Goal: Answer question/provide support: Share knowledge or assist other users

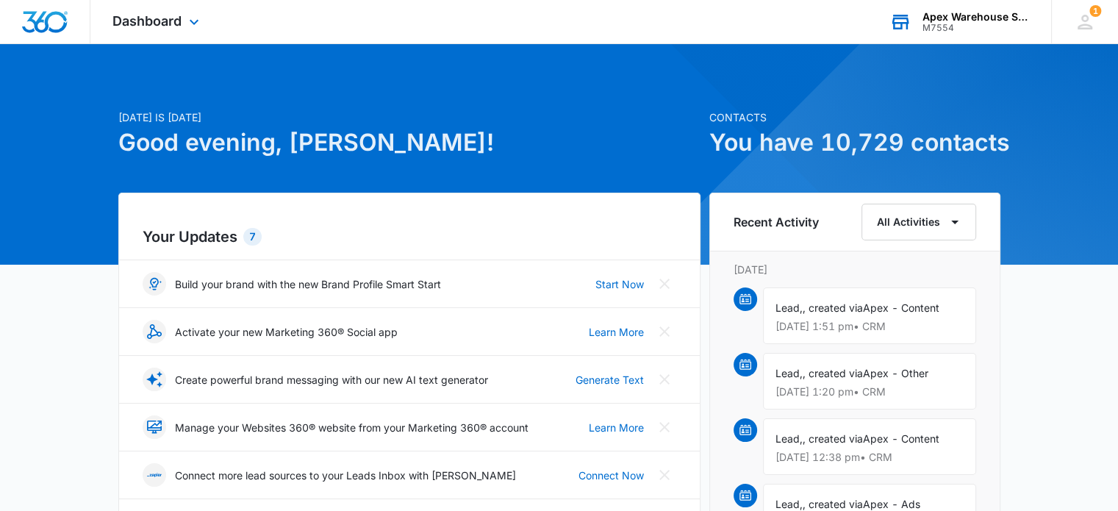
click at [935, 12] on div "Apex Warehouse Systems" at bounding box center [976, 17] width 107 height 12
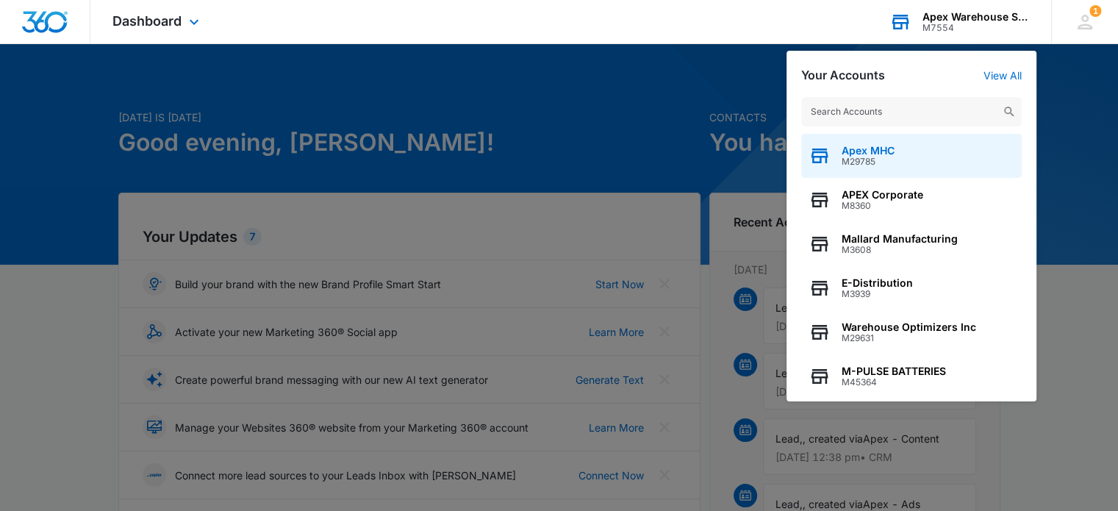
click at [897, 149] on div "Apex MHC M29785" at bounding box center [911, 156] width 221 height 44
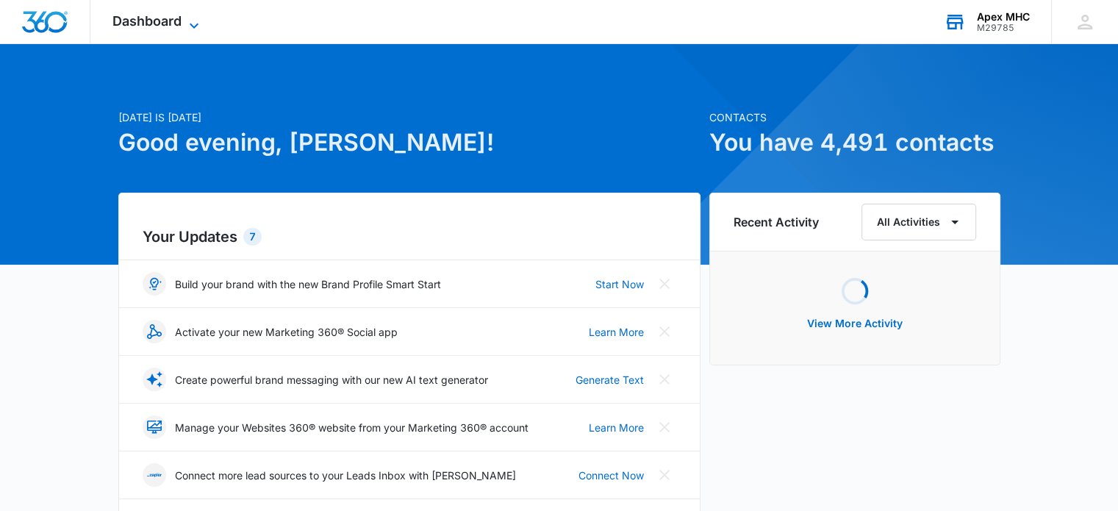
click at [186, 26] on icon at bounding box center [194, 26] width 18 height 18
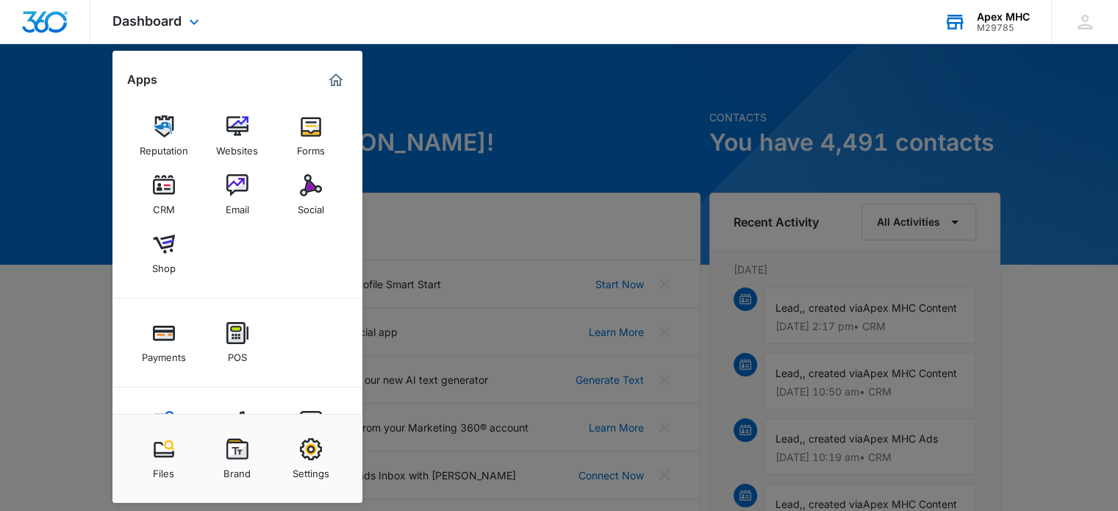
scroll to position [62, 0]
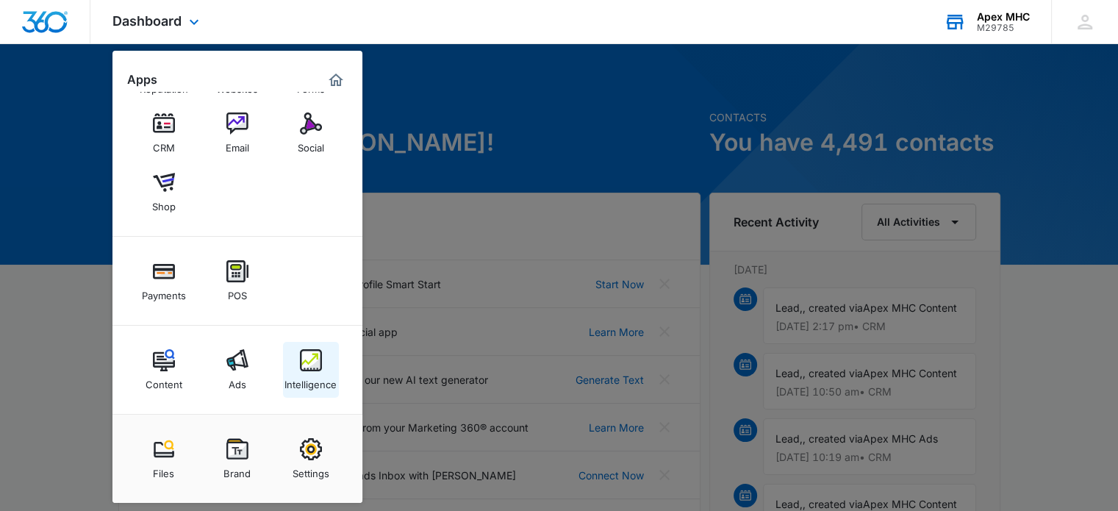
click at [310, 372] on div "Intelligence" at bounding box center [311, 380] width 52 height 19
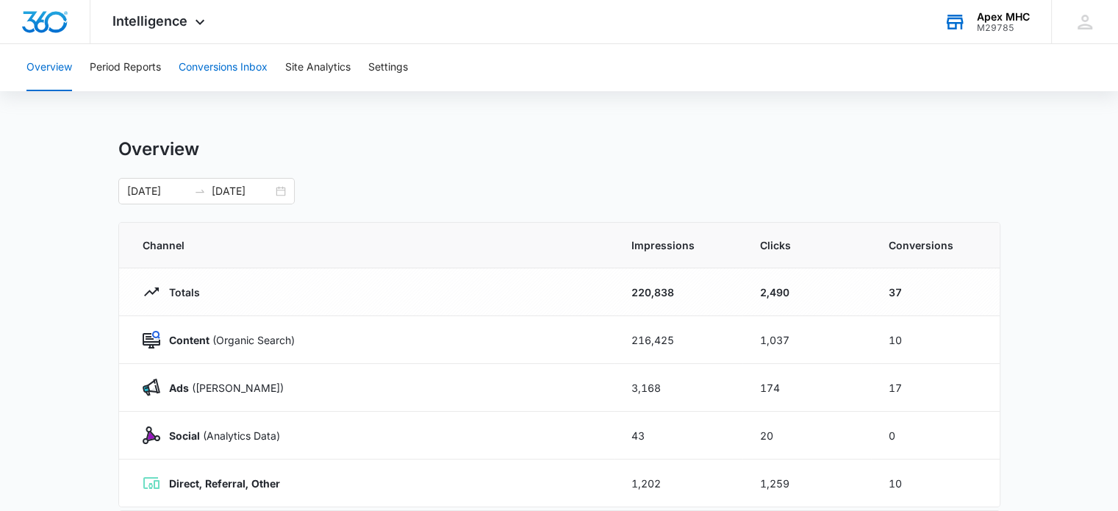
click at [243, 76] on button "Conversions Inbox" at bounding box center [223, 67] width 89 height 47
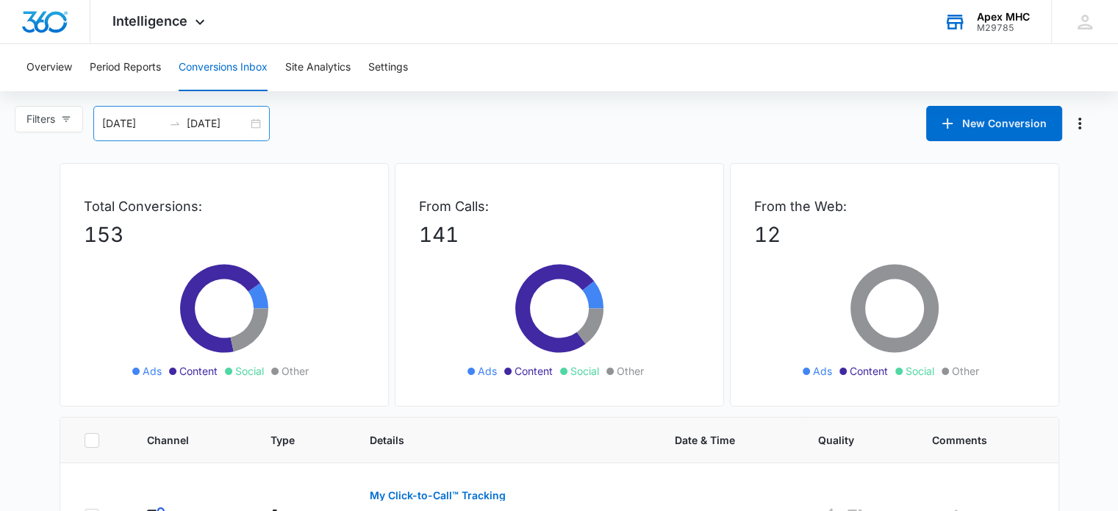
click at [252, 123] on div "[DATE] [DATE]" at bounding box center [181, 123] width 176 height 35
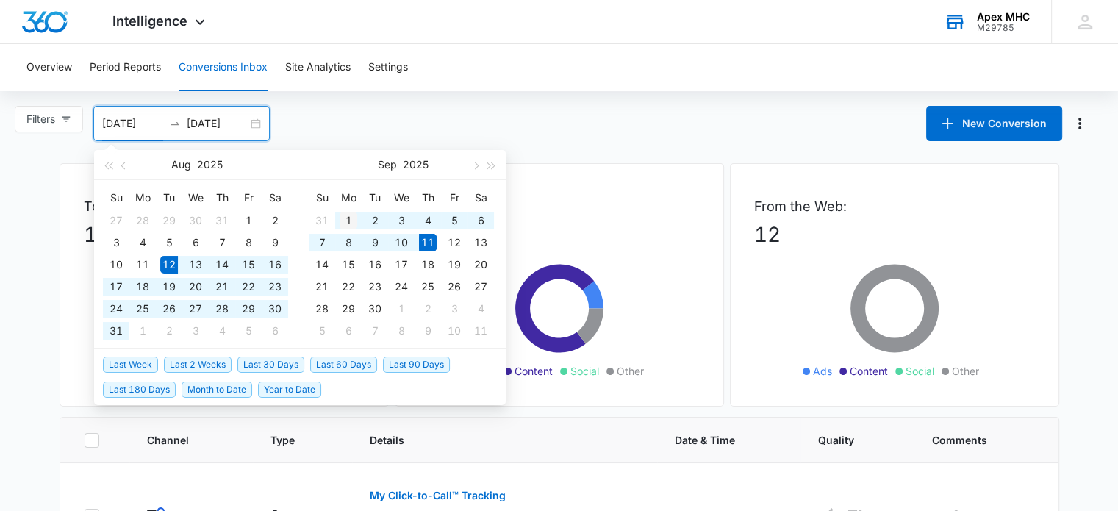
type input "[DATE]"
click at [347, 214] on div "1" at bounding box center [349, 221] width 18 height 18
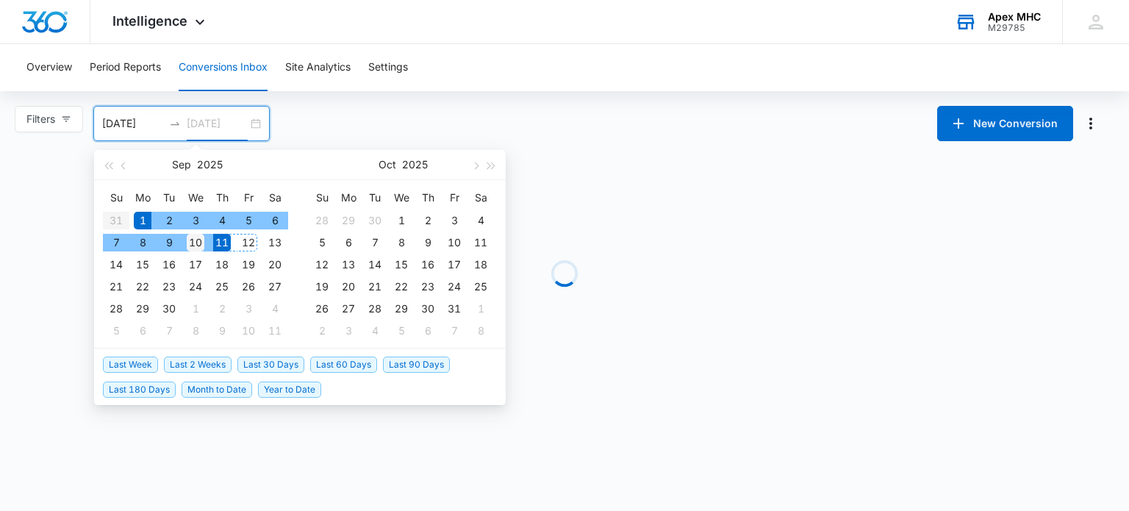
type input "[DATE]"
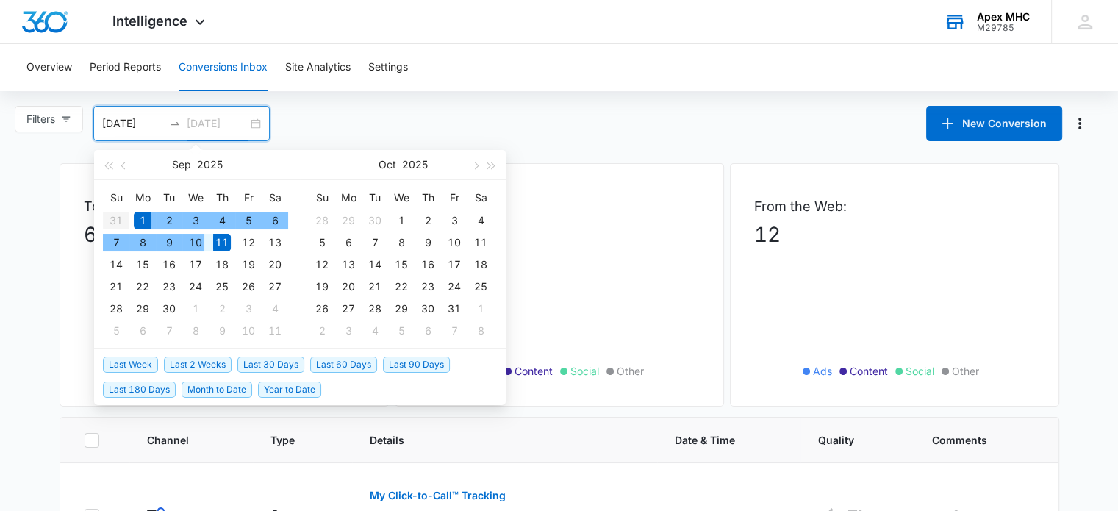
click at [196, 243] on div "10" at bounding box center [196, 243] width 18 height 18
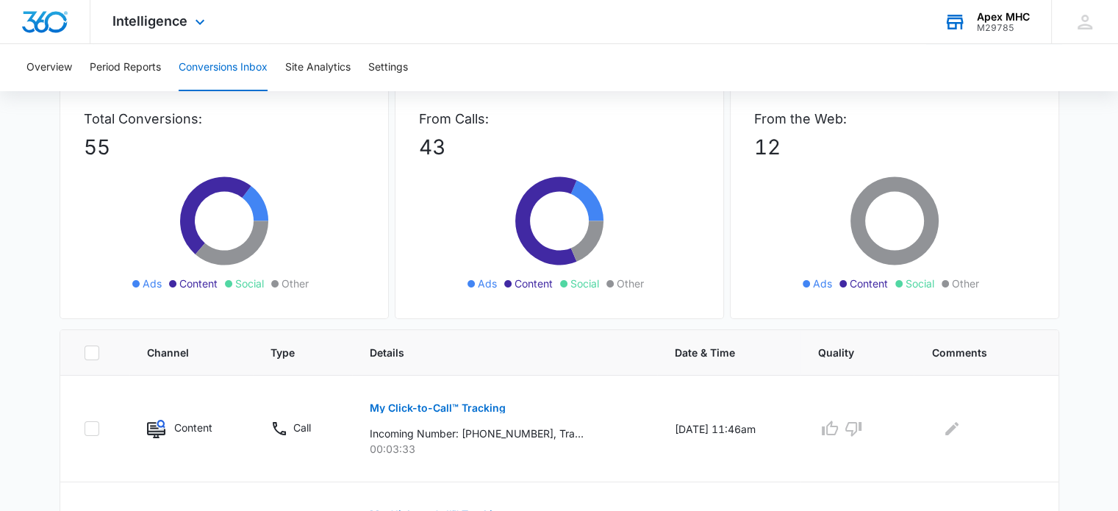
scroll to position [65, 0]
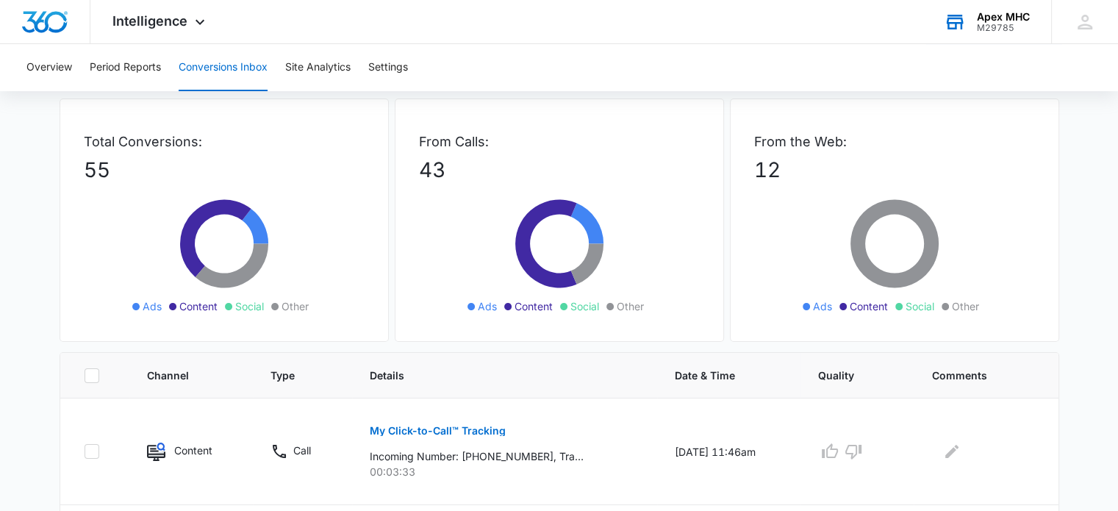
click at [999, 34] on div "Apex MHC M29785 Your Accounts View All" at bounding box center [986, 21] width 129 height 43
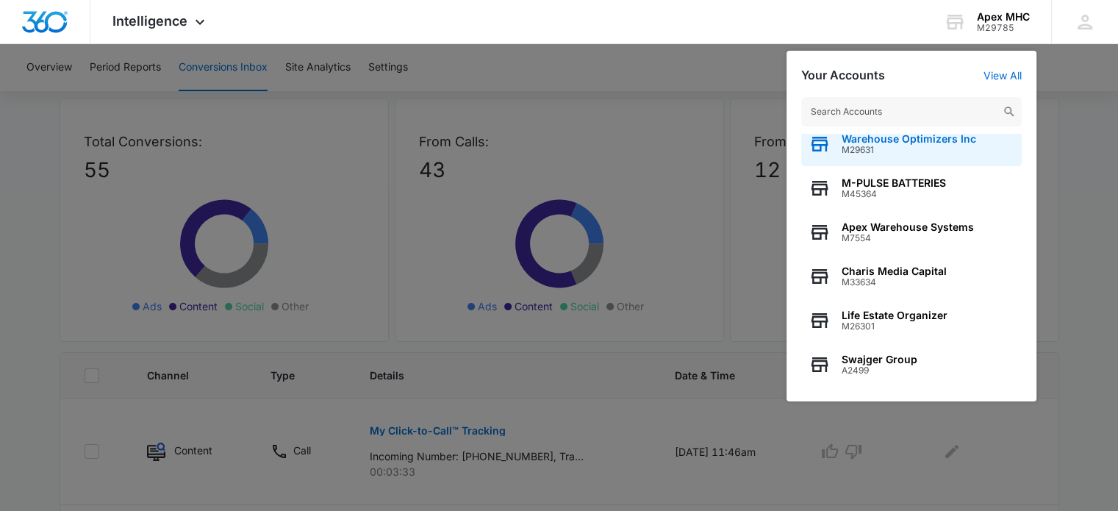
scroll to position [187, 0]
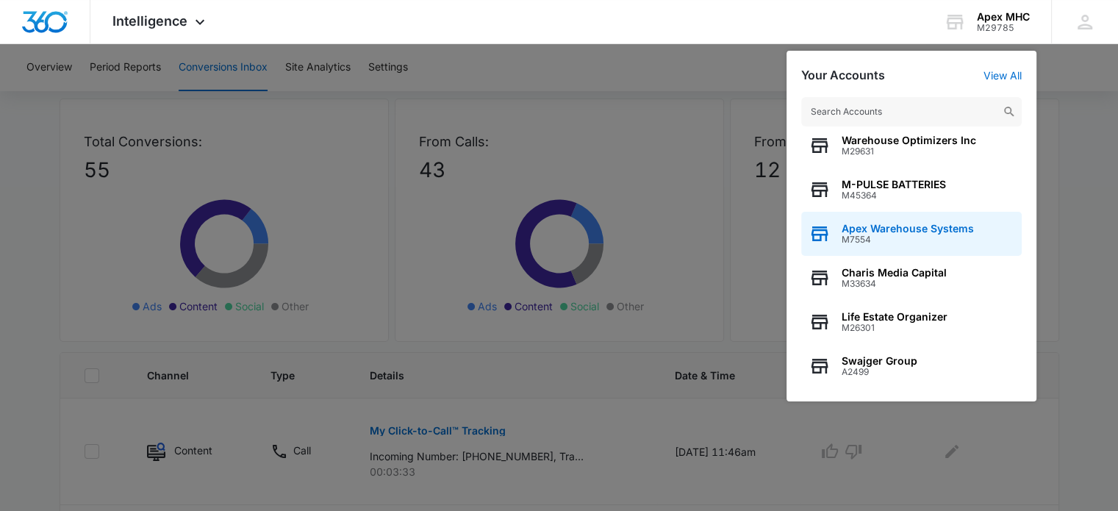
click at [924, 235] on span "M7554" at bounding box center [908, 240] width 132 height 10
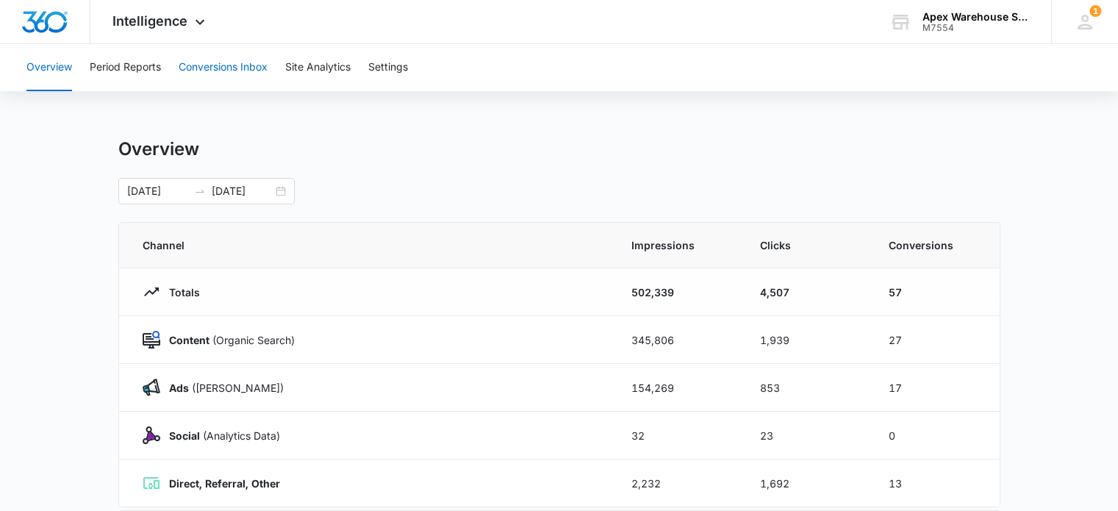
click at [232, 67] on button "Conversions Inbox" at bounding box center [223, 67] width 89 height 47
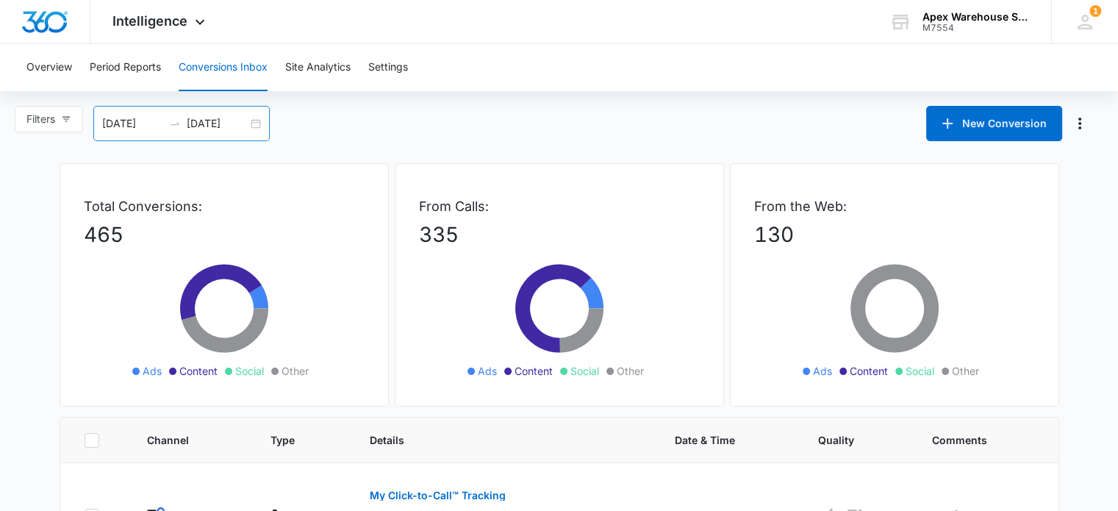
click at [251, 122] on div "[DATE] [DATE]" at bounding box center [181, 123] width 176 height 35
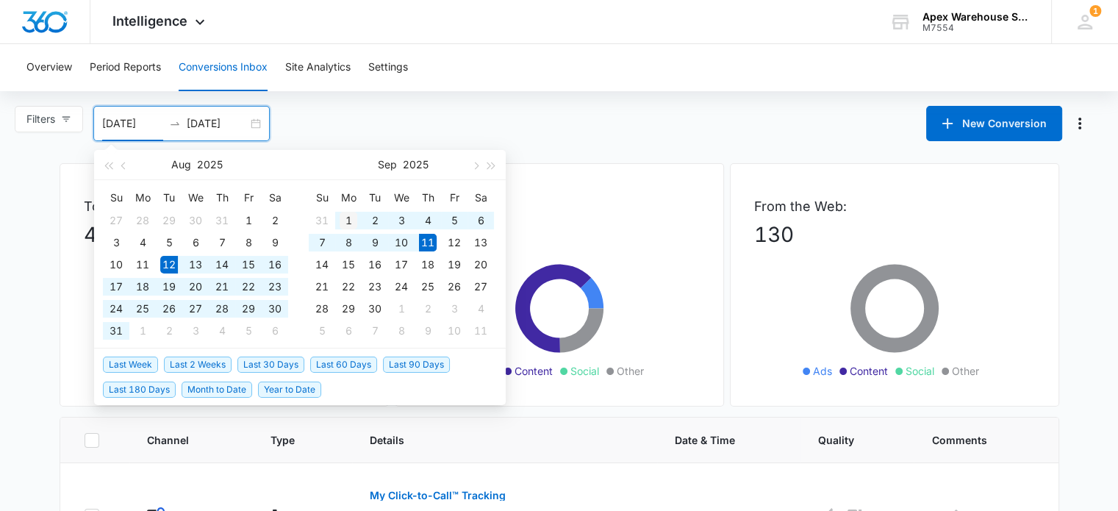
type input "[DATE]"
click at [351, 220] on div "1" at bounding box center [349, 221] width 18 height 18
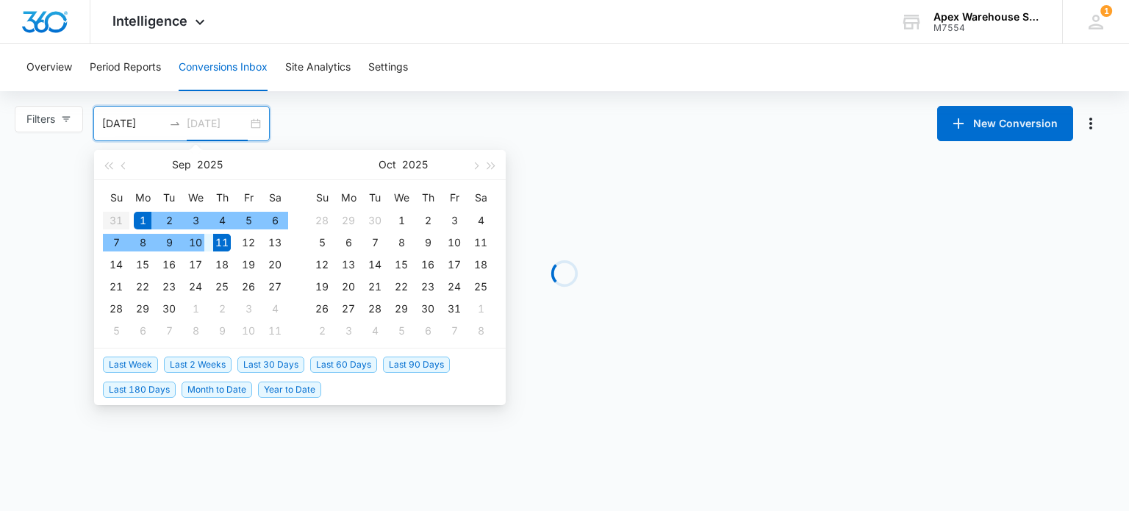
type input "[DATE]"
click at [199, 238] on div "10" at bounding box center [196, 243] width 18 height 18
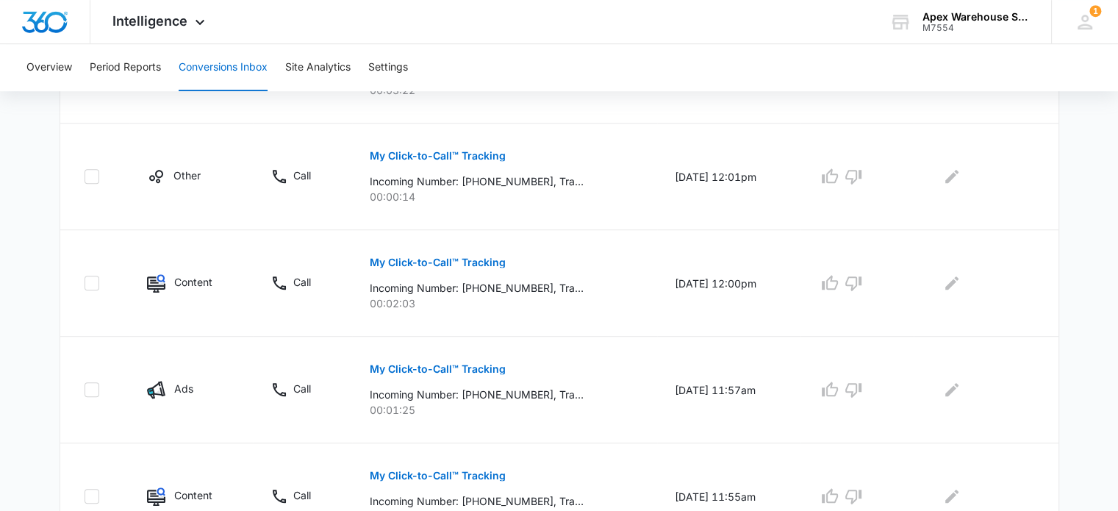
scroll to position [1035, 0]
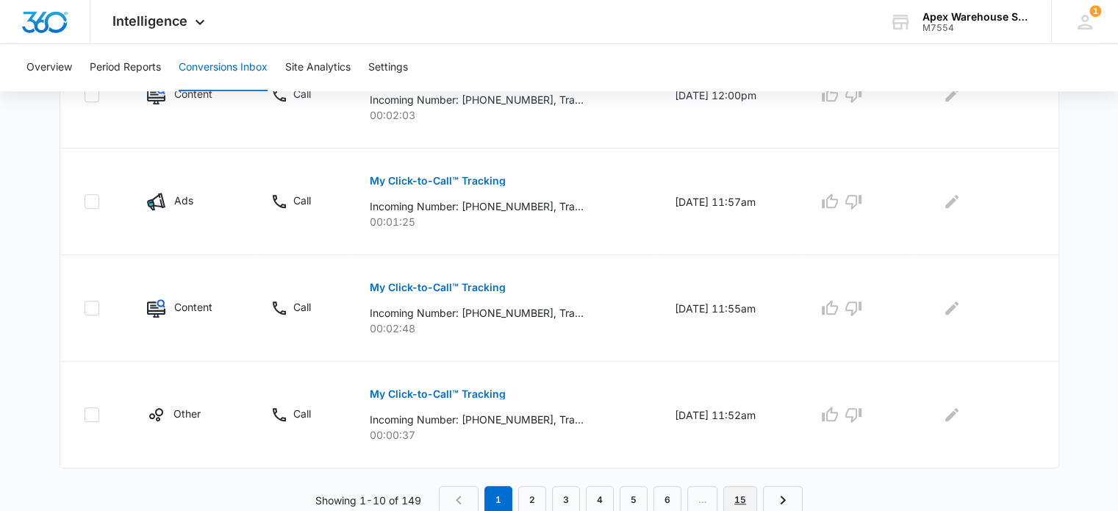
click at [740, 496] on link "15" at bounding box center [741, 500] width 34 height 28
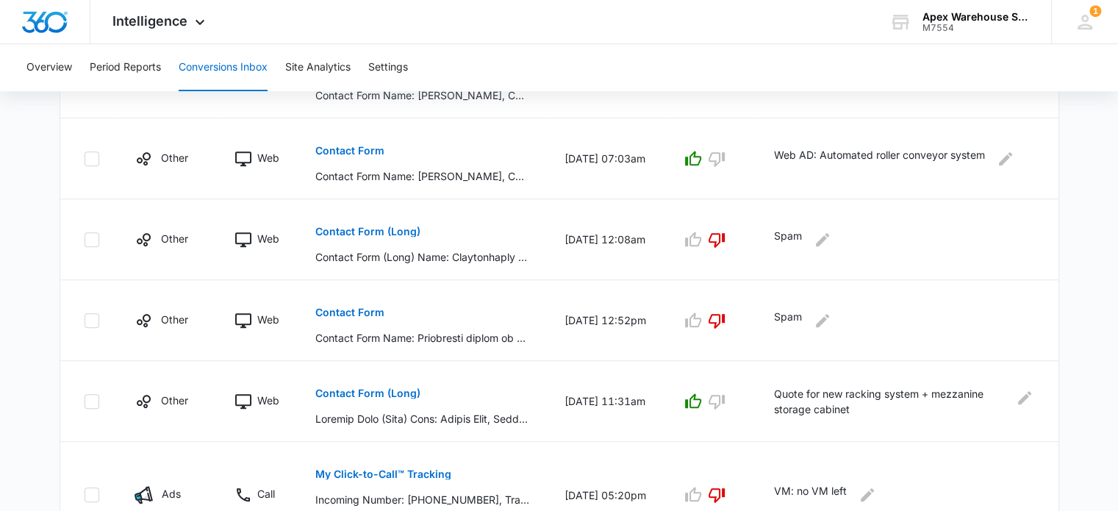
scroll to position [826, 0]
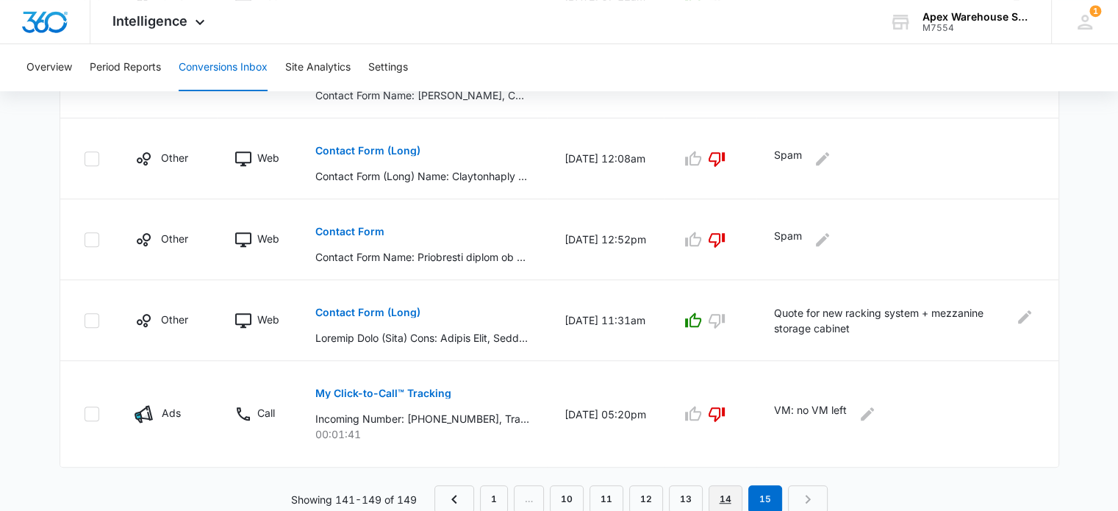
click at [725, 499] on link "14" at bounding box center [726, 499] width 34 height 28
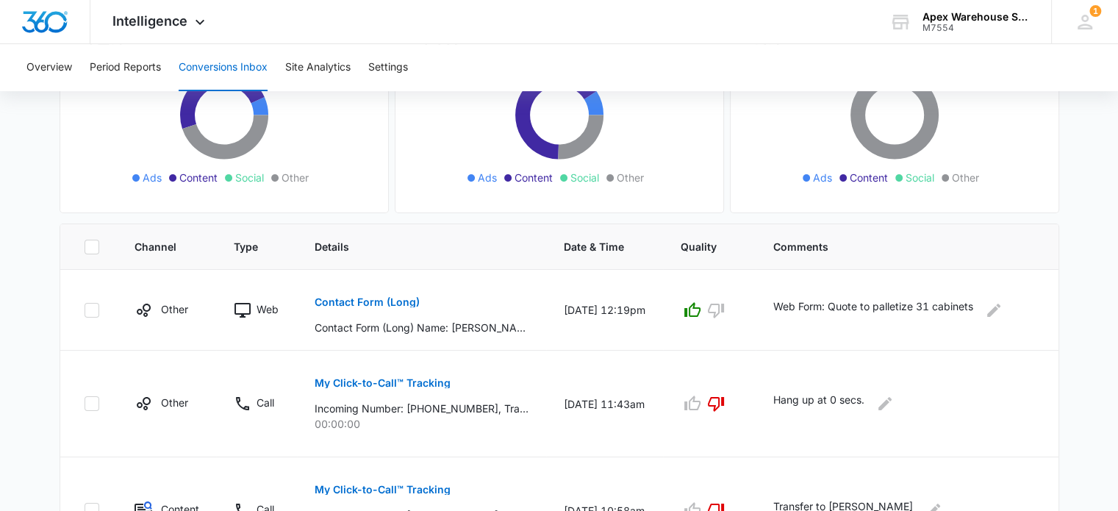
scroll to position [1010, 0]
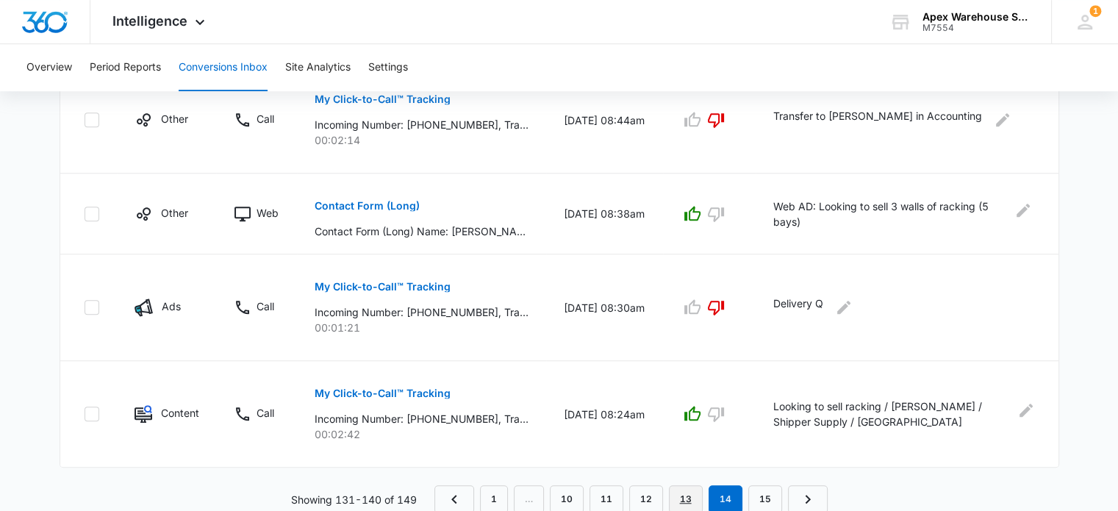
click at [689, 494] on link "13" at bounding box center [686, 499] width 34 height 28
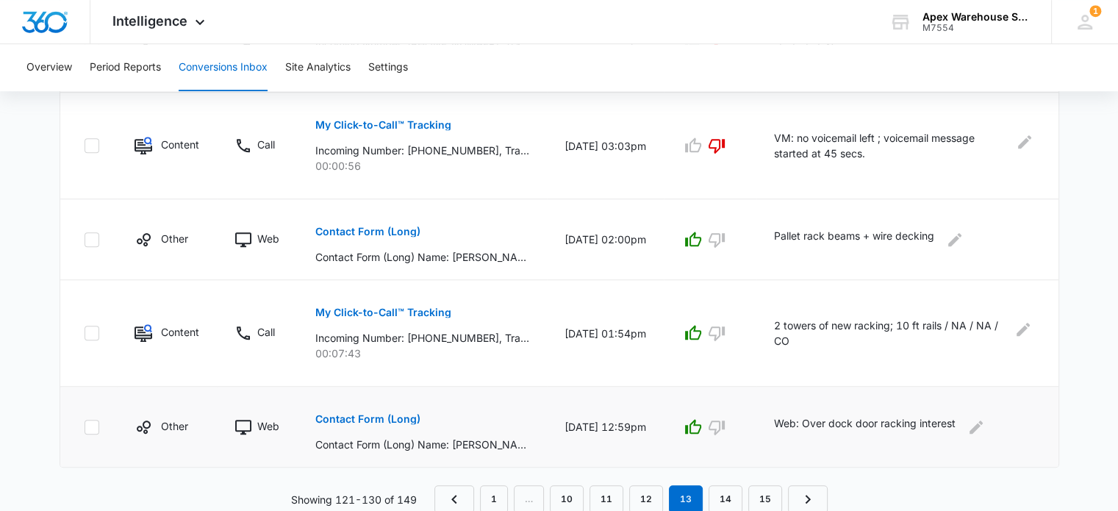
click at [371, 417] on p "Contact Form (Long)" at bounding box center [367, 419] width 105 height 10
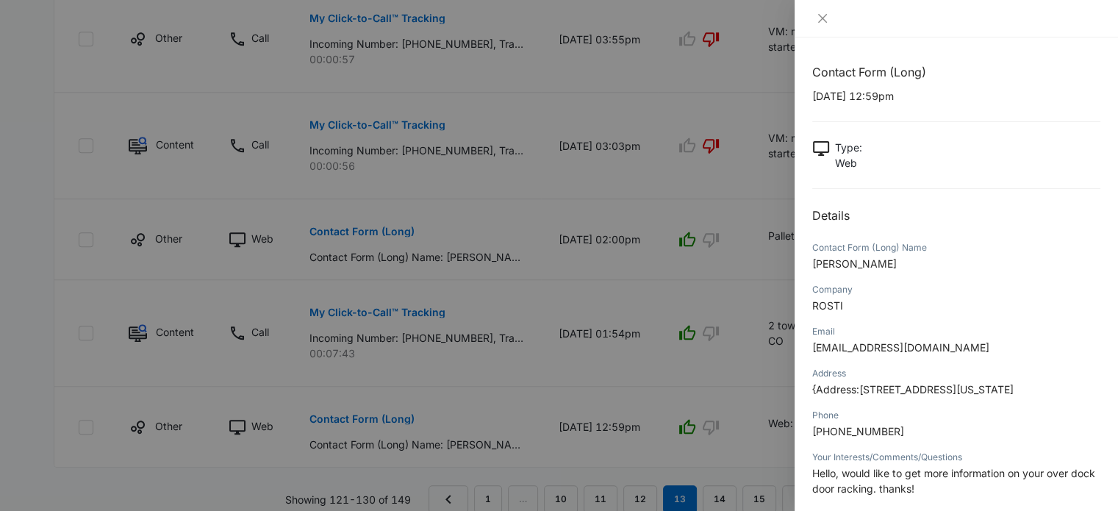
scroll to position [165, 0]
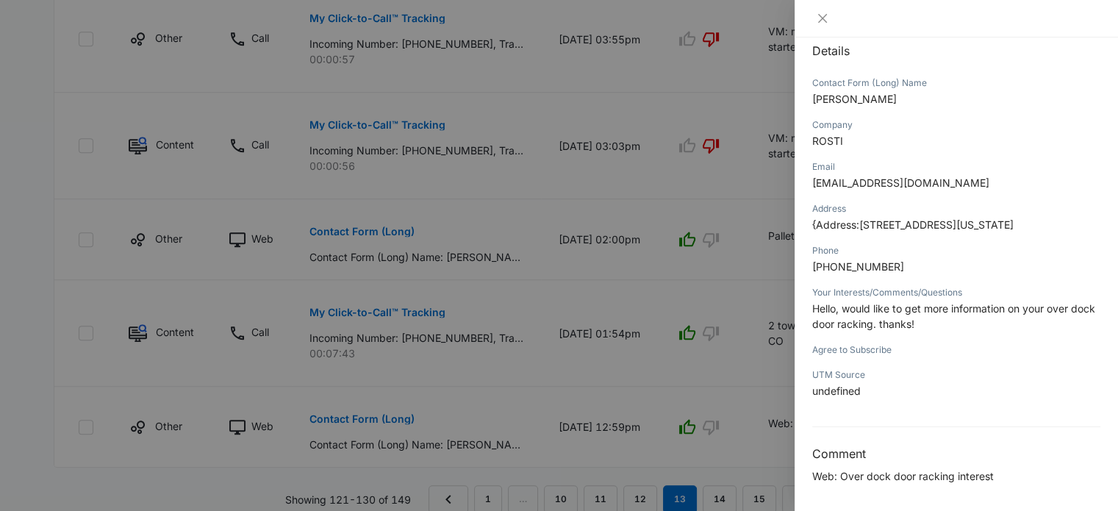
click at [647, 379] on div at bounding box center [559, 255] width 1118 height 511
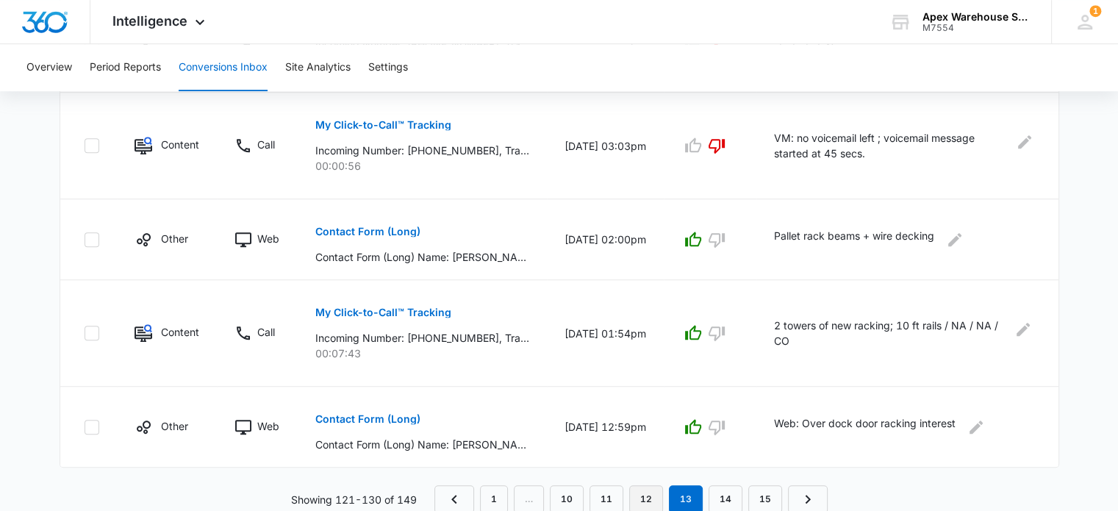
scroll to position [1010, 0]
click at [644, 499] on link "12" at bounding box center [646, 500] width 34 height 28
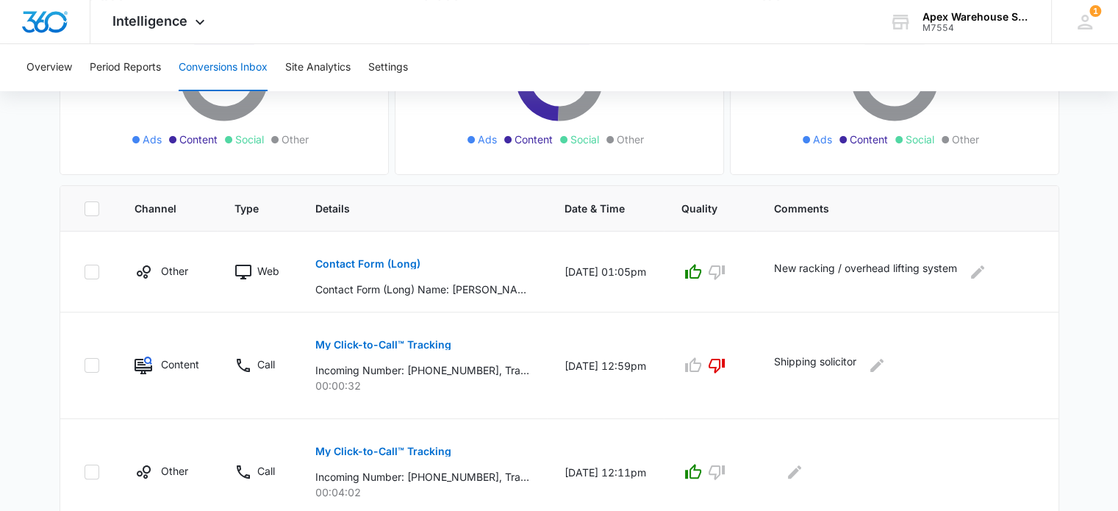
scroll to position [232, 0]
click at [360, 266] on p "Contact Form (Long)" at bounding box center [367, 263] width 105 height 10
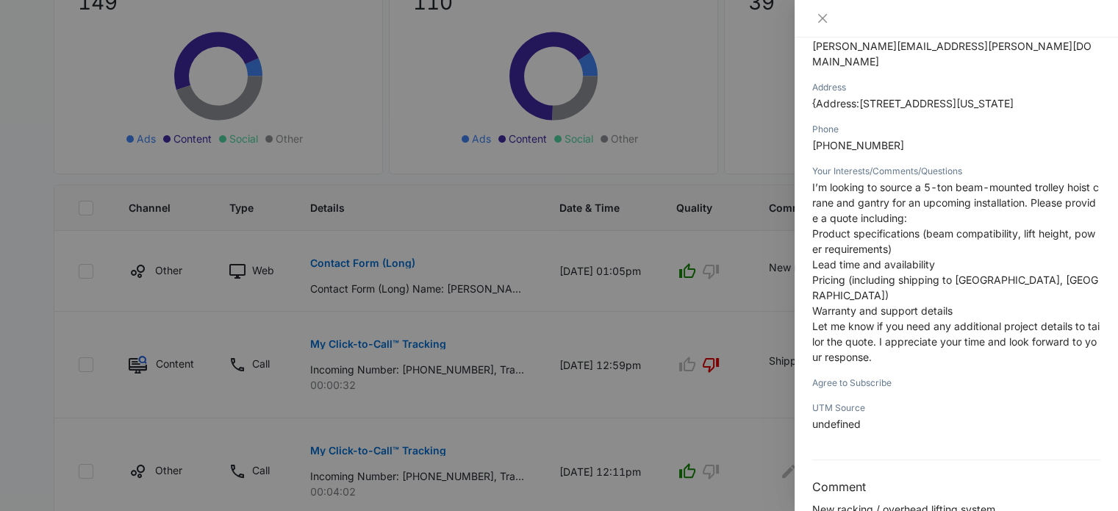
scroll to position [303, 0]
click at [768, 435] on div at bounding box center [559, 255] width 1118 height 511
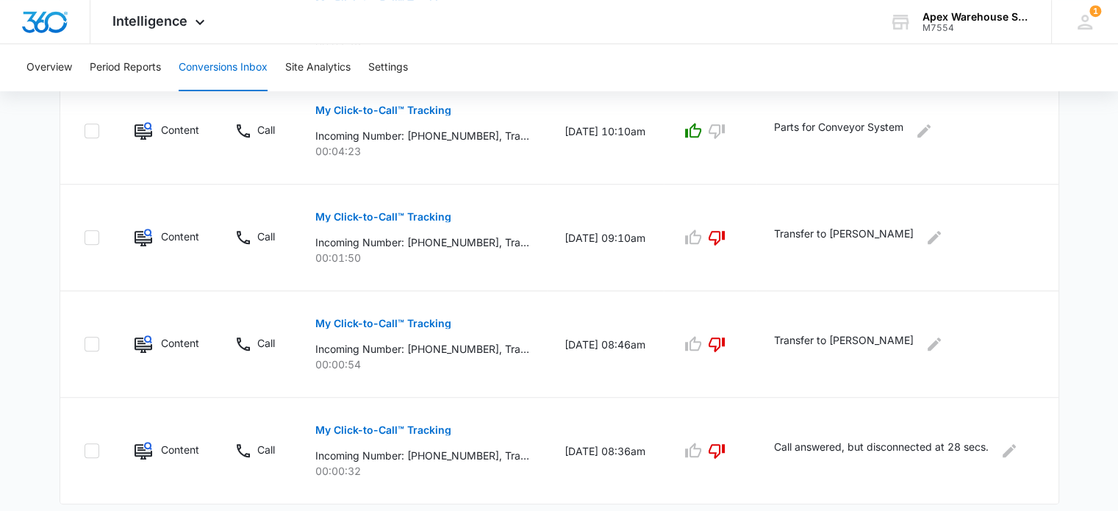
scroll to position [1035, 0]
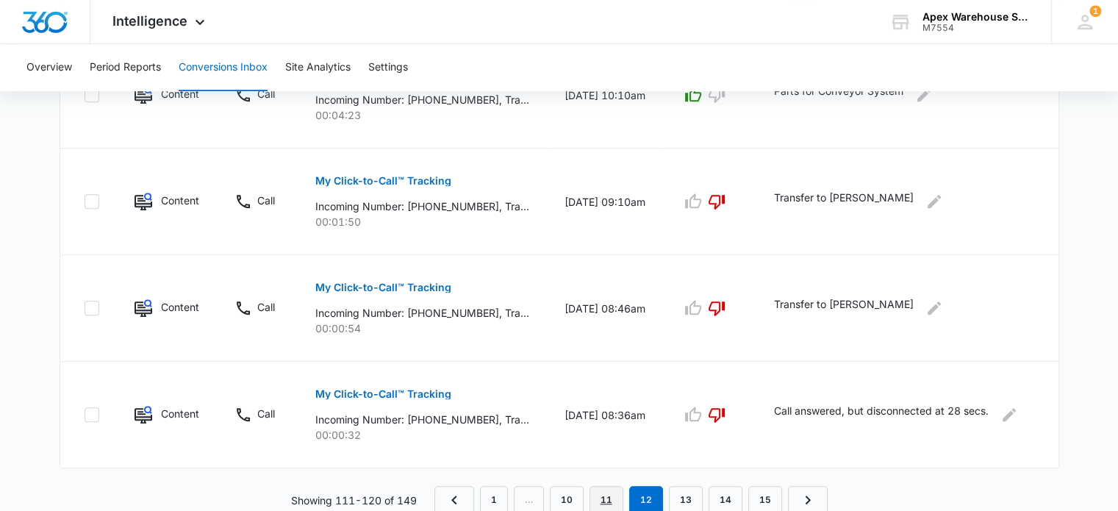
click at [602, 499] on link "11" at bounding box center [607, 500] width 34 height 28
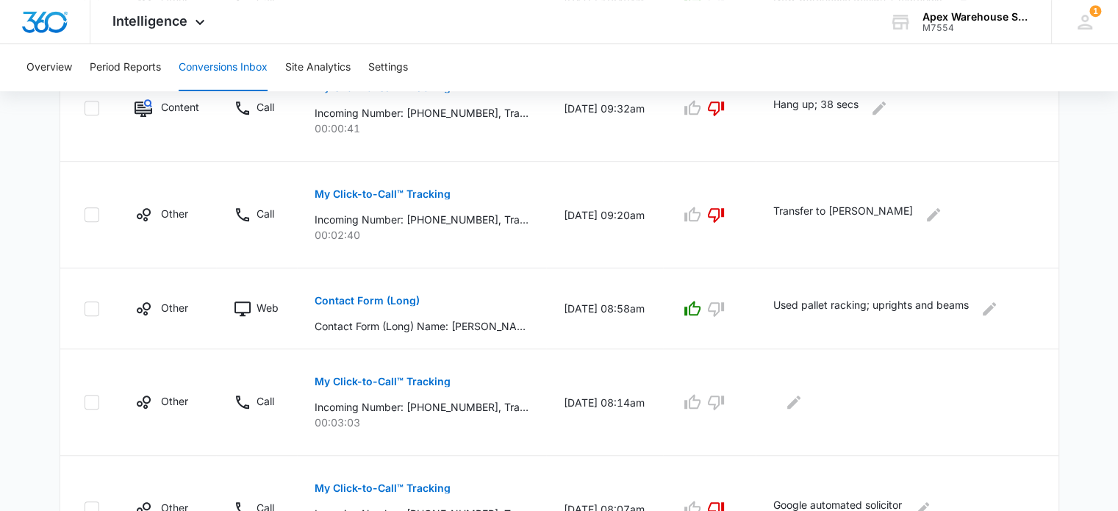
scroll to position [985, 0]
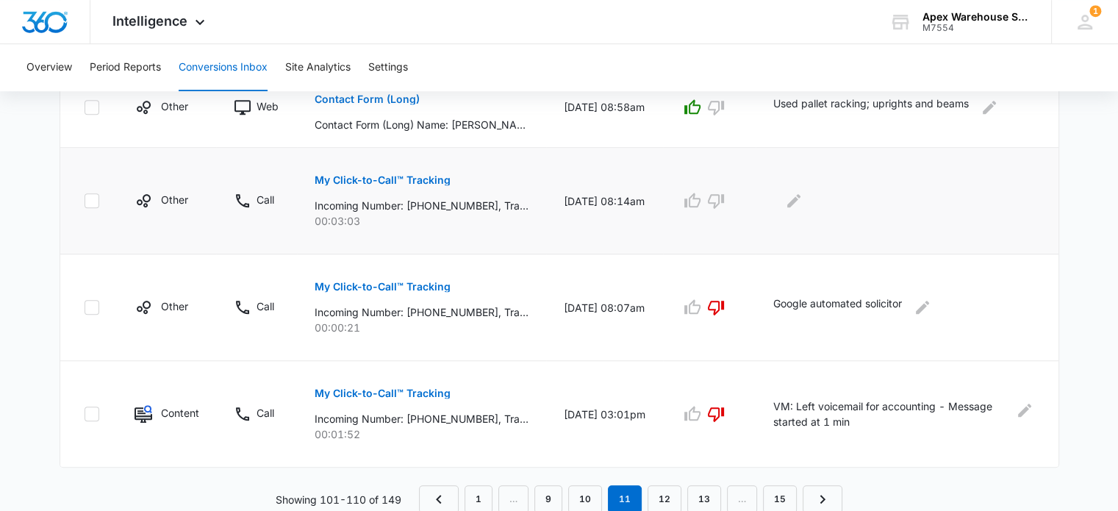
click at [426, 175] on p "My Click-to-Call™ Tracking" at bounding box center [383, 180] width 136 height 10
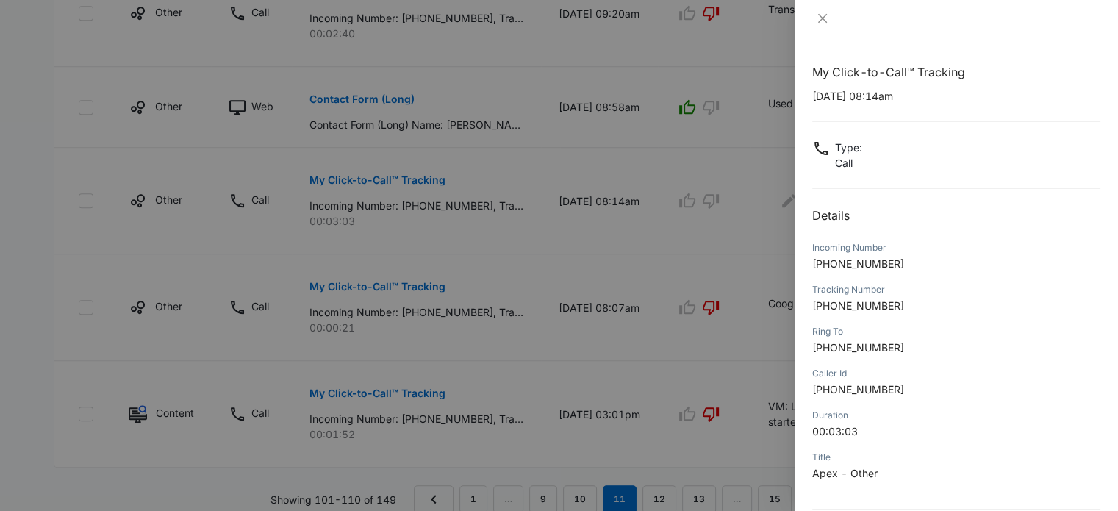
scroll to position [141, 0]
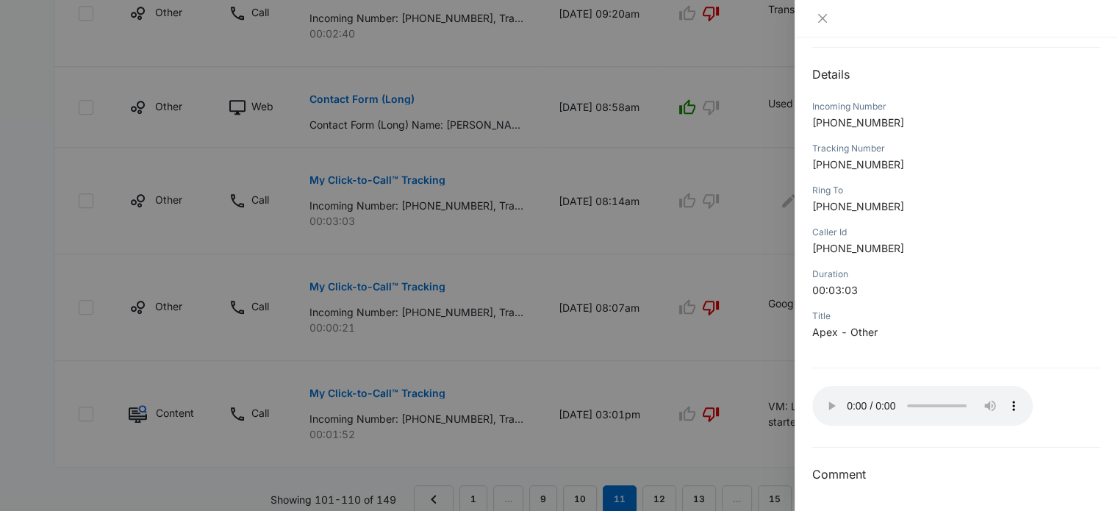
click at [762, 260] on div at bounding box center [559, 255] width 1118 height 511
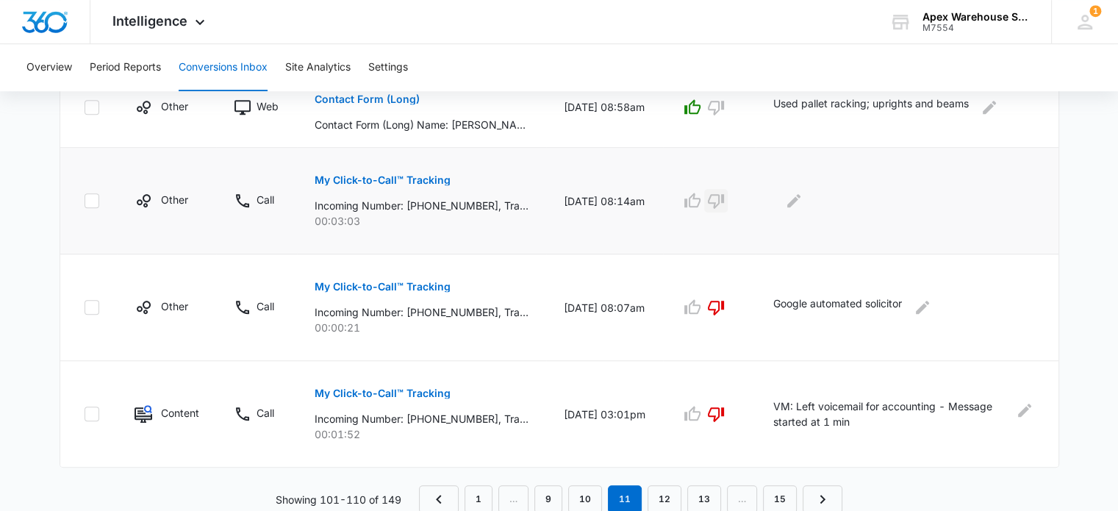
click at [725, 200] on icon "button" at bounding box center [716, 201] width 18 height 18
click at [801, 202] on icon "Edit Comments" at bounding box center [793, 200] width 13 height 13
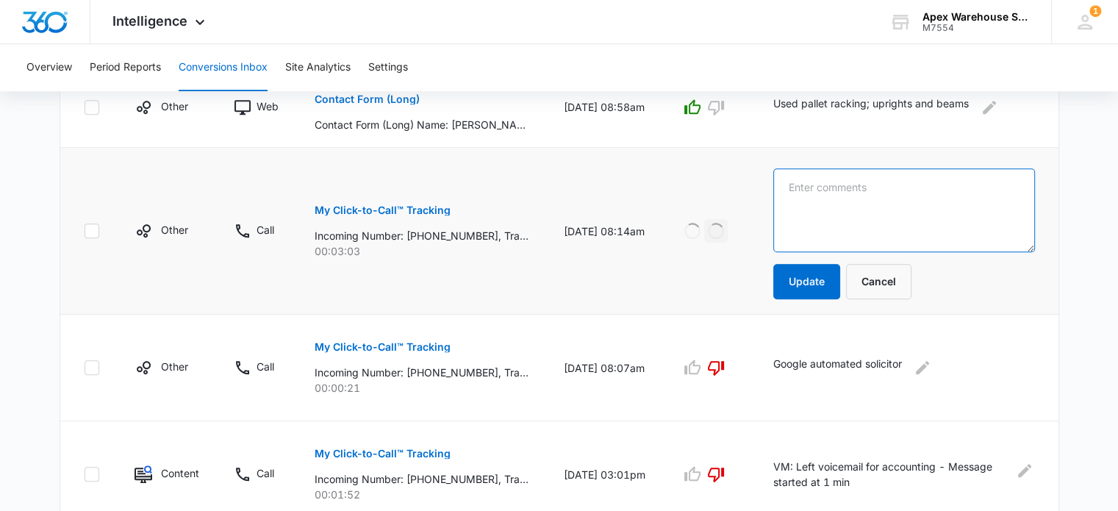
click at [807, 202] on textarea at bounding box center [904, 210] width 261 height 84
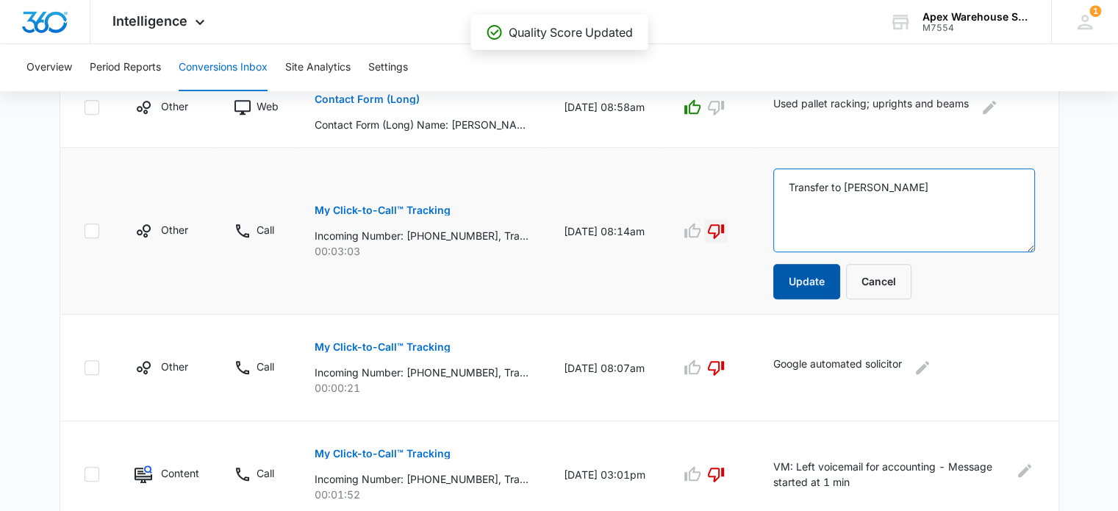
type textarea "Transfer to [PERSON_NAME]"
click at [812, 277] on button "Update" at bounding box center [807, 281] width 67 height 35
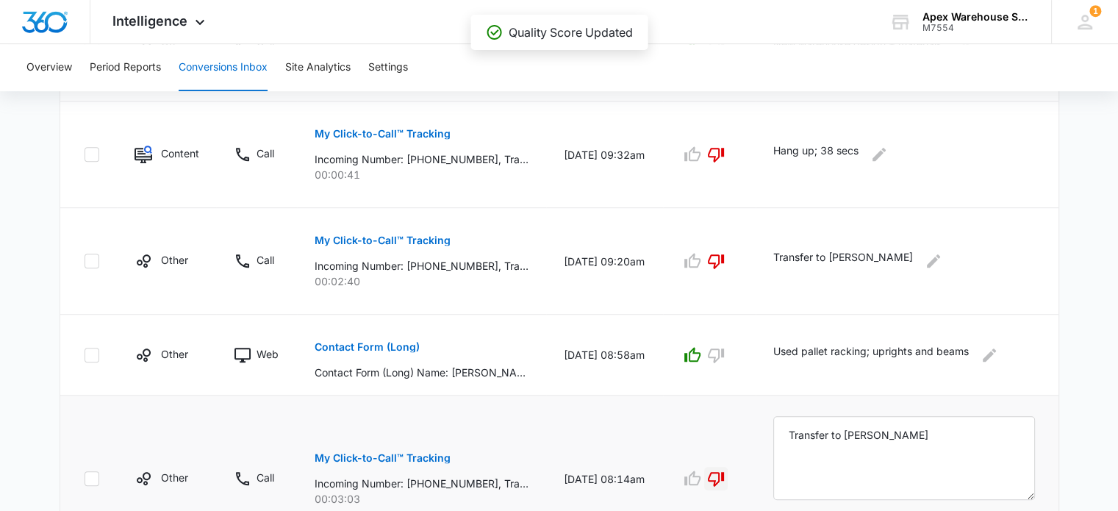
scroll to position [736, 0]
click at [391, 349] on p "Contact Form (Long)" at bounding box center [367, 348] width 105 height 10
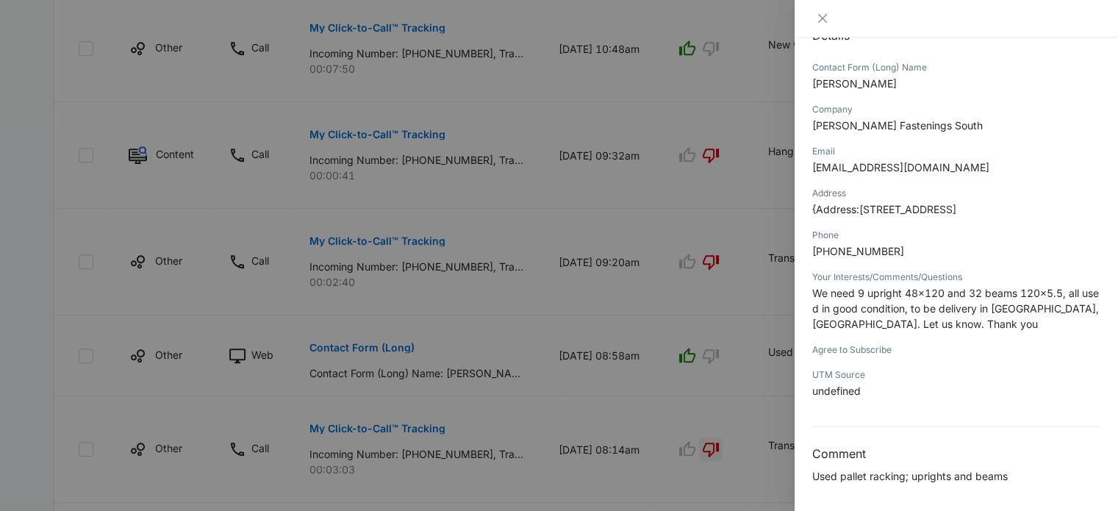
scroll to position [179, 0]
click at [774, 433] on div at bounding box center [559, 255] width 1118 height 511
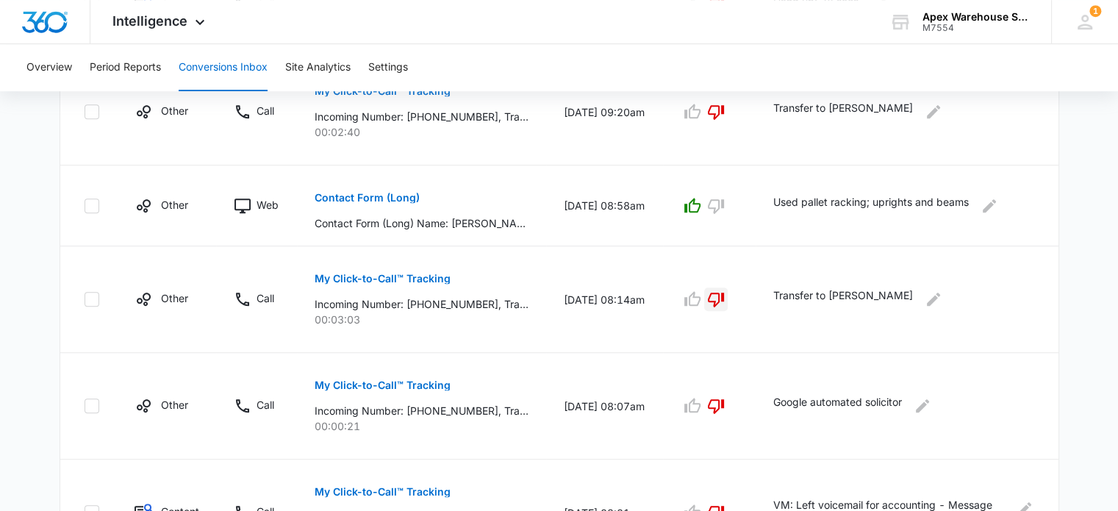
scroll to position [985, 0]
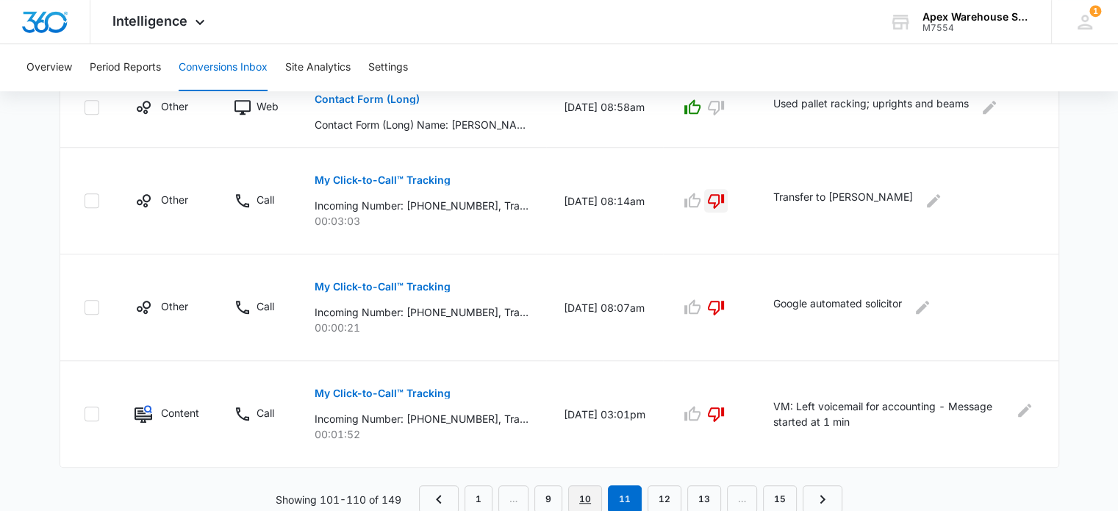
click at [591, 493] on link "10" at bounding box center [585, 499] width 34 height 28
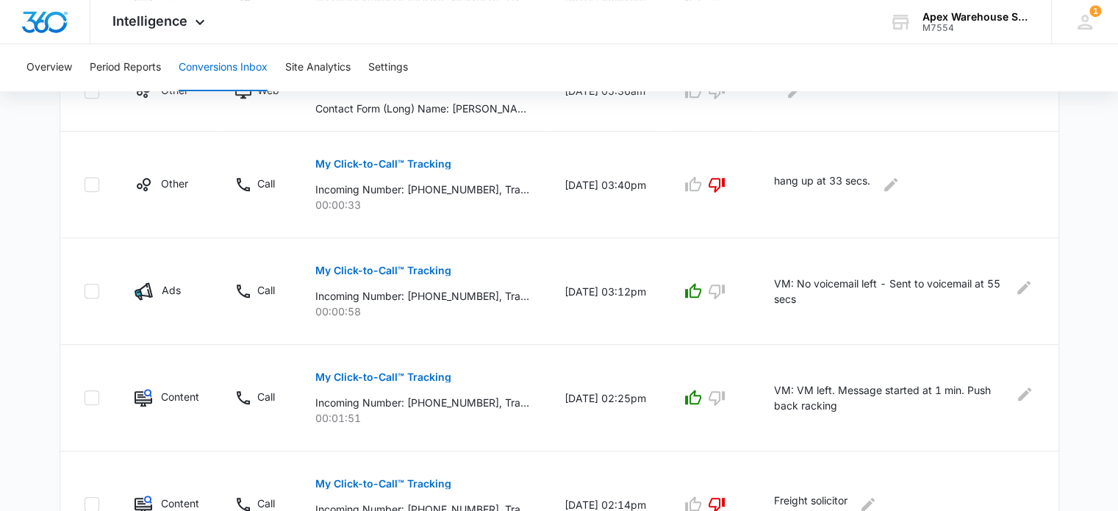
scroll to position [919, 0]
click at [726, 400] on icon "button" at bounding box center [717, 399] width 18 height 18
click at [725, 293] on icon "button" at bounding box center [717, 292] width 16 height 15
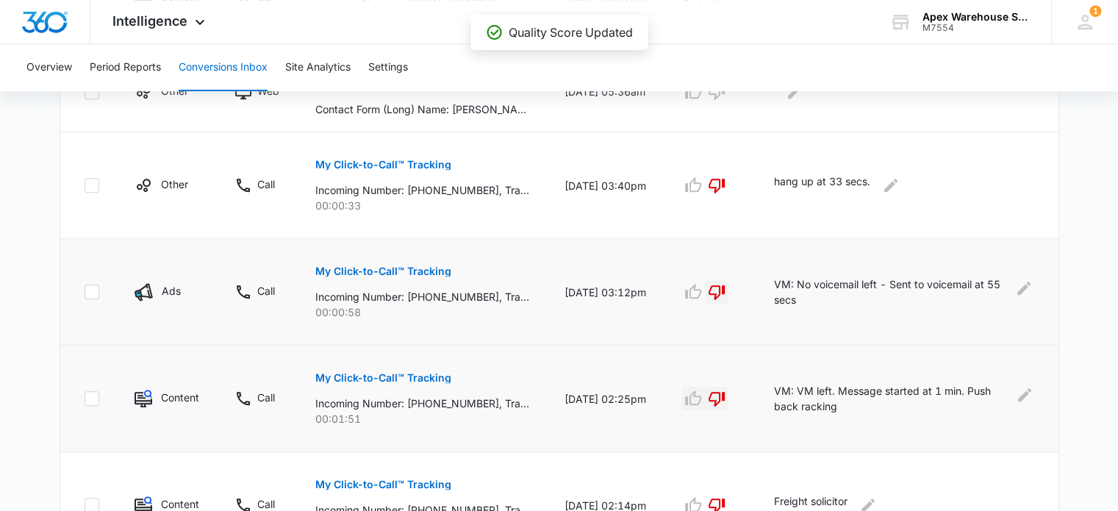
click at [701, 395] on icon "button" at bounding box center [693, 397] width 16 height 15
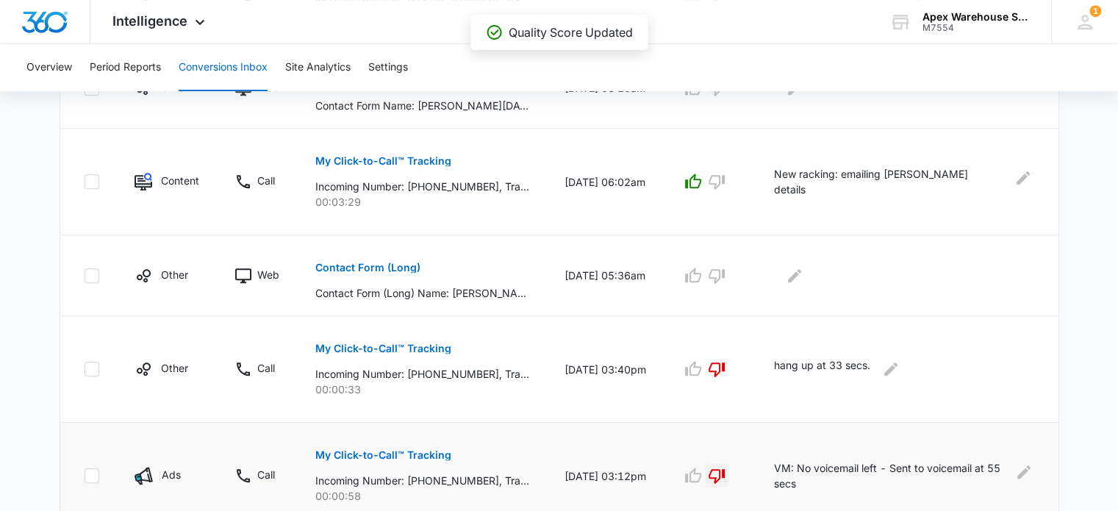
scroll to position [732, 0]
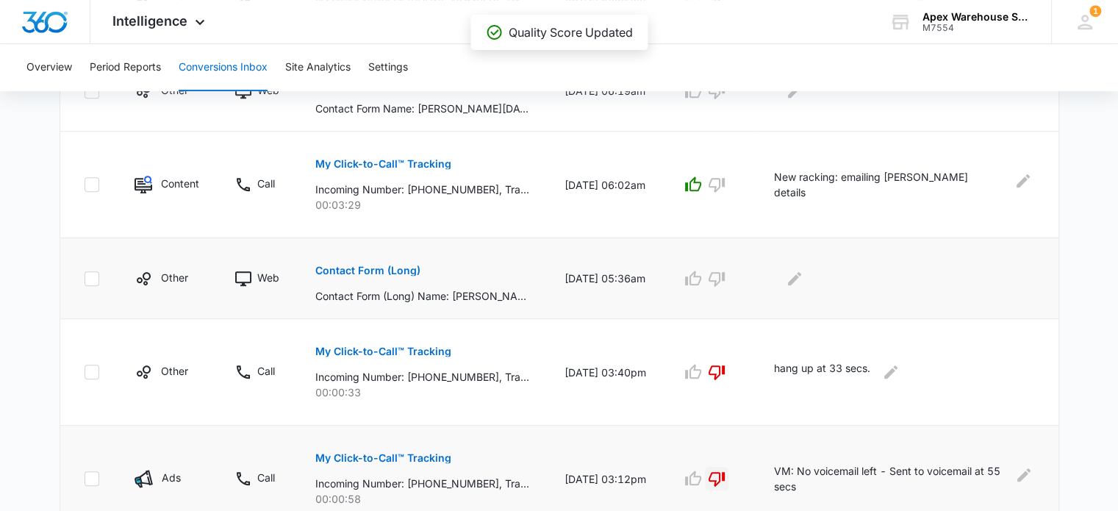
click at [402, 273] on p "Contact Form (Long)" at bounding box center [367, 270] width 105 height 10
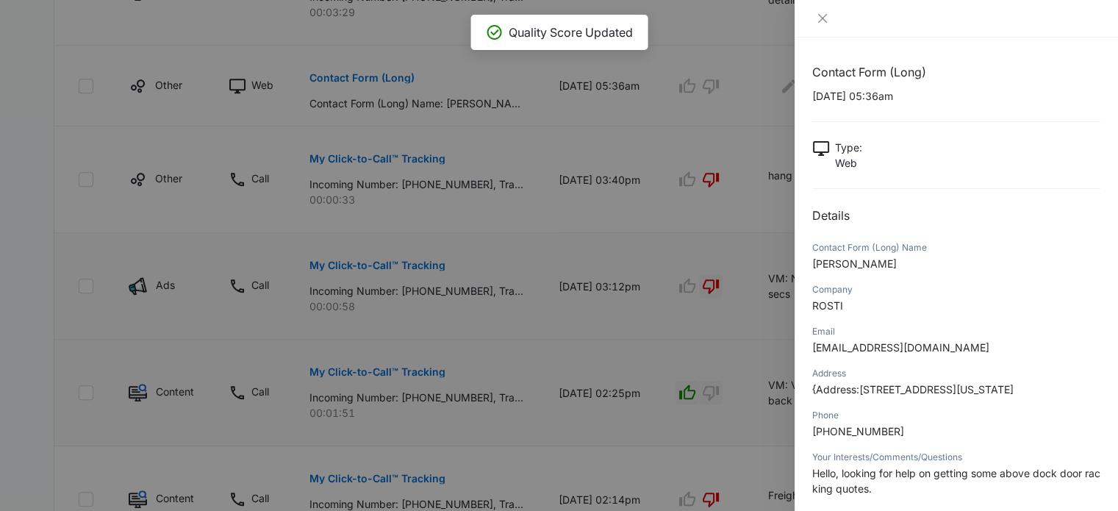
scroll to position [144, 0]
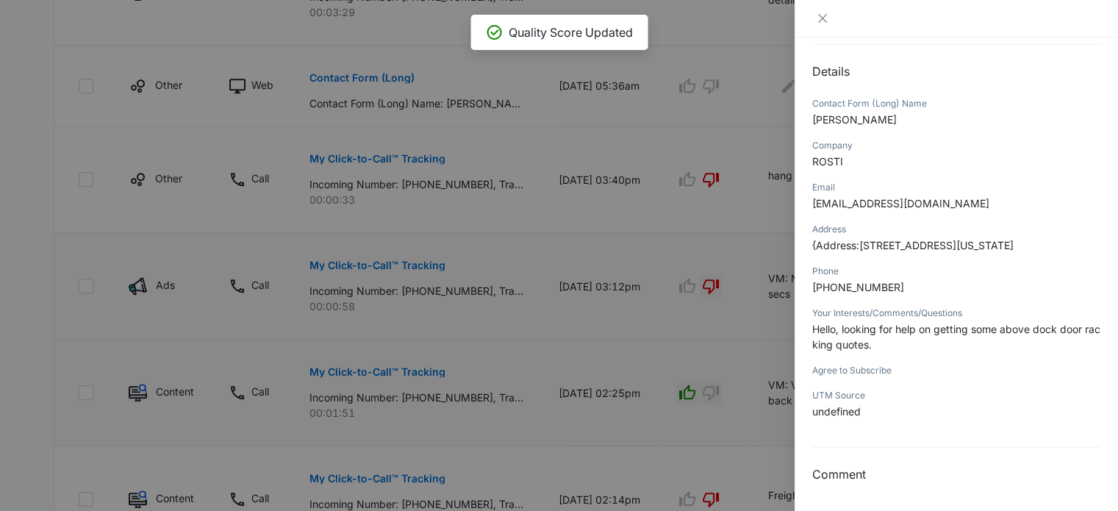
click at [755, 411] on div at bounding box center [559, 255] width 1118 height 511
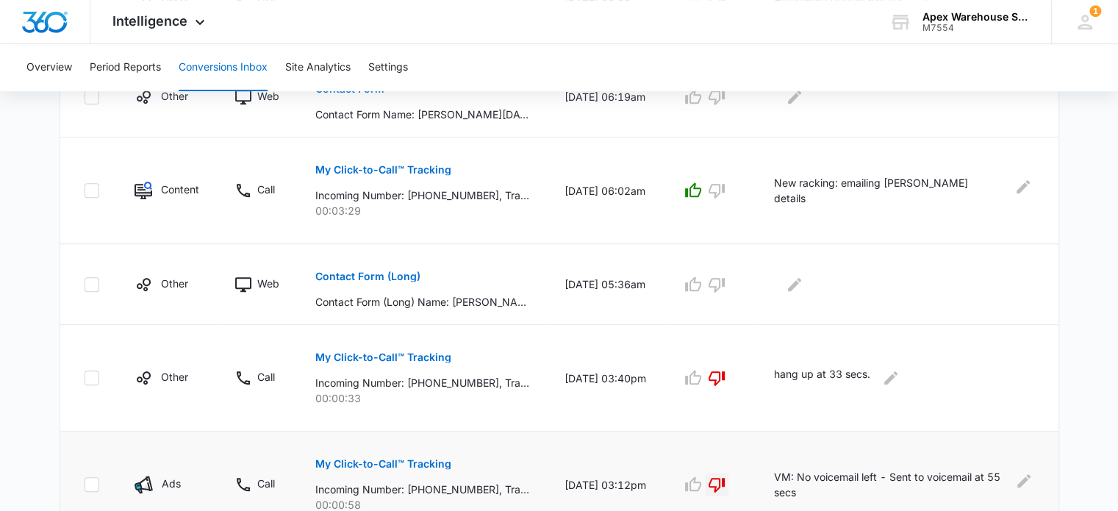
scroll to position [725, 0]
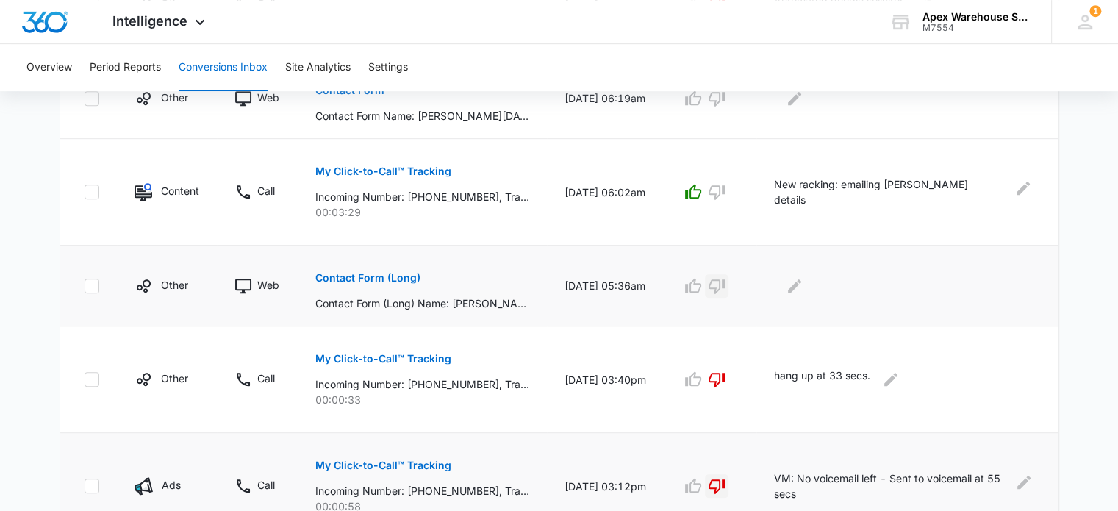
click at [726, 282] on icon "button" at bounding box center [717, 286] width 18 height 18
click at [801, 284] on icon "Edit Comments" at bounding box center [794, 285] width 13 height 13
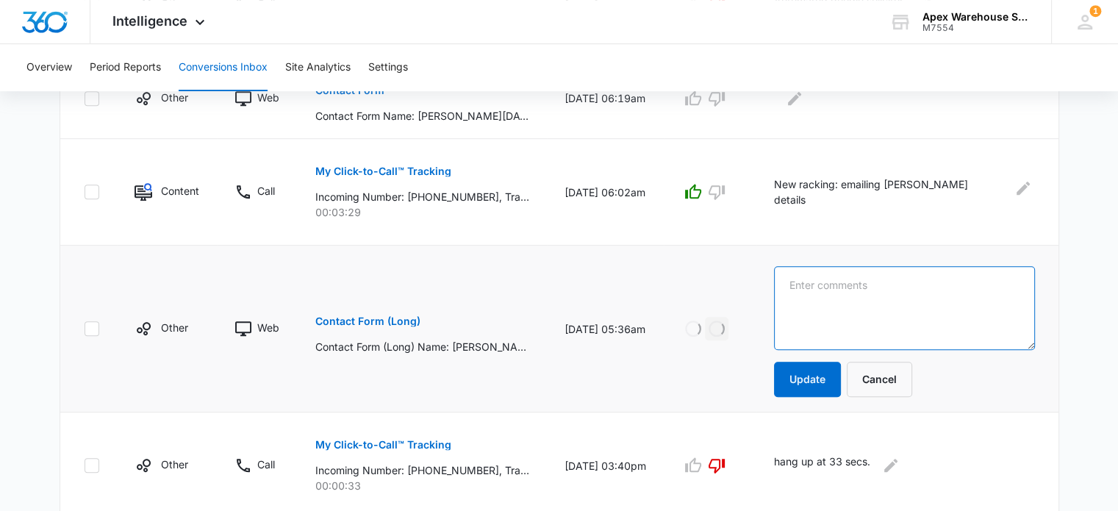
click at [811, 284] on textarea at bounding box center [904, 308] width 261 height 84
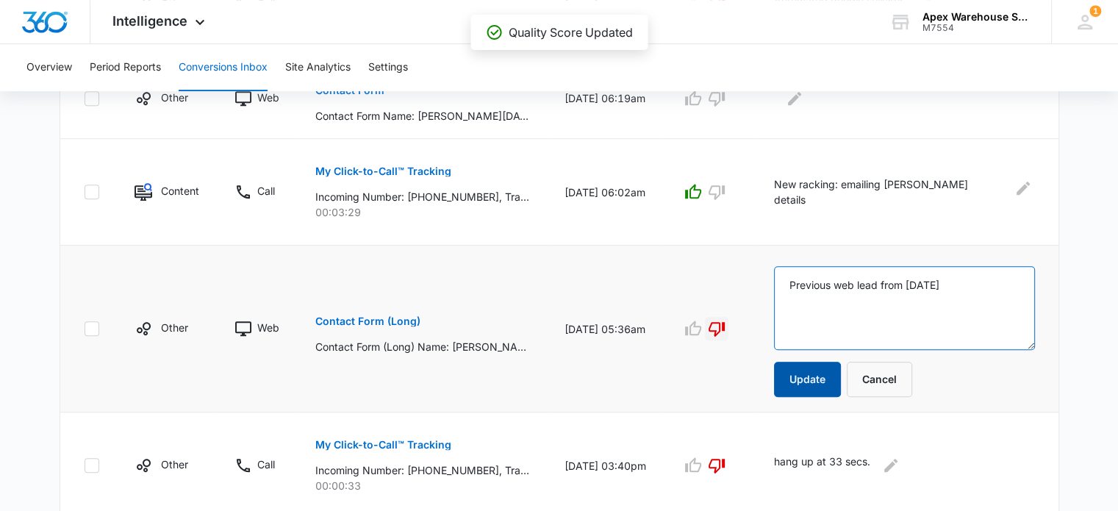
type textarea "Previous web lead from [DATE]"
click at [824, 384] on button "Update" at bounding box center [807, 379] width 67 height 35
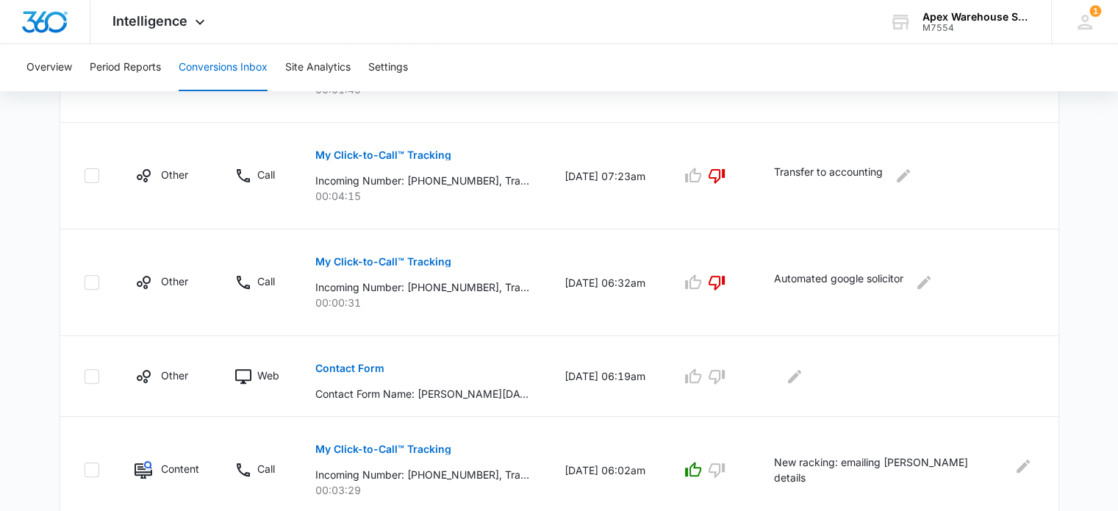
scroll to position [448, 0]
click at [357, 368] on p "Contact Form" at bounding box center [349, 367] width 69 height 10
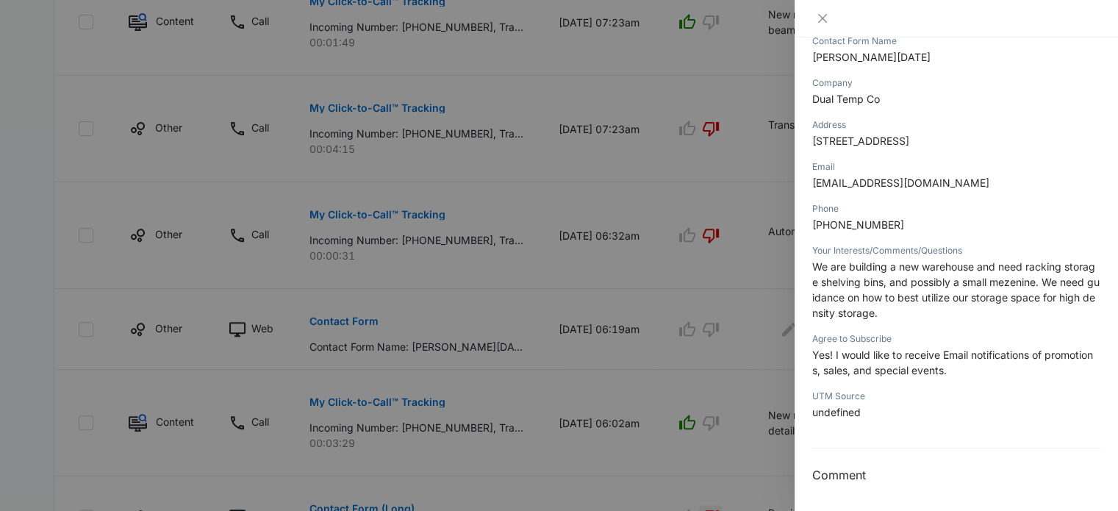
scroll to position [206, 0]
drag, startPoint x: 1027, startPoint y: 268, endPoint x: 1049, endPoint y: 276, distance: 22.8
click at [1049, 276] on span "We are building a new warehouse and need racking storage shelving bins, and pos…" at bounding box center [955, 290] width 287 height 59
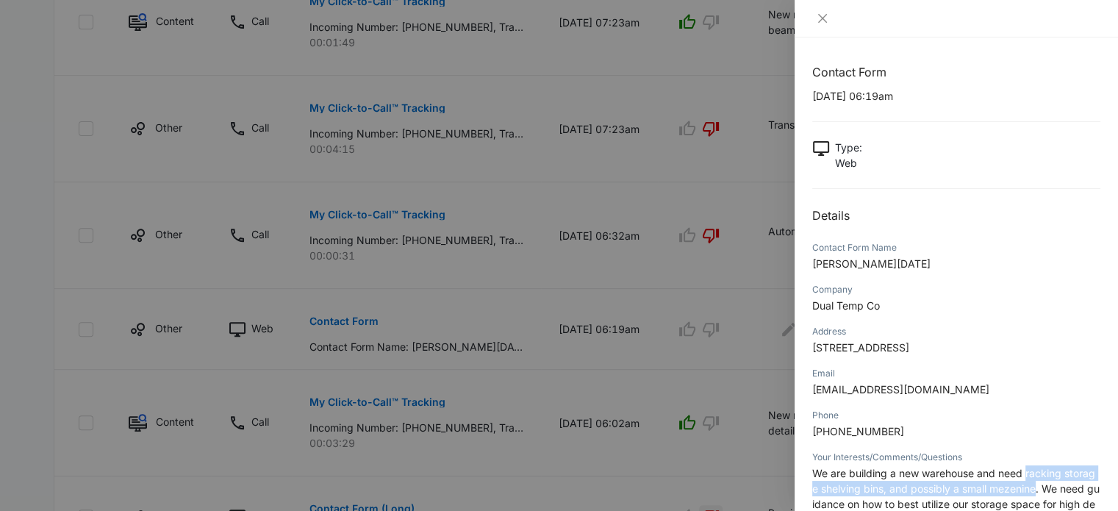
scroll to position [207, 0]
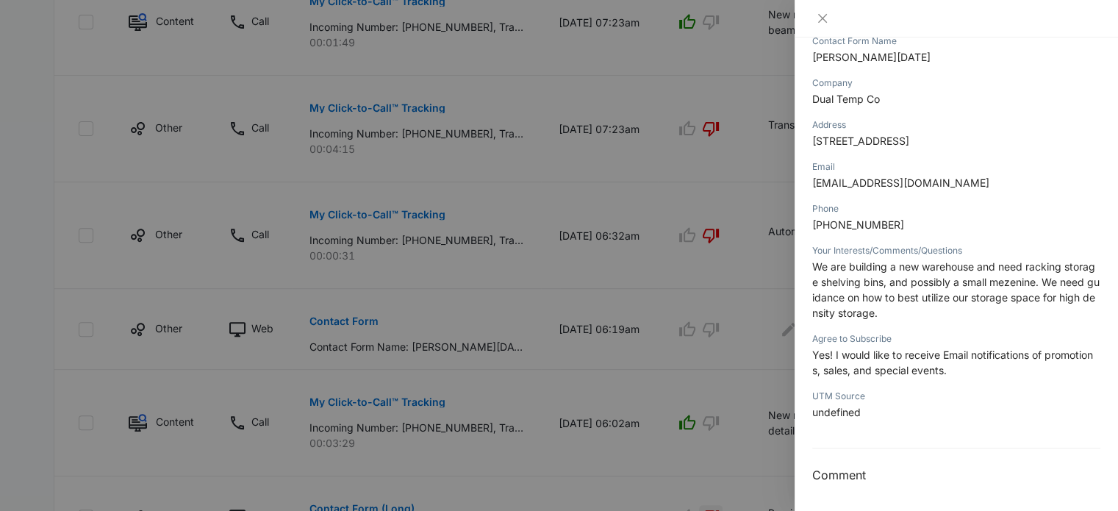
click at [650, 308] on div at bounding box center [559, 255] width 1118 height 511
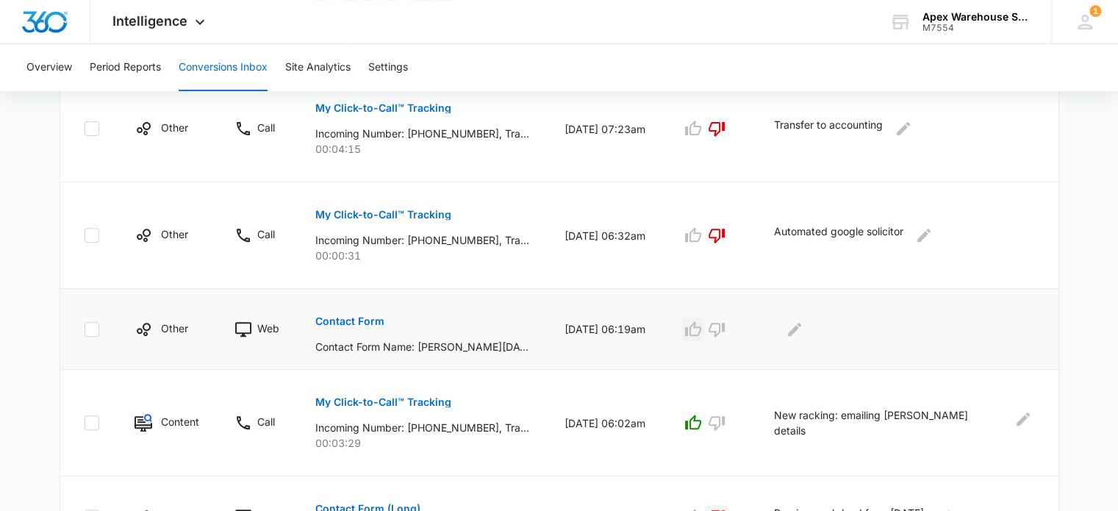
click at [701, 333] on icon "button" at bounding box center [693, 328] width 16 height 15
click at [801, 328] on icon "Edit Comments" at bounding box center [794, 328] width 13 height 13
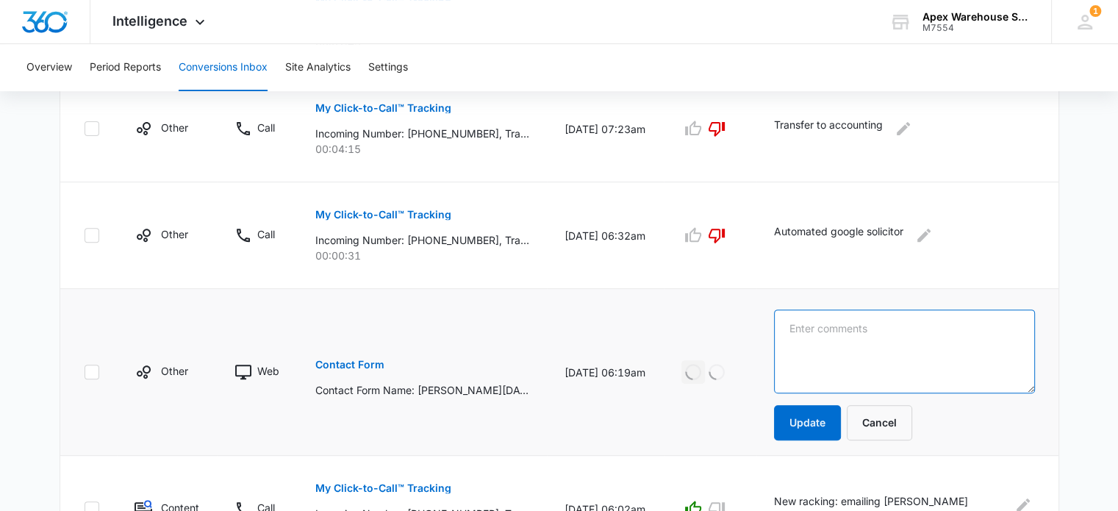
click at [808, 328] on textarea at bounding box center [904, 352] width 261 height 84
paste textarea "Design for high density storage solution"
type textarea "Web Lead: Design for high density storage solution"
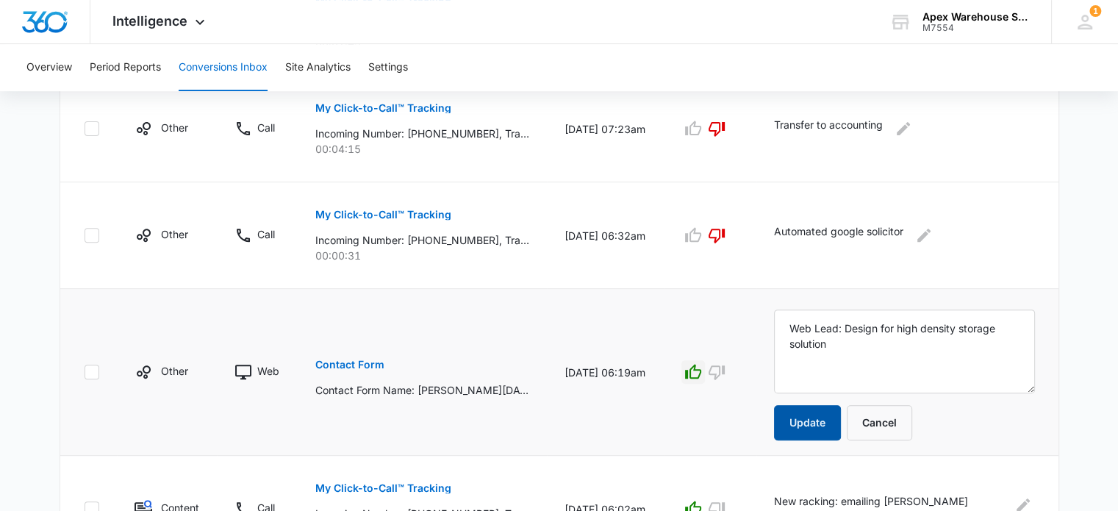
click at [817, 429] on button "Update" at bounding box center [807, 422] width 67 height 35
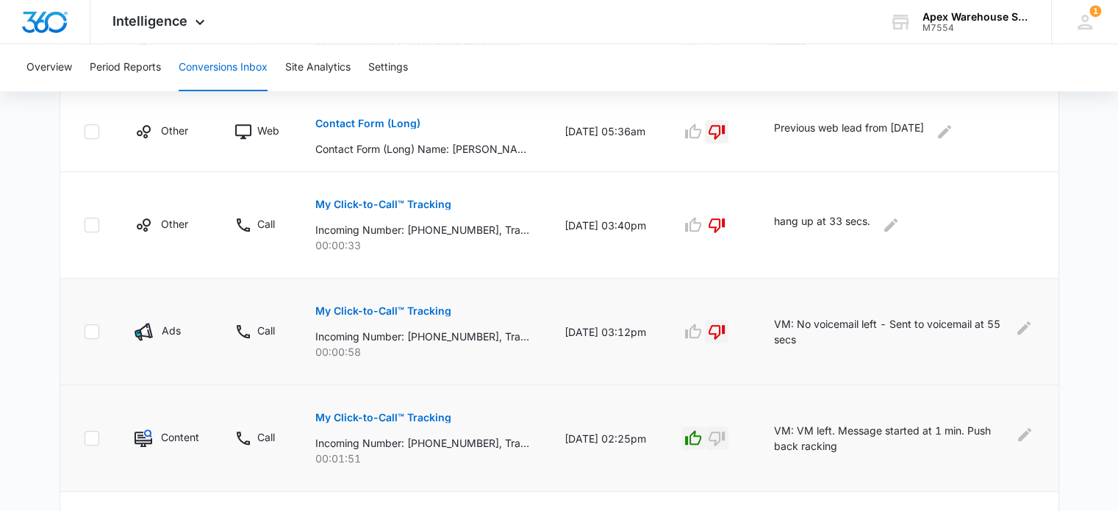
scroll to position [1096, 0]
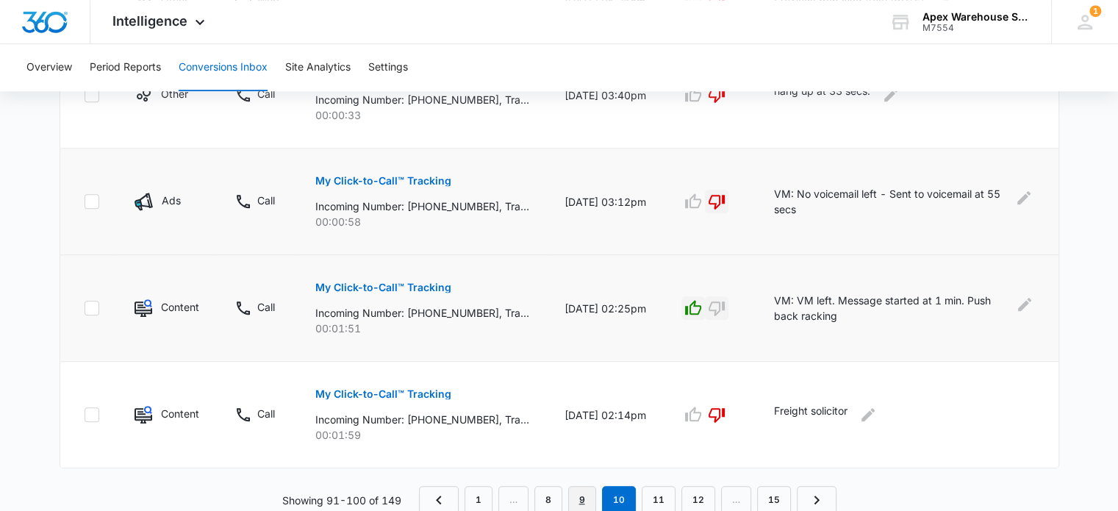
click at [589, 496] on link "9" at bounding box center [582, 500] width 28 height 28
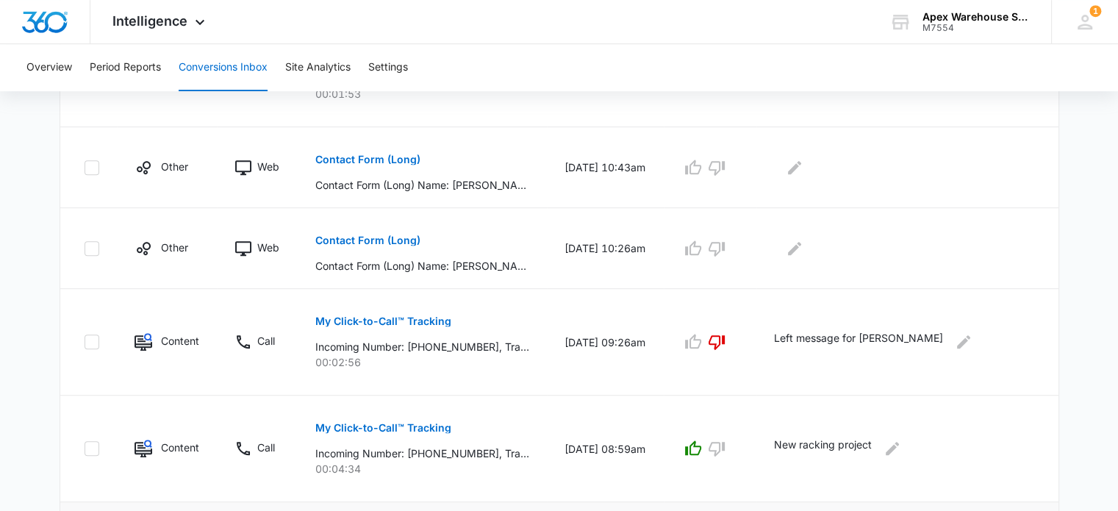
scroll to position [778, 0]
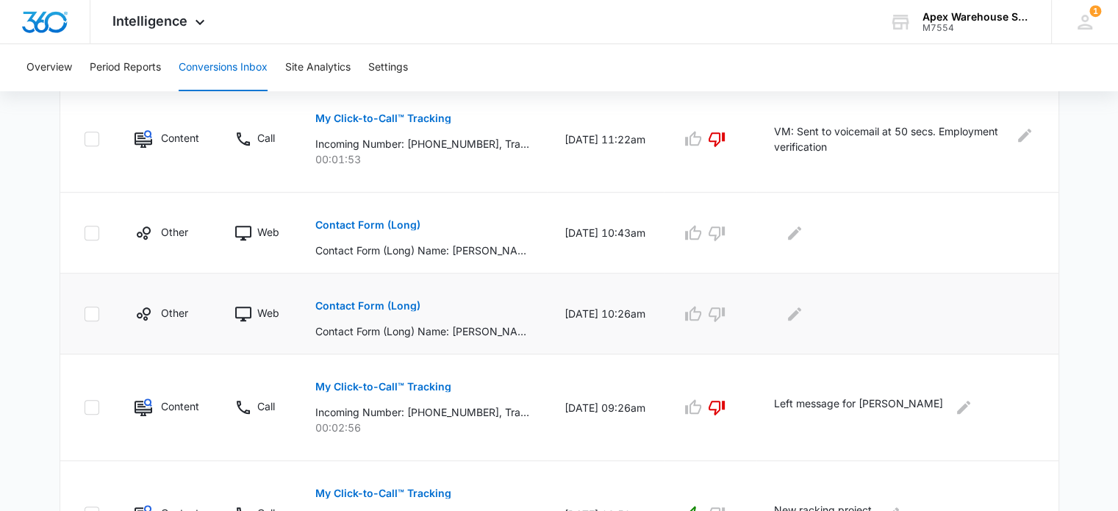
click at [402, 302] on p "Contact Form (Long)" at bounding box center [367, 306] width 105 height 10
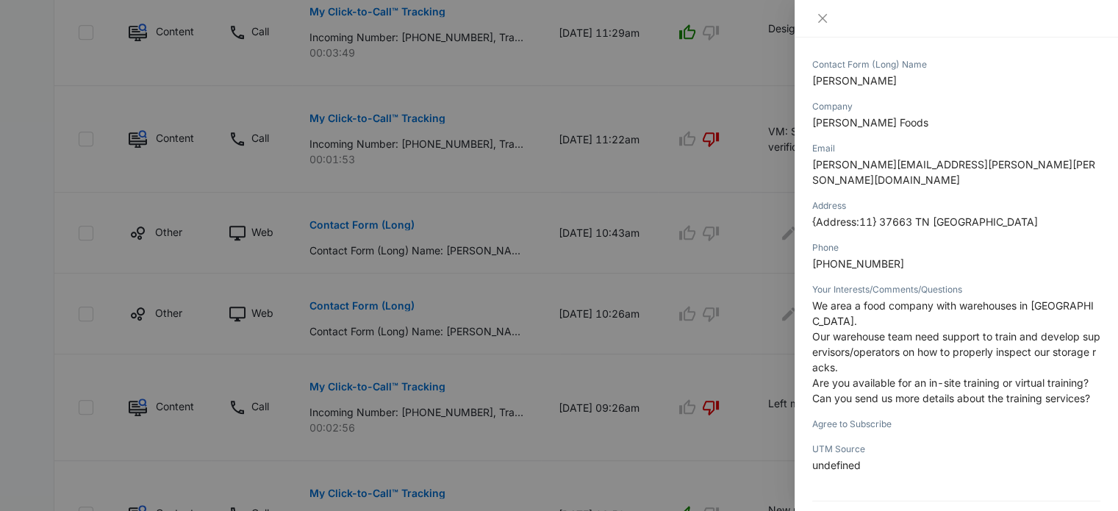
scroll to position [236, 0]
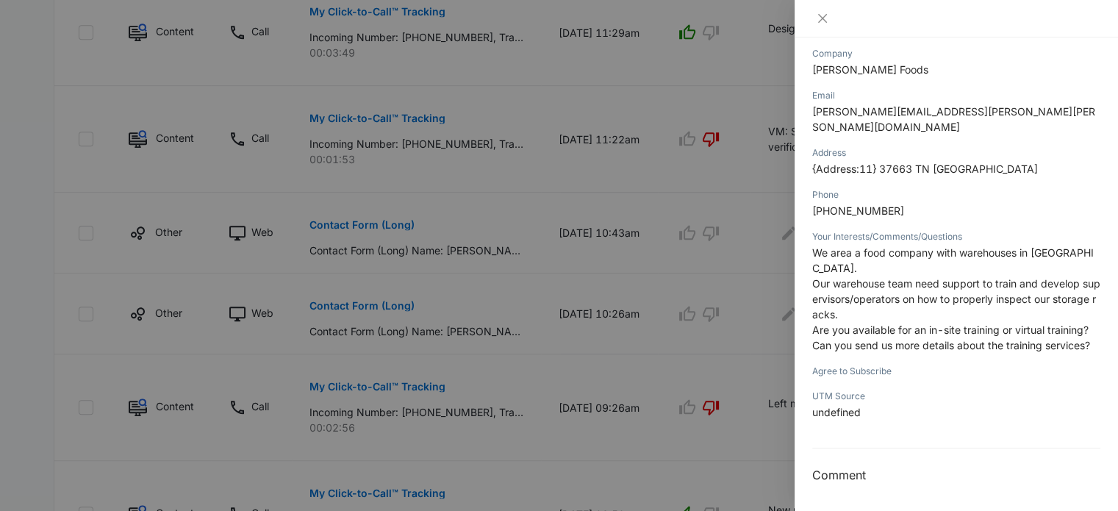
click at [703, 393] on div at bounding box center [559, 255] width 1118 height 511
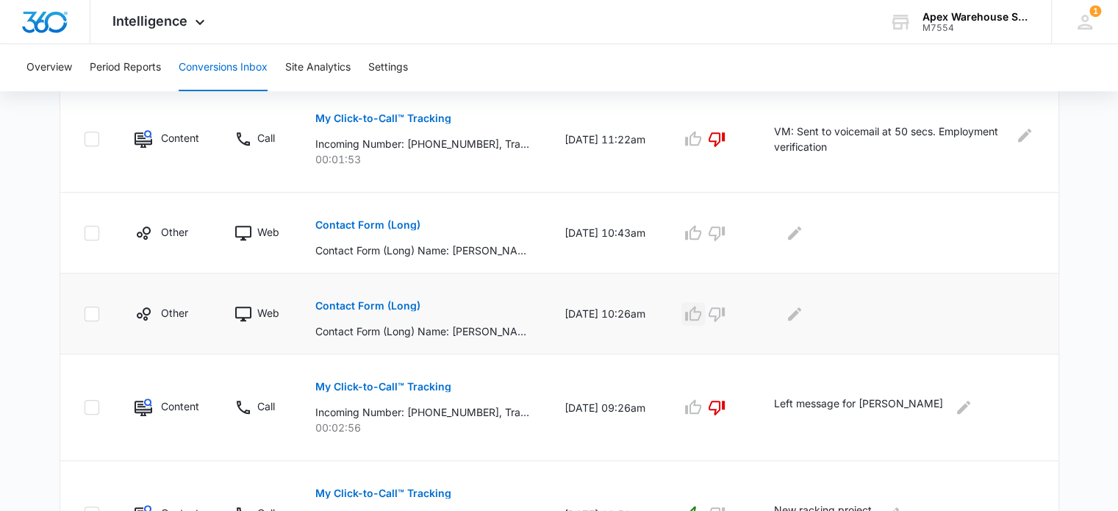
click at [701, 314] on icon "button" at bounding box center [693, 313] width 16 height 15
click at [804, 312] on icon "Edit Comments" at bounding box center [795, 314] width 18 height 18
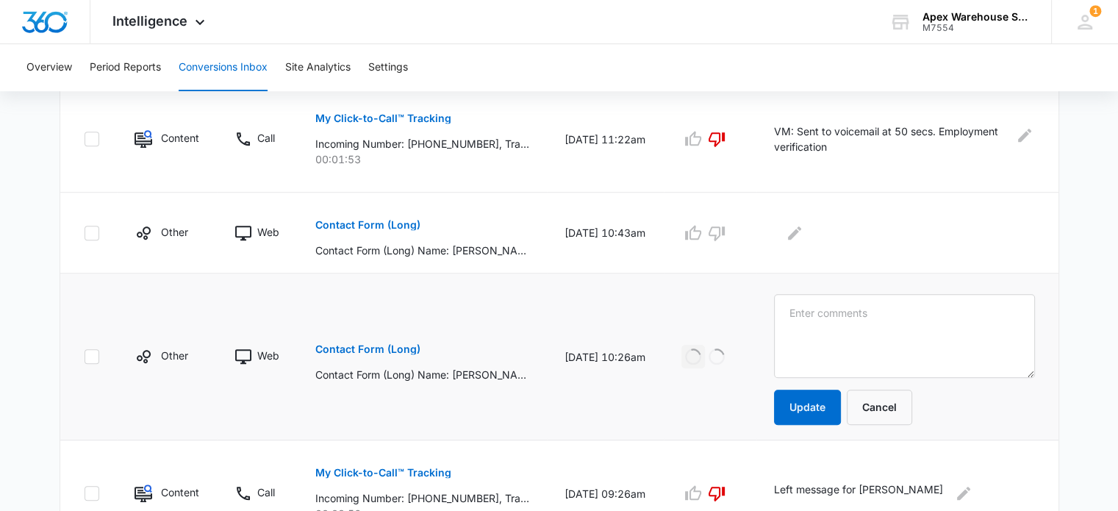
click at [816, 312] on textarea at bounding box center [904, 336] width 261 height 84
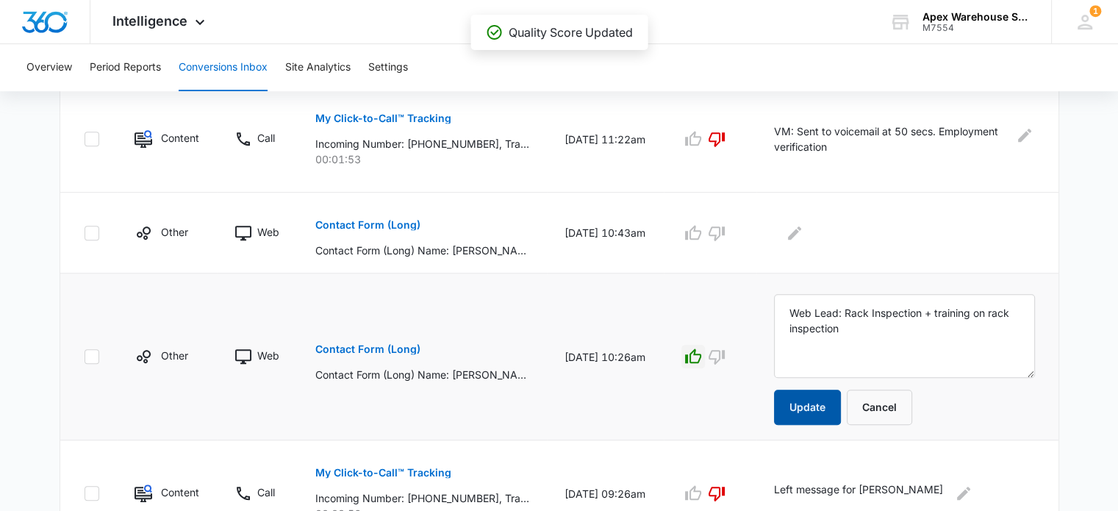
type textarea "Web Lead: Rack Inspection + training on rack inspection"
click at [826, 402] on button "Update" at bounding box center [807, 407] width 67 height 35
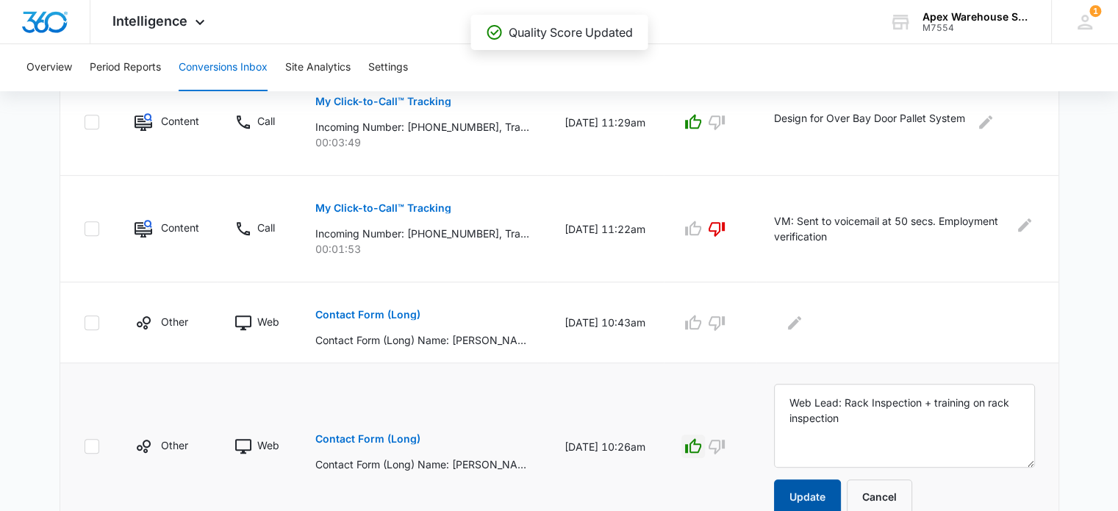
scroll to position [679, 0]
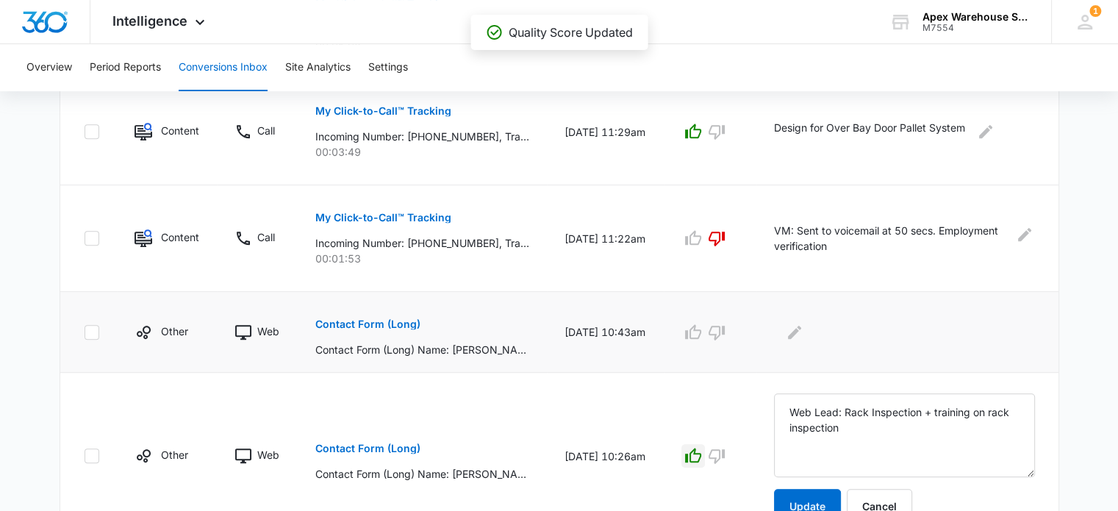
click at [392, 320] on p "Contact Form (Long)" at bounding box center [367, 324] width 105 height 10
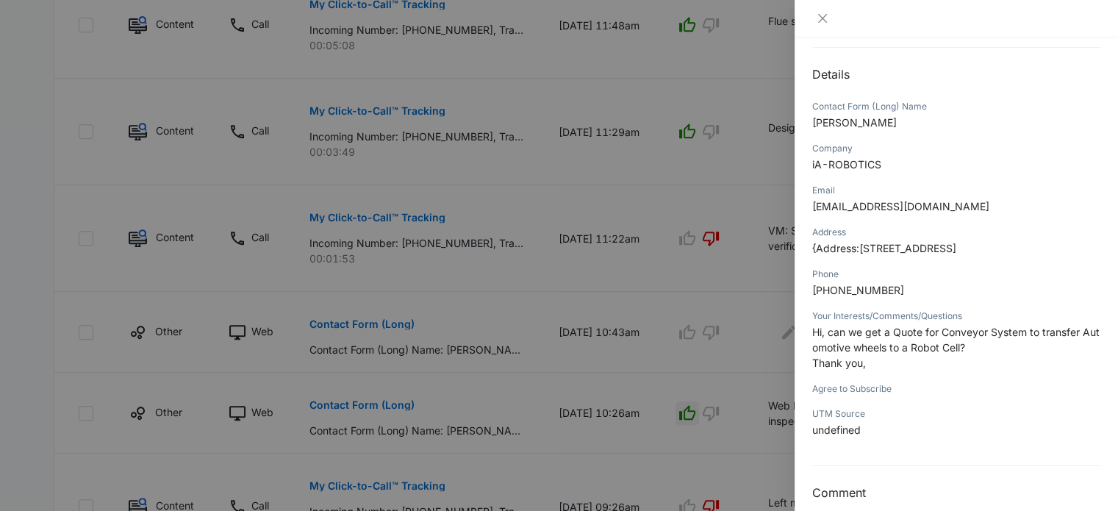
scroll to position [142, 0]
drag, startPoint x: 945, startPoint y: 332, endPoint x: 971, endPoint y: 346, distance: 30.3
click at [971, 346] on span "Hi, can we get a Quote for Conveyor System to transfer Automotive wheels to a R…" at bounding box center [955, 339] width 287 height 28
copy span "onveyor System to transfer Automotive wheels to a Robot Cell"
click at [753, 254] on div at bounding box center [559, 255] width 1118 height 511
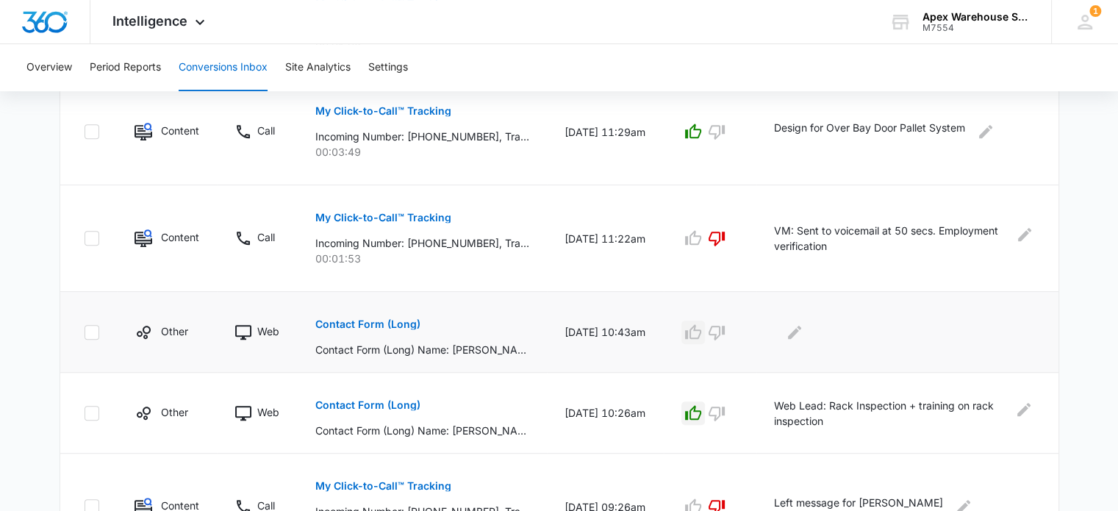
click at [700, 337] on button "button" at bounding box center [694, 333] width 24 height 24
click at [804, 331] on icon "Edit Comments" at bounding box center [795, 333] width 18 height 18
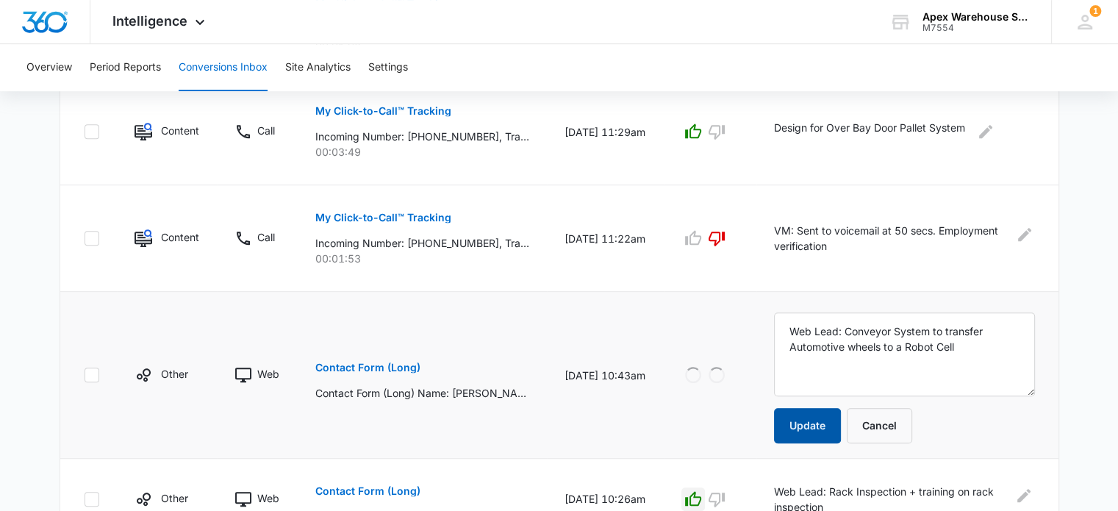
type textarea "Web Lead: Conveyor System to transfer Automotive wheels to a Robot Cell"
click at [829, 415] on button "Update" at bounding box center [807, 425] width 67 height 35
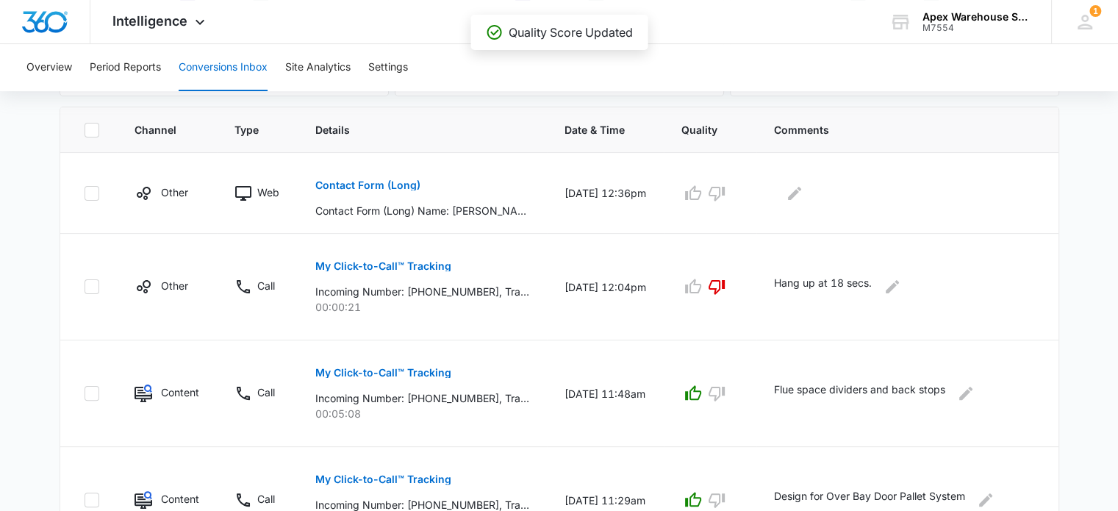
scroll to position [310, 0]
click at [394, 187] on p "Contact Form (Long)" at bounding box center [367, 186] width 105 height 10
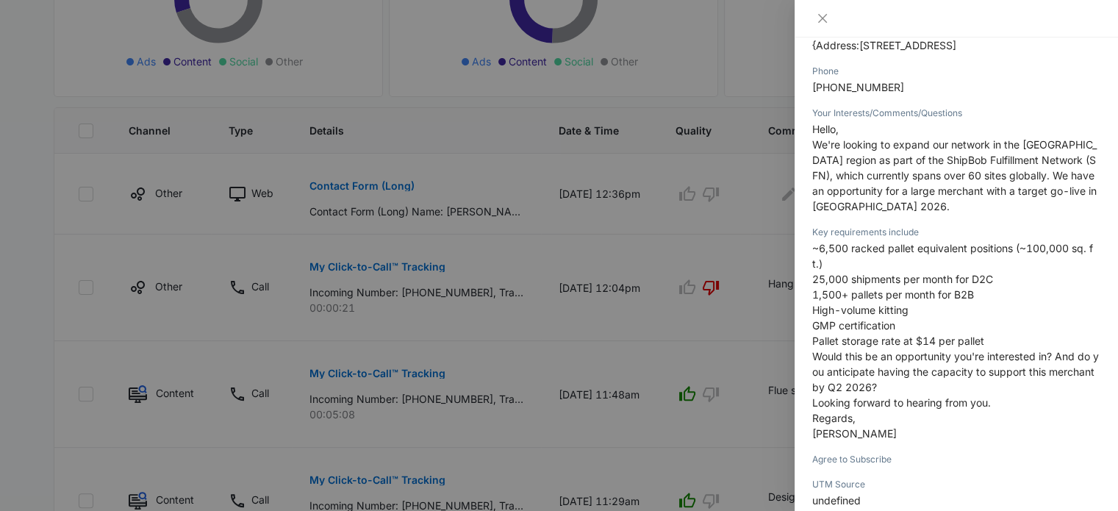
scroll to position [344, 0]
drag, startPoint x: 820, startPoint y: 247, endPoint x: 835, endPoint y: 264, distance: 22.9
click at [835, 264] on p "~6,500 racked pallet equivalent positions (~100,000 sq. ft.) 25,000 shipments p…" at bounding box center [956, 340] width 288 height 201
copy span "6,500 racked pallet equivalent positions (~100,000 sq. ft.)"
click at [646, 196] on div at bounding box center [559, 255] width 1118 height 511
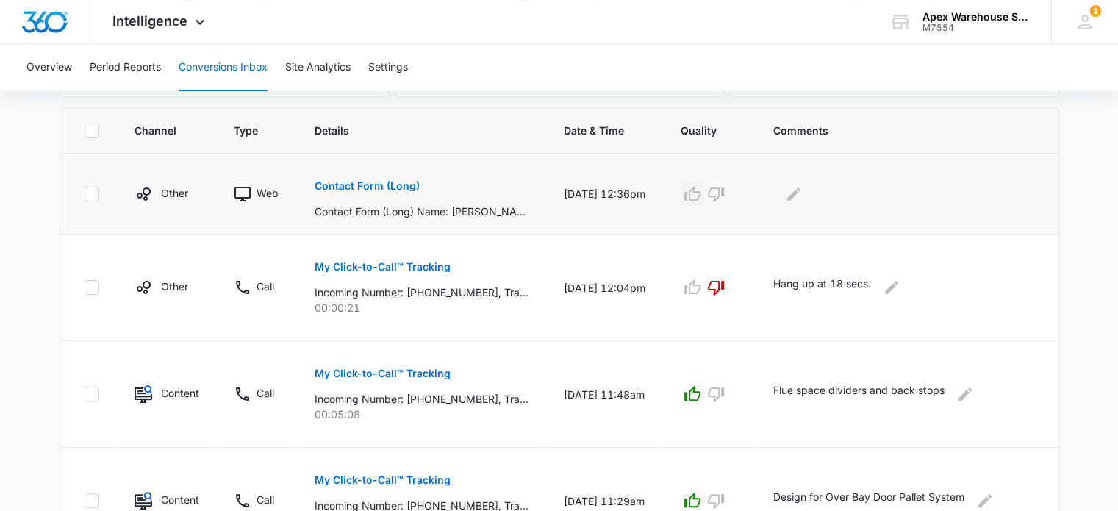
click at [697, 193] on icon "button" at bounding box center [693, 193] width 16 height 15
click at [803, 199] on icon "Edit Comments" at bounding box center [794, 194] width 18 height 18
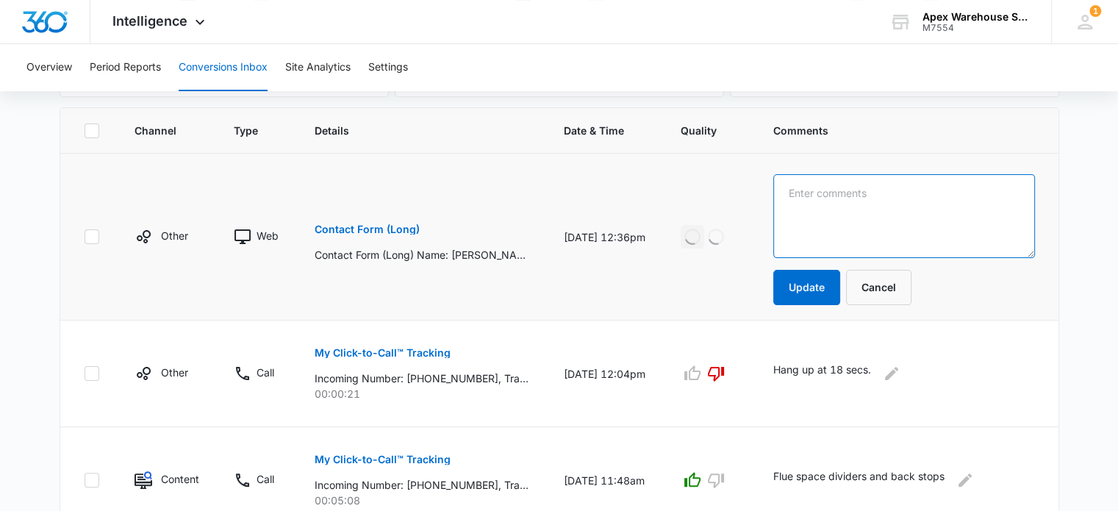
click at [806, 199] on textarea at bounding box center [904, 216] width 261 height 84
paste textarea "New racking: 6,500 racked pallet equivalent positions (~100,000 sq. ft.)"
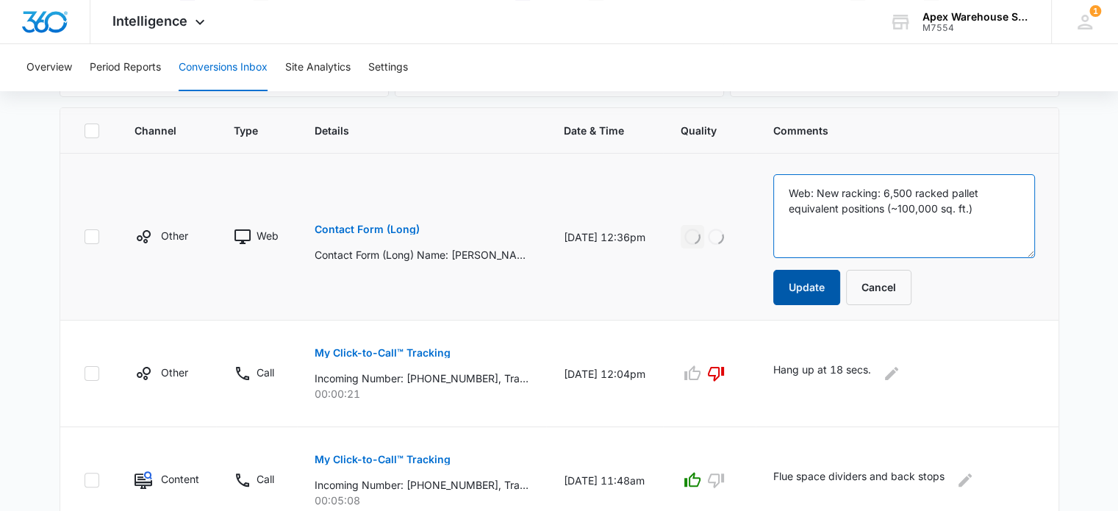
type textarea "Web: New racking: 6,500 racked pallet equivalent positions (~100,000 sq. ft.)"
click at [823, 287] on button "Update" at bounding box center [807, 287] width 67 height 35
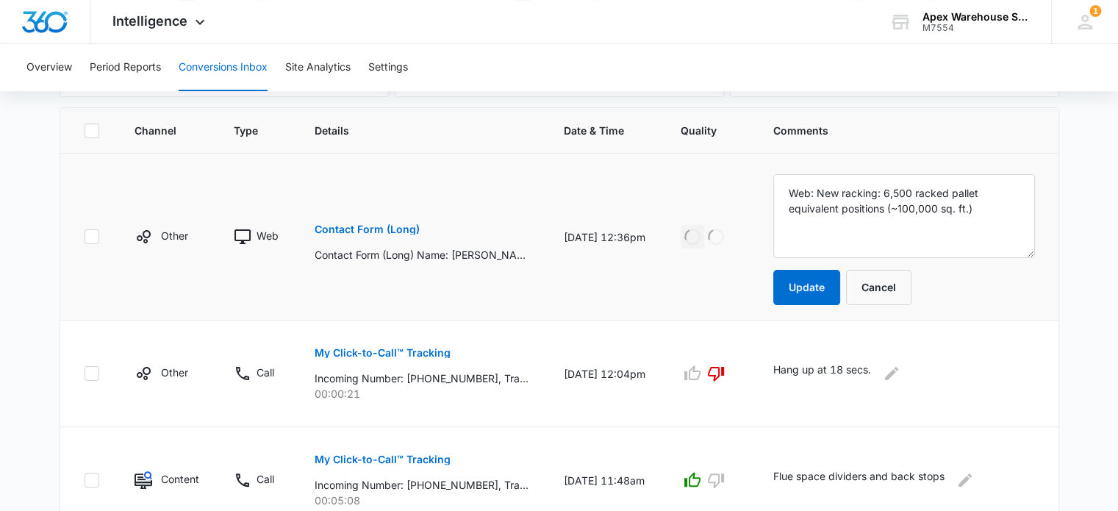
click at [399, 230] on p "Contact Form (Long)" at bounding box center [367, 229] width 105 height 10
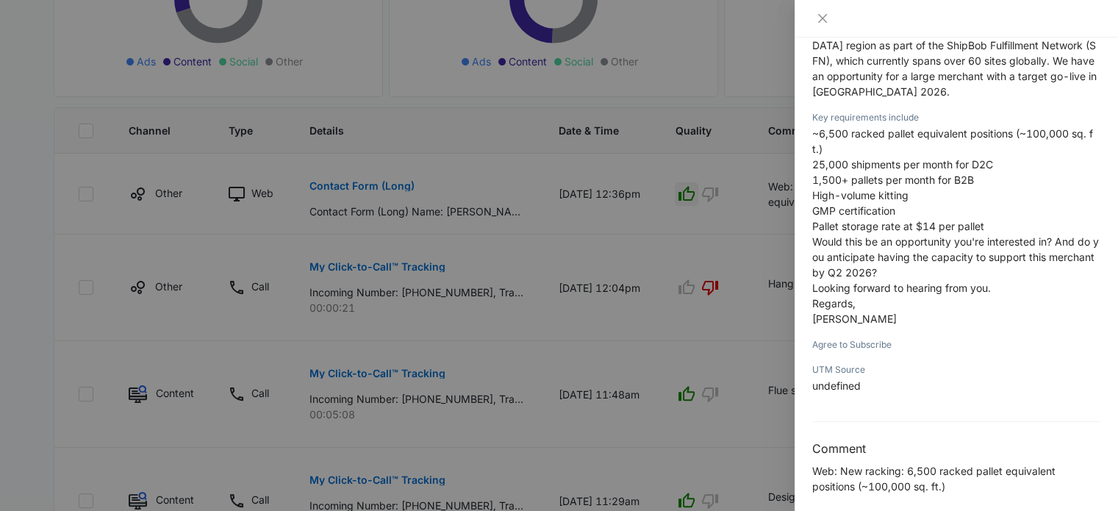
scroll to position [470, 0]
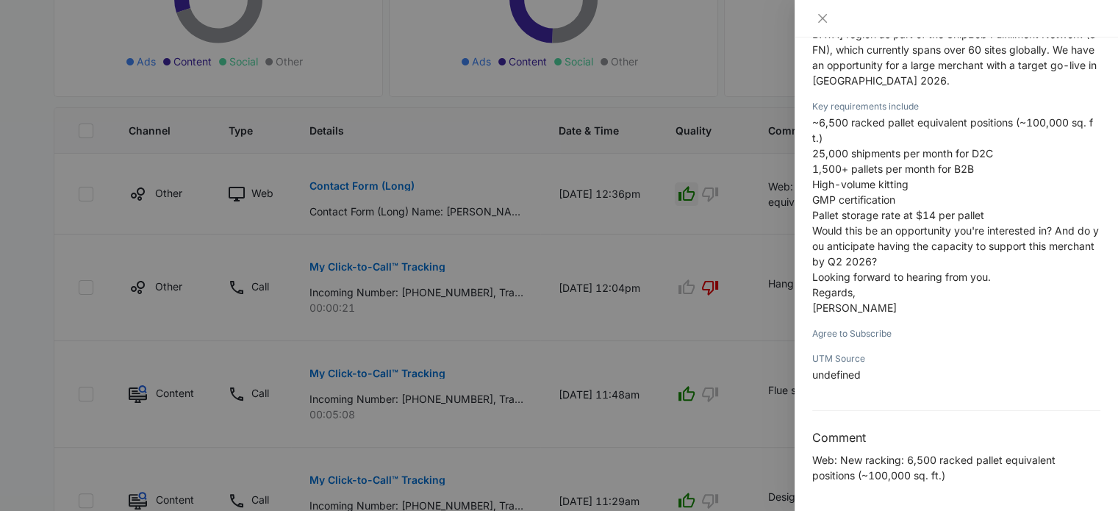
click at [736, 329] on div at bounding box center [559, 255] width 1118 height 511
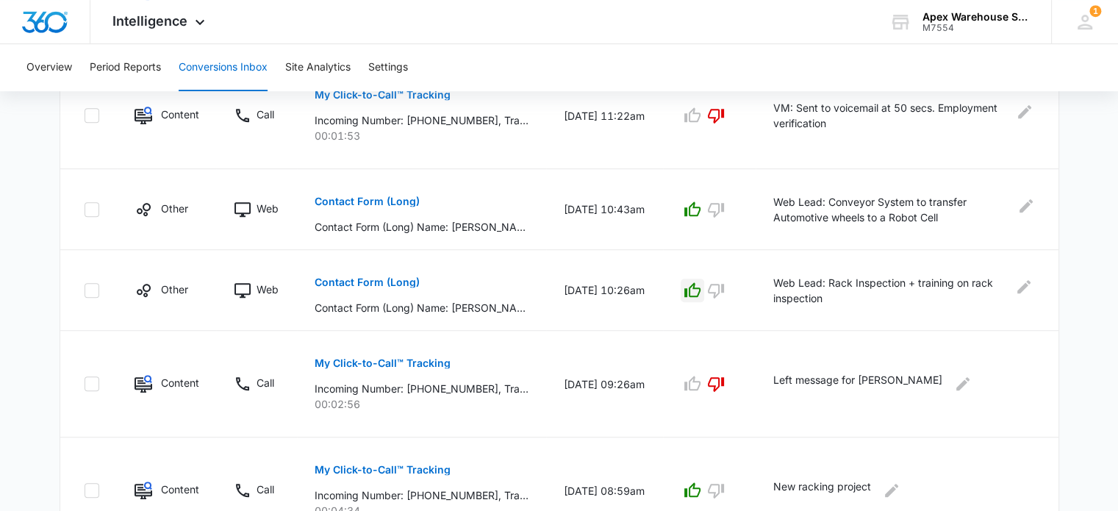
scroll to position [985, 0]
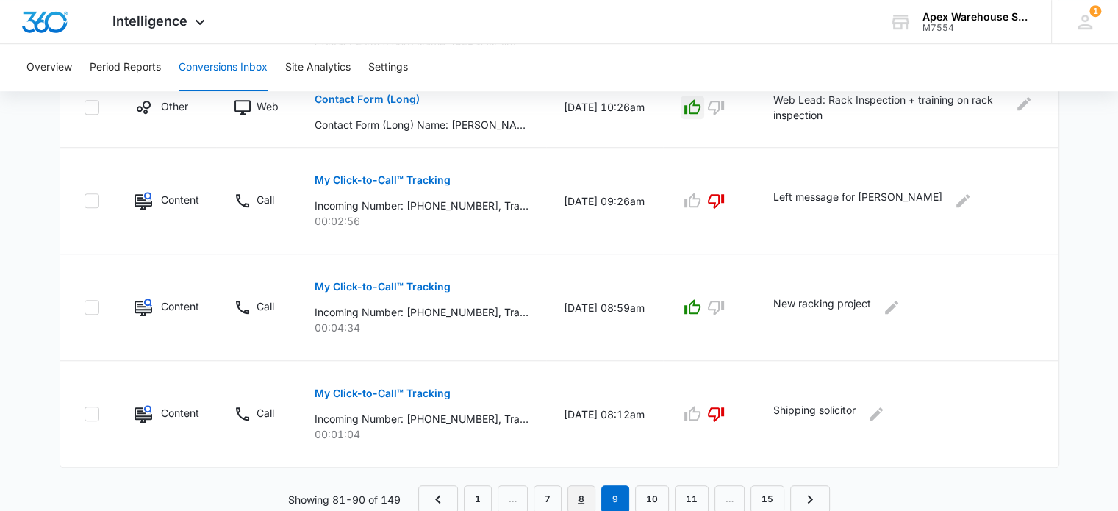
click at [585, 496] on link "8" at bounding box center [582, 499] width 28 height 28
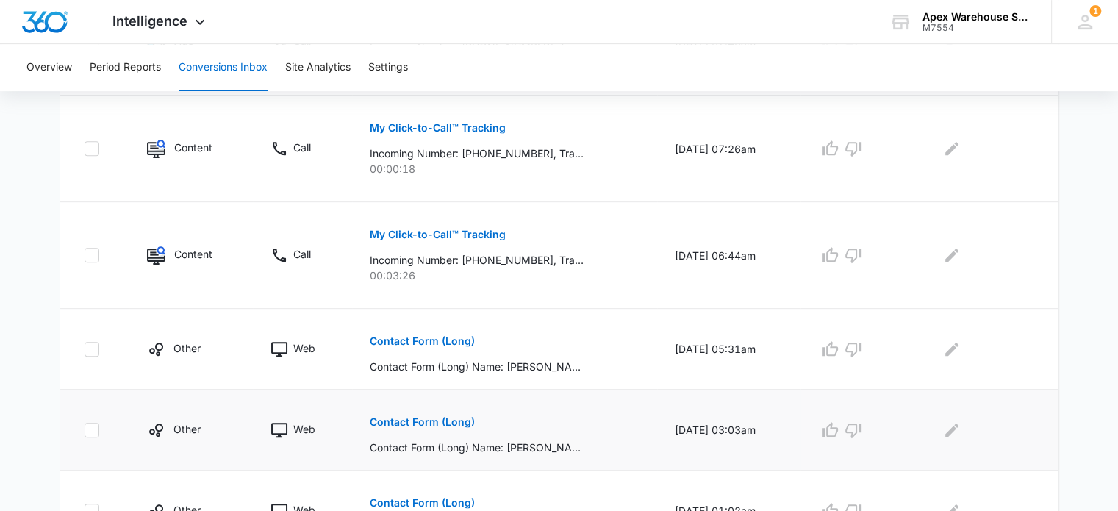
scroll to position [907, 0]
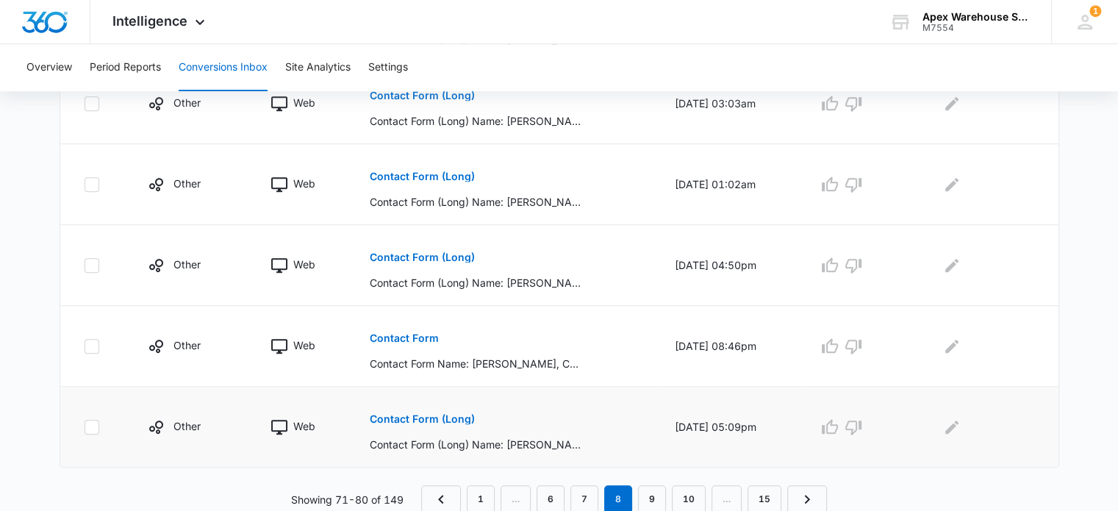
click at [427, 414] on p "Contact Form (Long)" at bounding box center [422, 419] width 105 height 10
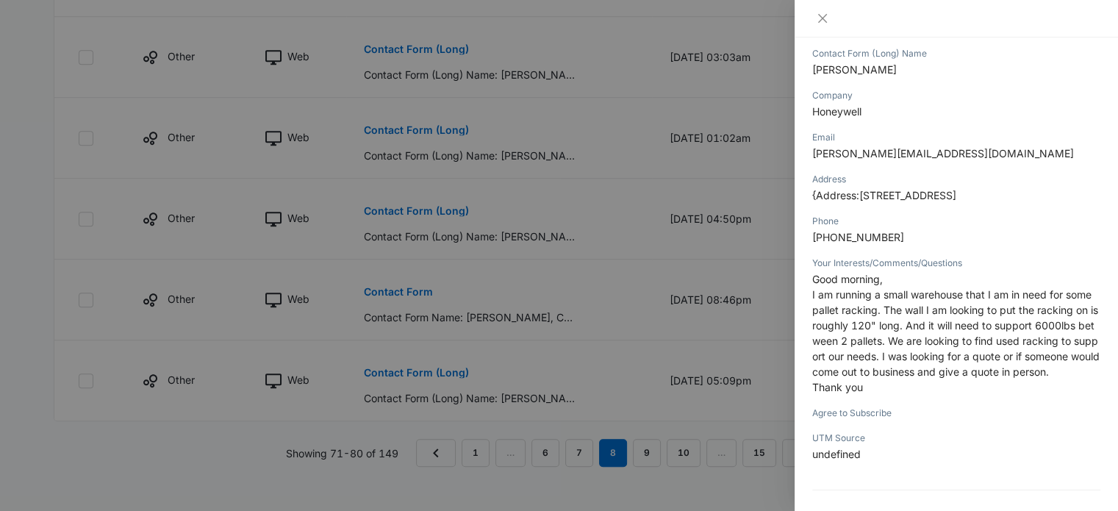
scroll to position [252, 0]
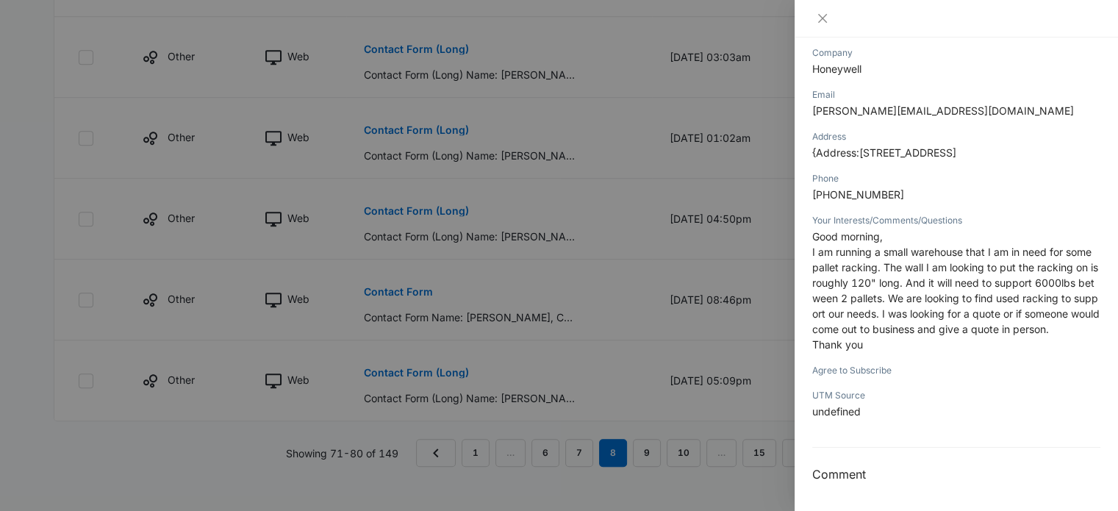
click at [696, 251] on div at bounding box center [559, 255] width 1118 height 511
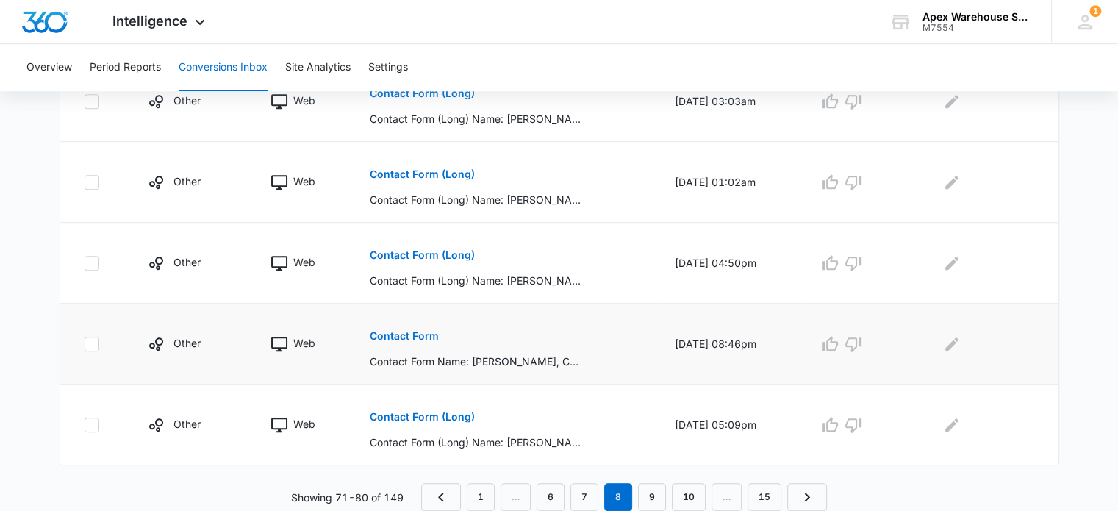
scroll to position [907, 0]
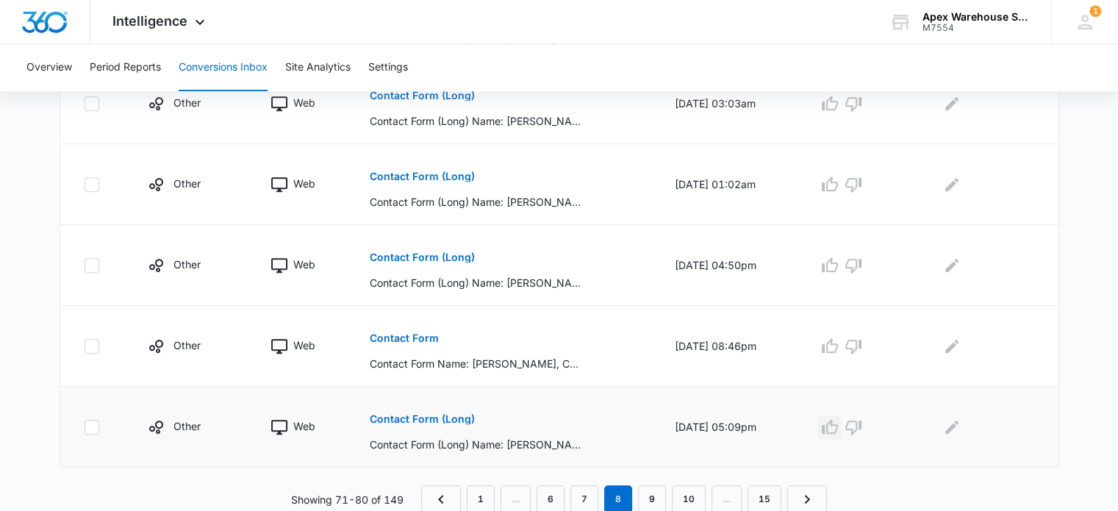
click at [839, 421] on icon "button" at bounding box center [830, 427] width 18 height 18
click at [960, 429] on icon "Edit Comments" at bounding box center [952, 427] width 18 height 18
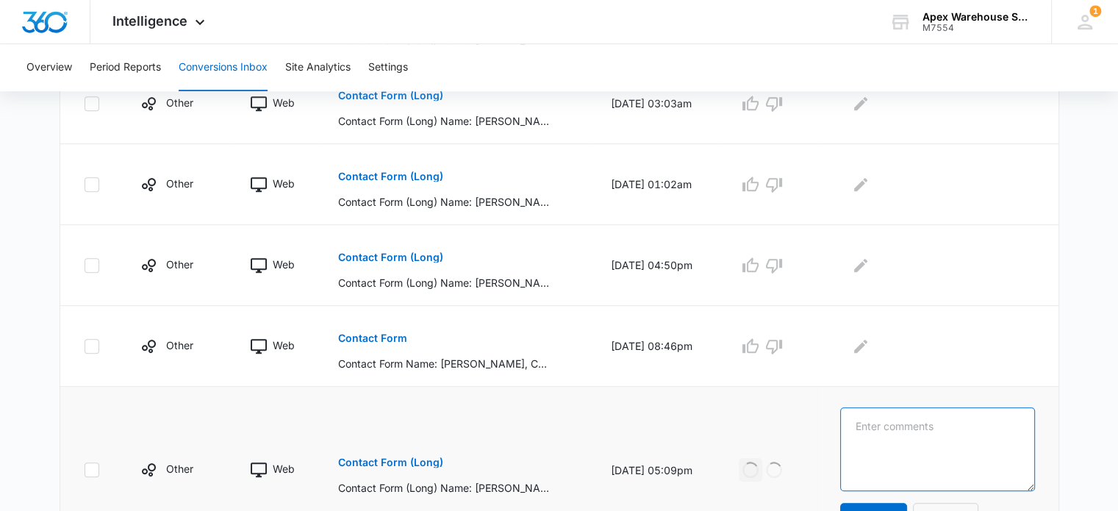
click at [960, 429] on textarea at bounding box center [937, 449] width 195 height 84
paste textarea "Used racking inquiry"
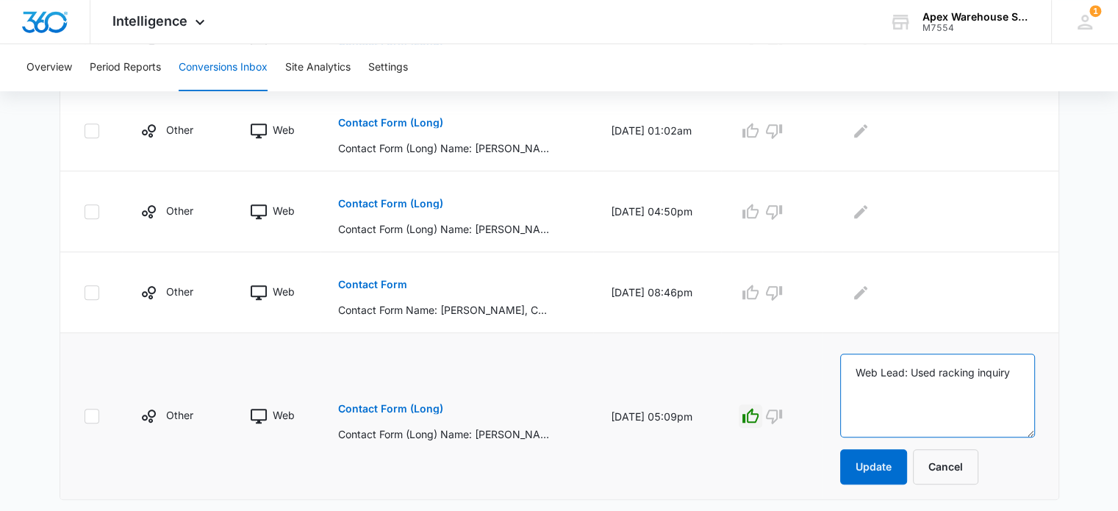
scroll to position [960, 0]
type textarea "Web Lead: Used racking inquiry"
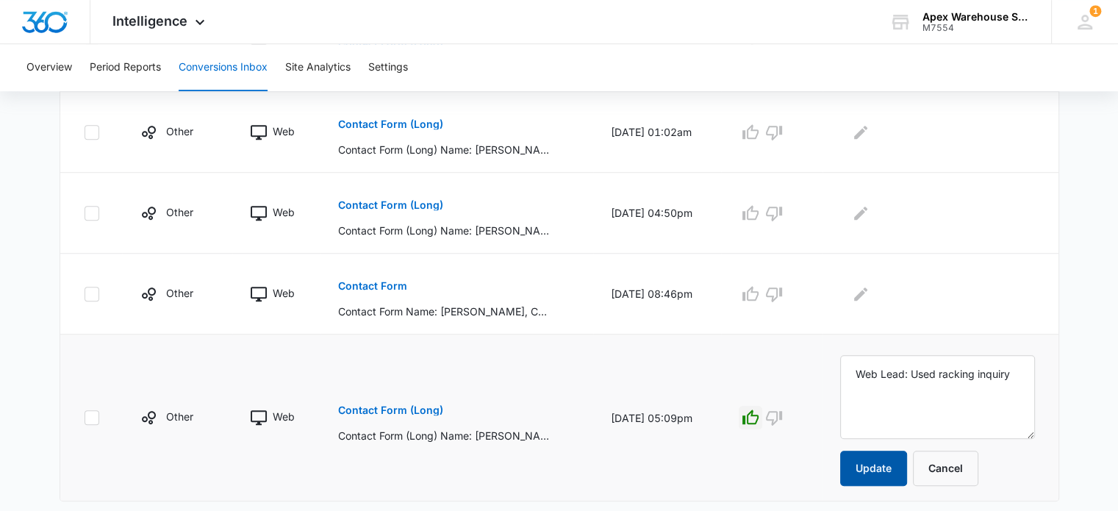
click at [894, 460] on button "Update" at bounding box center [873, 468] width 67 height 35
click at [387, 291] on button "Contact Form" at bounding box center [372, 285] width 69 height 35
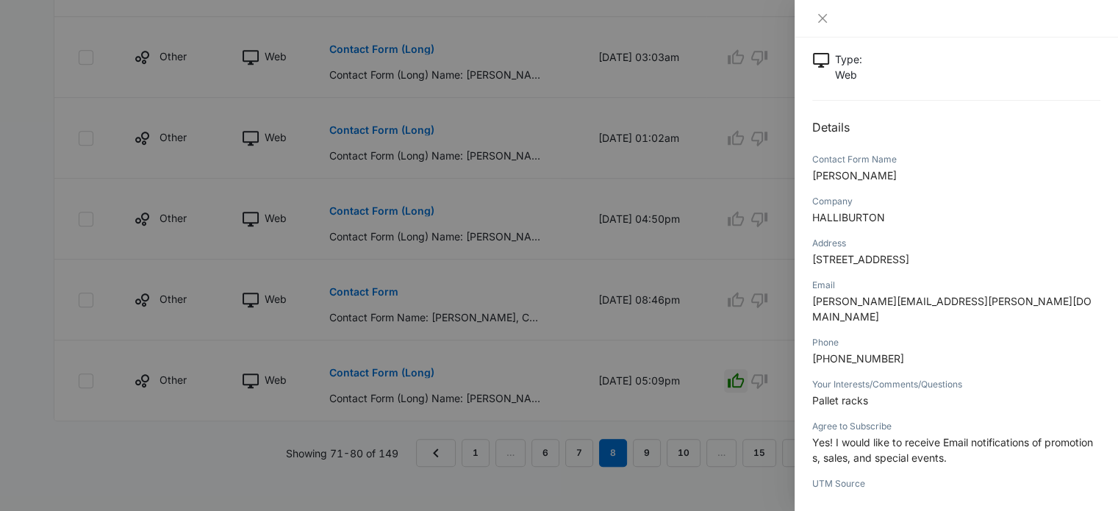
scroll to position [96, 0]
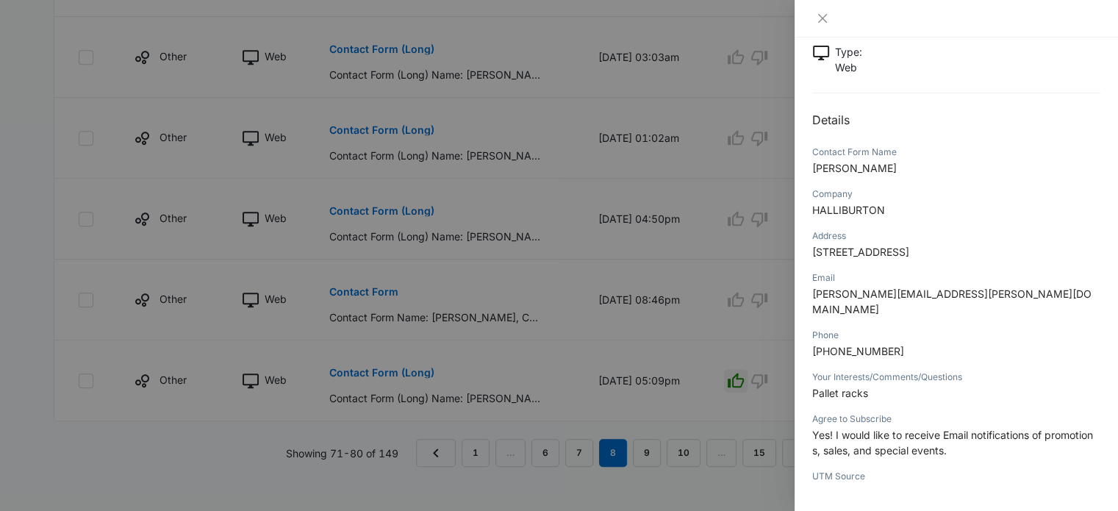
click at [762, 311] on div at bounding box center [559, 255] width 1118 height 511
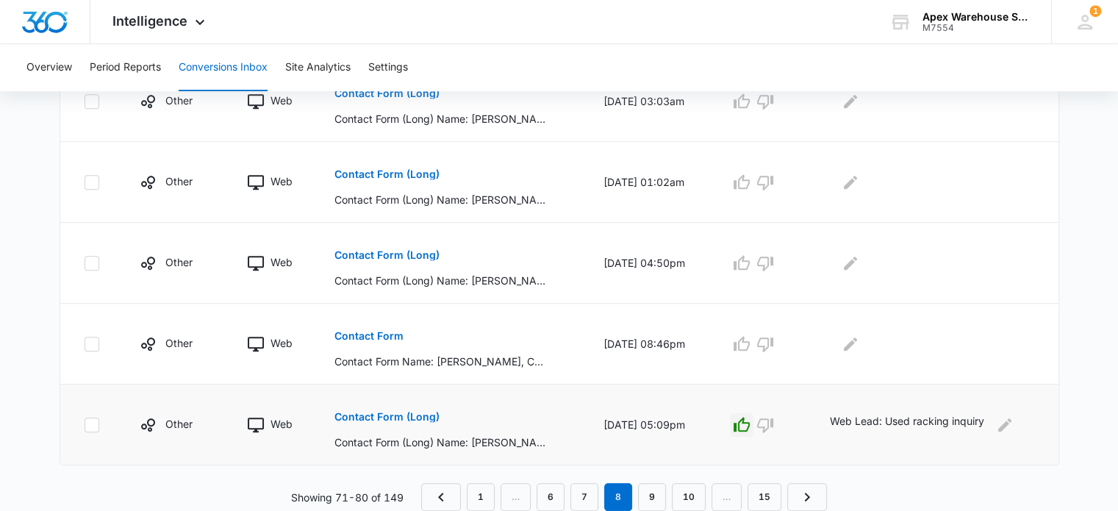
scroll to position [907, 0]
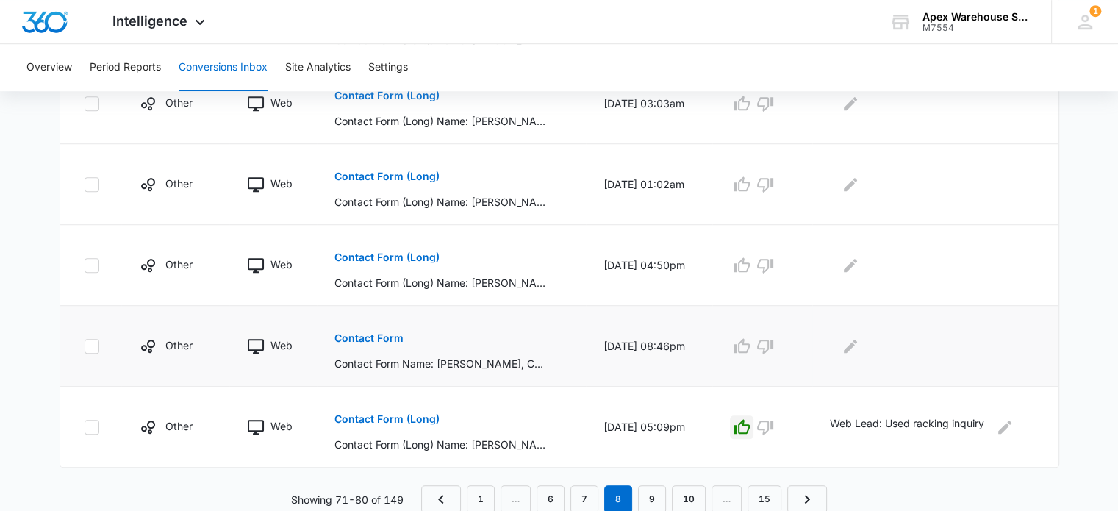
drag, startPoint x: 743, startPoint y: 351, endPoint x: 814, endPoint y: 366, distance: 72.8
click at [812, 366] on td at bounding box center [762, 346] width 100 height 81
click at [750, 346] on icon "button" at bounding box center [742, 345] width 16 height 15
click at [860, 345] on icon "Edit Comments" at bounding box center [851, 346] width 18 height 18
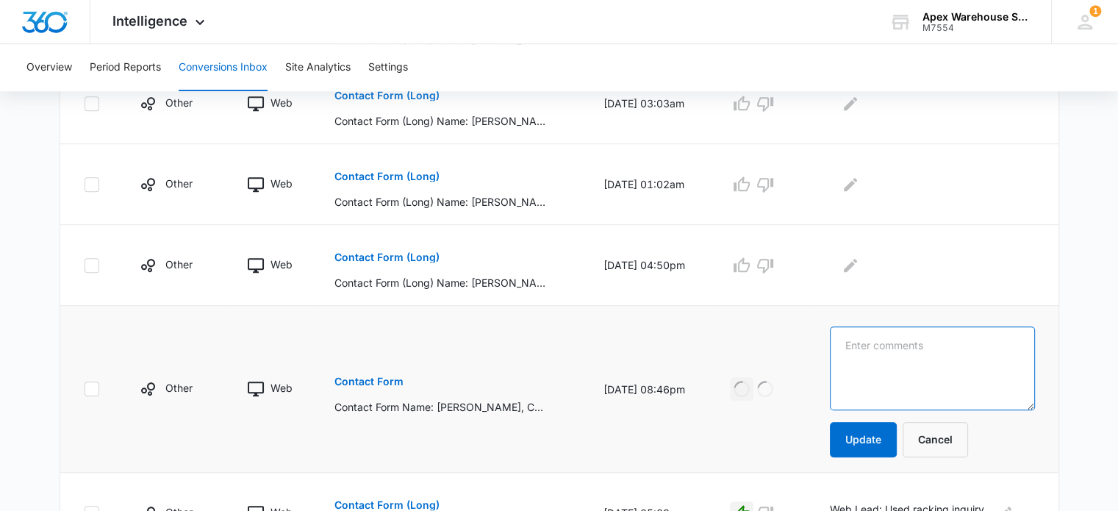
click at [861, 345] on textarea at bounding box center [932, 368] width 205 height 84
paste textarea "New racking inquiry"
type textarea "New racking inquiry"
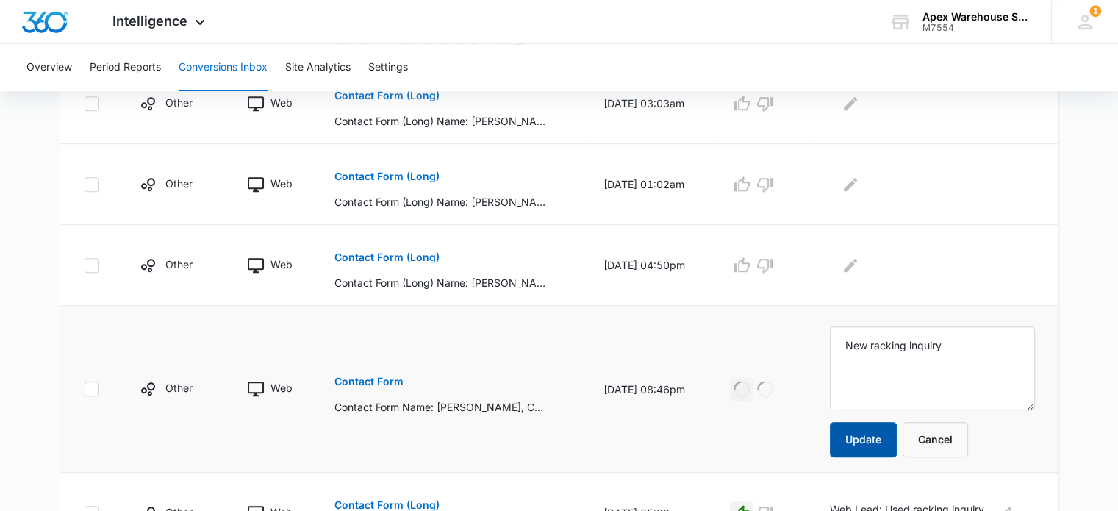
click at [874, 437] on button "Update" at bounding box center [863, 439] width 67 height 35
click at [414, 253] on p "Contact Form (Long)" at bounding box center [387, 257] width 105 height 10
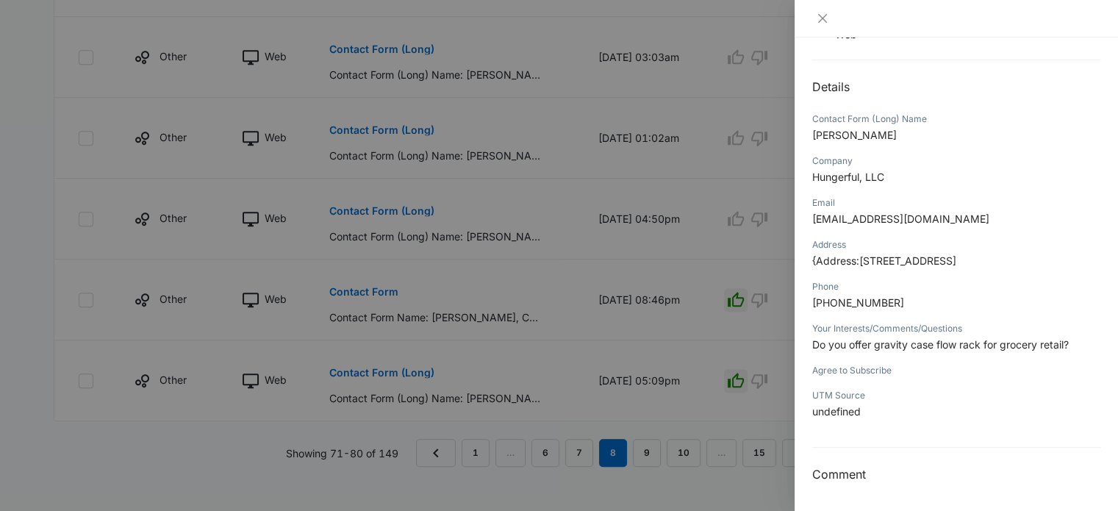
scroll to position [128, 0]
drag, startPoint x: 876, startPoint y: 345, endPoint x: 1065, endPoint y: 349, distance: 189.0
click at [1065, 349] on span "Do you offer gravity case flow rack for grocery retail?" at bounding box center [940, 345] width 257 height 12
copy span "gravity case flow rack for grocery retail"
click at [710, 276] on div at bounding box center [559, 255] width 1118 height 511
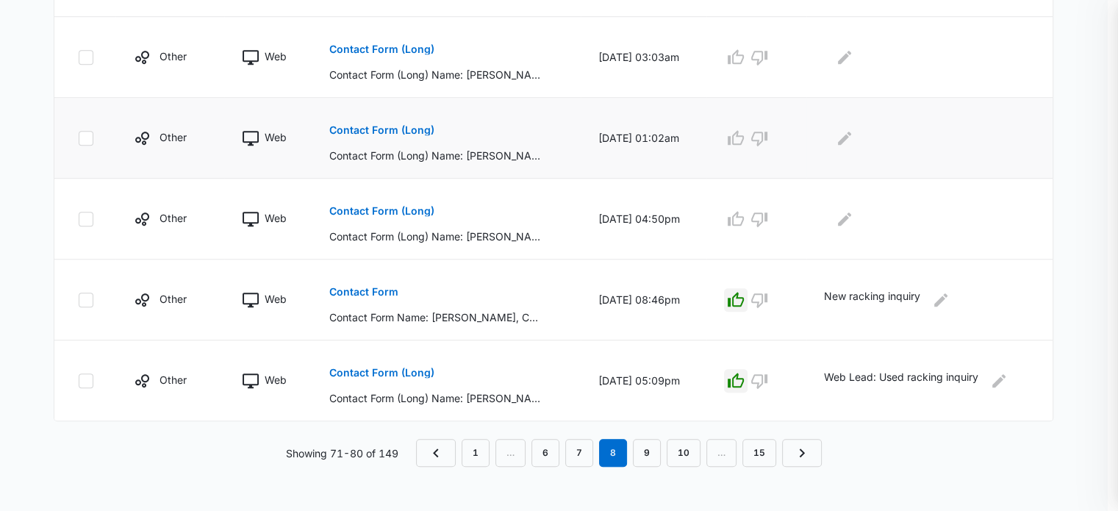
scroll to position [907, 0]
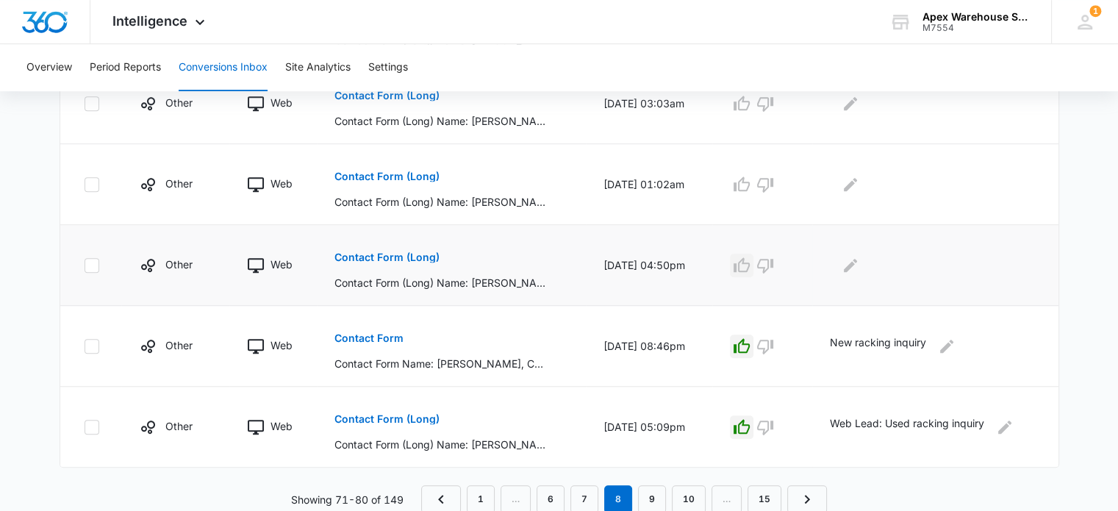
click at [750, 265] on icon "button" at bounding box center [742, 266] width 18 height 18
click at [860, 271] on icon "Edit Comments" at bounding box center [851, 266] width 18 height 18
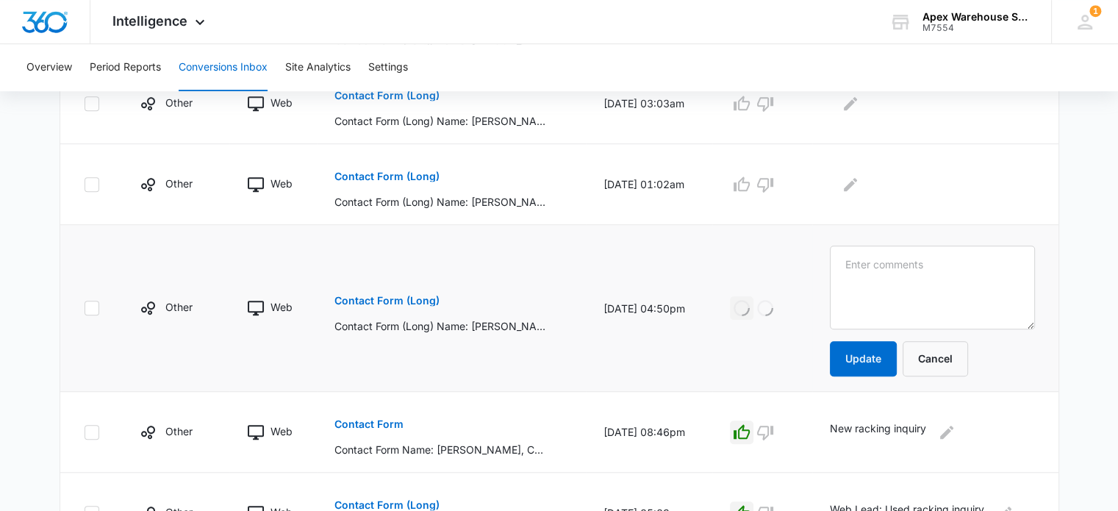
click at [865, 271] on textarea at bounding box center [932, 288] width 205 height 84
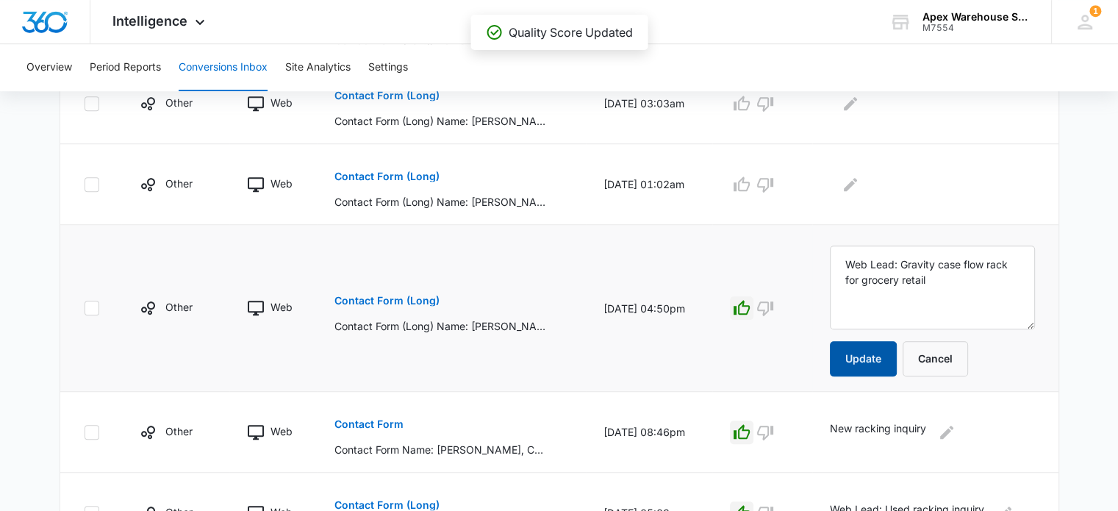
type textarea "Web Lead: Gravity case flow rack for grocery retail"
click at [885, 366] on button "Update" at bounding box center [863, 358] width 67 height 35
click at [954, 429] on icon "Edit Comments" at bounding box center [946, 431] width 13 height 13
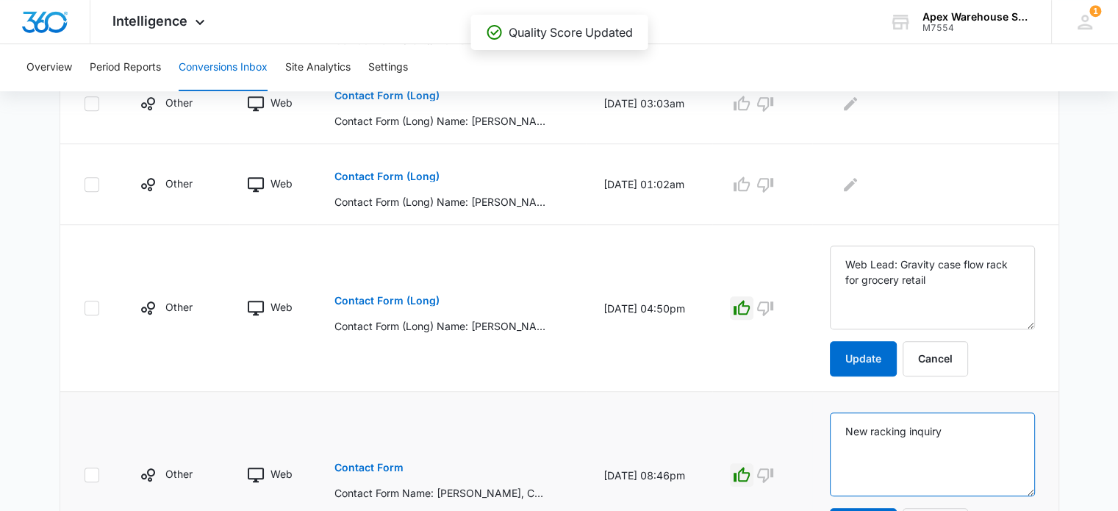
click at [852, 423] on textarea "New racking inquiry" at bounding box center [932, 454] width 205 height 84
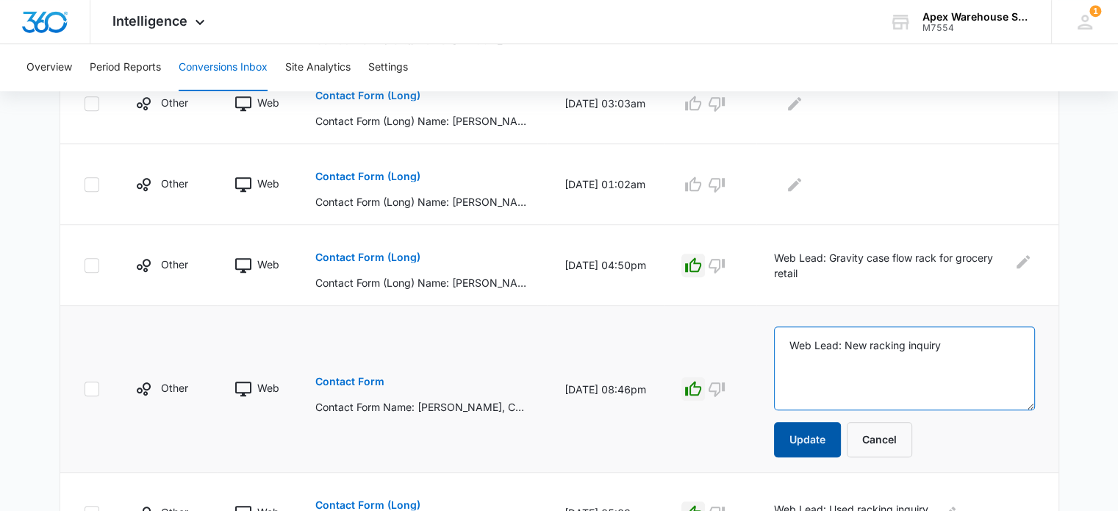
type textarea "Web Lead: New racking inquiry"
click at [839, 426] on button "Update" at bounding box center [807, 439] width 67 height 35
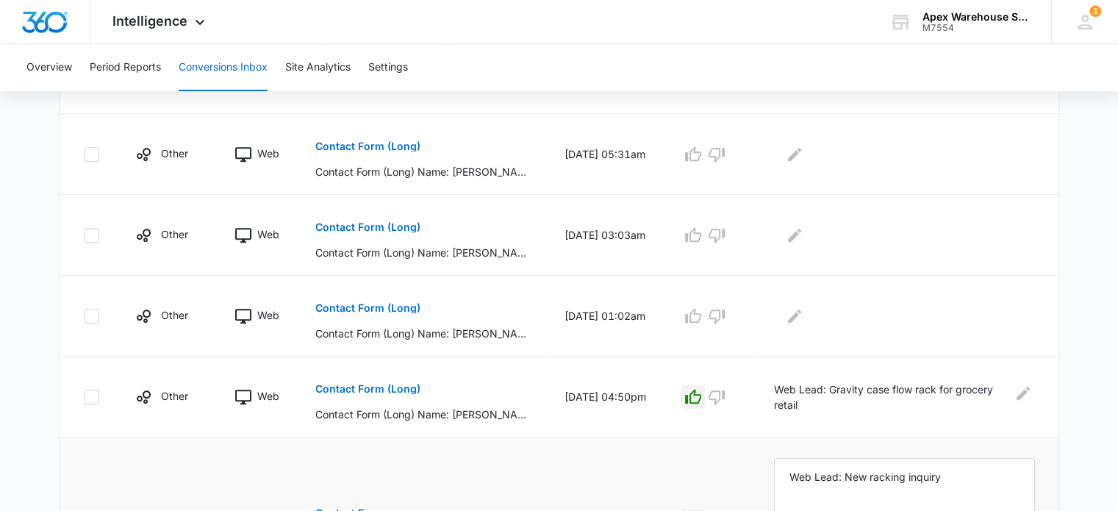
scroll to position [775, 0]
click at [398, 311] on p "Contact Form (Long)" at bounding box center [367, 309] width 105 height 10
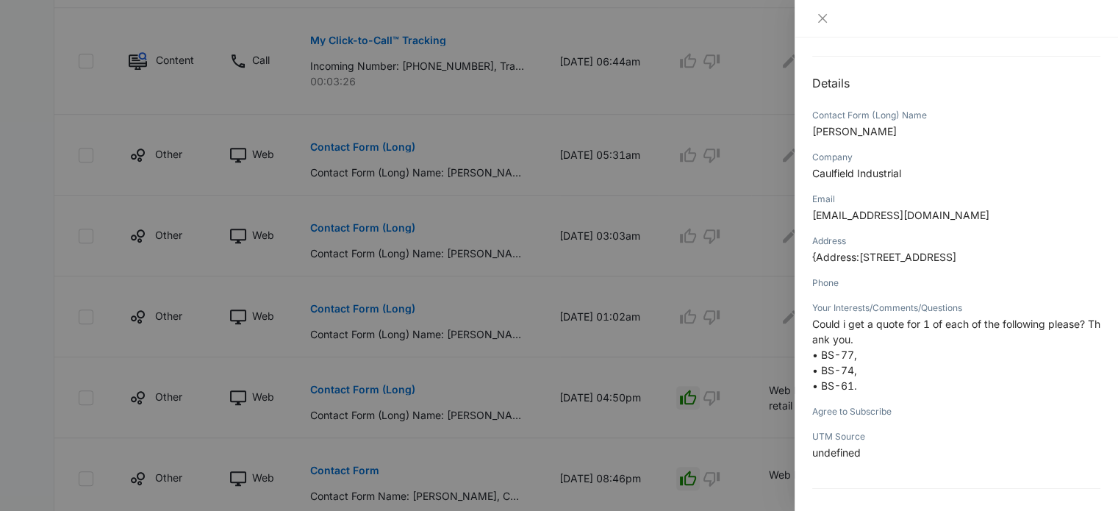
scroll to position [132, 0]
click at [793, 358] on div at bounding box center [559, 255] width 1118 height 511
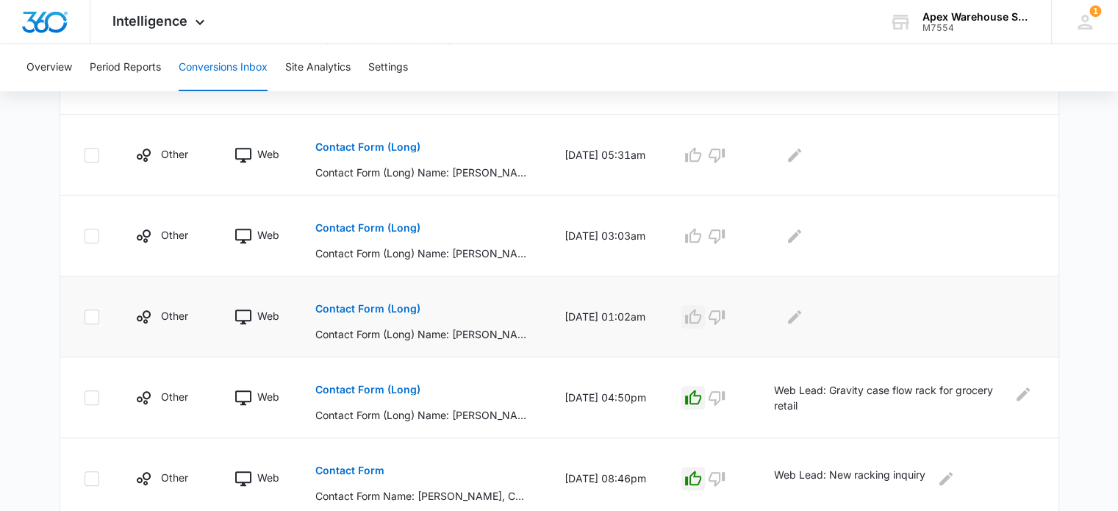
click at [702, 317] on icon "button" at bounding box center [694, 317] width 18 height 18
click at [804, 320] on icon "Edit Comments" at bounding box center [795, 317] width 18 height 18
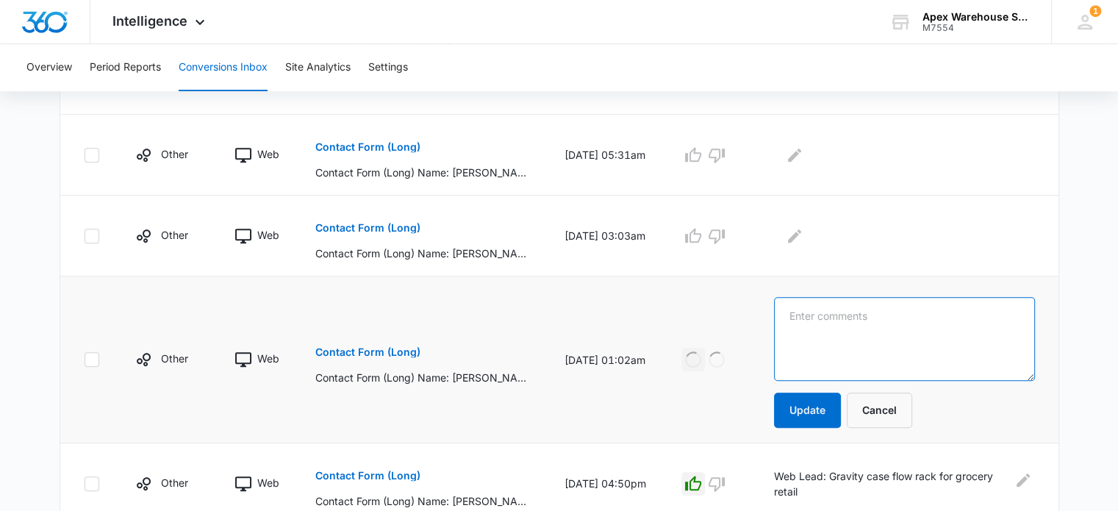
click at [824, 320] on textarea at bounding box center [904, 339] width 260 height 84
paste textarea "New racking quotes (International - [GEOGRAPHIC_DATA])"
type textarea "New racking quotes (International - [GEOGRAPHIC_DATA])?????"
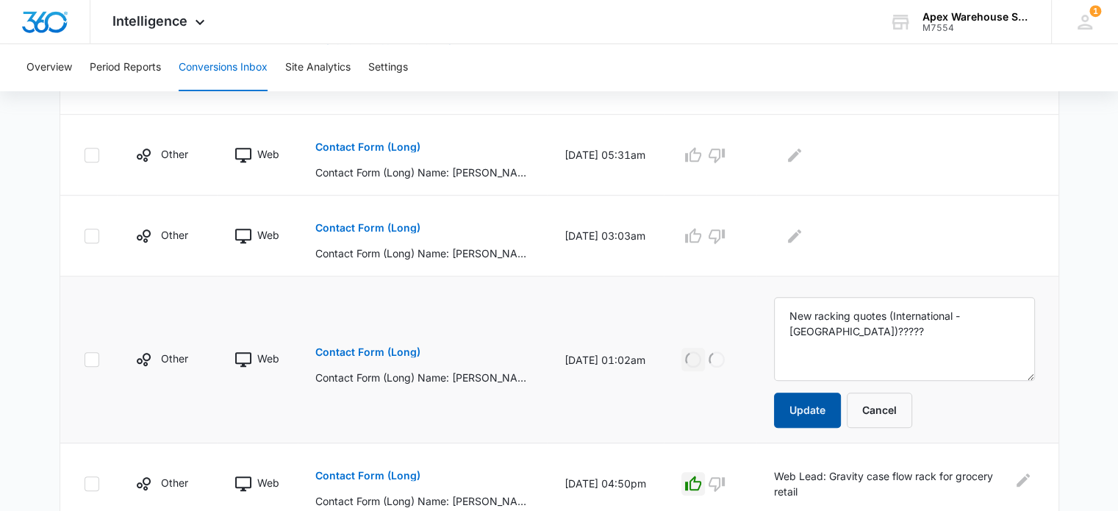
click at [821, 411] on button "Update" at bounding box center [807, 410] width 67 height 35
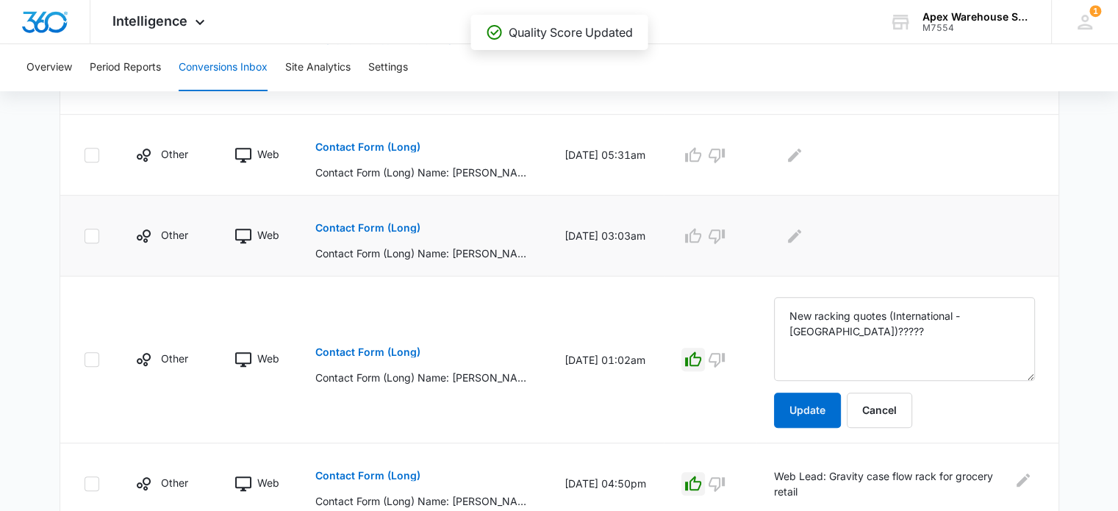
click at [392, 231] on p "Contact Form (Long)" at bounding box center [367, 228] width 105 height 10
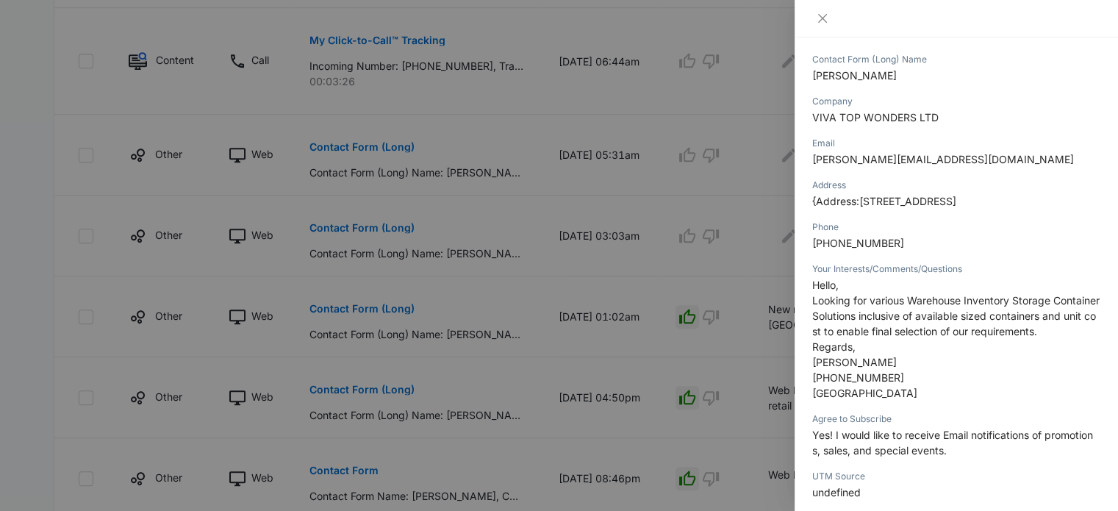
scroll to position [188, 0]
drag, startPoint x: 910, startPoint y: 317, endPoint x: 874, endPoint y: 332, distance: 39.9
click at [874, 332] on span "Looking for various Warehouse Inventory Storage Container Solutions inclusive o…" at bounding box center [955, 315] width 287 height 43
copy span "Warehouse Inventory Storage Container Solutions"
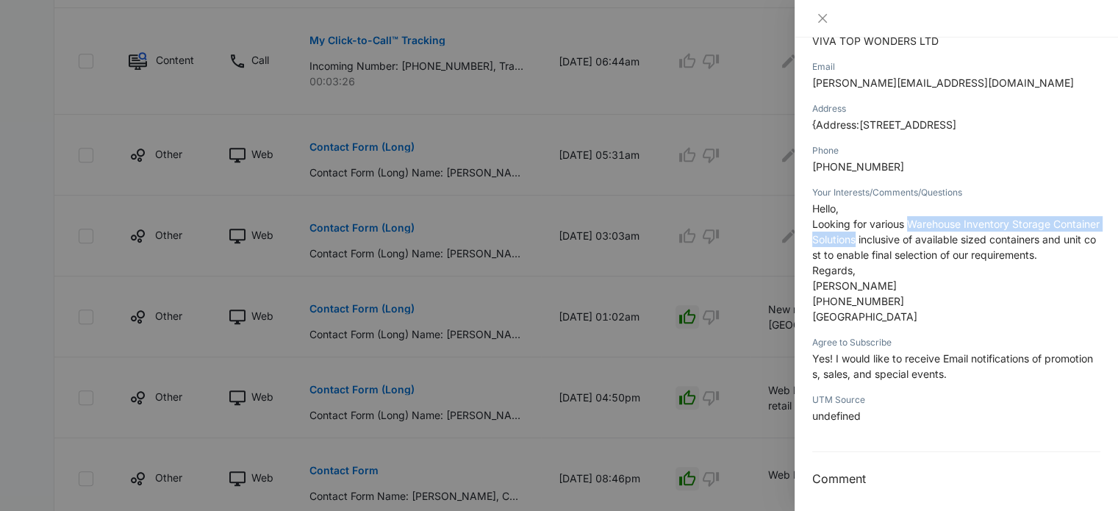
scroll to position [265, 0]
click at [745, 329] on div at bounding box center [559, 255] width 1118 height 511
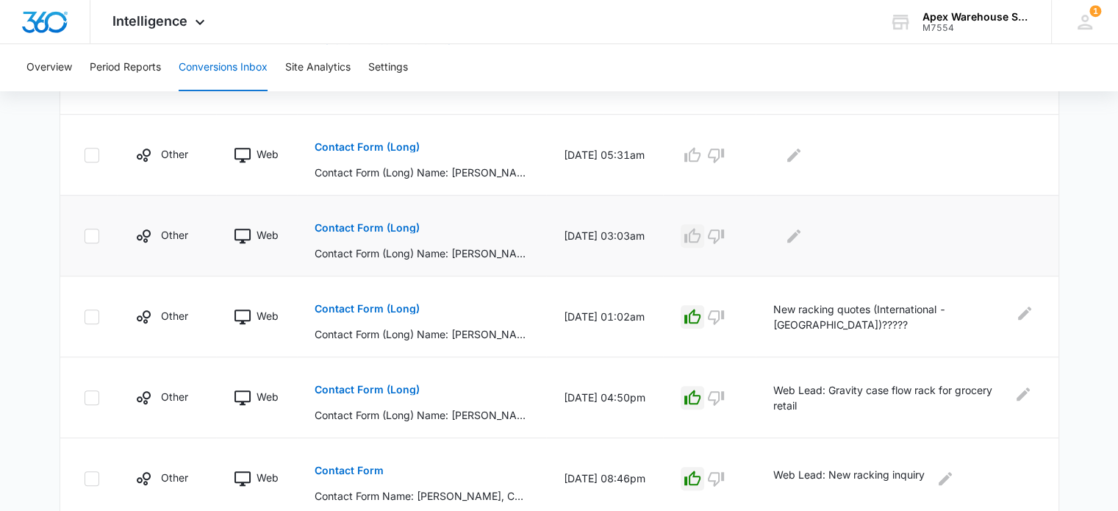
click at [701, 243] on icon "button" at bounding box center [693, 236] width 18 height 18
click at [803, 241] on icon "Edit Comments" at bounding box center [794, 236] width 18 height 18
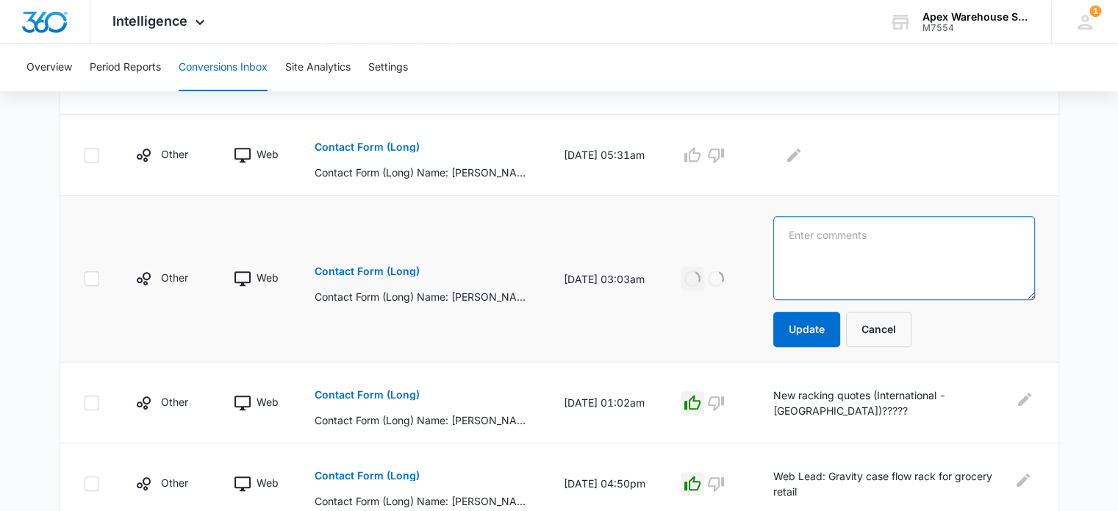
click at [818, 241] on textarea at bounding box center [904, 258] width 261 height 84
paste textarea "Warehouse Inventory Storage Container Solutions (International - [GEOGRAPHIC_DA…"
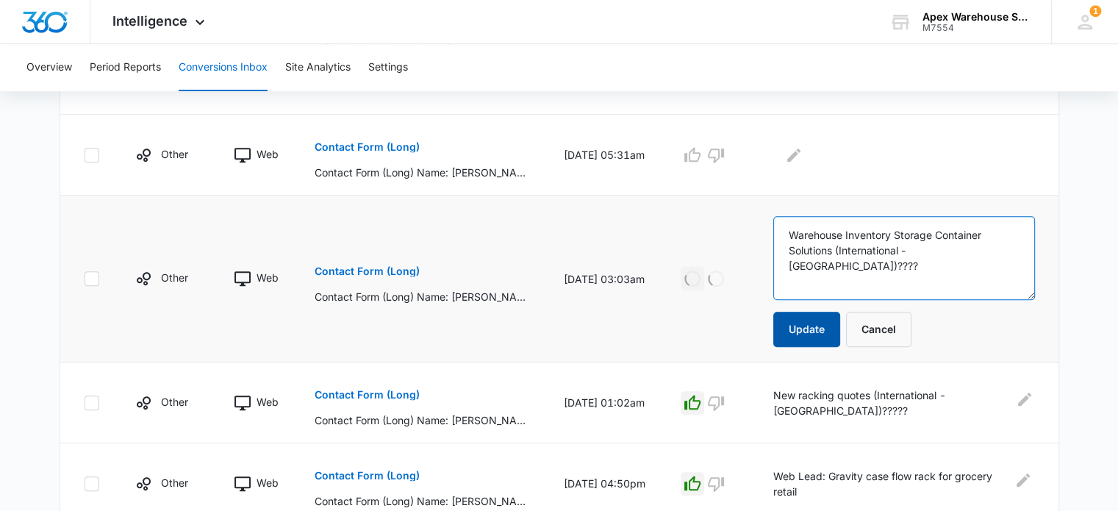
type textarea "Warehouse Inventory Storage Container Solutions (International - [GEOGRAPHIC_DA…"
click at [838, 318] on button "Update" at bounding box center [807, 329] width 67 height 35
click at [385, 272] on p "Contact Form (Long)" at bounding box center [367, 271] width 105 height 10
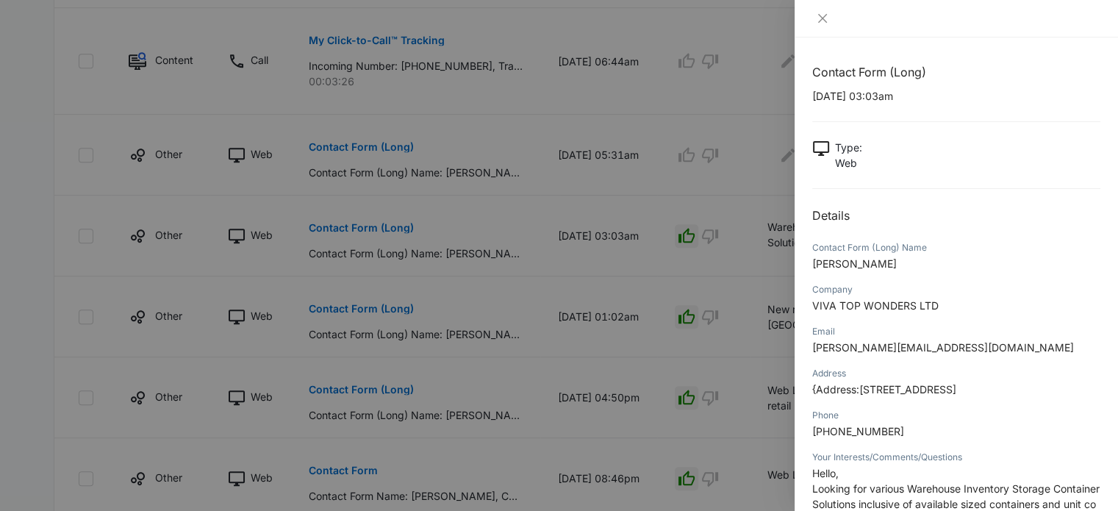
click at [769, 376] on div at bounding box center [559, 255] width 1118 height 511
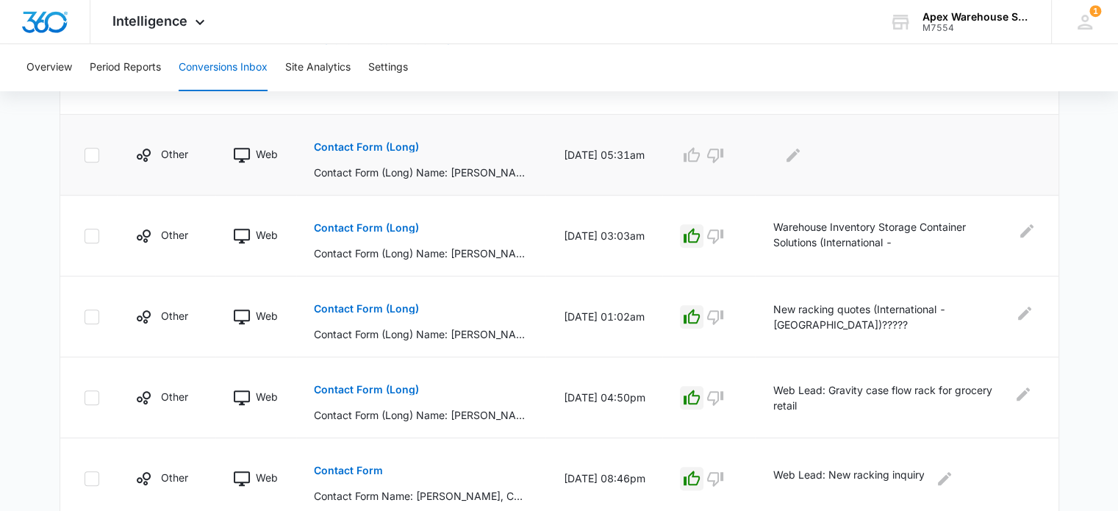
click at [393, 145] on p "Contact Form (Long)" at bounding box center [366, 147] width 105 height 10
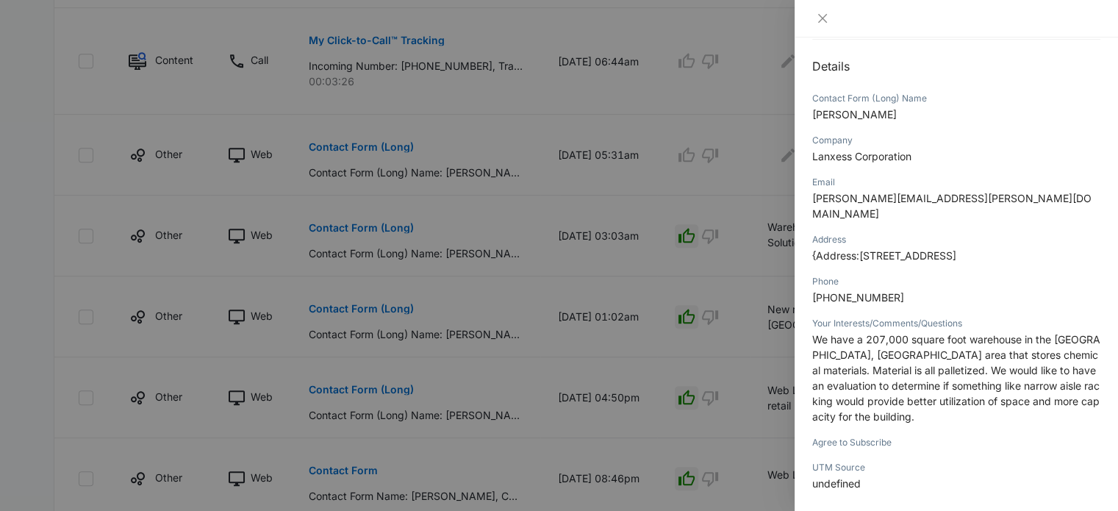
scroll to position [149, 0]
click at [885, 155] on span "Lanxess Corporation" at bounding box center [861, 157] width 99 height 12
copy span "Lanxess Corporation"
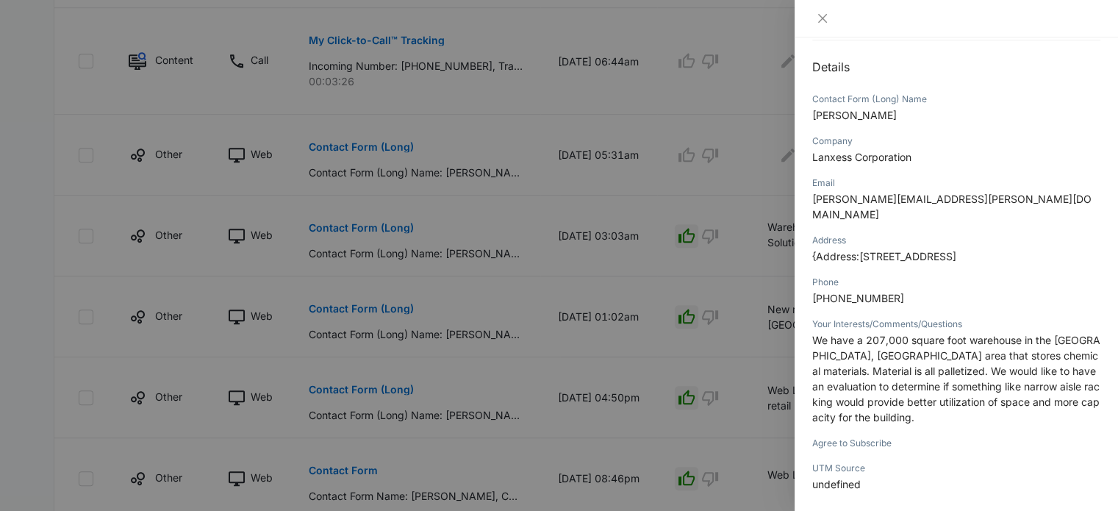
click at [701, 270] on div at bounding box center [559, 255] width 1118 height 511
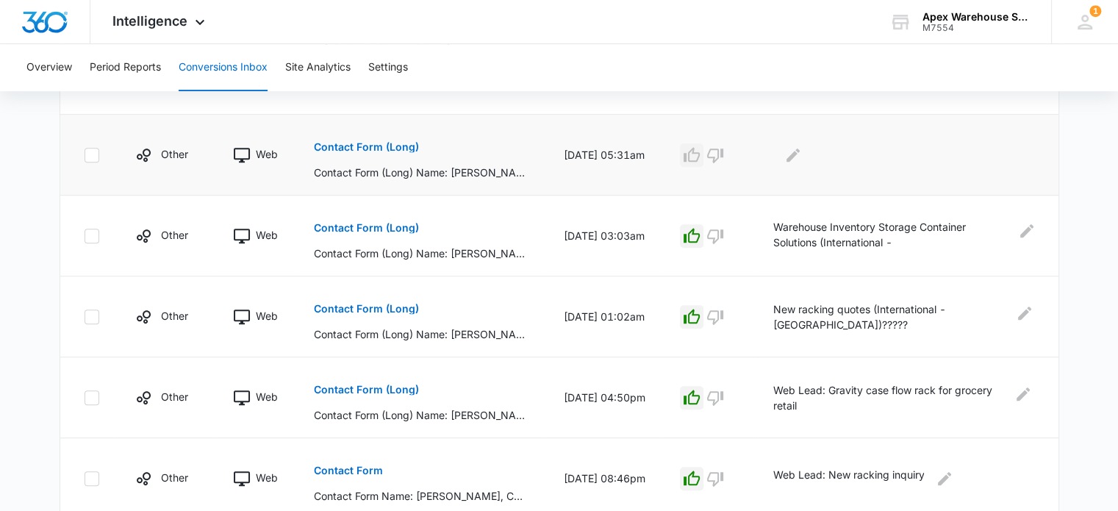
click at [701, 157] on icon "button" at bounding box center [692, 155] width 18 height 18
click at [803, 162] on button "Edit Comments" at bounding box center [794, 155] width 24 height 24
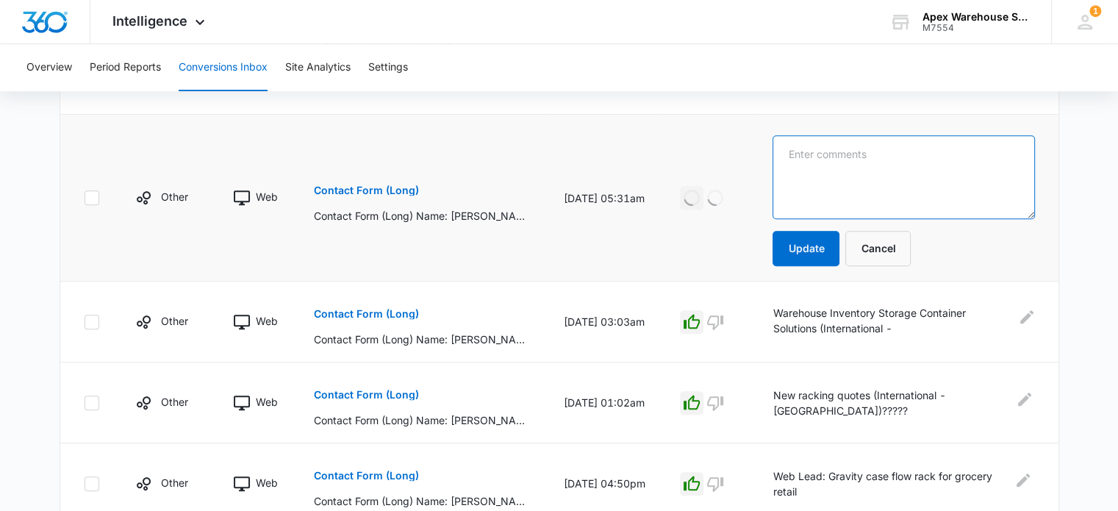
click at [803, 162] on textarea at bounding box center [904, 177] width 262 height 84
paste textarea "Narrow aisle racking design"
type textarea "Narrow aisle racking design"
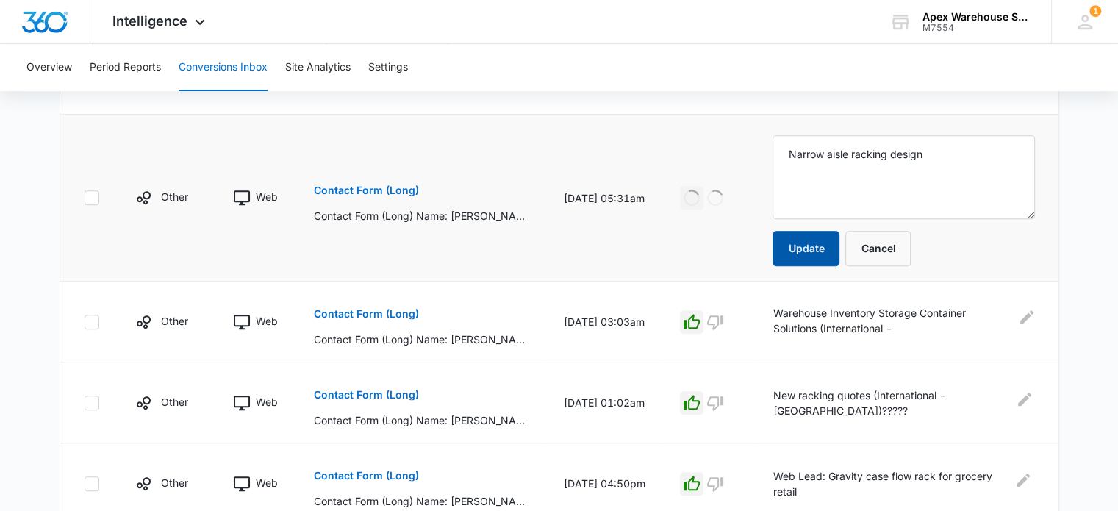
click at [812, 245] on button "Update" at bounding box center [806, 248] width 67 height 35
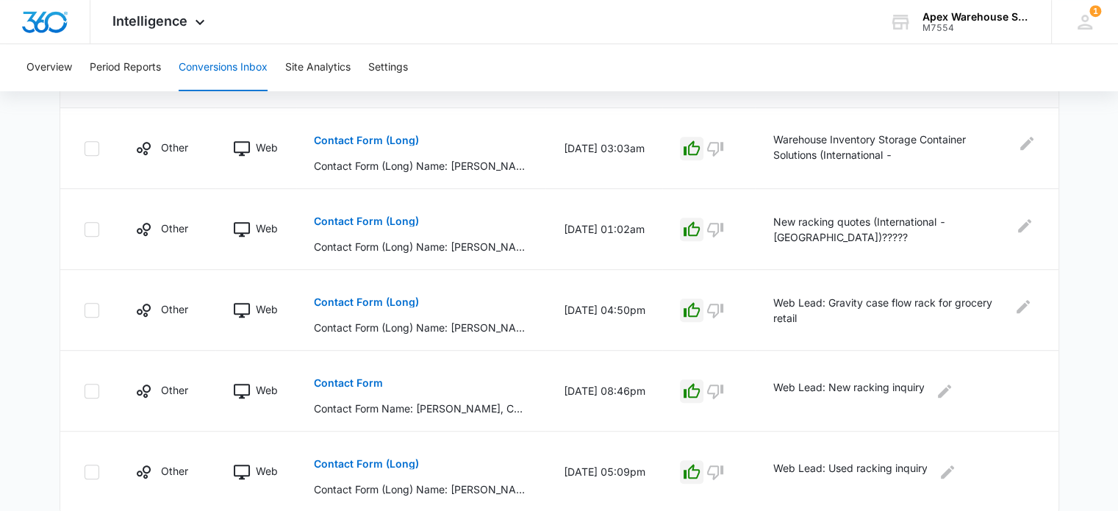
scroll to position [907, 0]
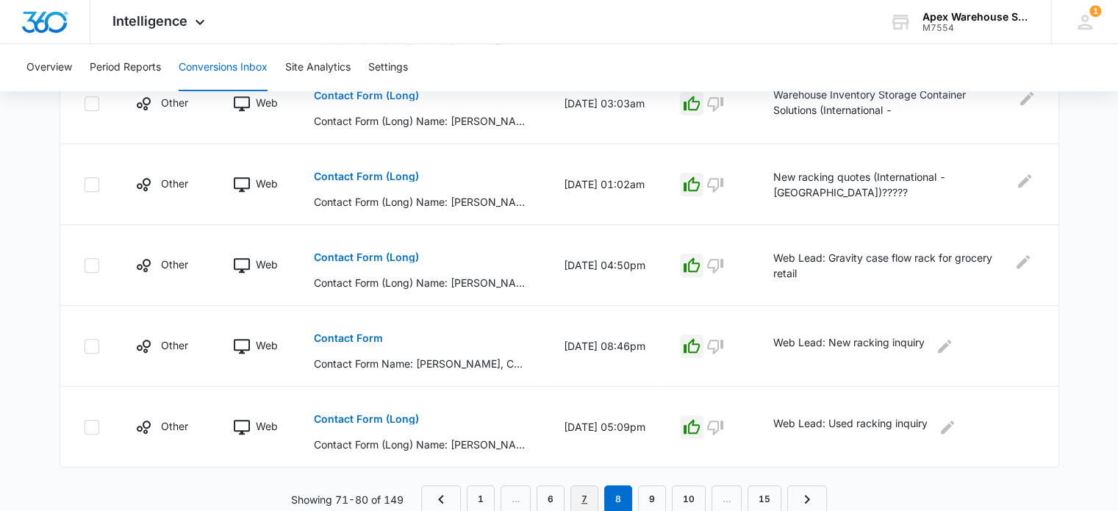
click at [585, 493] on link "7" at bounding box center [585, 499] width 28 height 28
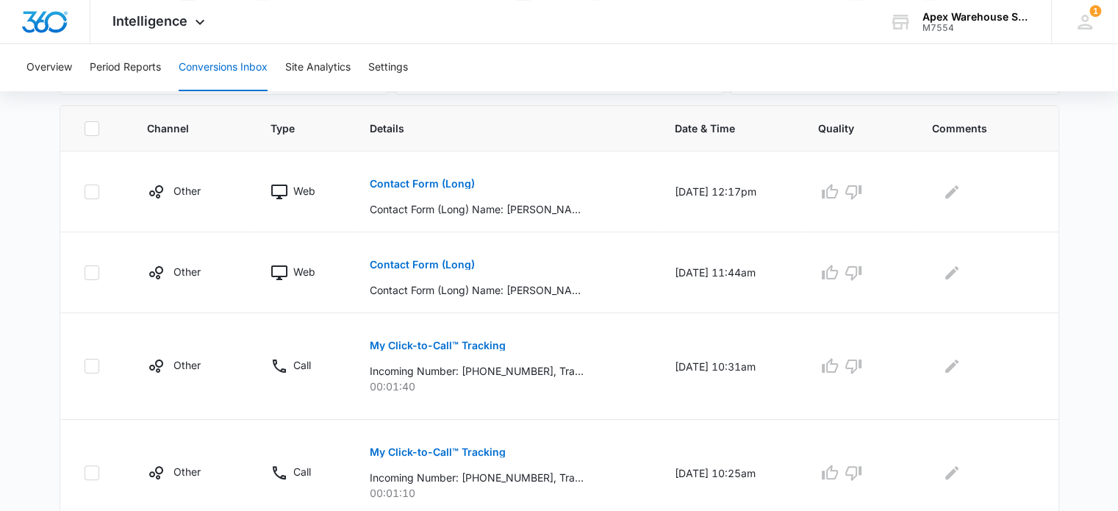
scroll to position [311, 0]
click at [442, 267] on p "Contact Form (Long)" at bounding box center [422, 265] width 105 height 10
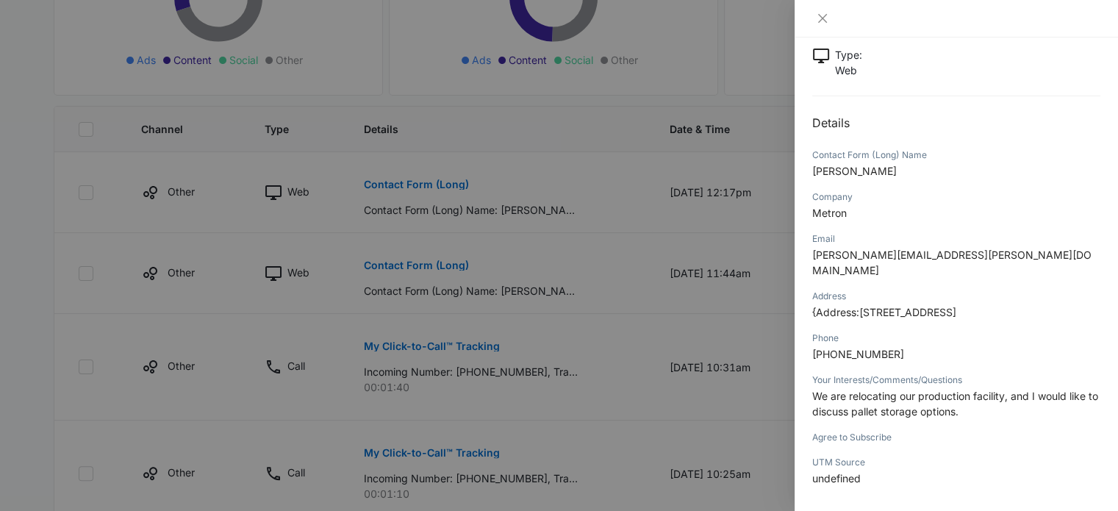
scroll to position [144, 0]
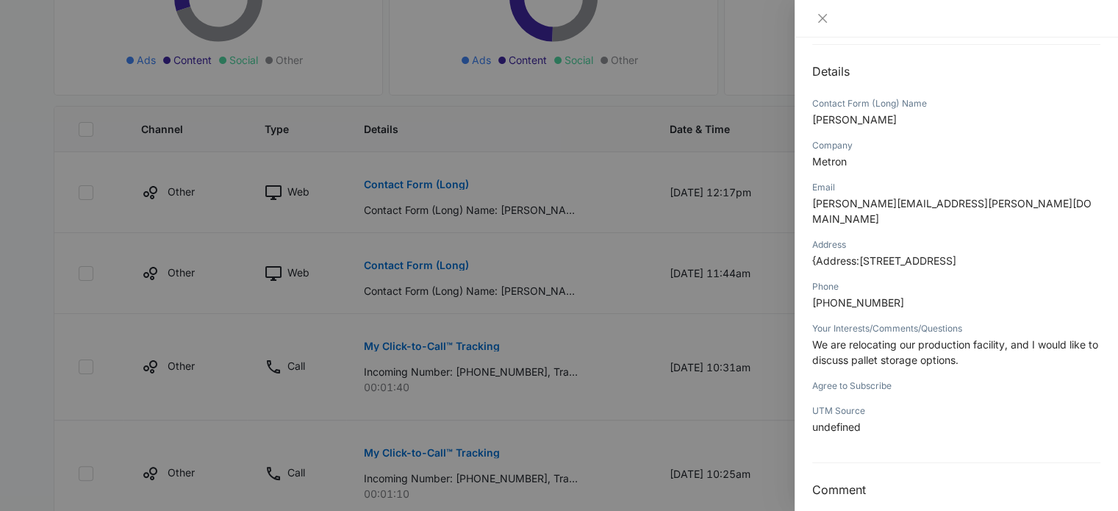
click at [741, 392] on div at bounding box center [559, 255] width 1118 height 511
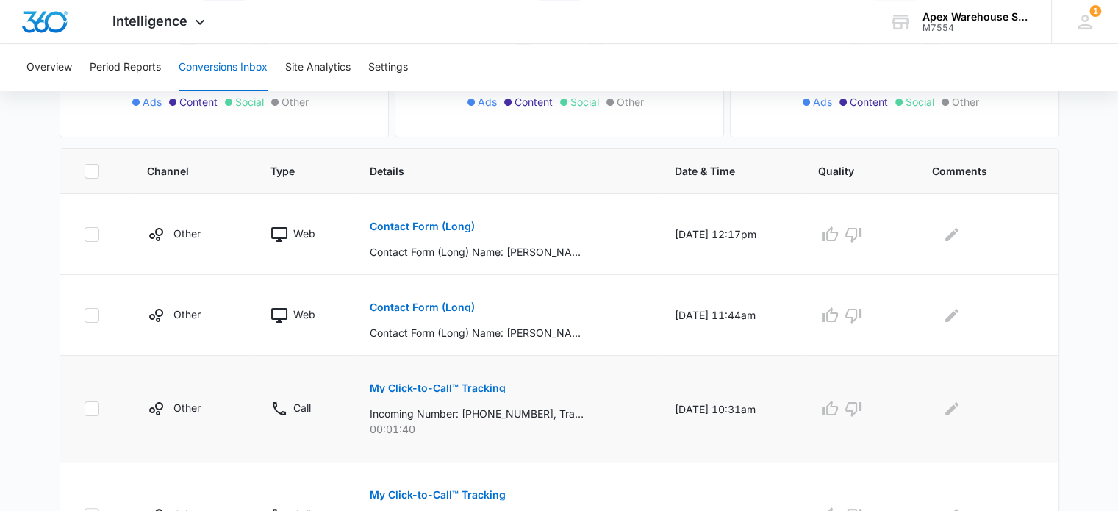
scroll to position [262, 0]
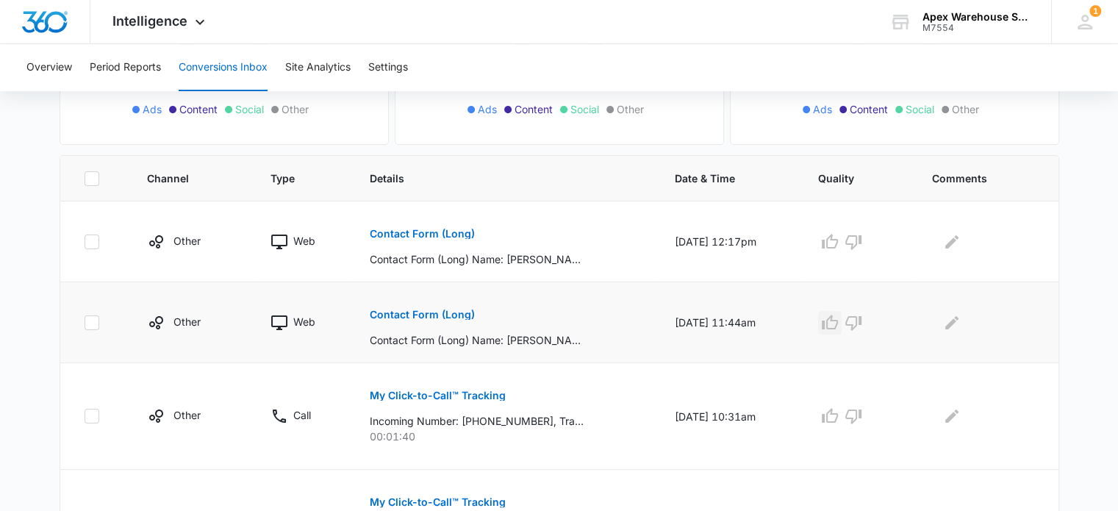
click at [837, 324] on icon "button" at bounding box center [830, 323] width 18 height 18
click at [961, 326] on icon "Edit Comments" at bounding box center [952, 323] width 18 height 18
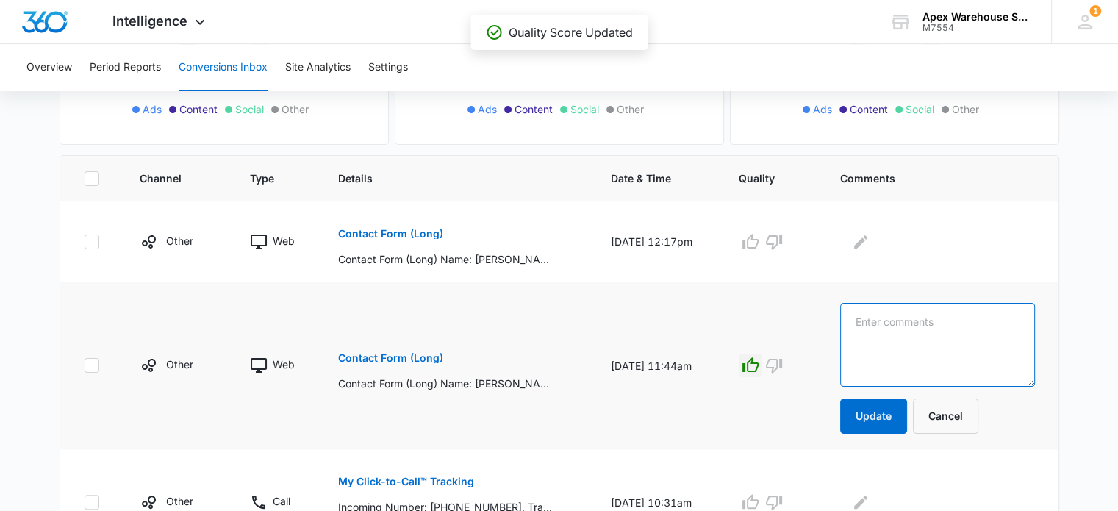
click at [964, 326] on textarea at bounding box center [937, 345] width 195 height 84
paste textarea "New racking options"
click at [874, 321] on textarea "New racking options" at bounding box center [937, 345] width 195 height 84
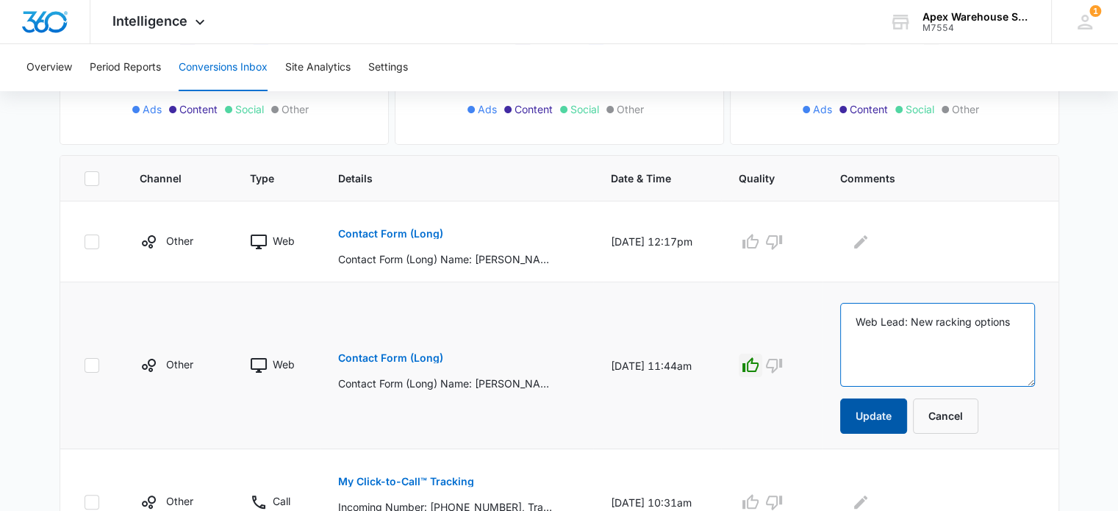
type textarea "Web Lead: New racking options"
click at [886, 422] on button "Update" at bounding box center [873, 416] width 67 height 35
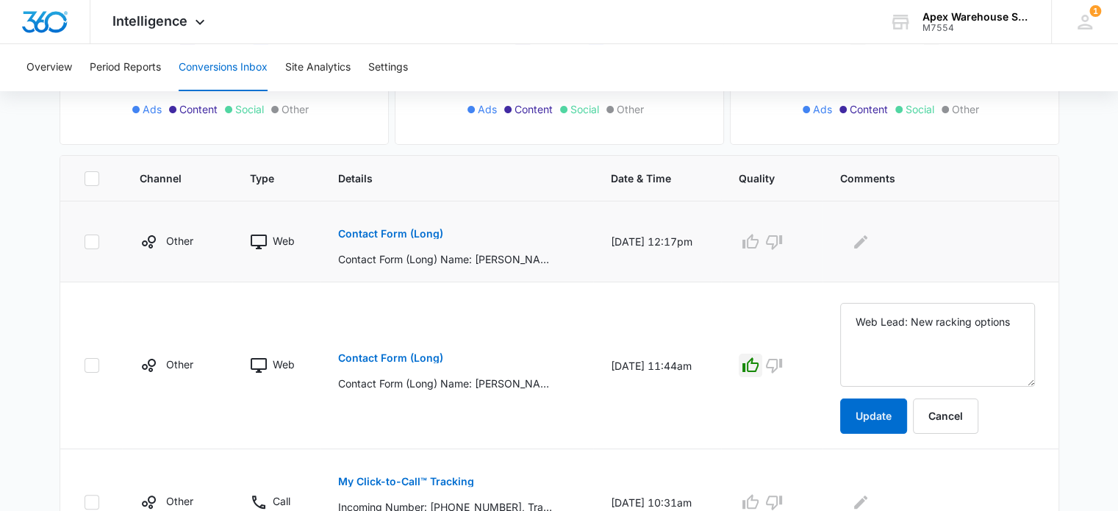
click at [405, 223] on button "Contact Form (Long)" at bounding box center [390, 233] width 105 height 35
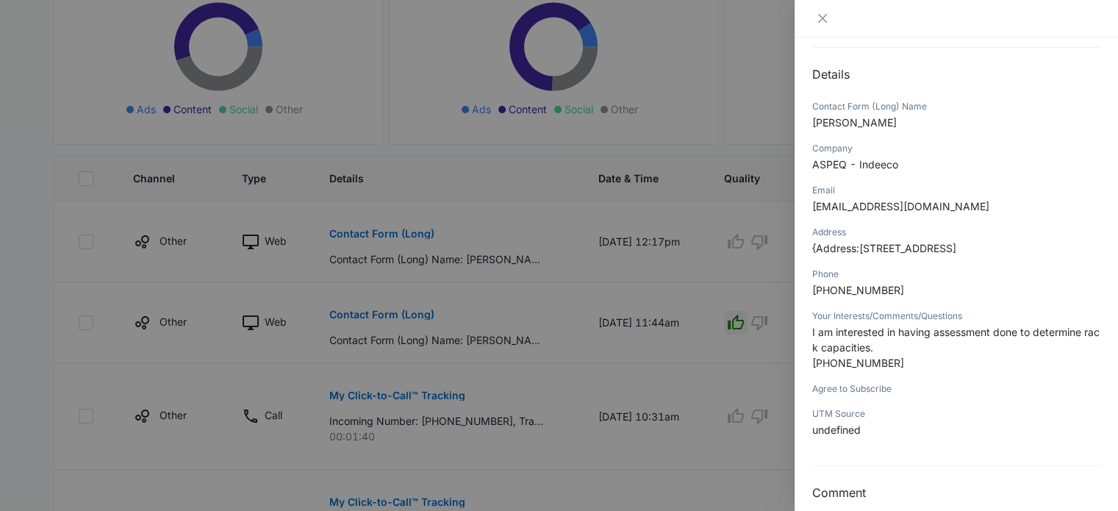
scroll to position [135, 0]
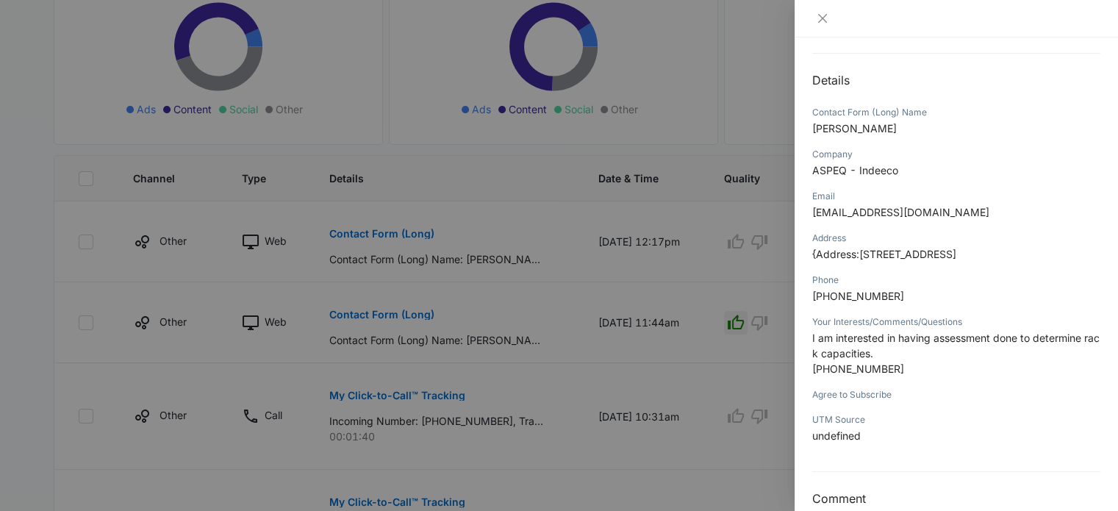
click at [860, 164] on span "ASPEQ - Indeeco" at bounding box center [855, 170] width 86 height 12
copy span "ASPEQ - Indeeco"
click at [781, 347] on div at bounding box center [559, 255] width 1118 height 511
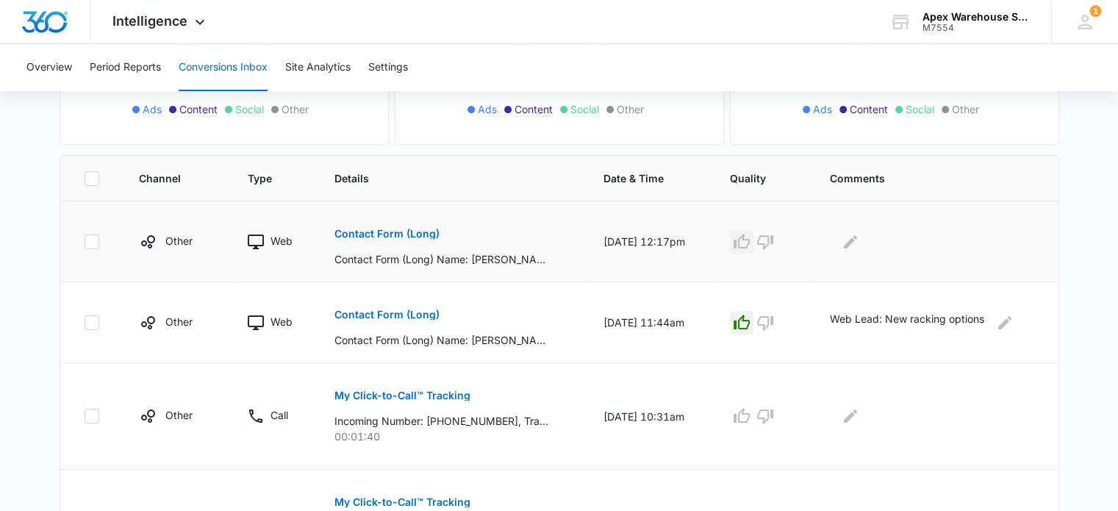
click at [751, 247] on icon "button" at bounding box center [742, 242] width 18 height 18
click at [860, 246] on icon "Edit Comments" at bounding box center [851, 242] width 18 height 18
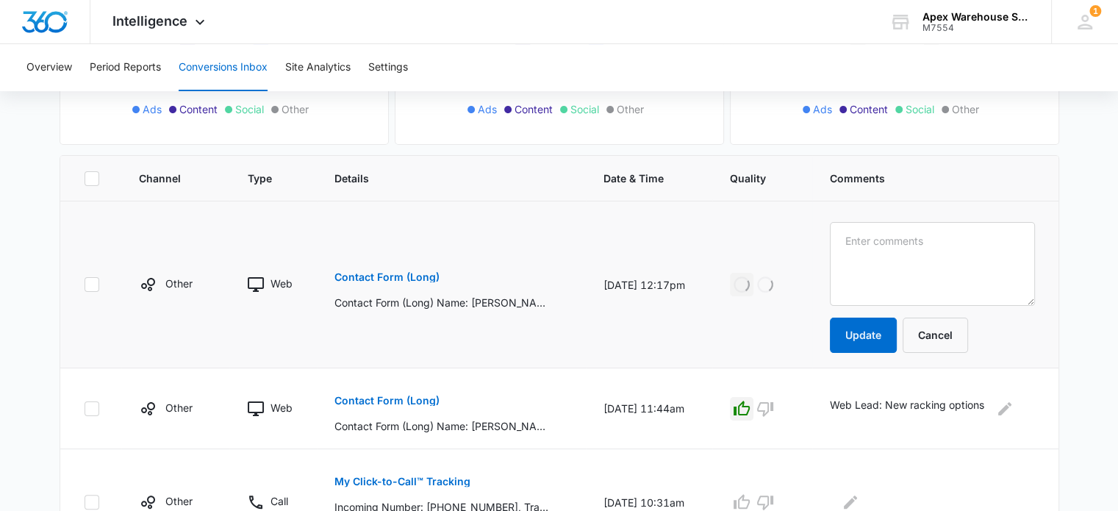
click at [861, 246] on textarea at bounding box center [932, 264] width 205 height 84
type textarea "Web Lead: Rack capacities evaluation"
click at [879, 345] on button "Update" at bounding box center [863, 335] width 67 height 35
click at [870, 335] on button "Update" at bounding box center [863, 335] width 67 height 35
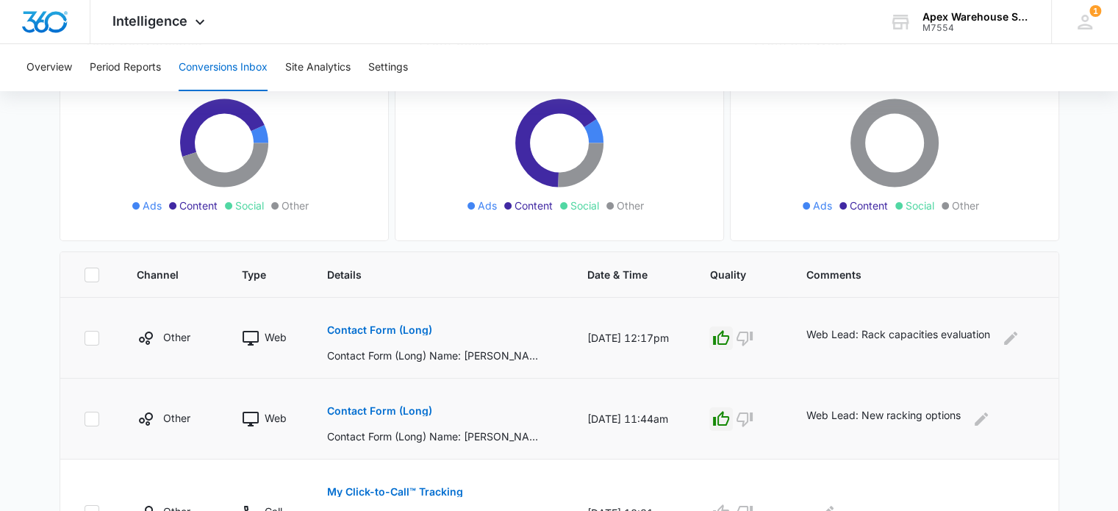
scroll to position [242, 0]
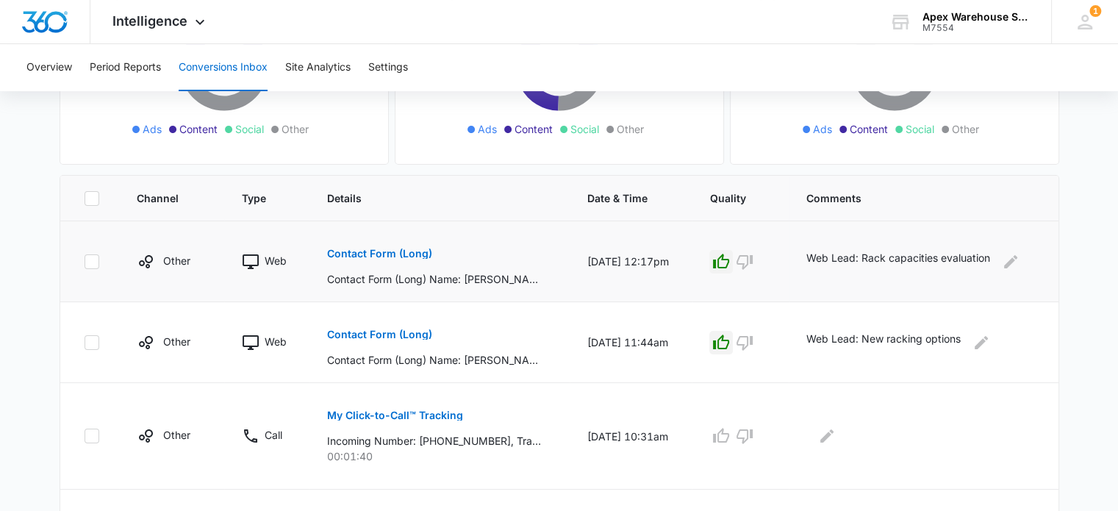
click at [379, 254] on p "Contact Form (Long)" at bounding box center [378, 254] width 105 height 10
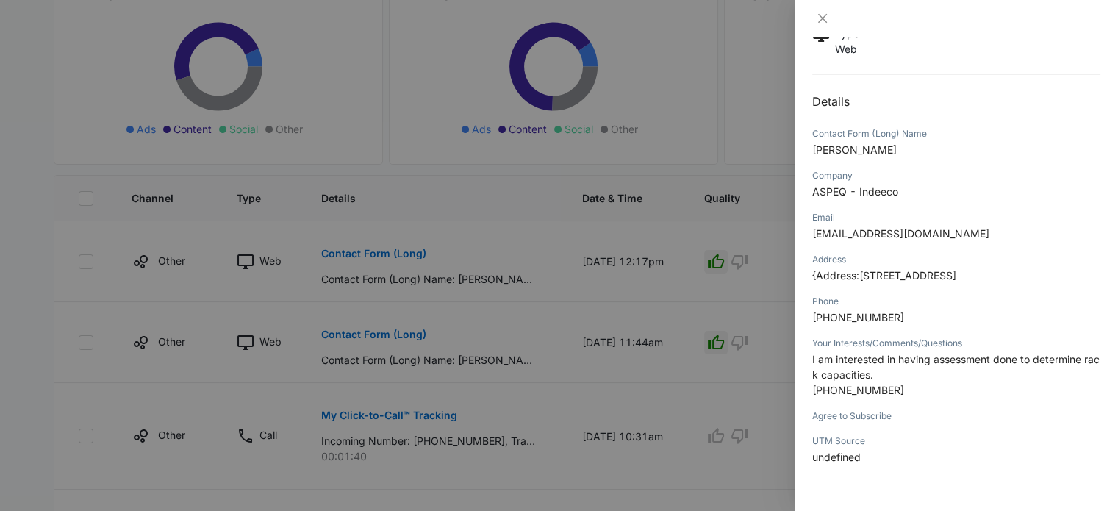
scroll to position [180, 0]
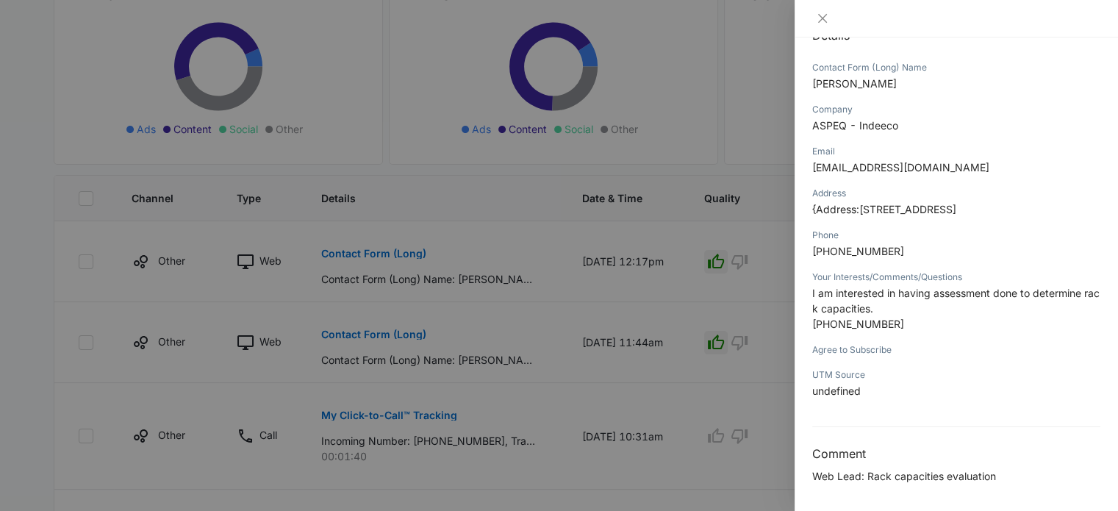
click at [709, 443] on div at bounding box center [559, 255] width 1118 height 511
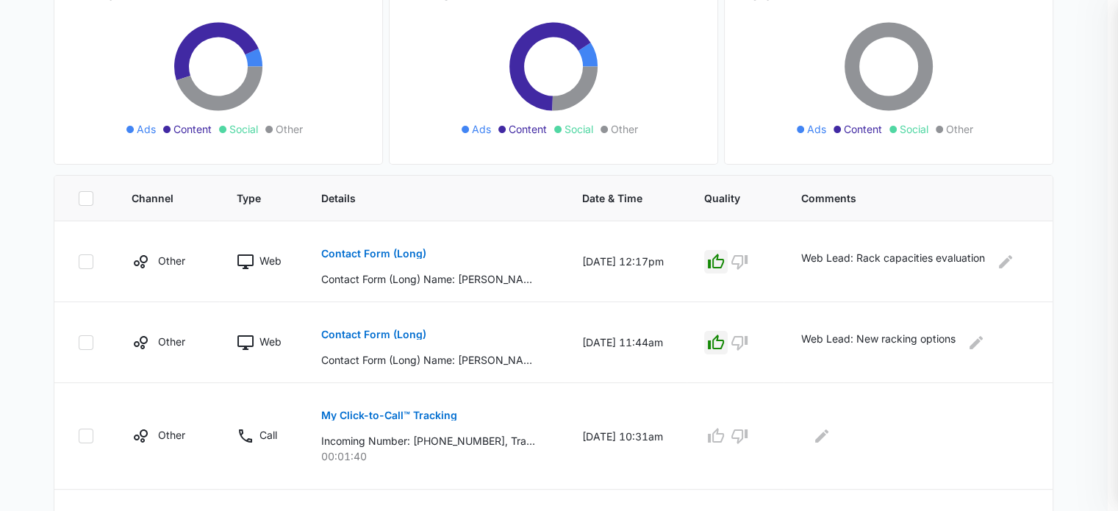
scroll to position [1010, 0]
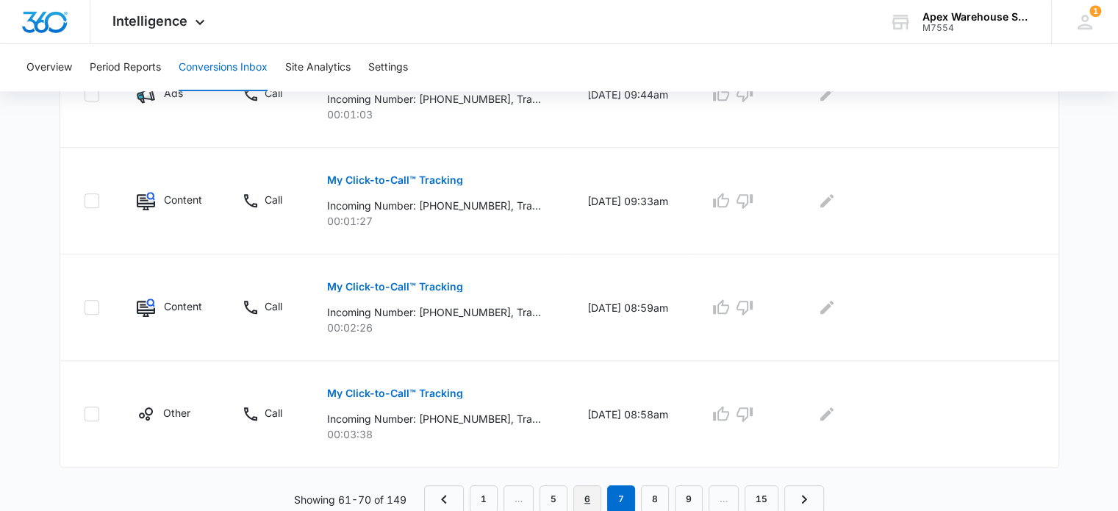
click at [582, 493] on link "6" at bounding box center [588, 499] width 28 height 28
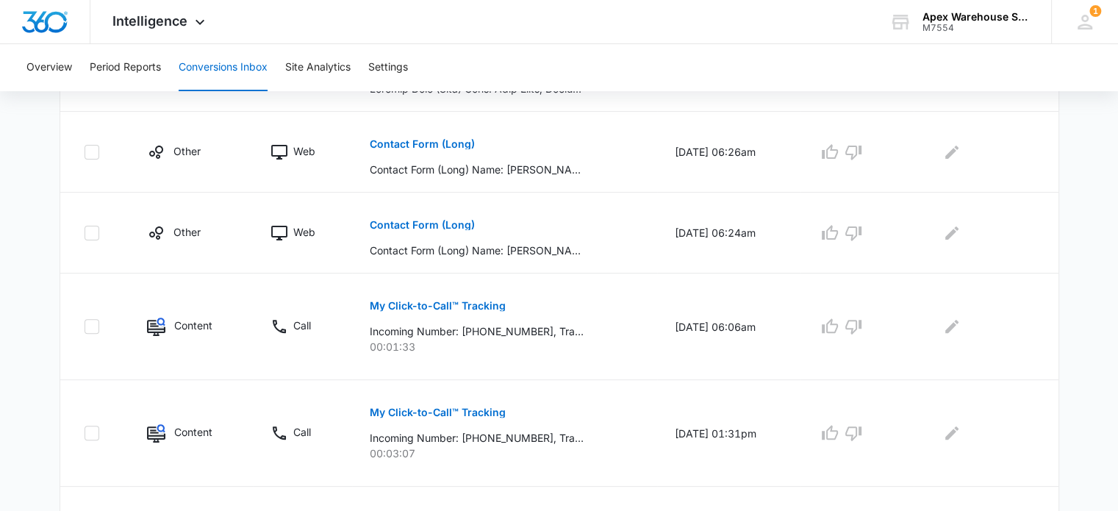
scroll to position [959, 0]
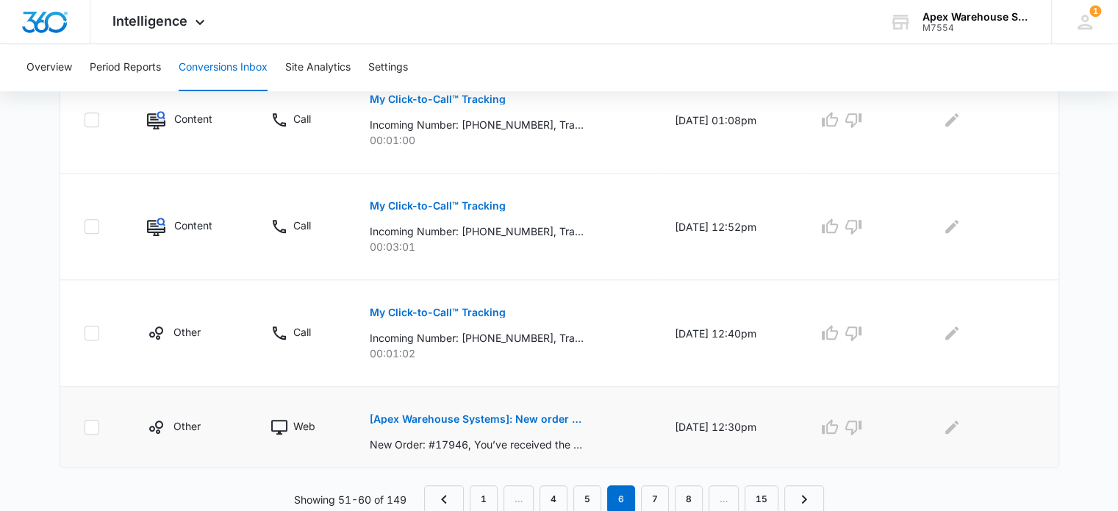
click at [528, 424] on button "[Apex Warehouse Systems]: New order #17946" at bounding box center [477, 418] width 214 height 35
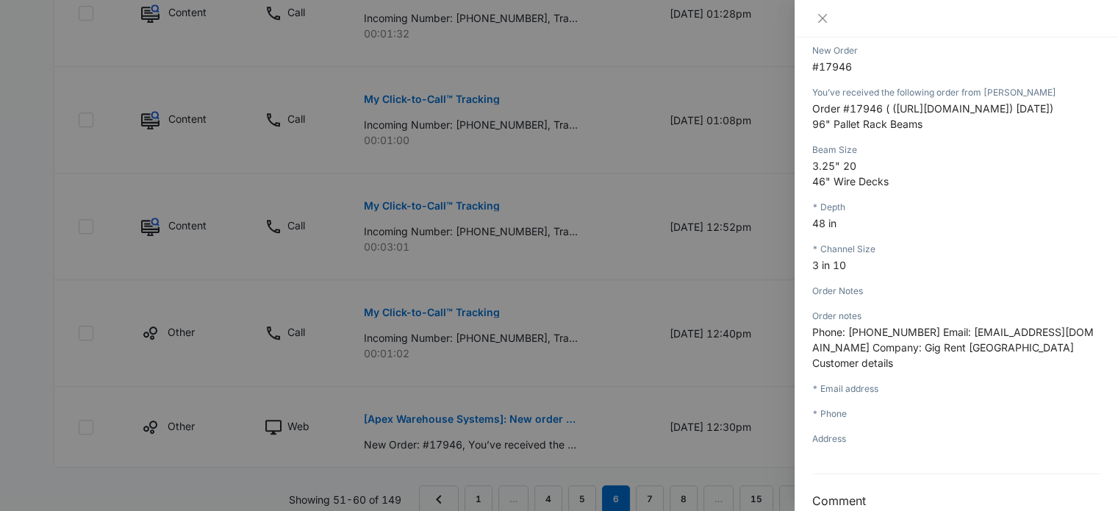
scroll to position [198, 0]
click at [712, 270] on div at bounding box center [559, 255] width 1118 height 511
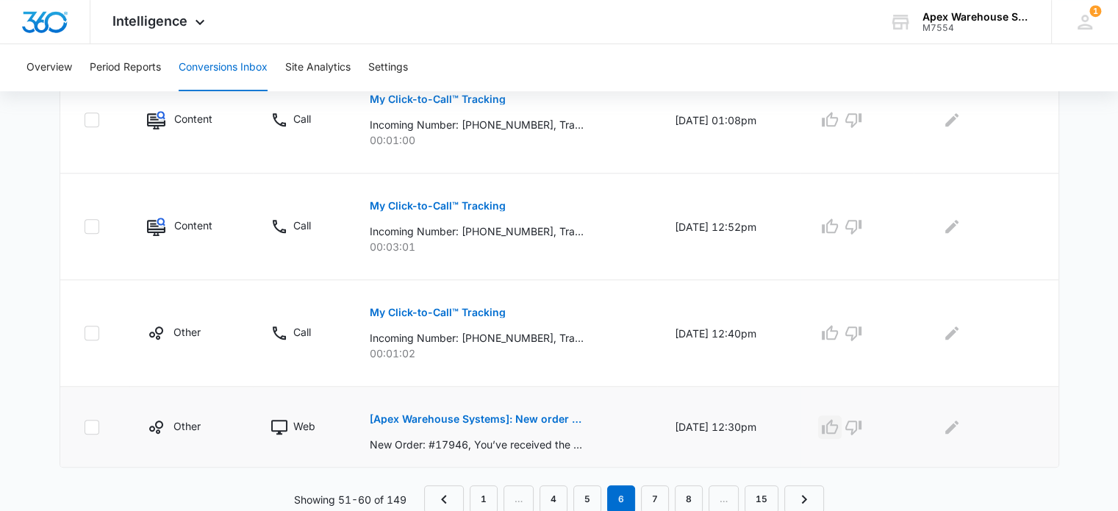
click at [838, 426] on icon "button" at bounding box center [830, 426] width 16 height 15
click at [959, 419] on icon "Edit Comments" at bounding box center [952, 427] width 18 height 18
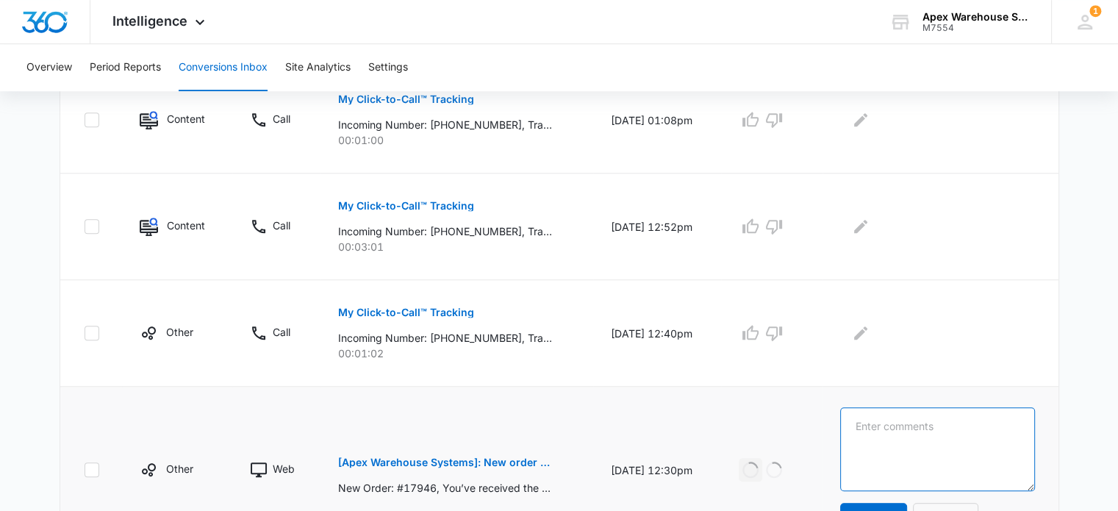
click at [959, 419] on textarea at bounding box center [937, 449] width 195 height 84
paste textarea "RFQ: beams, decking"
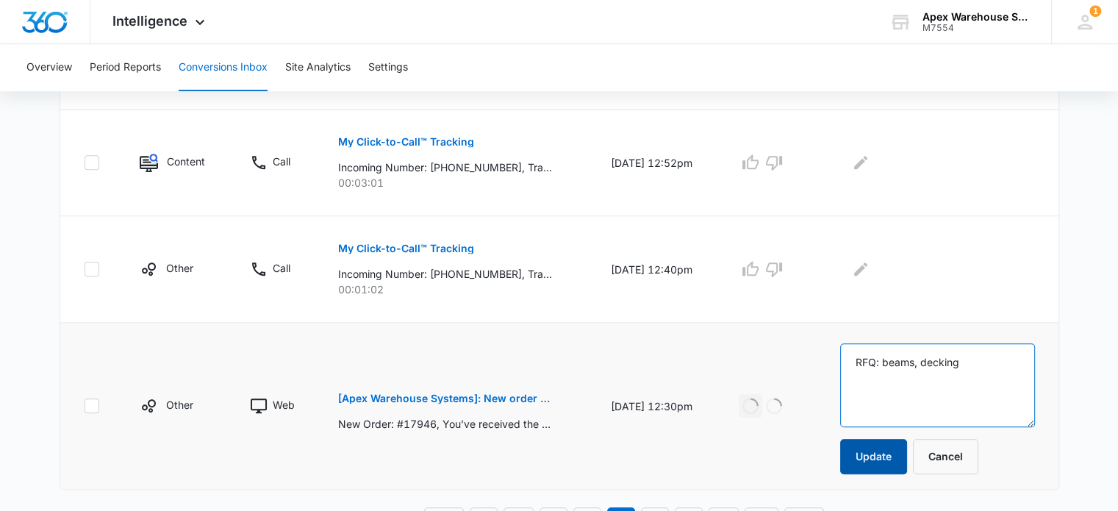
type textarea "RFQ: beams, decking"
click at [892, 453] on button "Update" at bounding box center [873, 456] width 67 height 35
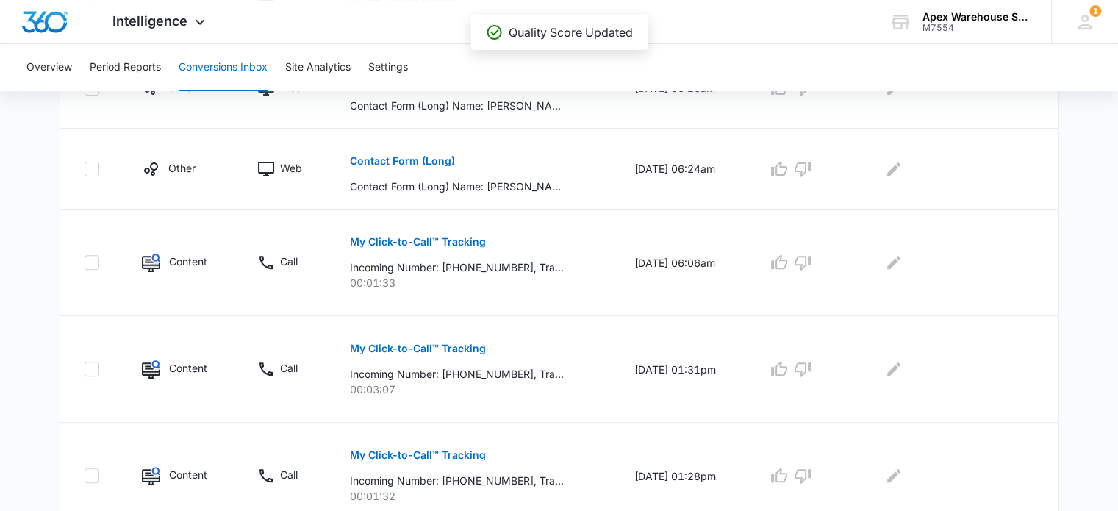
scroll to position [422, 0]
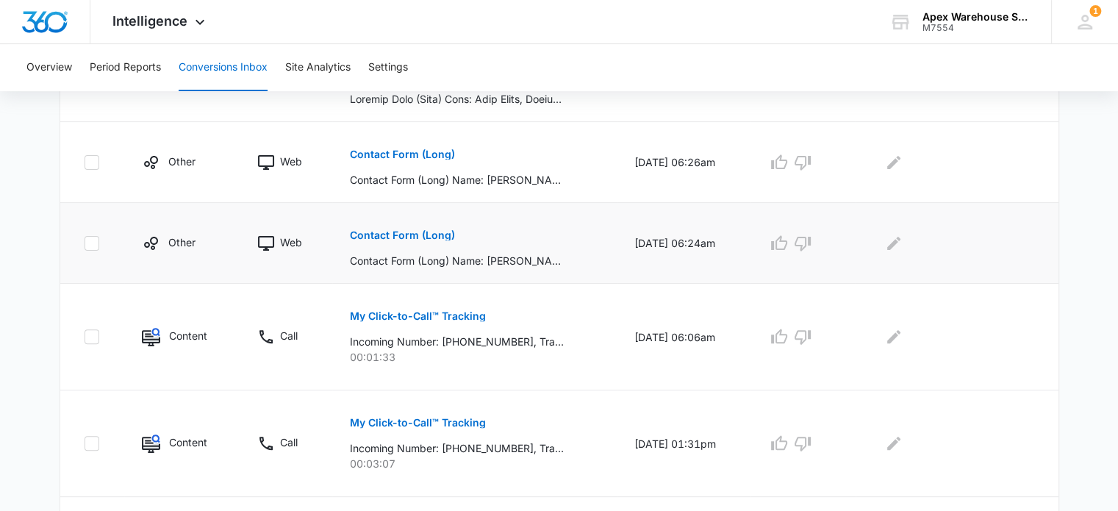
click at [410, 234] on p "Contact Form (Long)" at bounding box center [402, 235] width 105 height 10
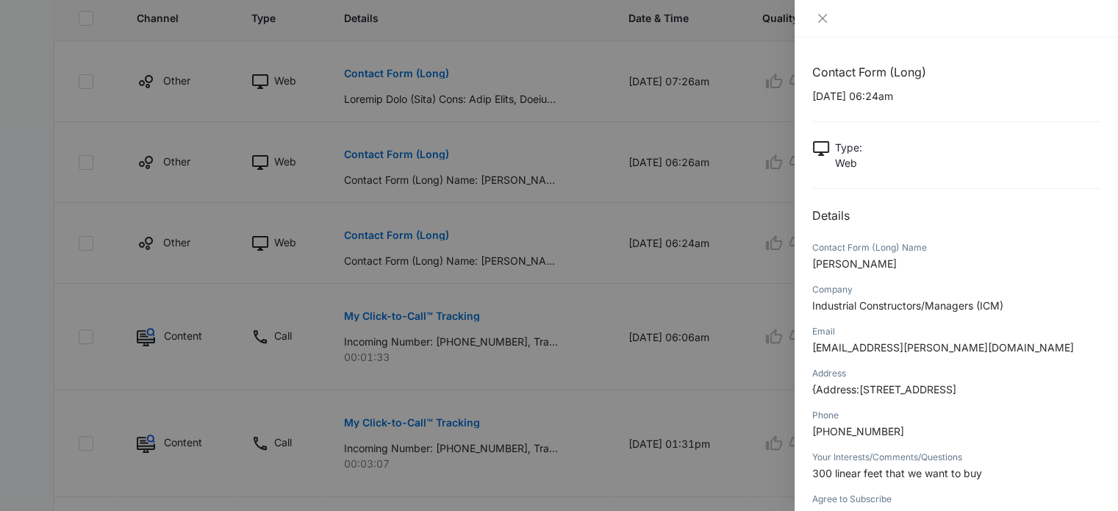
click at [957, 307] on span "Industrial Constructors/Managers (ICM)" at bounding box center [907, 305] width 191 height 12
copy span "Industrial Constructors/Managers (ICM)"
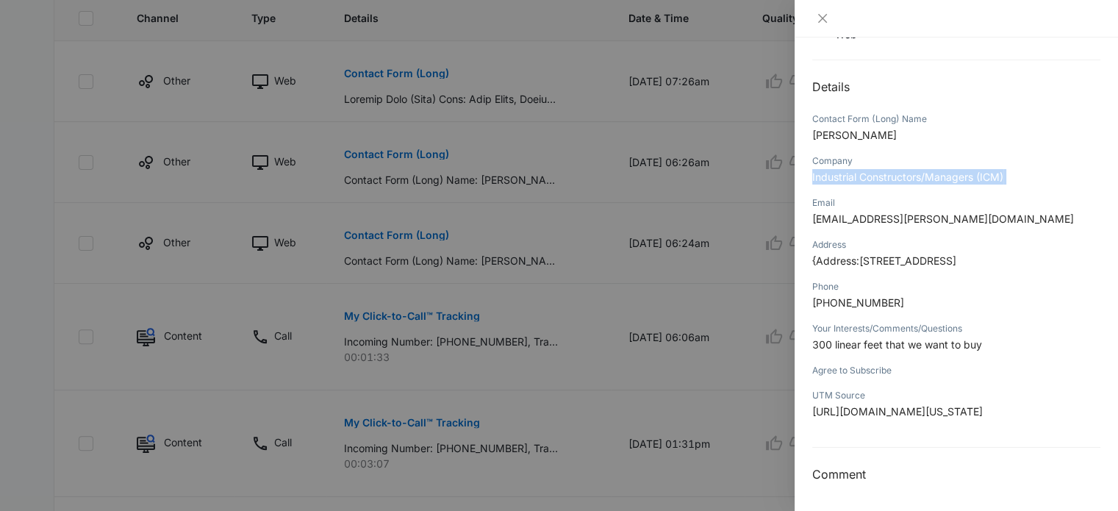
scroll to position [190, 0]
click at [694, 251] on div at bounding box center [559, 255] width 1118 height 511
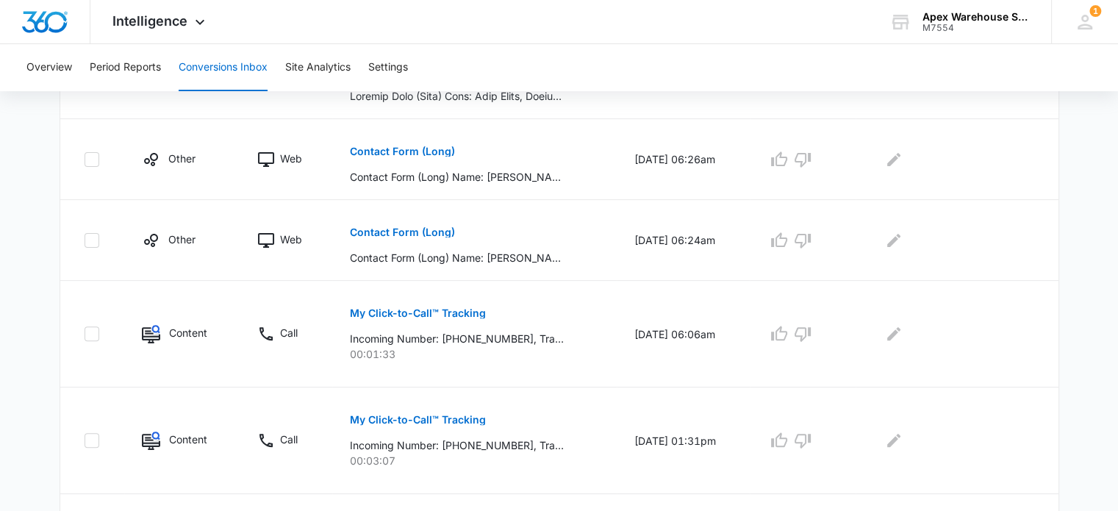
scroll to position [424, 0]
click at [782, 241] on icon "button" at bounding box center [779, 241] width 16 height 15
click at [893, 240] on icon "Edit Comments" at bounding box center [894, 242] width 18 height 18
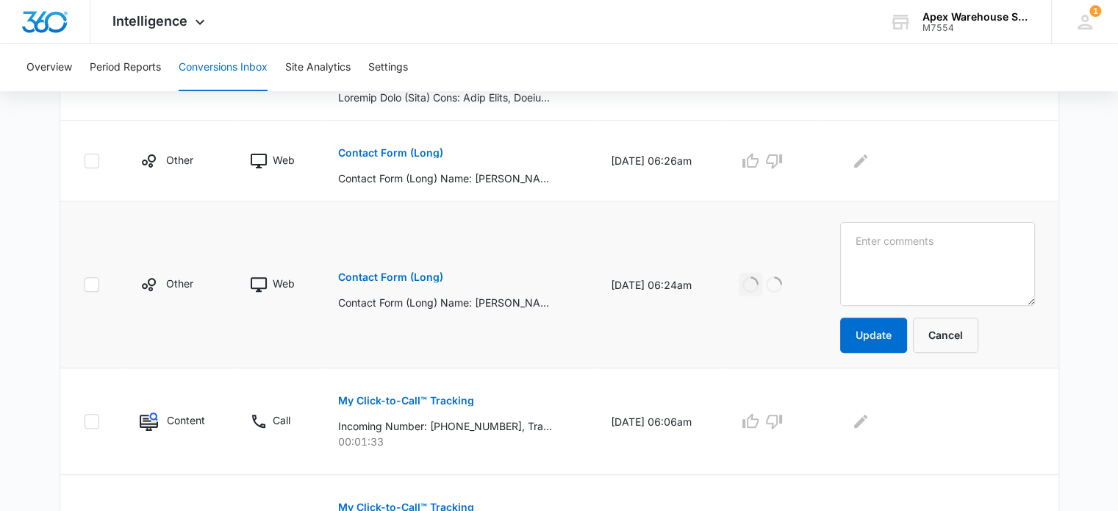
click at [893, 240] on textarea at bounding box center [937, 264] width 195 height 84
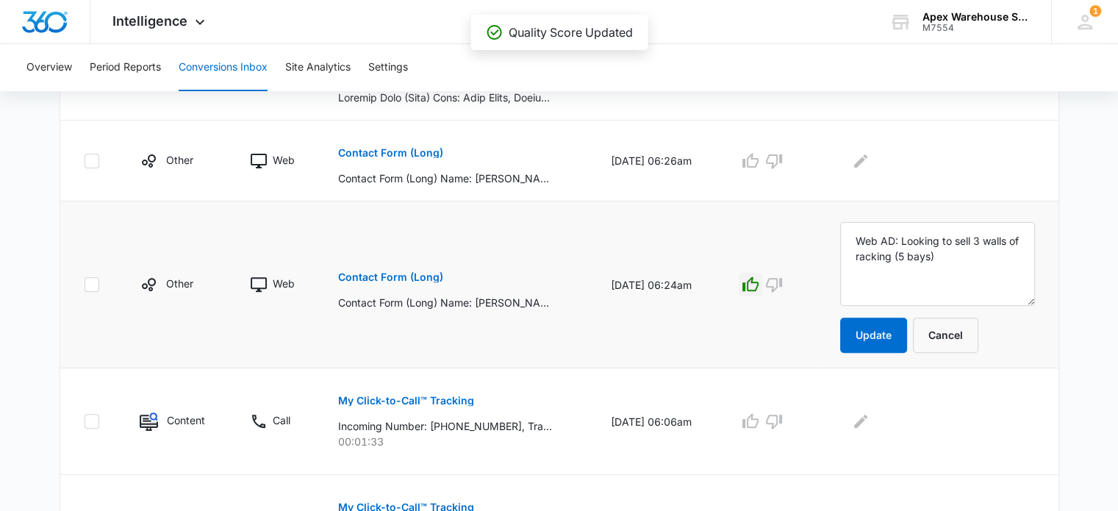
drag, startPoint x: 919, startPoint y: 237, endPoint x: 1046, endPoint y: 273, distance: 131.3
click at [1046, 273] on td "Web AD: Looking to sell 3 walls of racking (5 bays) Update Cancel" at bounding box center [941, 284] width 236 height 167
drag, startPoint x: 962, startPoint y: 239, endPoint x: 1020, endPoint y: 246, distance: 57.8
click at [1020, 246] on textarea "Web AD: 300 ft of linear racking" at bounding box center [937, 264] width 195 height 84
click at [940, 237] on textarea "Web AD: 300 ft of racking" at bounding box center [937, 264] width 195 height 84
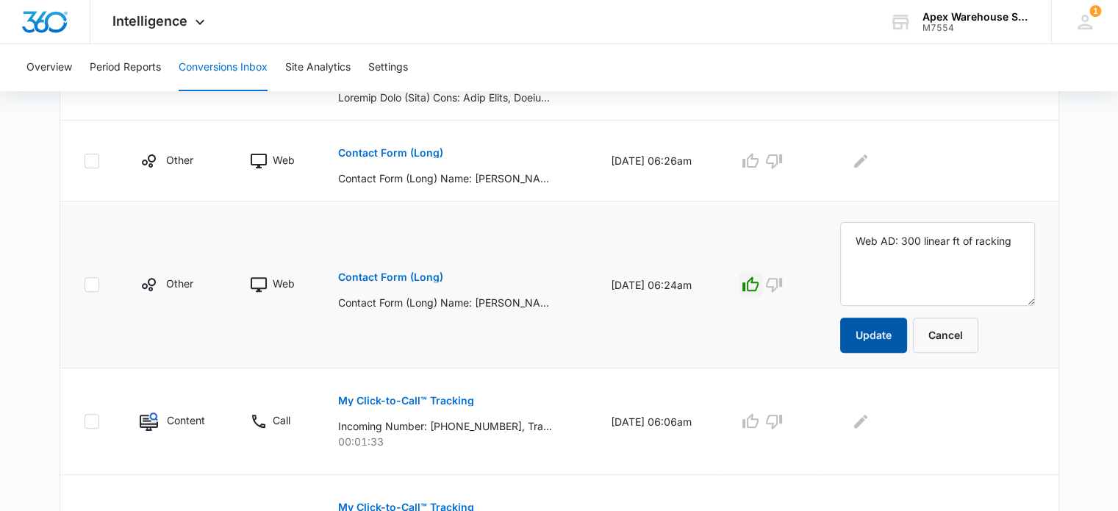
type textarea "Web AD: 300 linear ft of racking"
click at [894, 326] on button "Update" at bounding box center [873, 335] width 67 height 35
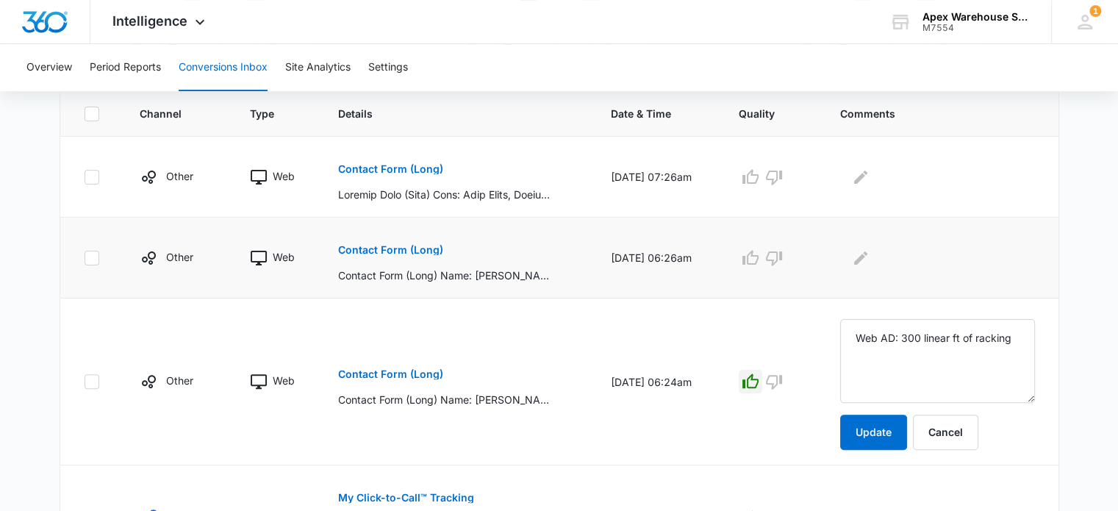
click at [418, 249] on p "Contact Form (Long)" at bounding box center [390, 250] width 105 height 10
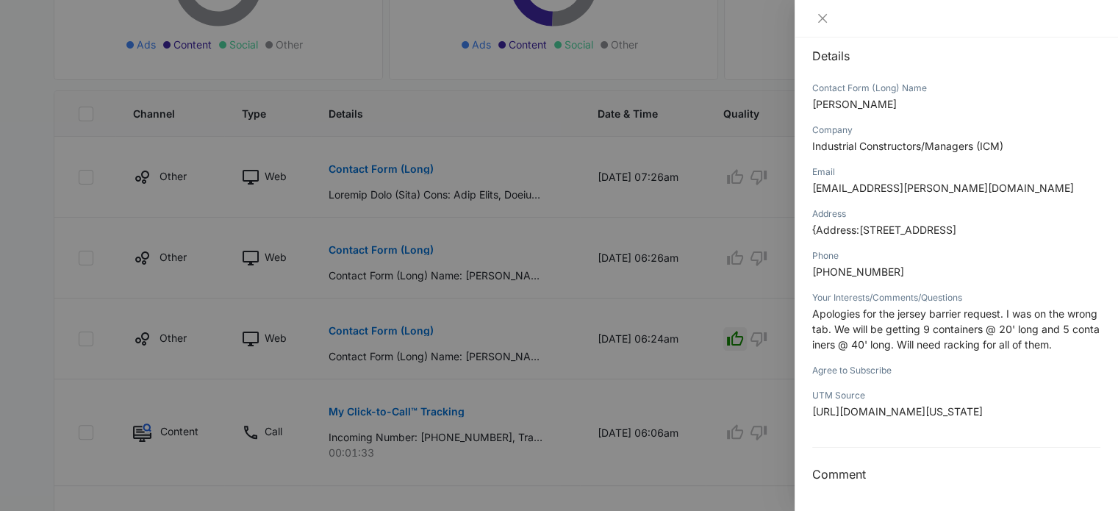
scroll to position [235, 0]
click at [939, 307] on span "Apologies for the jersey barrier request. I was on the wrong tab. We will be ge…" at bounding box center [955, 328] width 287 height 43
click at [746, 293] on div at bounding box center [559, 255] width 1118 height 511
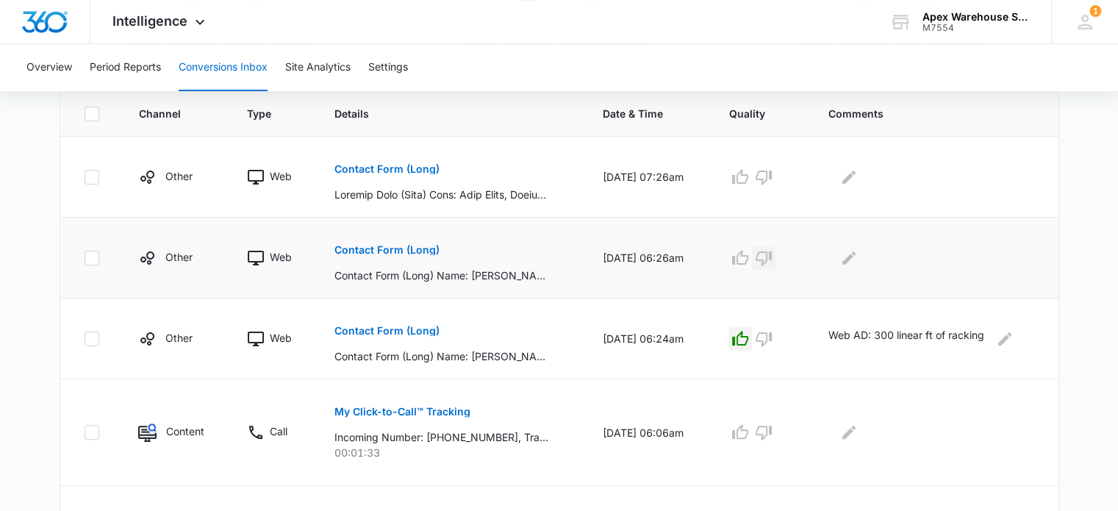
click at [773, 258] on icon "button" at bounding box center [764, 258] width 18 height 18
click at [858, 253] on icon "Edit Comments" at bounding box center [849, 258] width 18 height 18
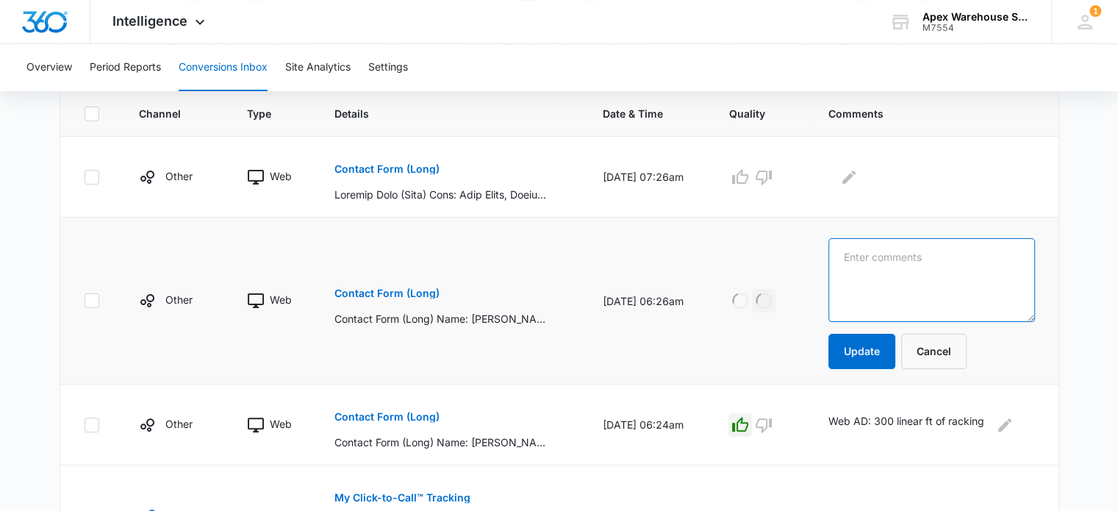
click at [860, 253] on textarea at bounding box center [932, 280] width 206 height 84
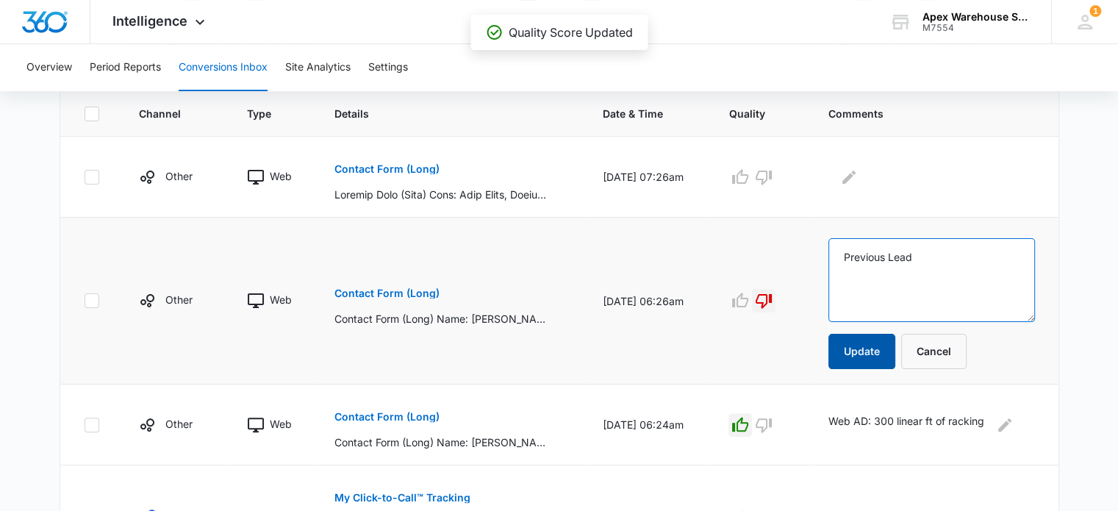
type textarea "Previous Lead"
click at [865, 349] on button "Update" at bounding box center [862, 351] width 67 height 35
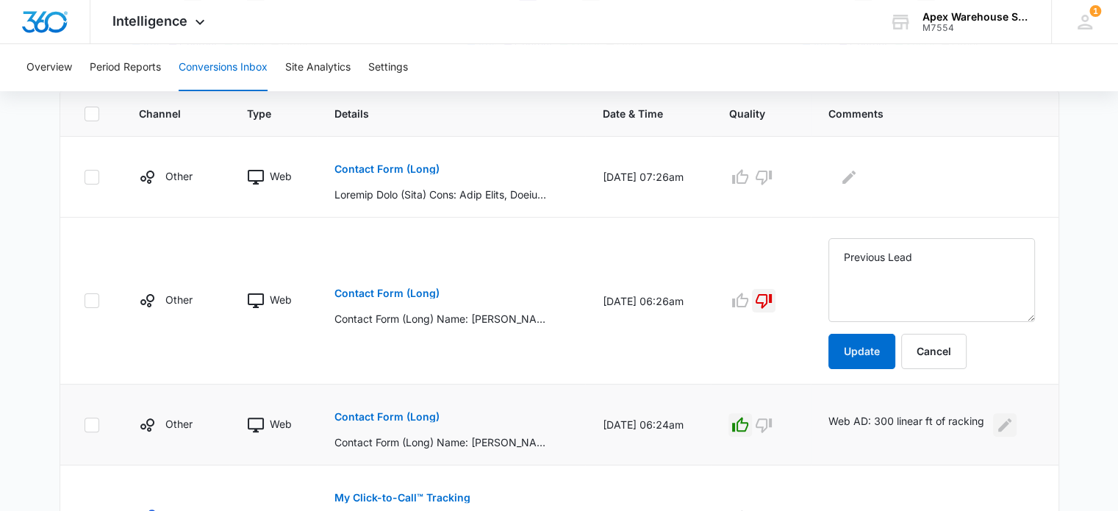
click at [1015, 413] on button "Edit Comments" at bounding box center [1005, 425] width 24 height 24
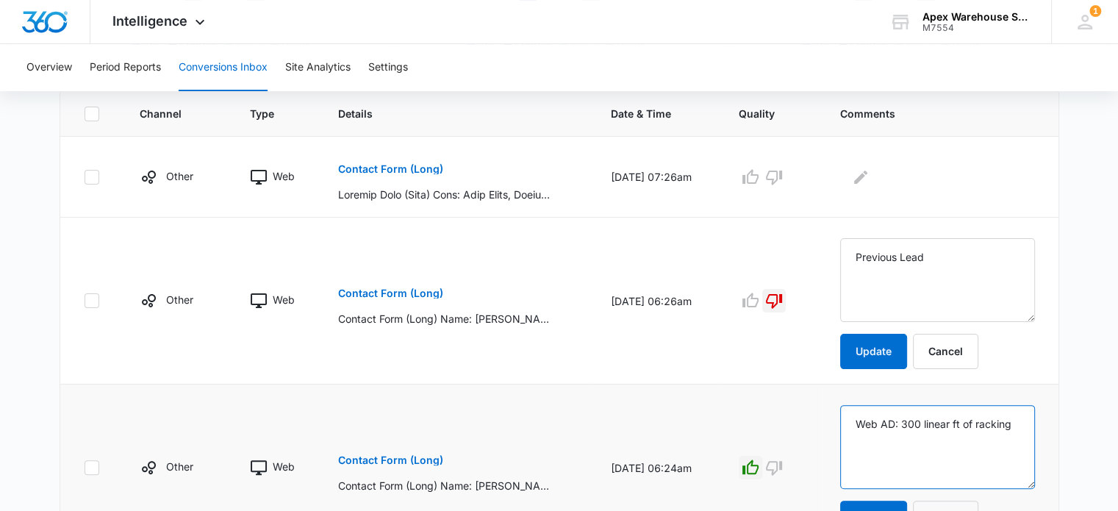
click at [1015, 412] on textarea "Web AD: 300 linear ft of racking" at bounding box center [937, 447] width 195 height 84
click at [991, 421] on textarea "Web AD: 300 linear ft of racking" at bounding box center [937, 447] width 195 height 84
click at [964, 427] on textarea "Web AD: 300 linear ft of racking" at bounding box center [937, 447] width 195 height 84
click at [952, 438] on textarea "Web AD: 300 linear ft of racking" at bounding box center [937, 447] width 195 height 84
paste textarea "New racking quote"
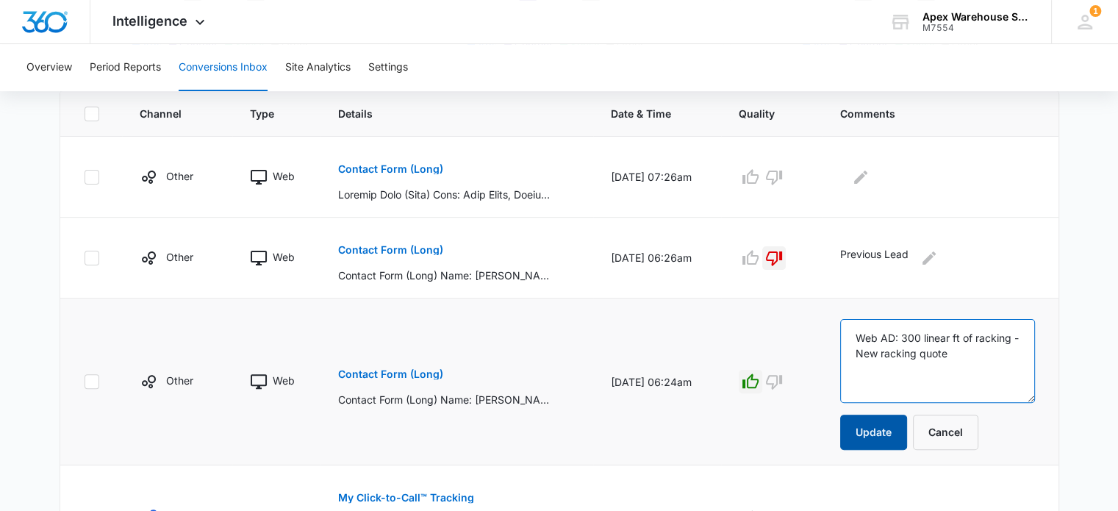
type textarea "Web AD: 300 linear ft of racking - New racking quote"
click at [890, 429] on button "Update" at bounding box center [873, 432] width 67 height 35
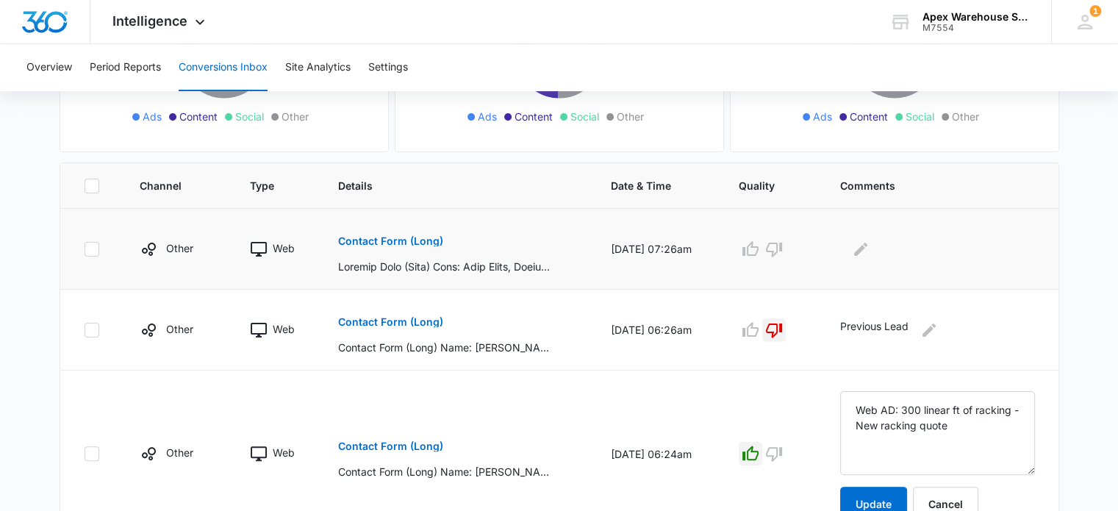
click at [374, 243] on p "Contact Form (Long)" at bounding box center [390, 241] width 105 height 10
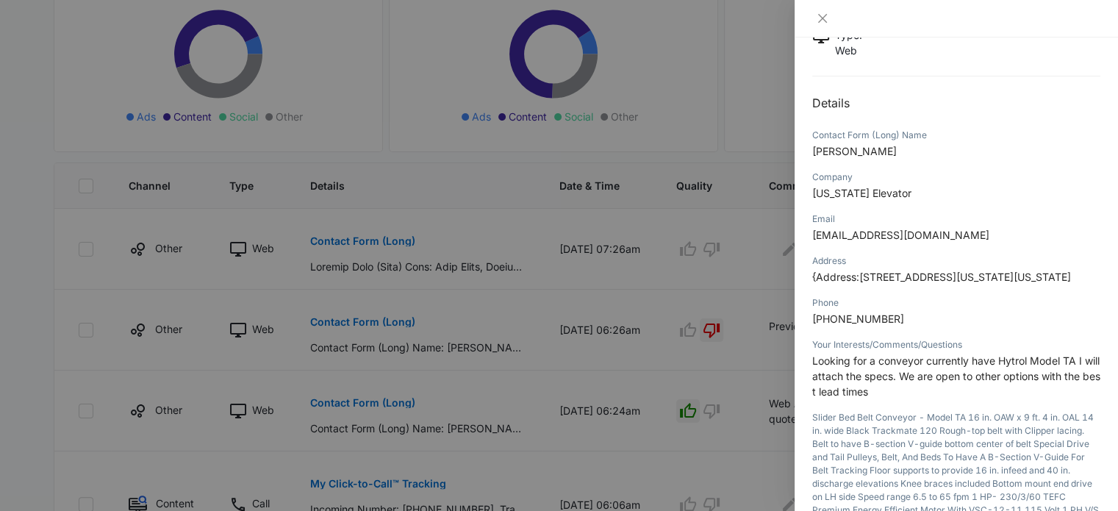
scroll to position [113, 0]
click at [654, 296] on div at bounding box center [559, 255] width 1118 height 511
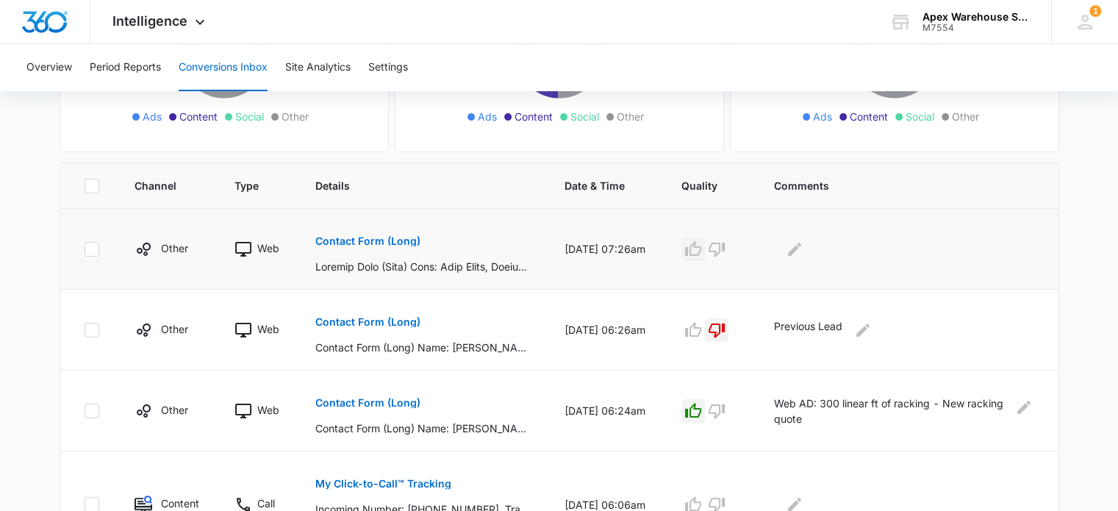
click at [705, 257] on button "button" at bounding box center [694, 249] width 24 height 24
click at [804, 249] on icon "Edit Comments" at bounding box center [795, 249] width 18 height 18
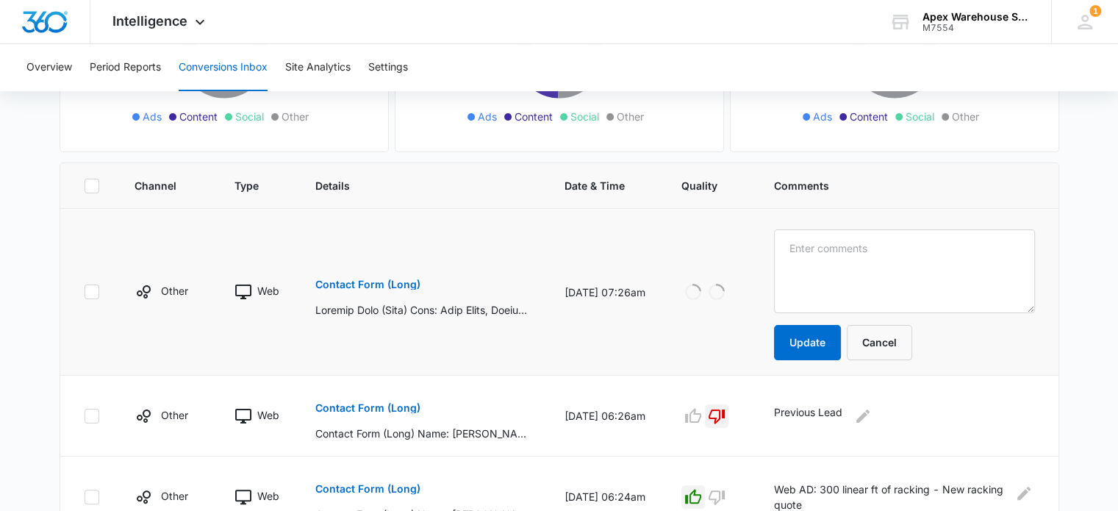
click at [818, 249] on textarea at bounding box center [904, 271] width 260 height 84
type textarea "Web AD: New conveyor interest"
click at [837, 337] on button "Update" at bounding box center [807, 342] width 67 height 35
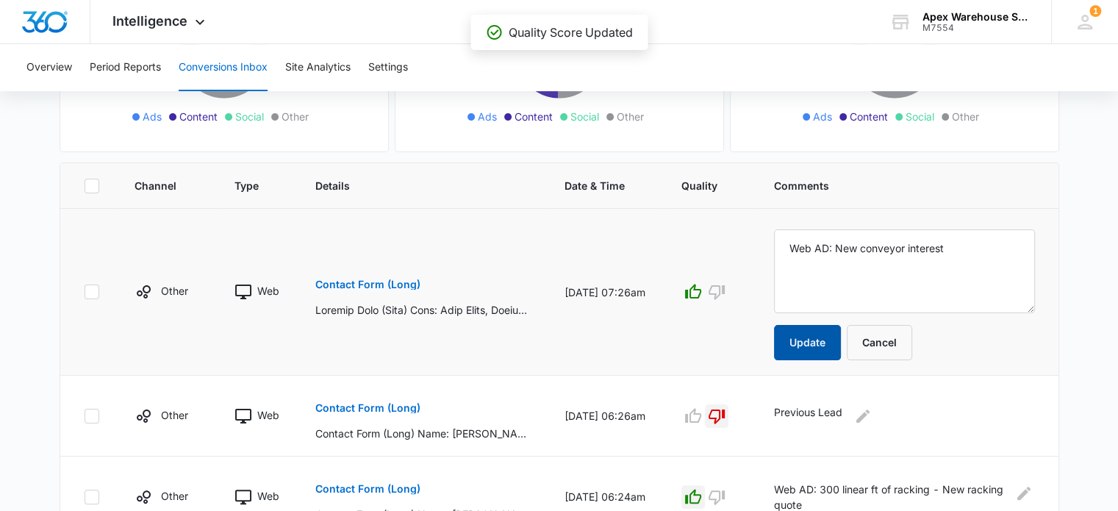
click at [828, 343] on button "Update" at bounding box center [807, 342] width 67 height 35
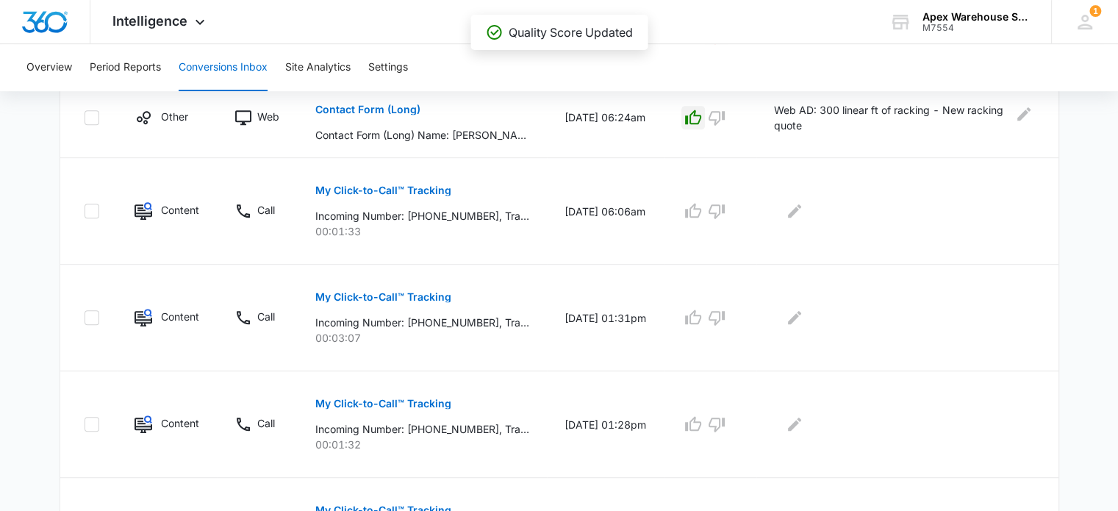
scroll to position [1044, 0]
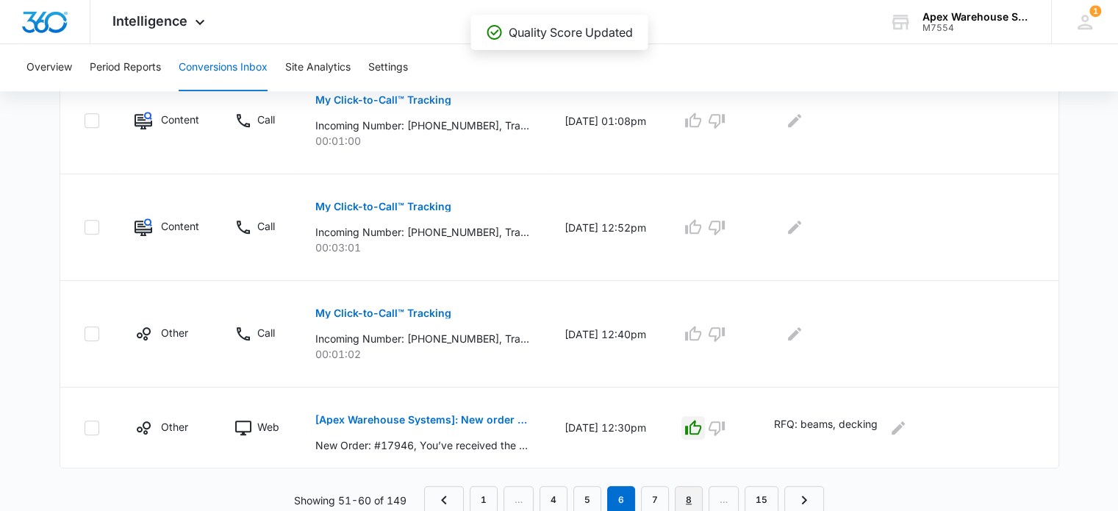
click at [687, 497] on link "8" at bounding box center [689, 500] width 28 height 28
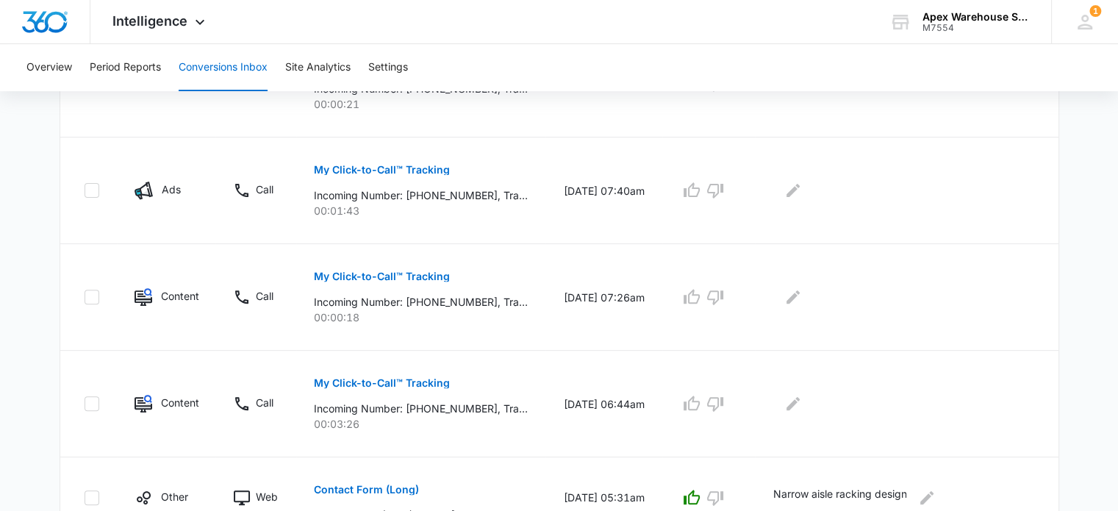
scroll to position [907, 0]
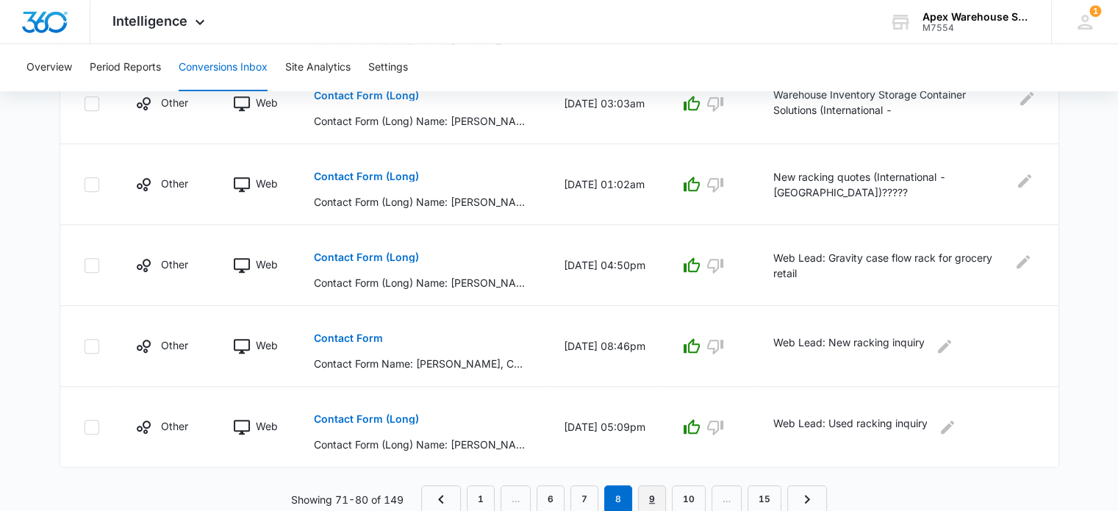
click at [657, 504] on link "9" at bounding box center [652, 499] width 28 height 28
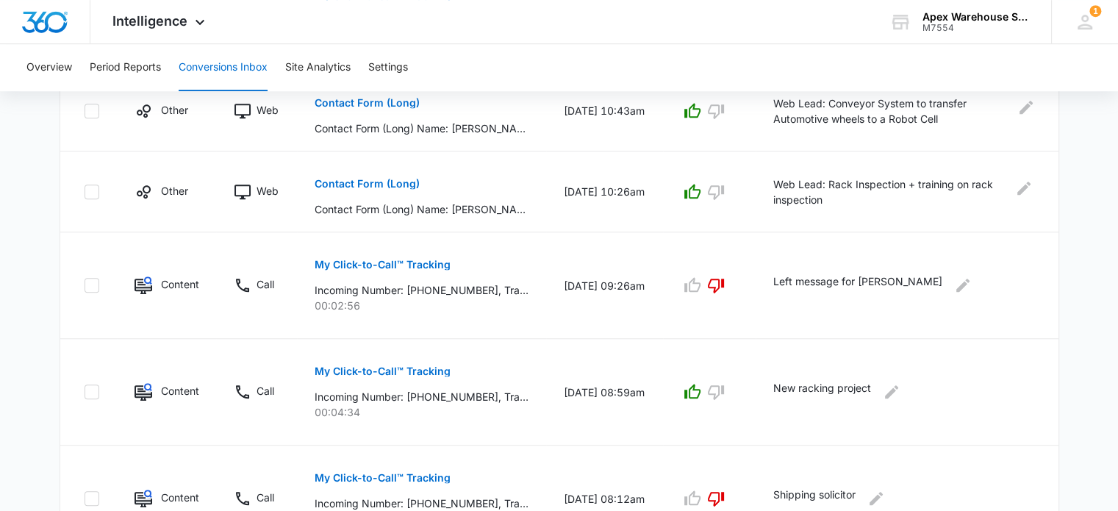
scroll to position [985, 0]
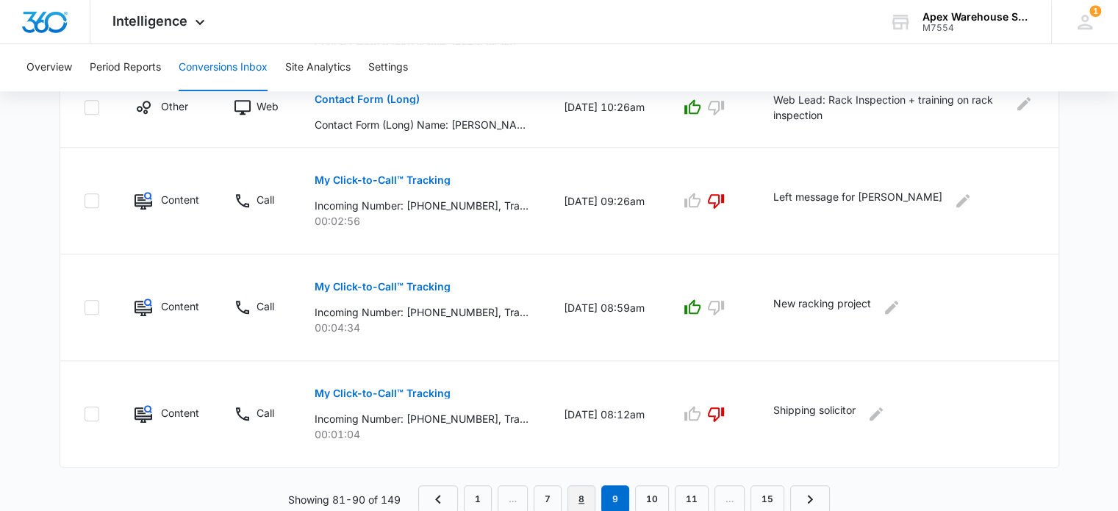
click at [579, 506] on link "8" at bounding box center [582, 499] width 28 height 28
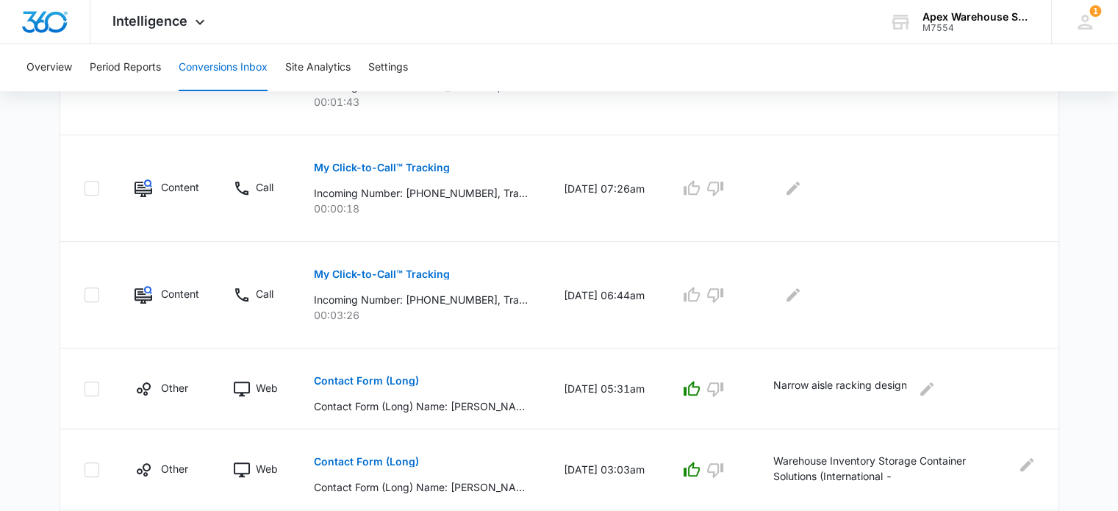
scroll to position [518, 0]
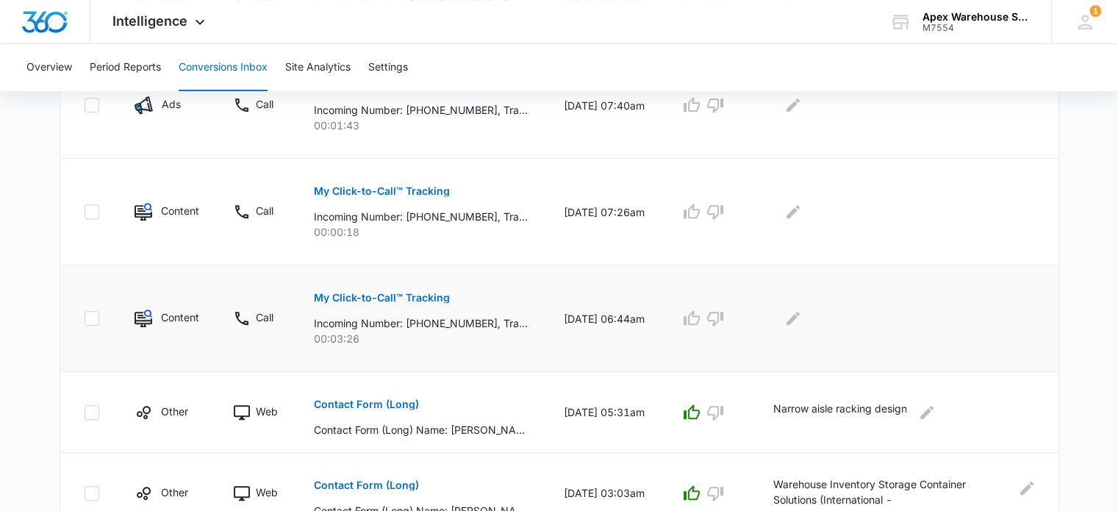
click at [399, 296] on p "My Click-to-Call™ Tracking" at bounding box center [382, 298] width 136 height 10
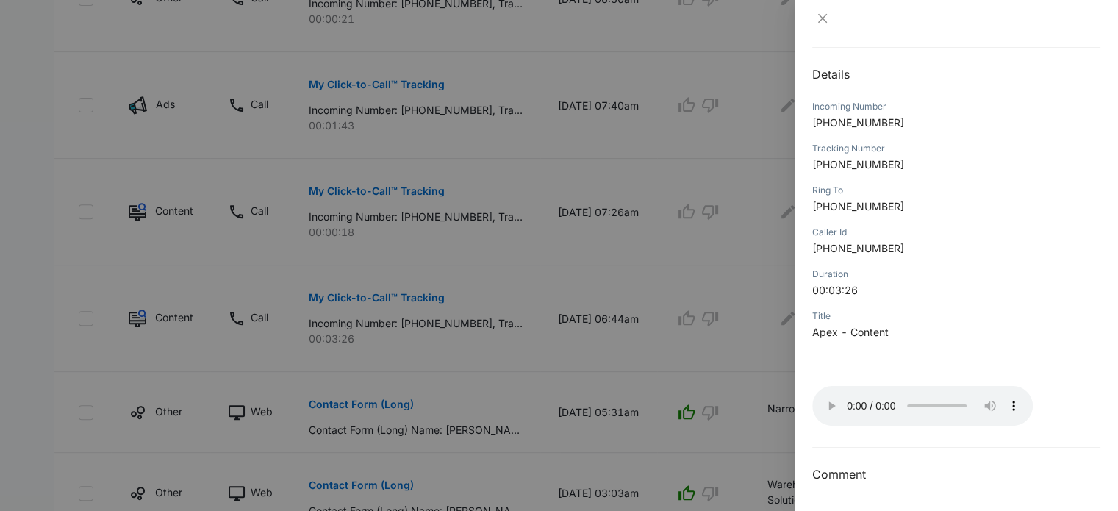
scroll to position [141, 0]
click at [769, 261] on div at bounding box center [559, 255] width 1118 height 511
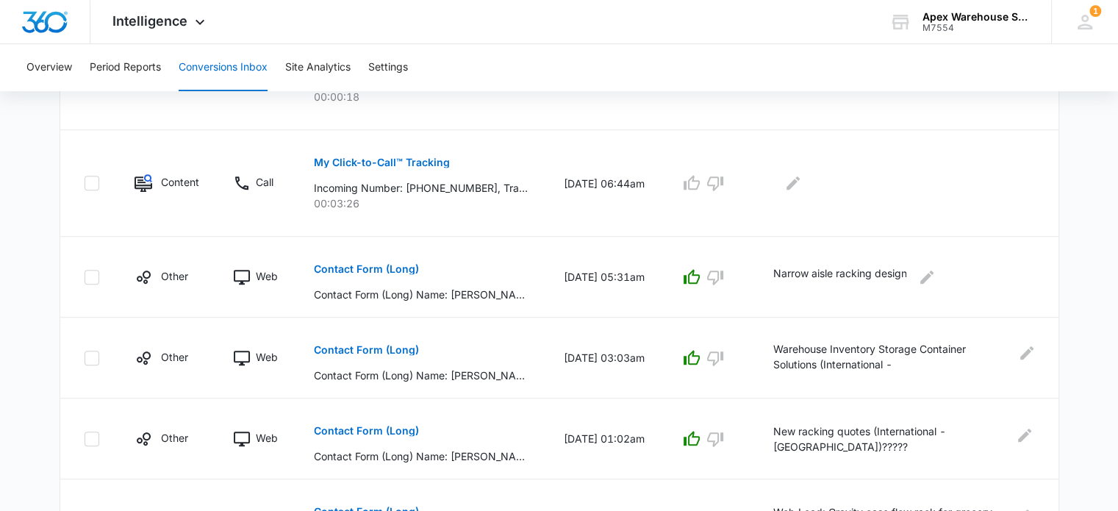
scroll to position [651, 0]
click at [724, 182] on icon "button" at bounding box center [715, 185] width 16 height 15
click at [802, 183] on icon "Edit Comments" at bounding box center [794, 185] width 18 height 18
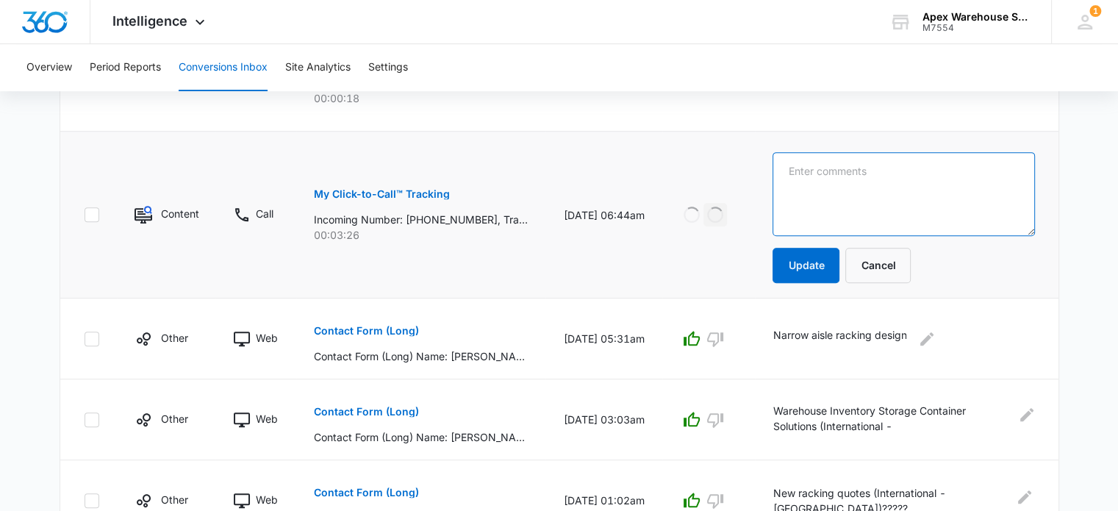
click at [812, 183] on textarea at bounding box center [904, 194] width 262 height 84
type textarea "Transfer to [PERSON_NAME]"
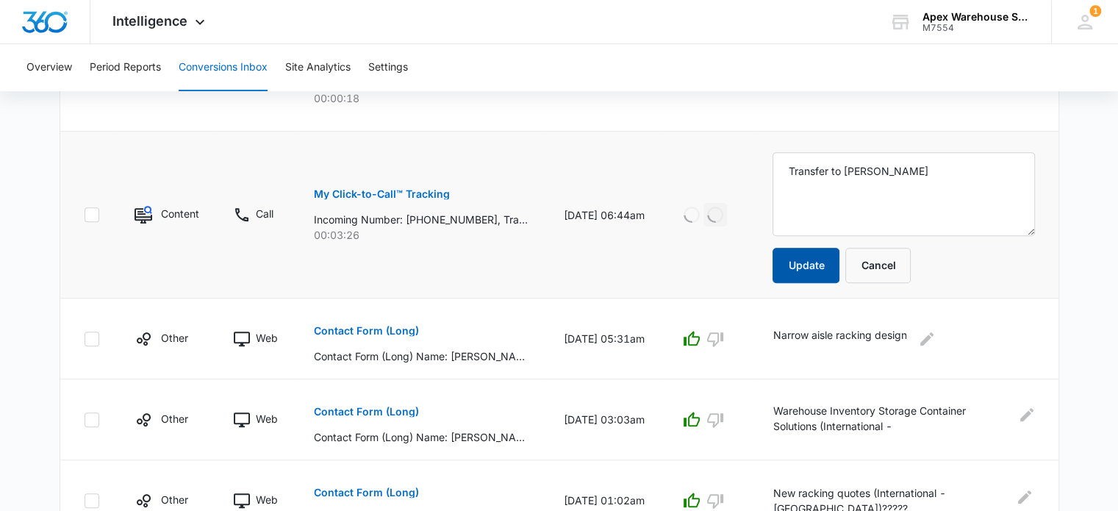
click at [824, 260] on button "Update" at bounding box center [806, 265] width 67 height 35
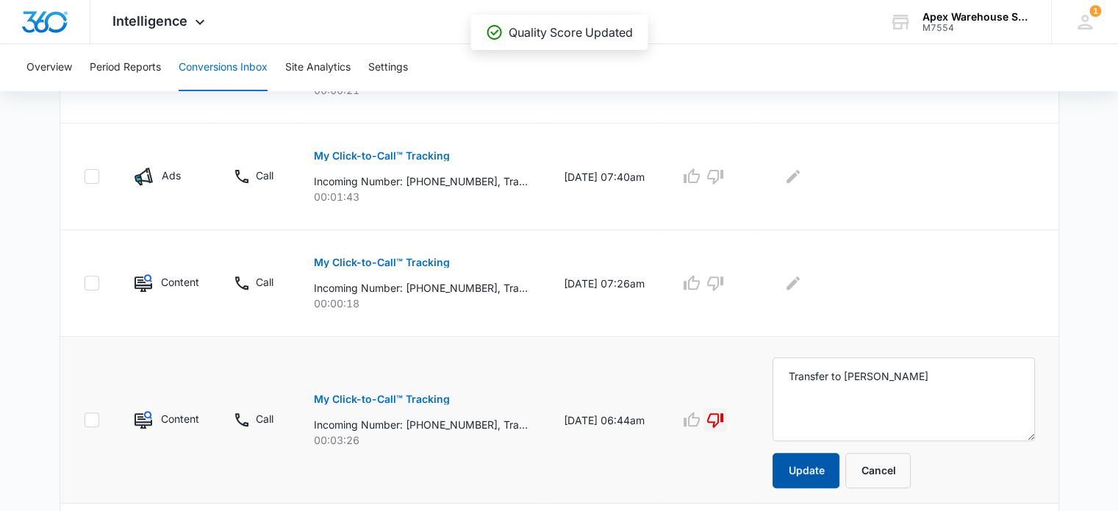
scroll to position [447, 0]
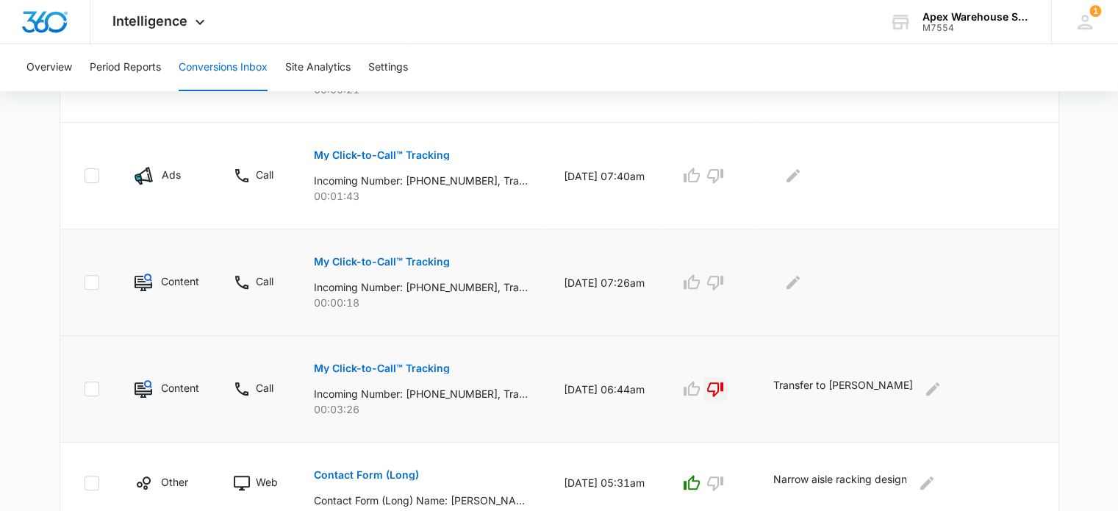
click at [424, 261] on p "My Click-to-Call™ Tracking" at bounding box center [382, 262] width 136 height 10
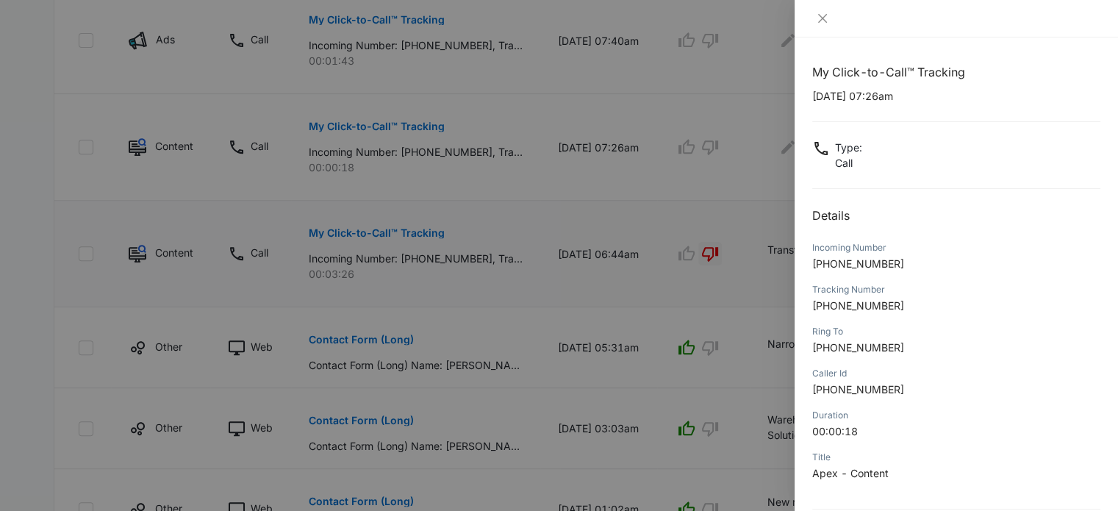
scroll to position [141, 0]
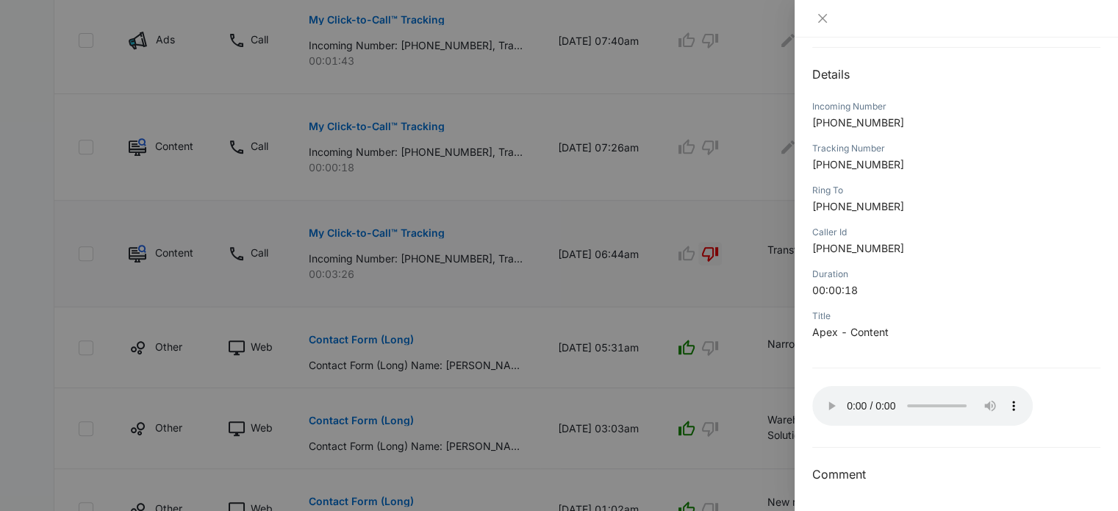
click at [750, 262] on div at bounding box center [559, 255] width 1118 height 511
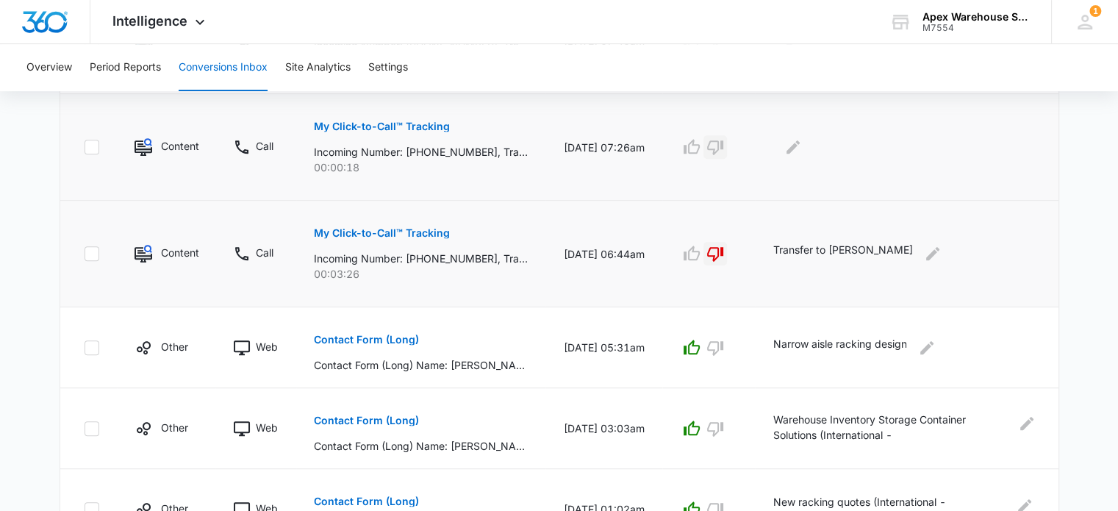
click at [721, 143] on icon "button" at bounding box center [715, 147] width 16 height 15
click at [802, 151] on icon "Edit Comments" at bounding box center [794, 147] width 18 height 18
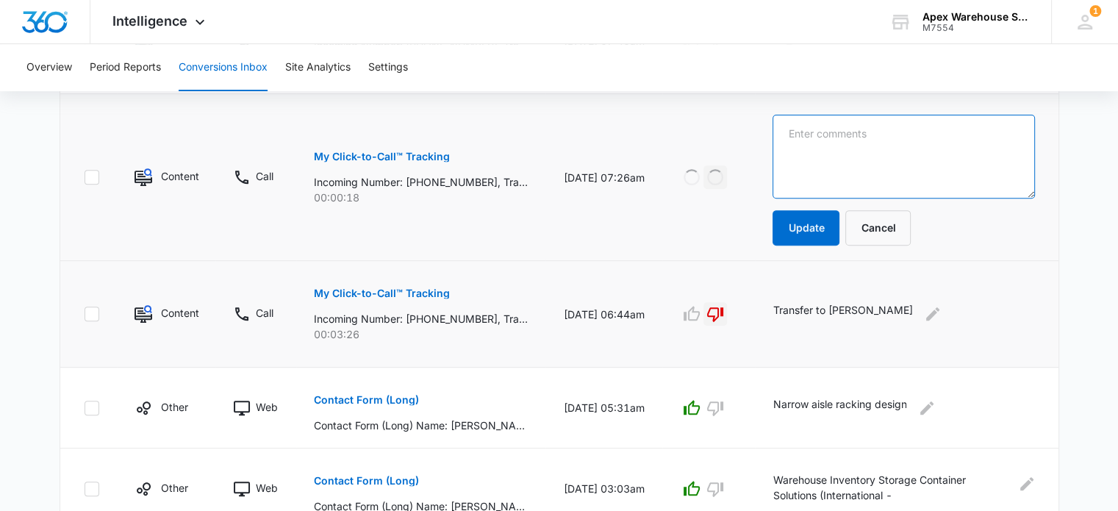
click at [809, 151] on textarea at bounding box center [904, 157] width 262 height 84
type textarea "[PERSON_NAME] - call disconnected"
click at [803, 215] on button "Update" at bounding box center [806, 227] width 67 height 35
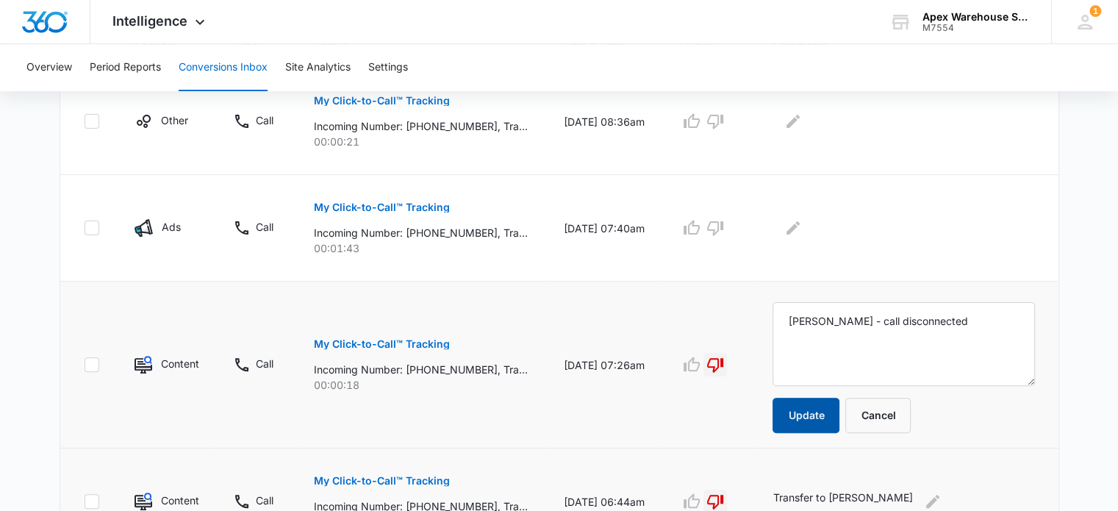
scroll to position [394, 0]
click at [406, 208] on p "My Click-to-Call™ Tracking" at bounding box center [382, 208] width 136 height 10
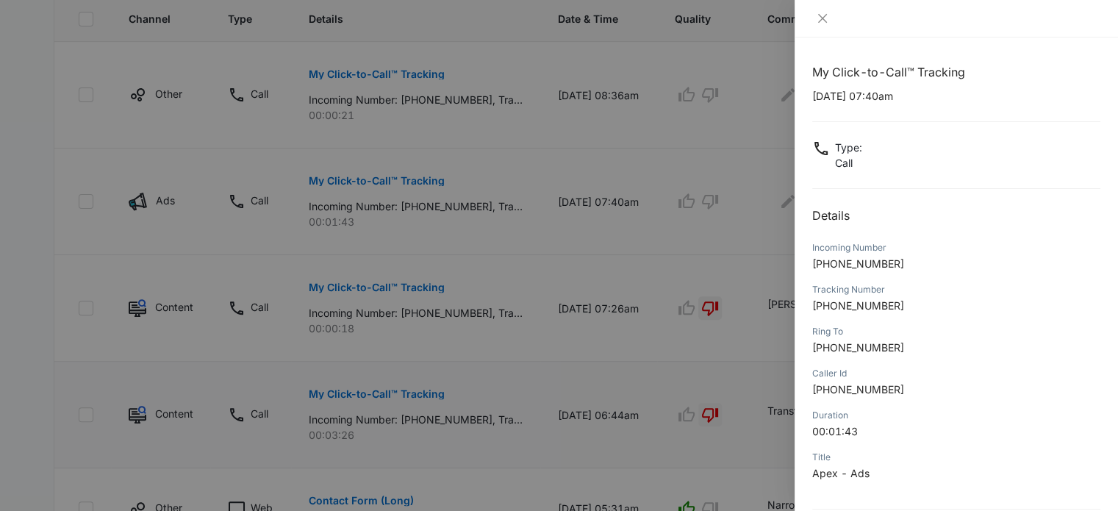
scroll to position [141, 0]
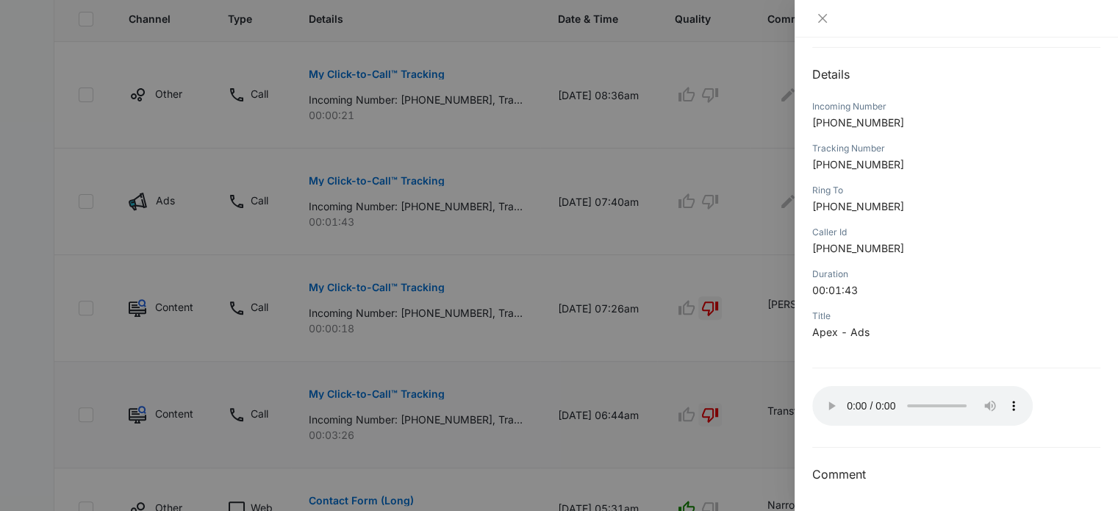
click at [742, 237] on div at bounding box center [559, 255] width 1118 height 511
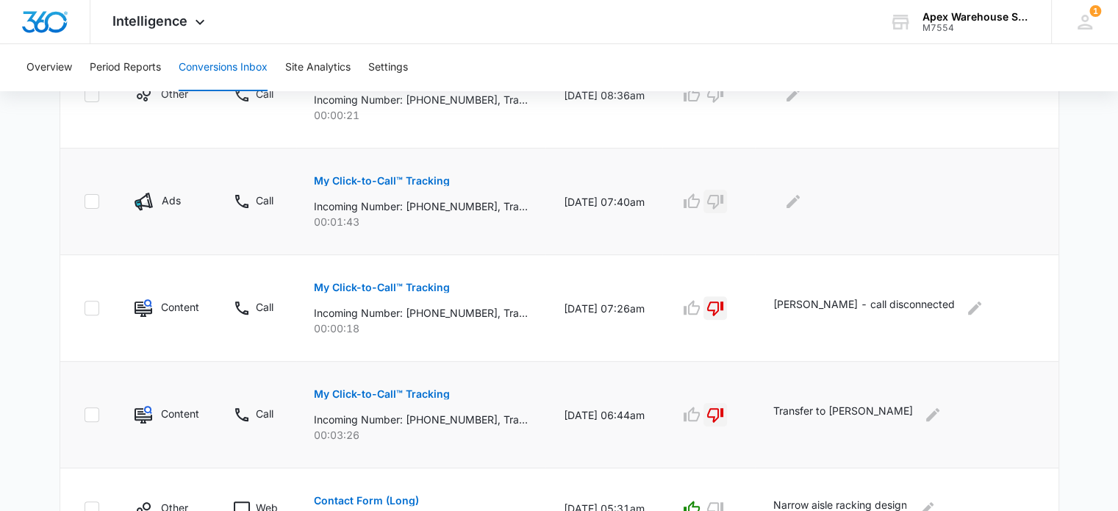
click at [724, 201] on icon "button" at bounding box center [715, 202] width 16 height 15
click at [795, 206] on button "Edit Comments" at bounding box center [794, 202] width 24 height 24
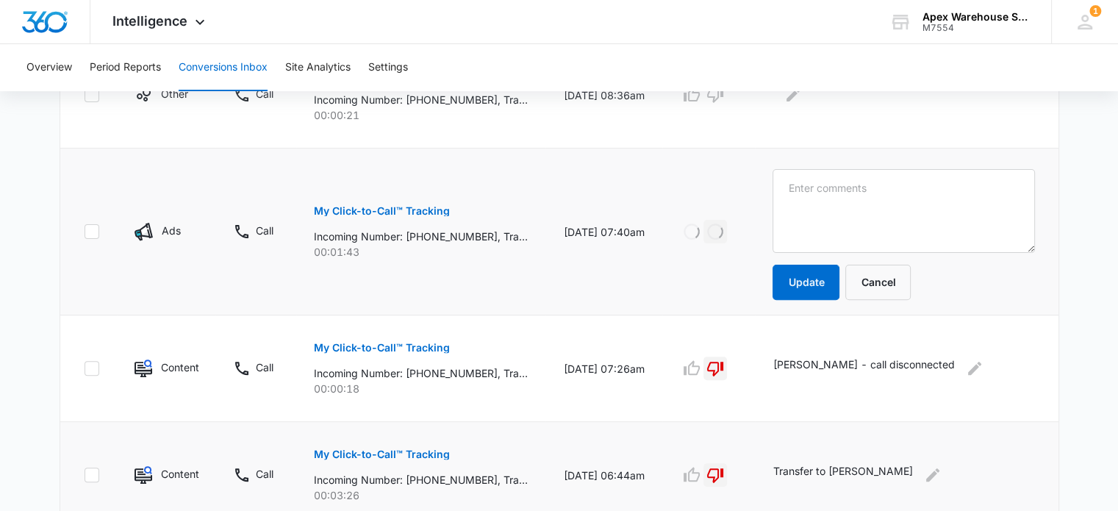
click at [795, 206] on textarea at bounding box center [904, 211] width 262 height 84
type textarea "Transfer to [PERSON_NAME]"
click at [810, 276] on button "Update" at bounding box center [806, 282] width 67 height 35
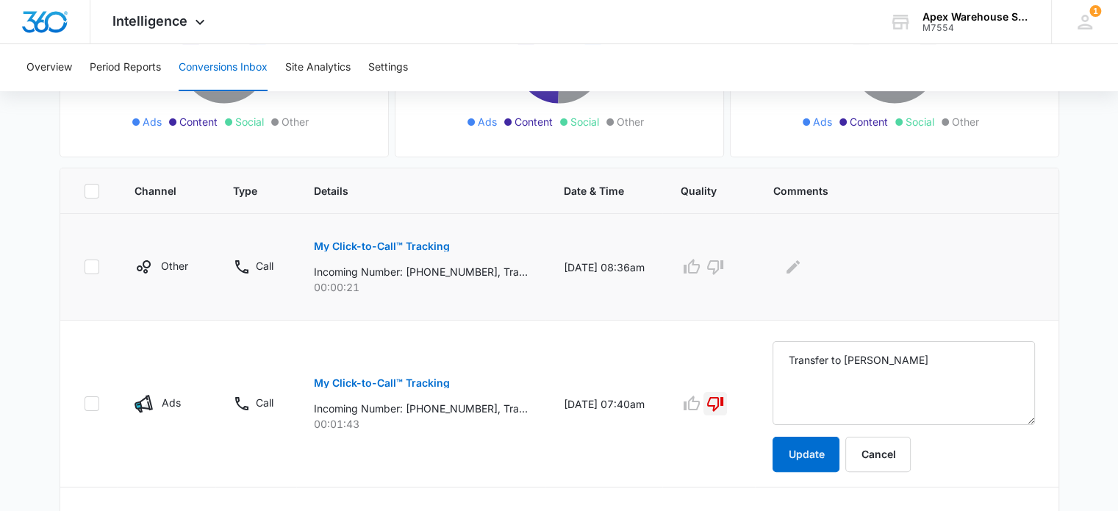
click at [394, 249] on p "My Click-to-Call™ Tracking" at bounding box center [382, 246] width 136 height 10
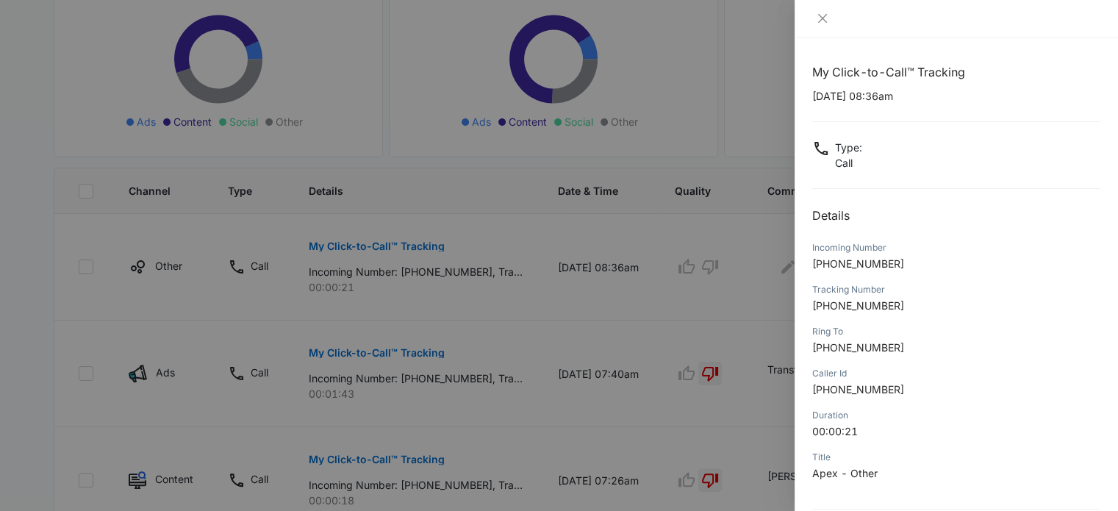
scroll to position [141, 0]
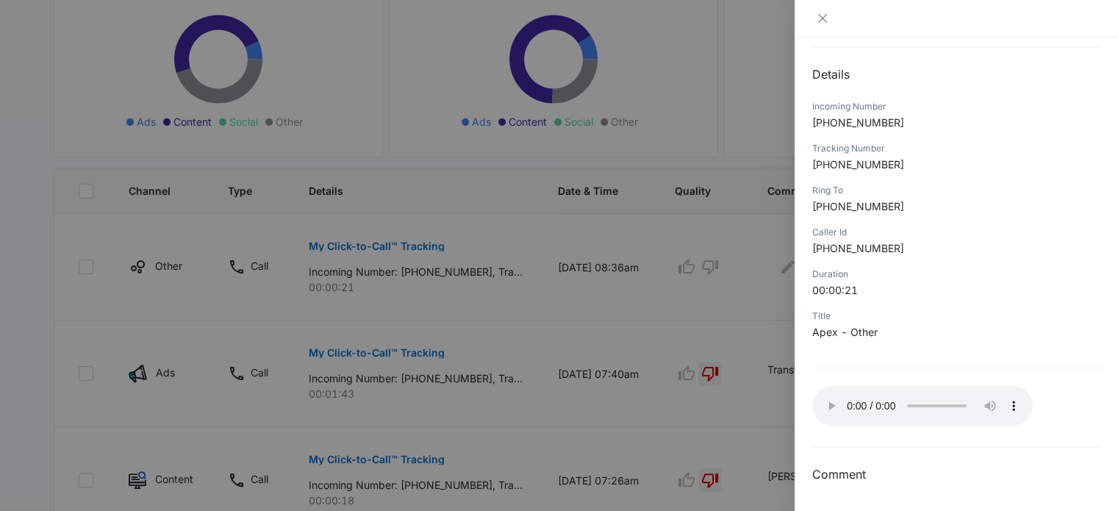
click at [749, 221] on div at bounding box center [559, 255] width 1118 height 511
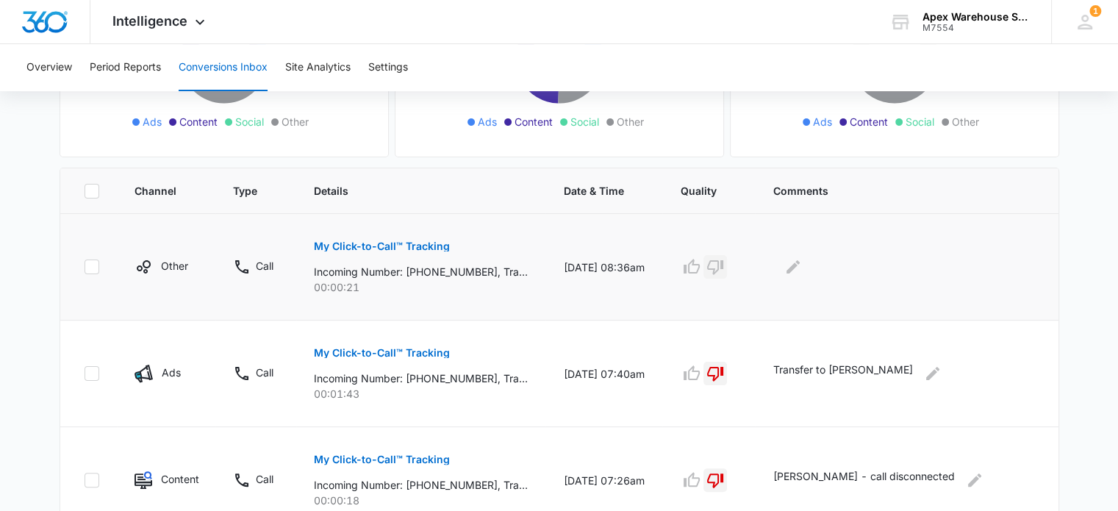
click at [724, 261] on icon "button" at bounding box center [716, 267] width 18 height 18
click at [802, 273] on icon "Edit Comments" at bounding box center [794, 267] width 18 height 18
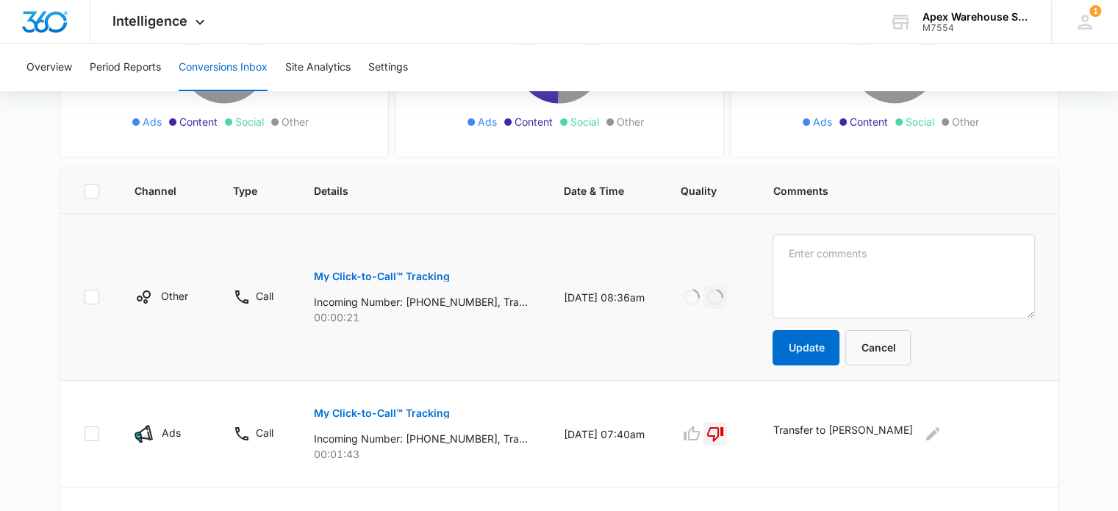
click at [811, 273] on textarea at bounding box center [904, 277] width 262 height 84
type textarea "Hang up at 18 secs"
click at [815, 347] on button "Update" at bounding box center [806, 347] width 67 height 35
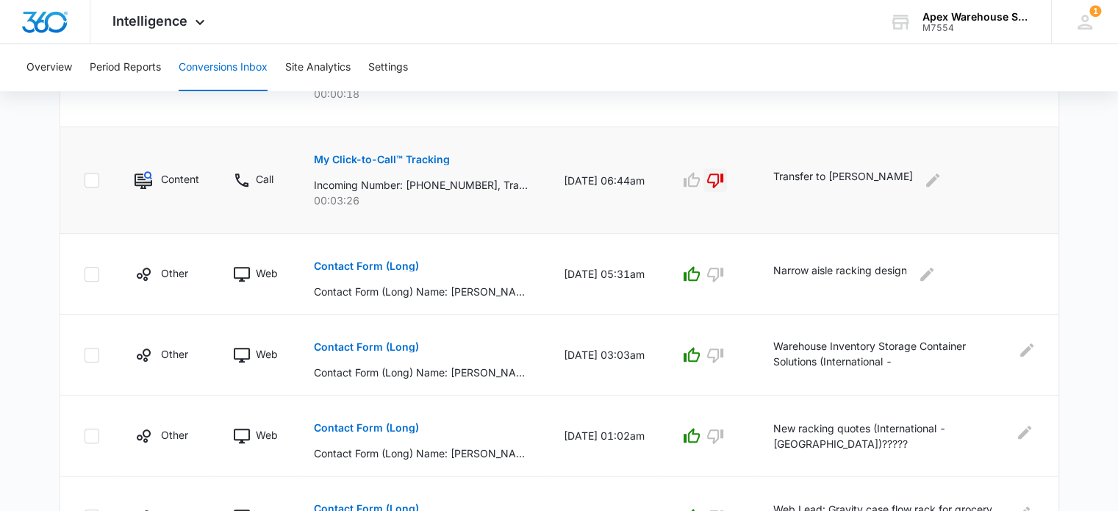
scroll to position [968, 0]
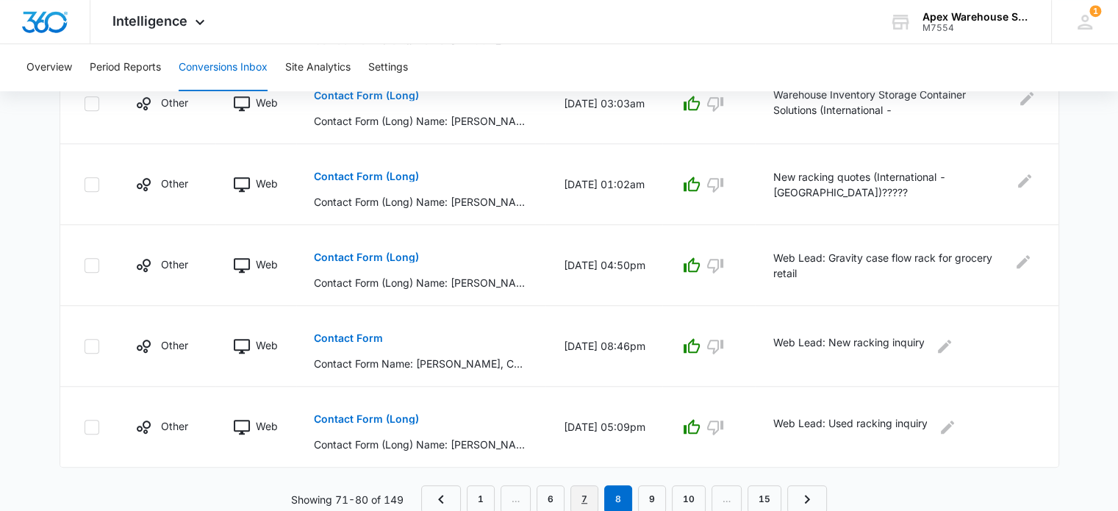
click at [582, 493] on link "7" at bounding box center [585, 499] width 28 height 28
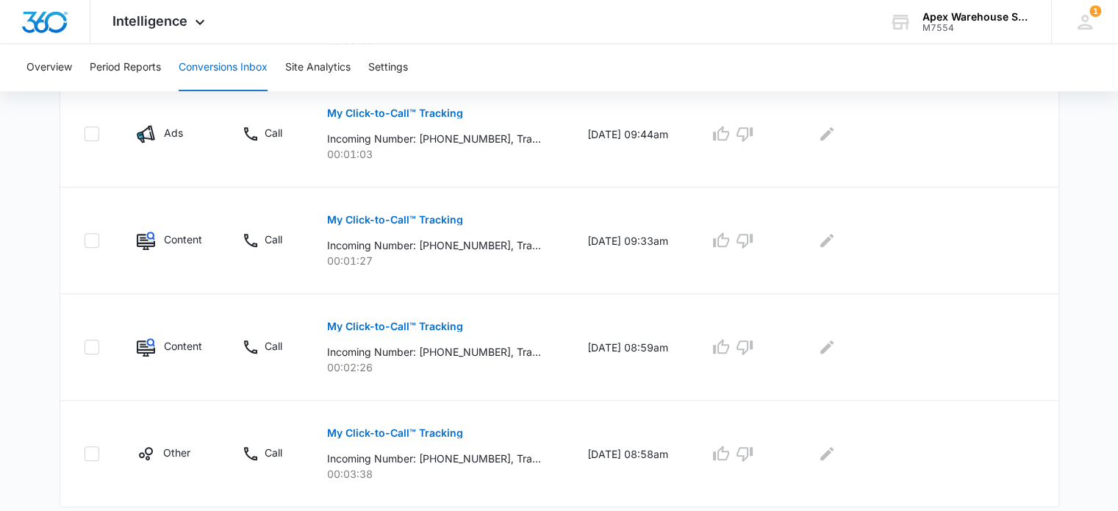
scroll to position [1010, 0]
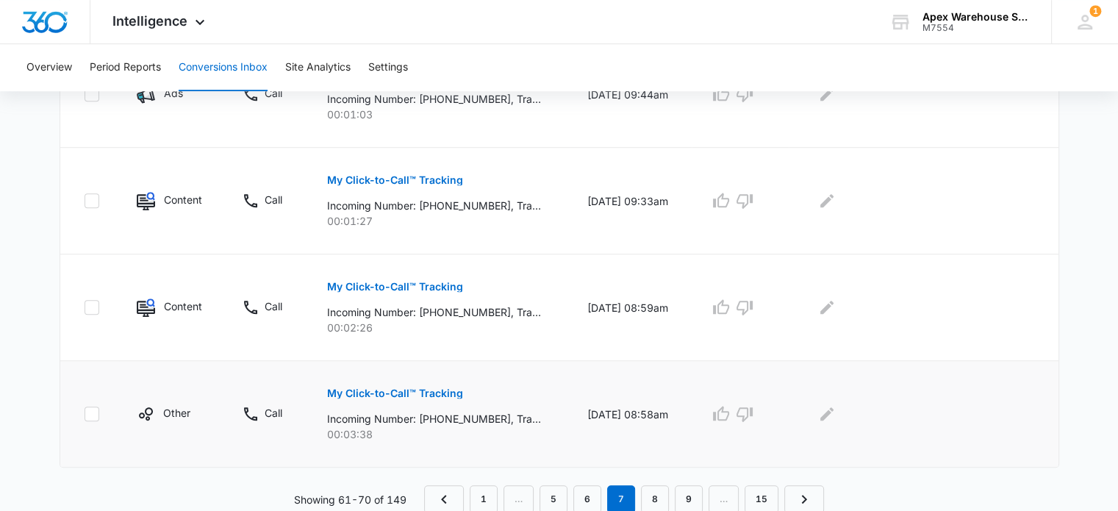
click at [396, 391] on p "My Click-to-Call™ Tracking" at bounding box center [394, 393] width 136 height 10
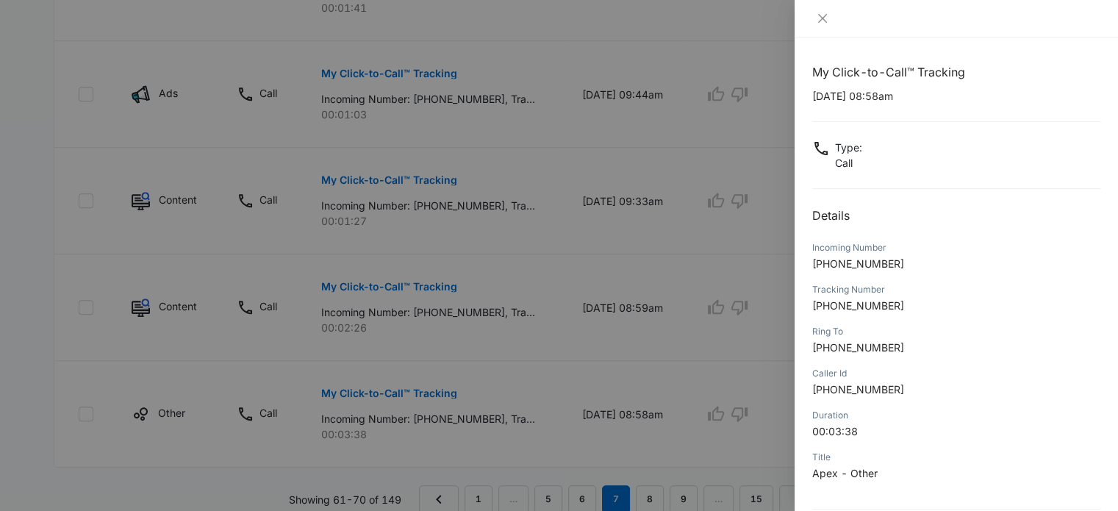
scroll to position [141, 0]
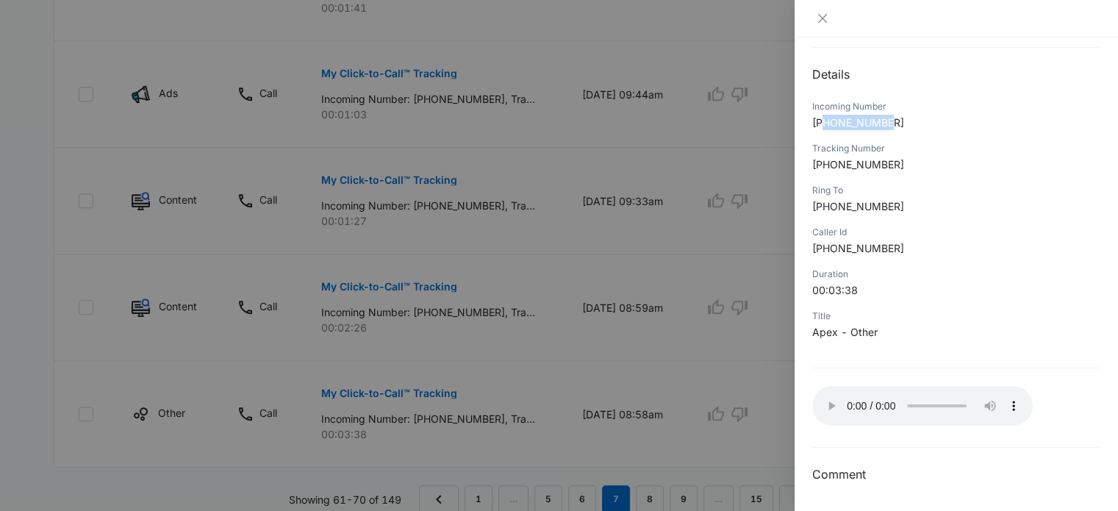
drag, startPoint x: 828, startPoint y: 122, endPoint x: 935, endPoint y: 118, distance: 106.7
click at [935, 118] on p "[PHONE_NUMBER]" at bounding box center [956, 122] width 288 height 15
copy span "9702917954"
click at [721, 266] on div at bounding box center [559, 255] width 1118 height 511
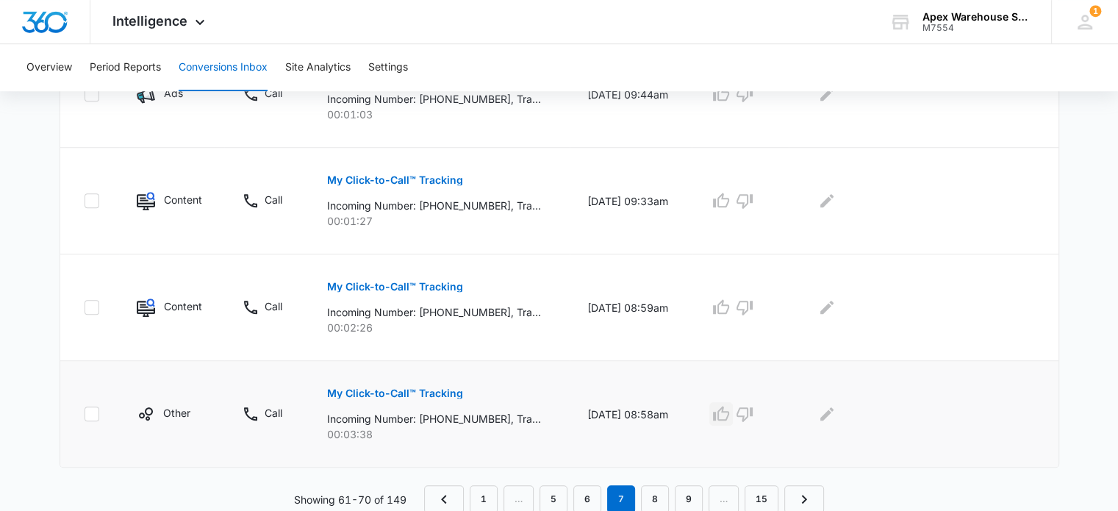
click at [730, 410] on icon "button" at bounding box center [721, 414] width 18 height 18
click at [836, 413] on icon "Edit Comments" at bounding box center [827, 414] width 18 height 18
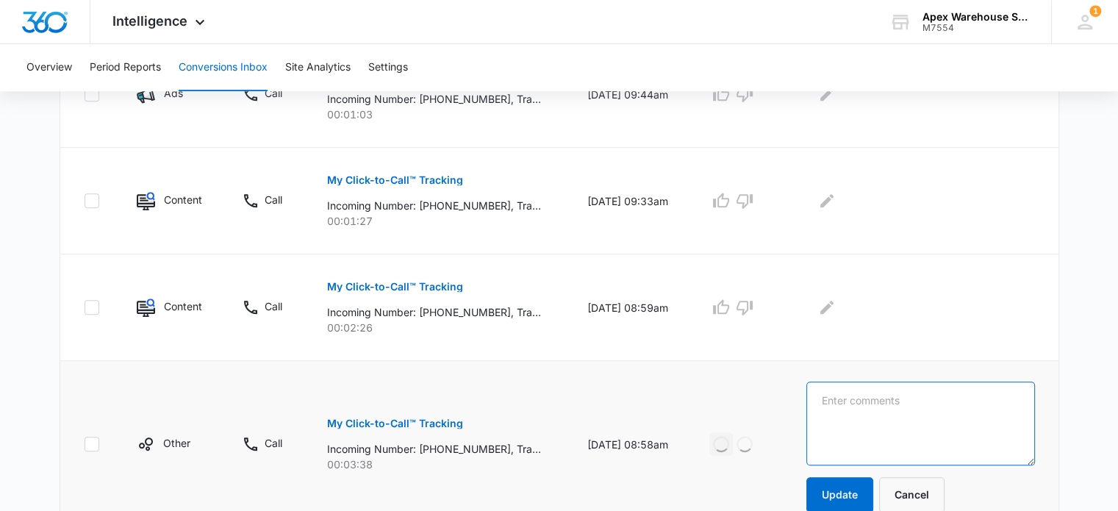
click at [838, 413] on textarea at bounding box center [921, 424] width 228 height 84
paste textarea "108 inch length beams to pick up asap"
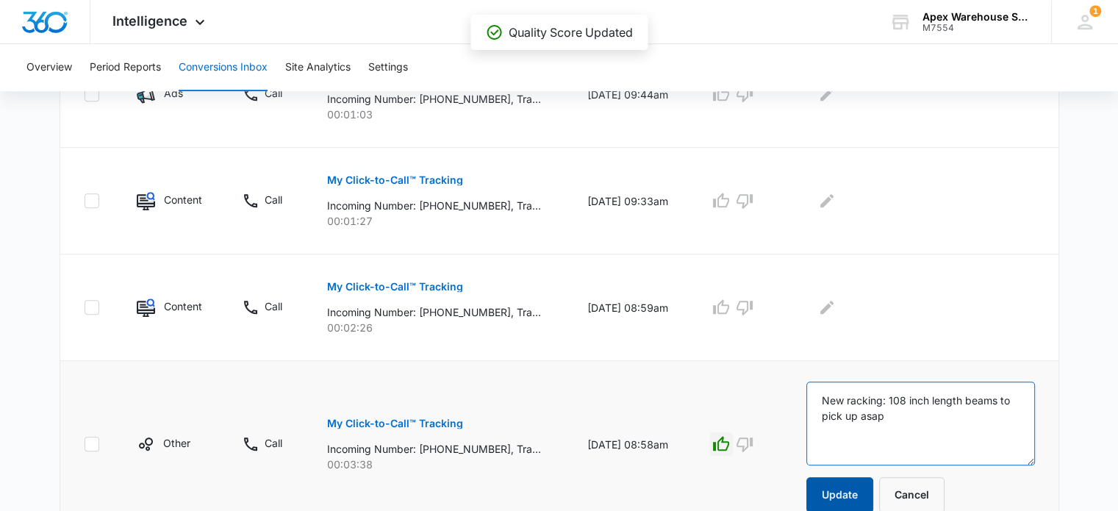
type textarea "New racking: 108 inch length beams to pick up asap"
click at [840, 491] on button "Update" at bounding box center [840, 494] width 67 height 35
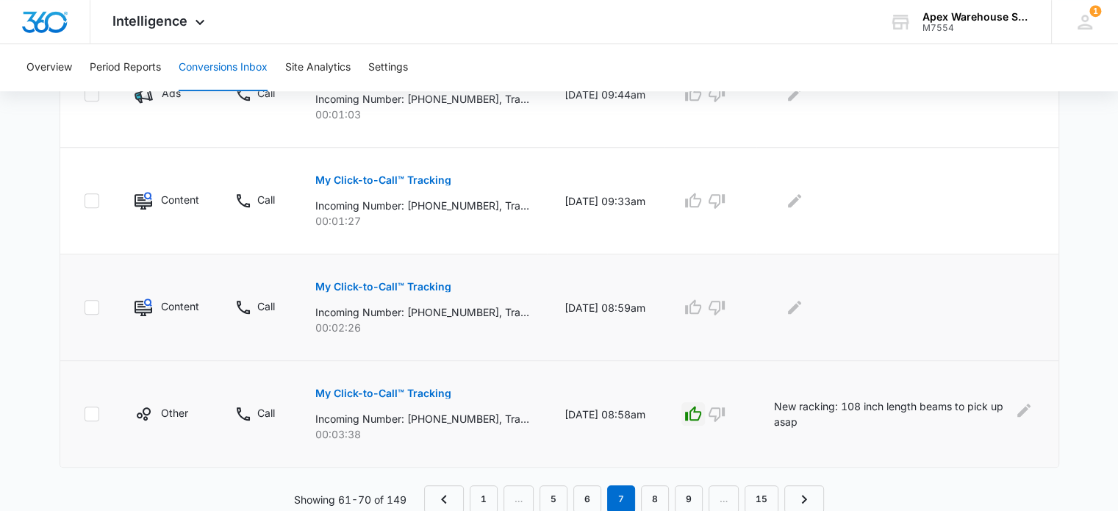
click at [387, 287] on p "My Click-to-Call™ Tracking" at bounding box center [383, 287] width 136 height 10
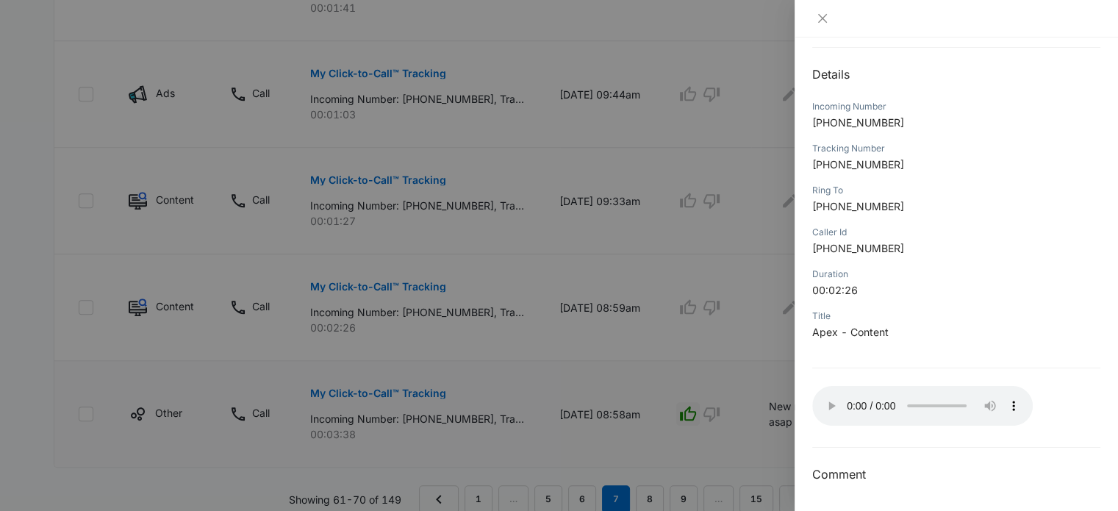
click at [689, 305] on div at bounding box center [559, 255] width 1118 height 511
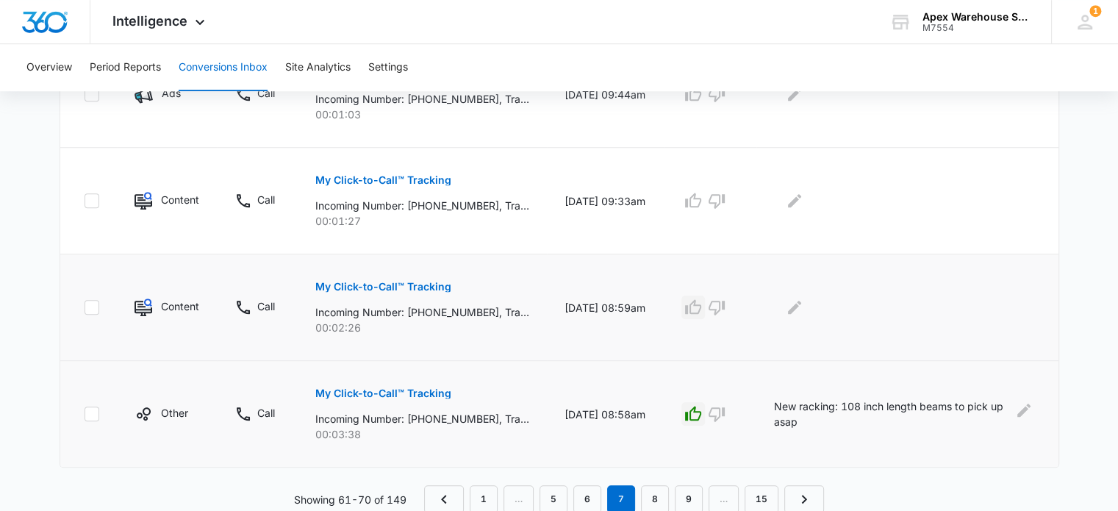
click at [702, 307] on icon "button" at bounding box center [694, 308] width 18 height 18
click at [804, 306] on icon "Edit Comments" at bounding box center [795, 308] width 18 height 18
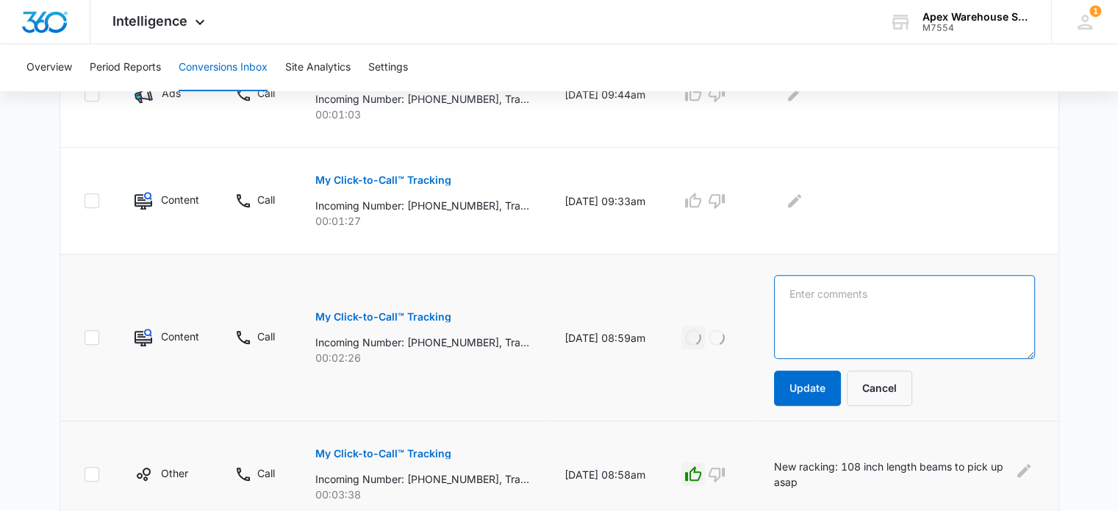
click at [818, 306] on textarea at bounding box center [904, 317] width 260 height 84
paste textarea "New or used decking"
type textarea "New or used decking"
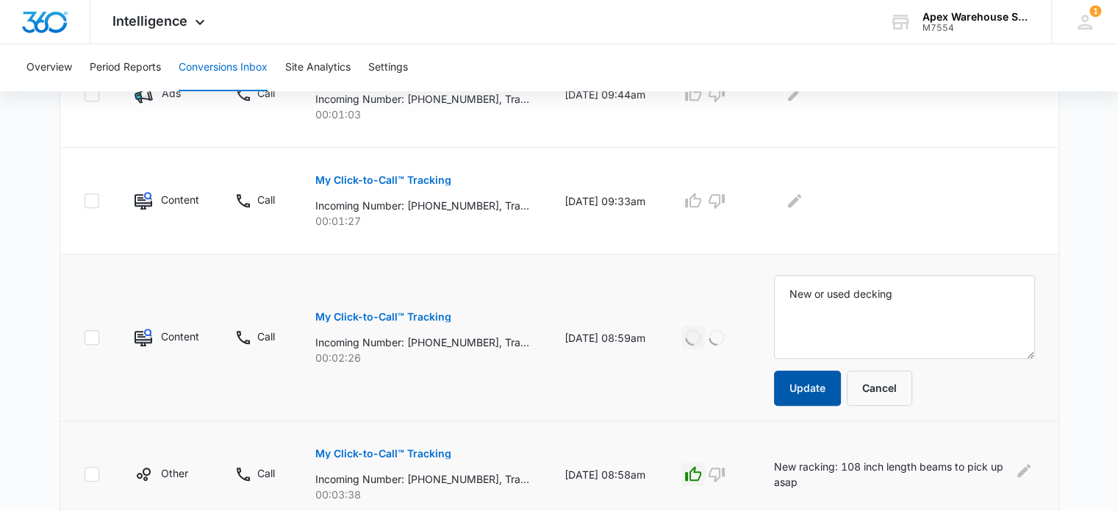
click at [829, 387] on button "Update" at bounding box center [807, 388] width 67 height 35
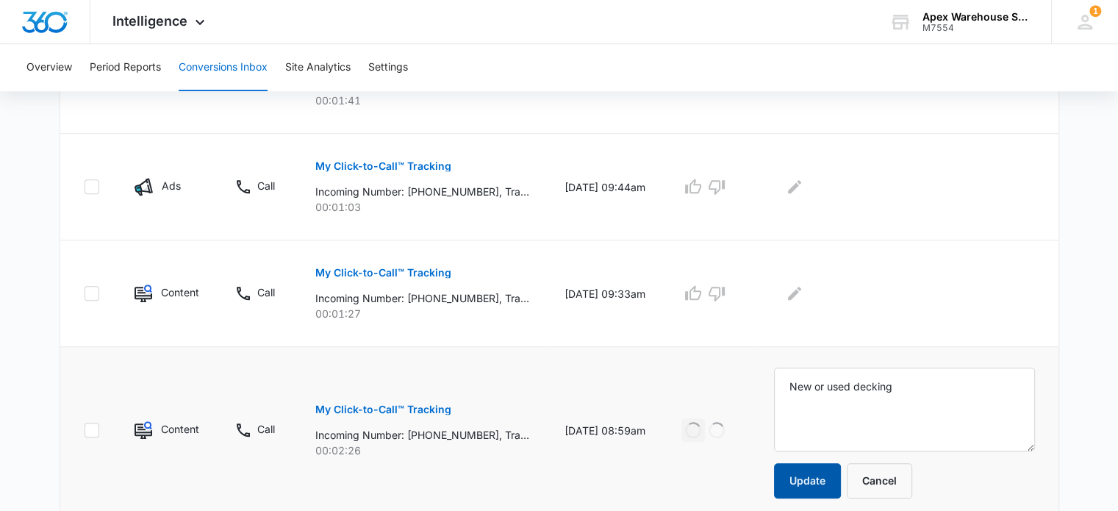
scroll to position [907, 0]
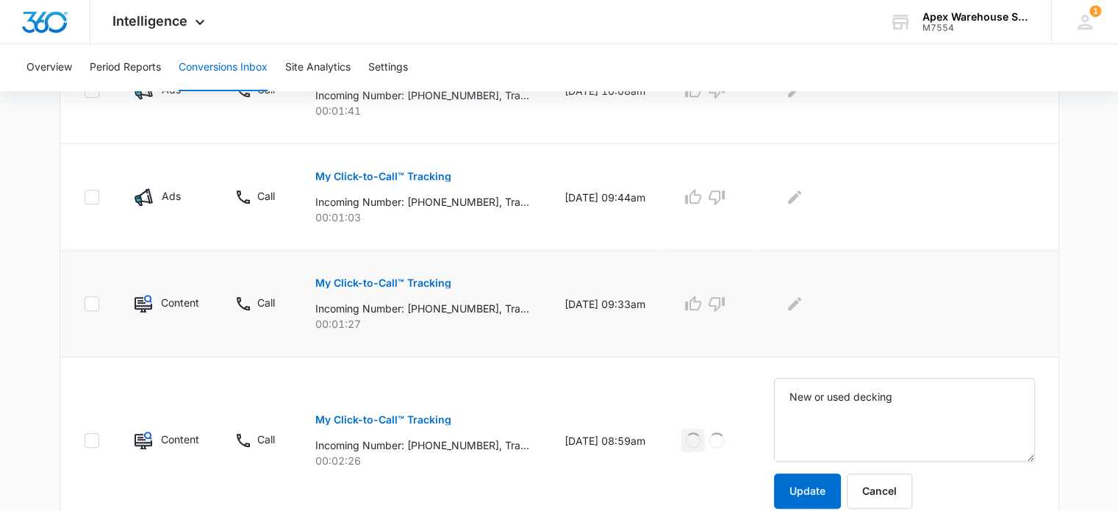
click at [407, 285] on p "My Click-to-Call™ Tracking" at bounding box center [383, 283] width 136 height 10
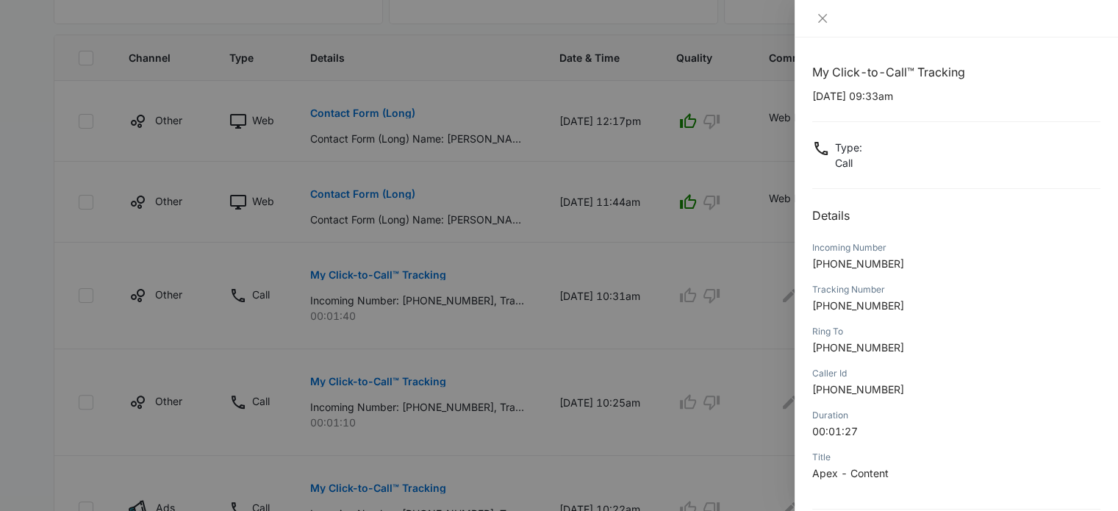
scroll to position [141, 0]
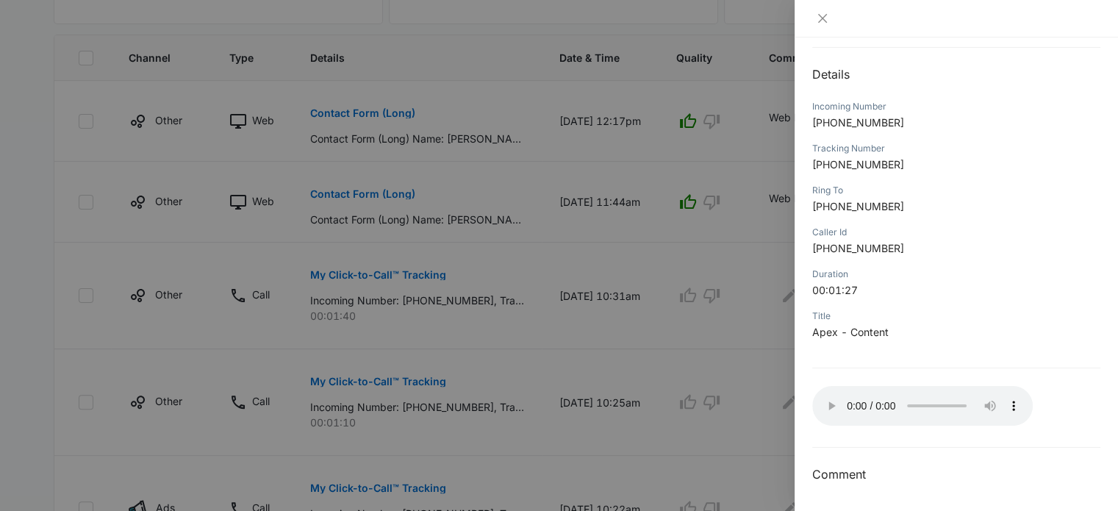
click at [760, 385] on div at bounding box center [559, 255] width 1118 height 511
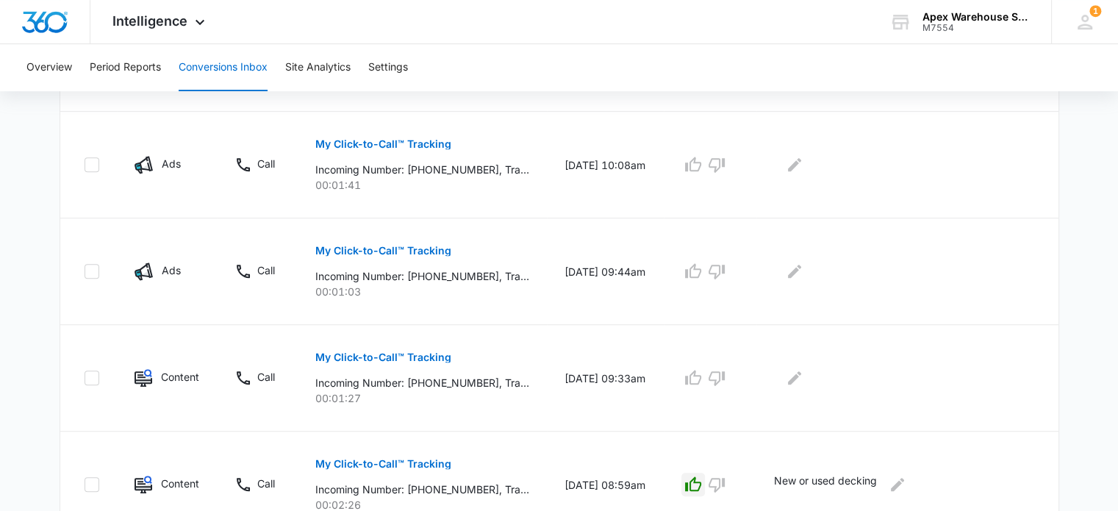
scroll to position [835, 0]
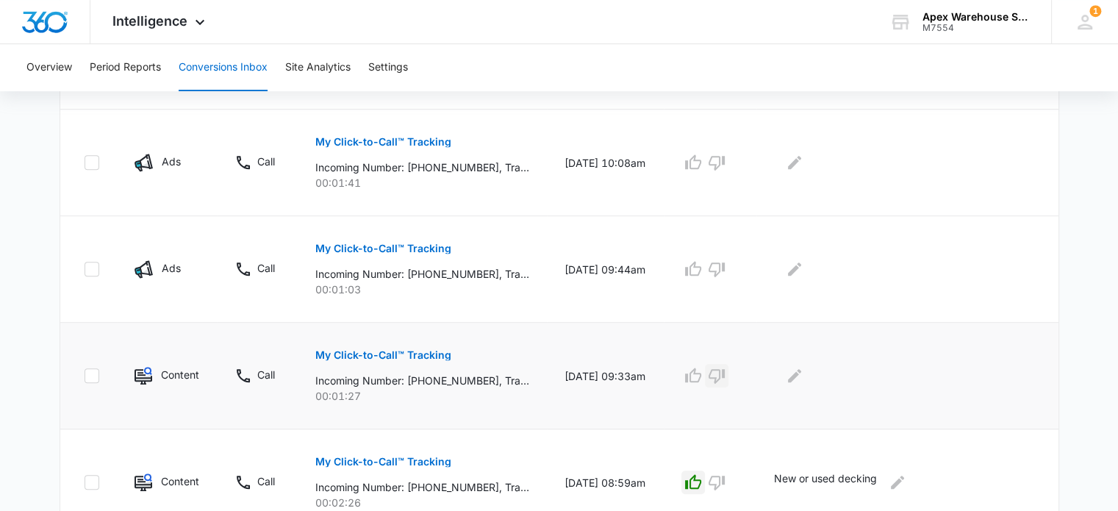
click at [725, 375] on icon "button" at bounding box center [717, 376] width 16 height 15
click at [804, 376] on icon "Edit Comments" at bounding box center [795, 376] width 18 height 18
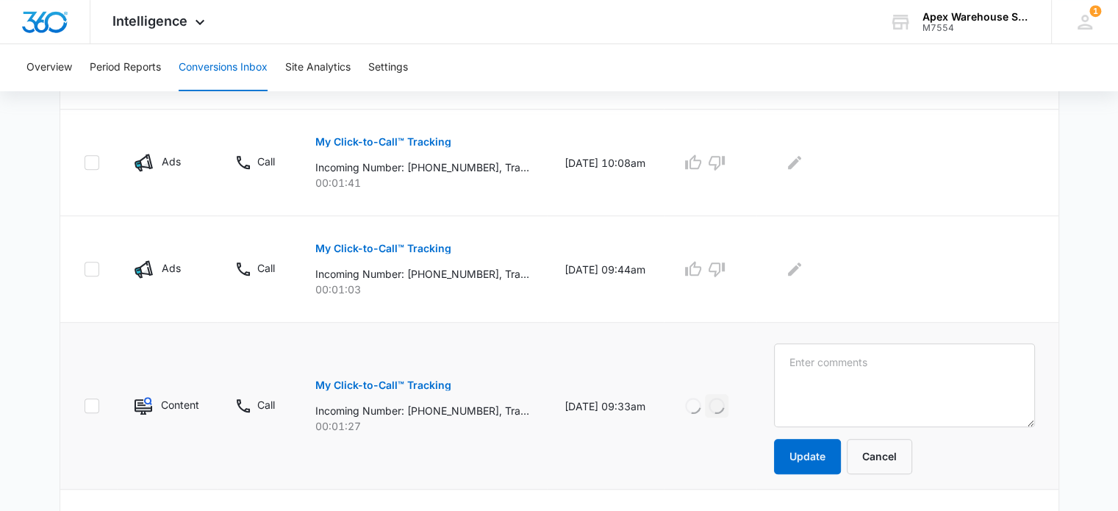
click at [815, 376] on textarea at bounding box center [904, 385] width 260 height 84
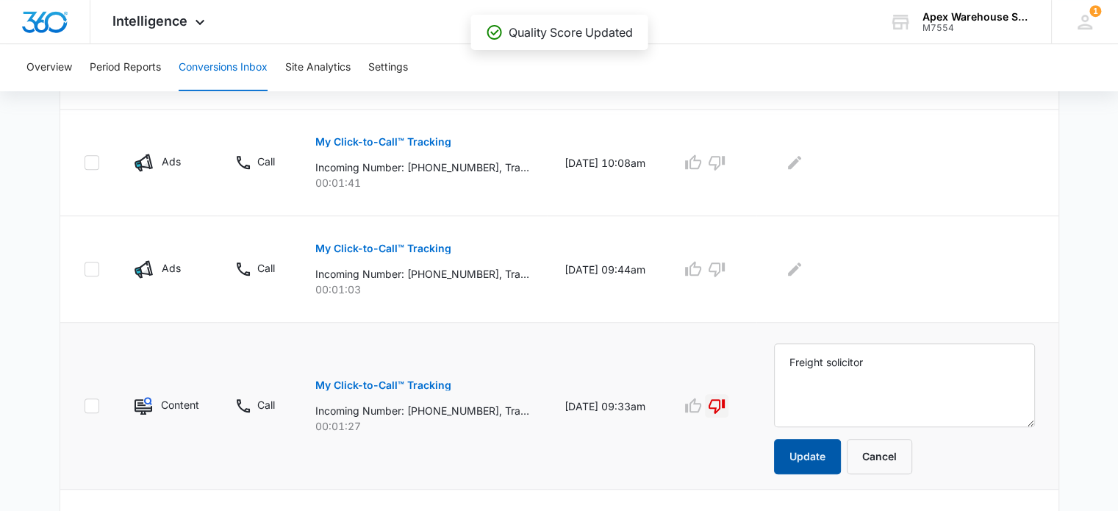
type textarea "Freight solicitor"
click at [829, 458] on button "Update" at bounding box center [807, 456] width 67 height 35
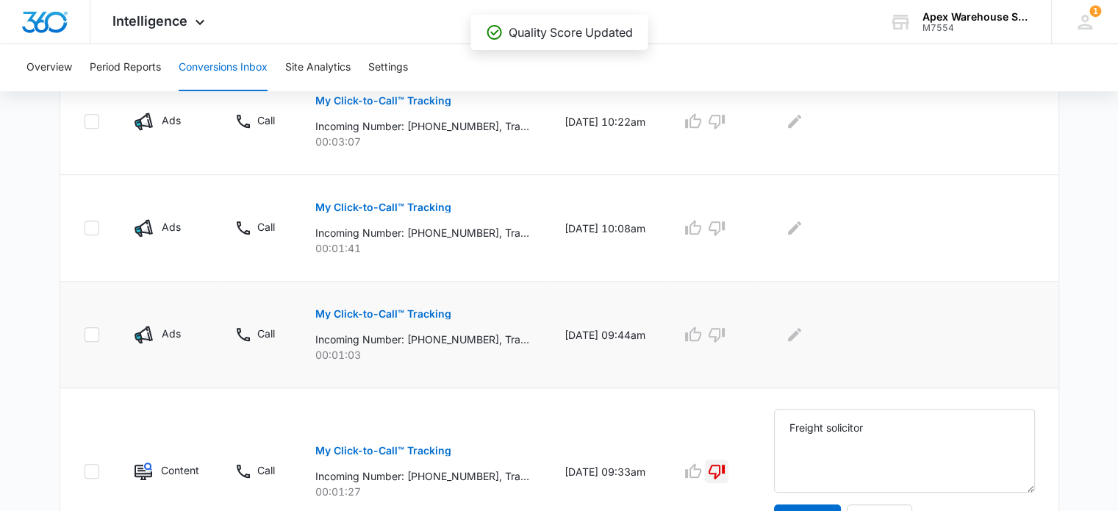
click at [412, 317] on p "My Click-to-Call™ Tracking" at bounding box center [383, 314] width 136 height 10
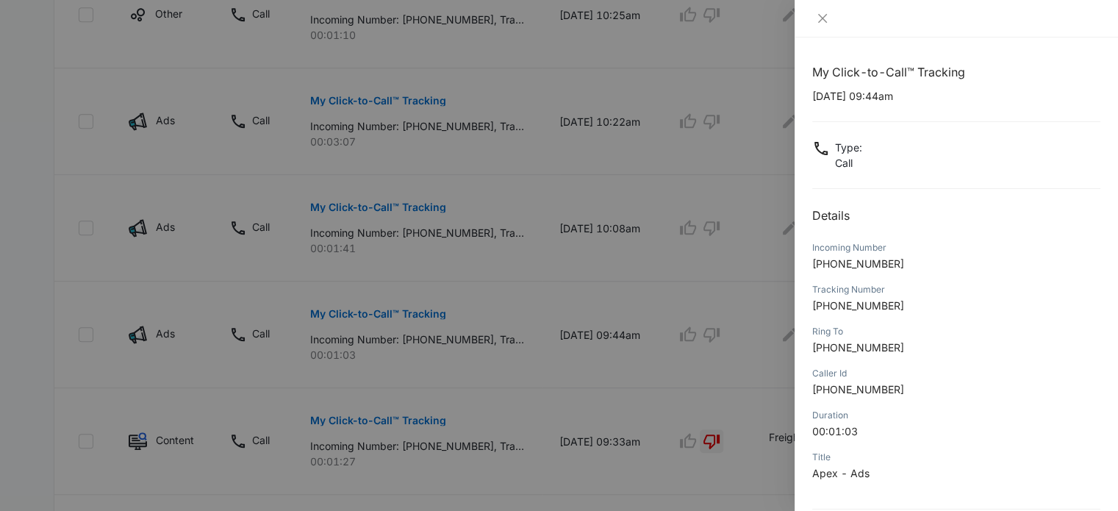
scroll to position [141, 0]
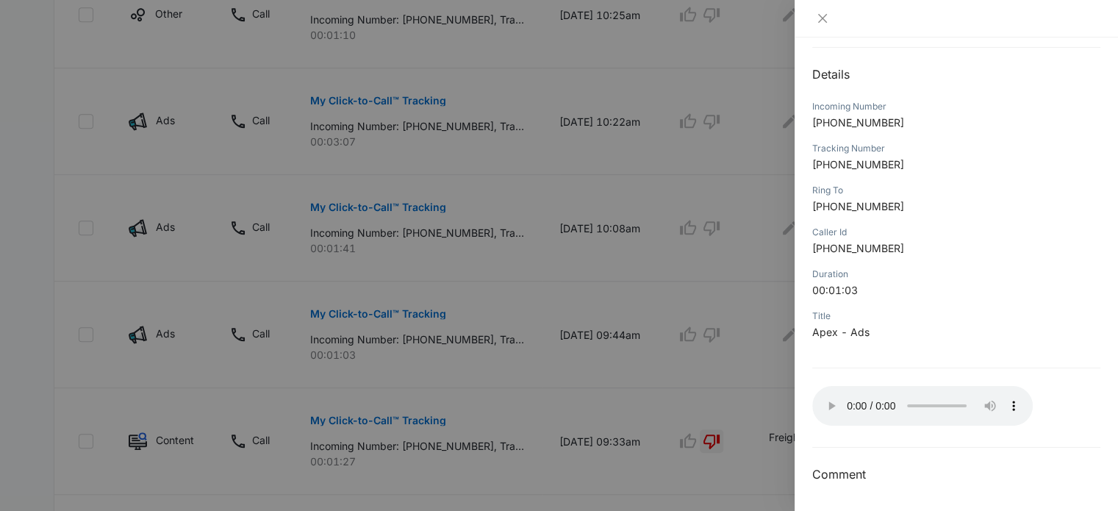
click at [635, 277] on div at bounding box center [559, 255] width 1118 height 511
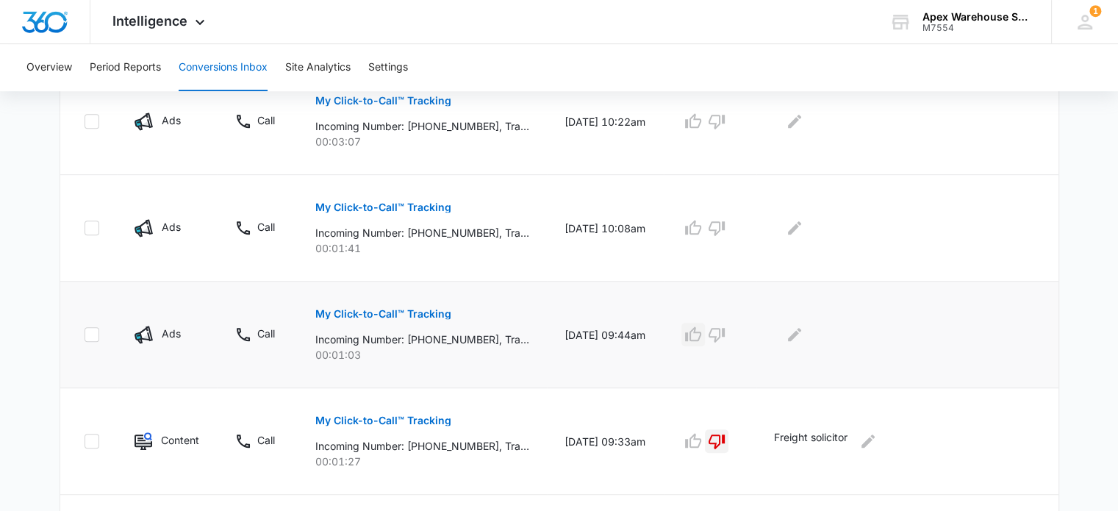
click at [701, 331] on icon "button" at bounding box center [693, 333] width 16 height 15
click at [804, 337] on icon "Edit Comments" at bounding box center [795, 335] width 18 height 18
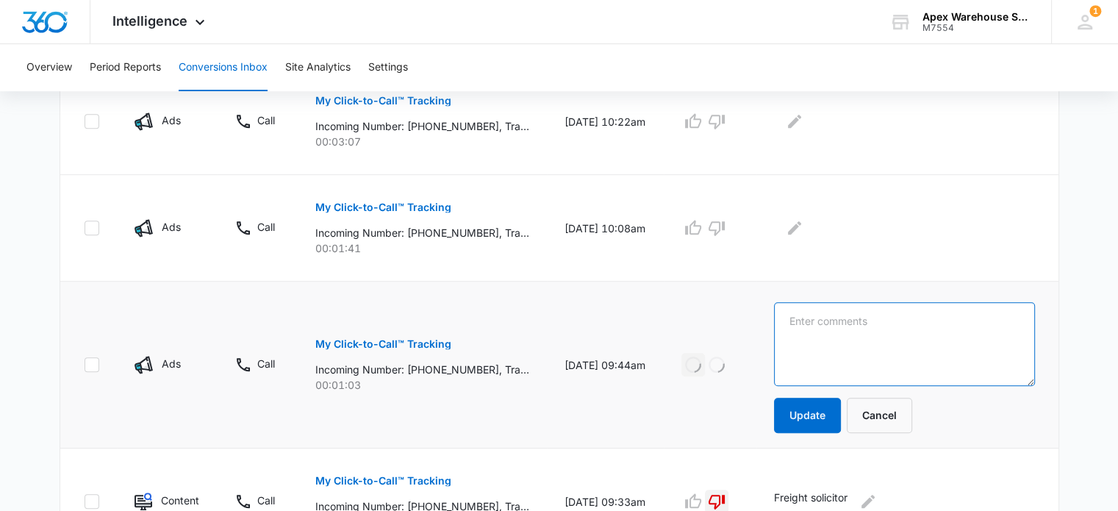
click at [821, 338] on textarea at bounding box center [904, 344] width 260 height 84
paste textarea "Voicemail message started at 34 seconds: Voicemail left for Job Inquiry"
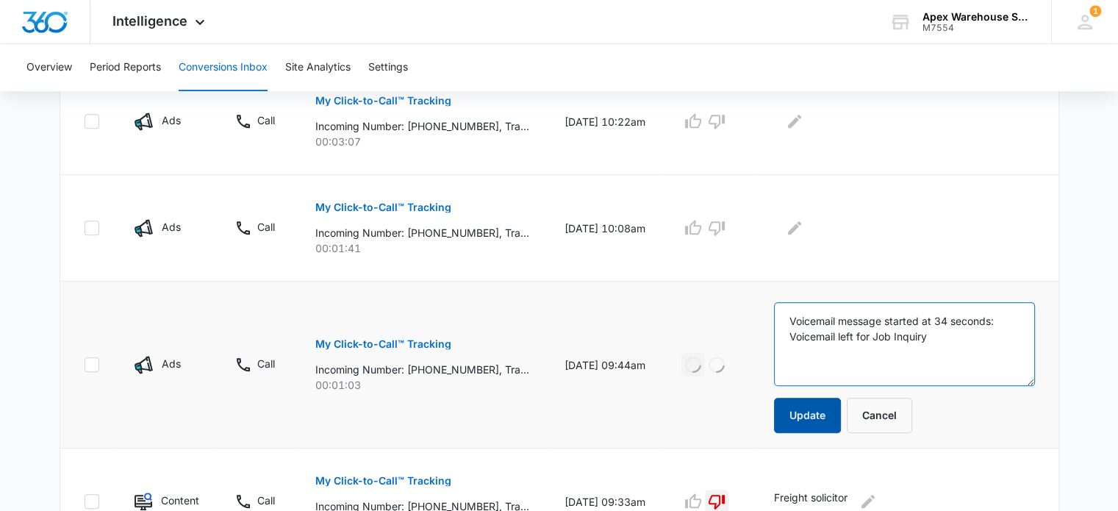
type textarea "Voicemail message started at 34 seconds: Voicemail left for Job Inquiry"
click at [829, 405] on button "Update" at bounding box center [807, 415] width 67 height 35
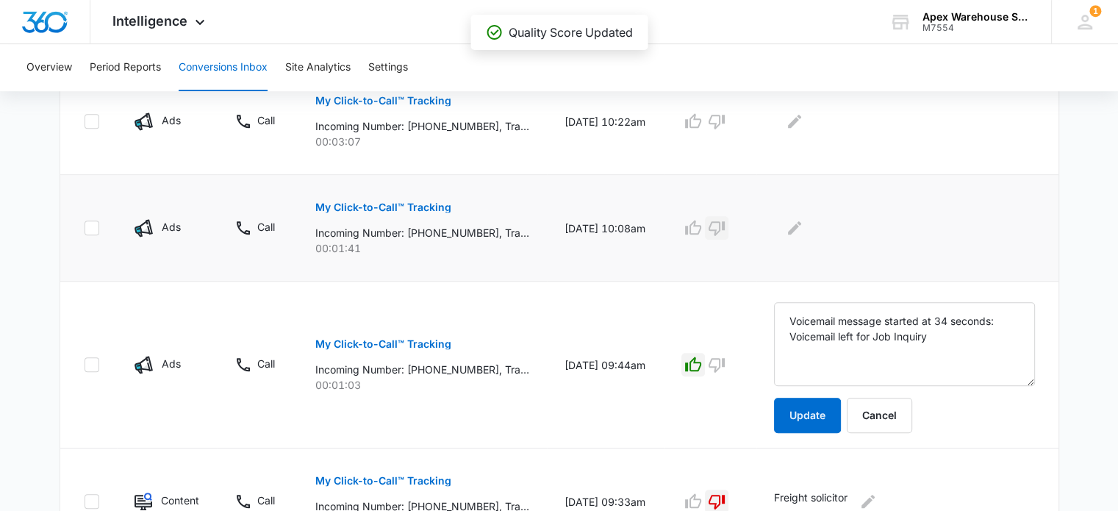
click at [725, 223] on icon "button" at bounding box center [717, 228] width 16 height 15
click at [725, 123] on icon "button" at bounding box center [717, 122] width 16 height 15
click at [807, 235] on button "Edit Comments" at bounding box center [795, 228] width 24 height 24
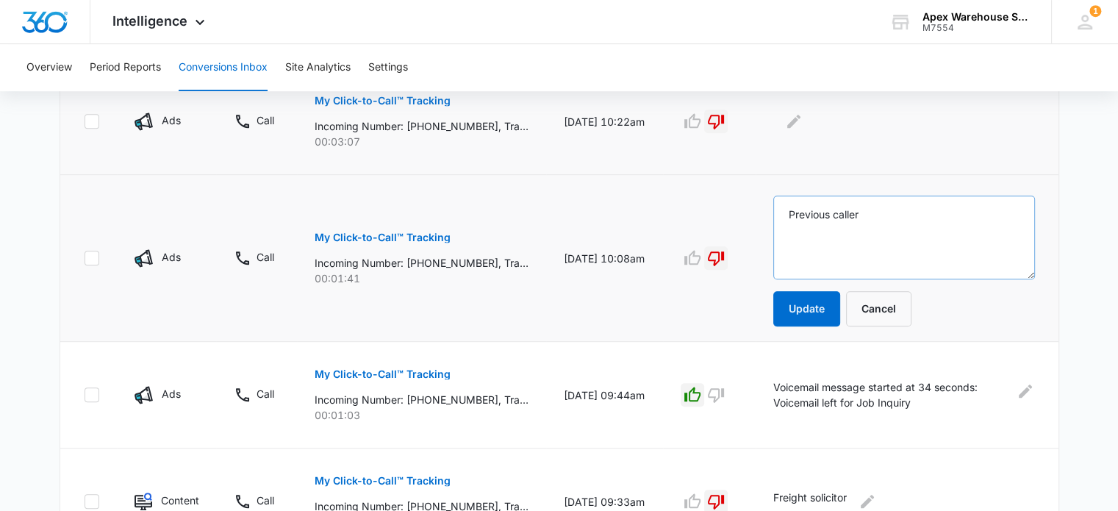
click at [821, 220] on textarea "Previous caller" at bounding box center [904, 238] width 261 height 84
type textarea "Previous caller"
click at [801, 122] on icon "Edit Comments" at bounding box center [793, 121] width 13 height 13
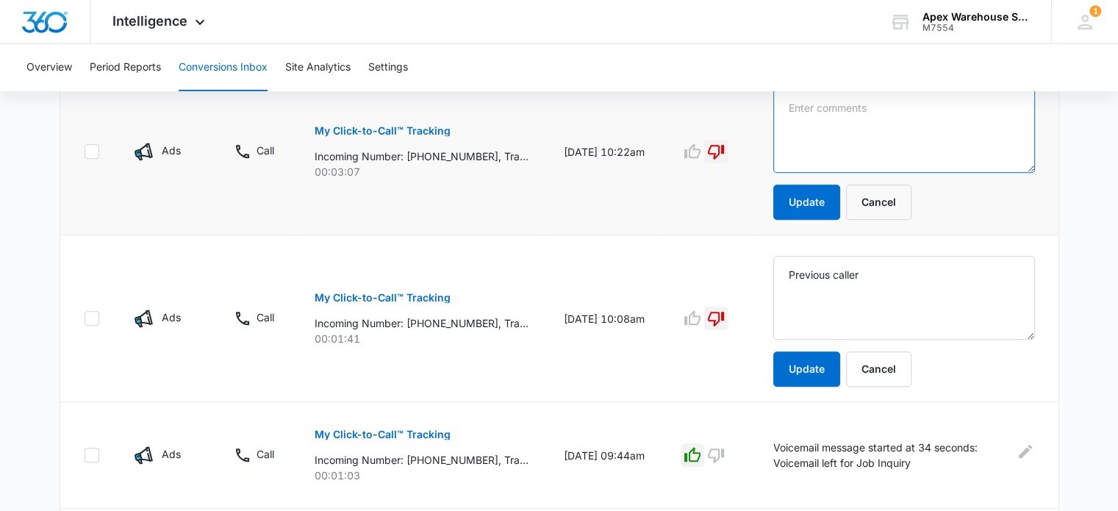
click at [818, 128] on textarea at bounding box center [904, 131] width 261 height 84
paste textarea "Previous caller"
type textarea "Previous caller"
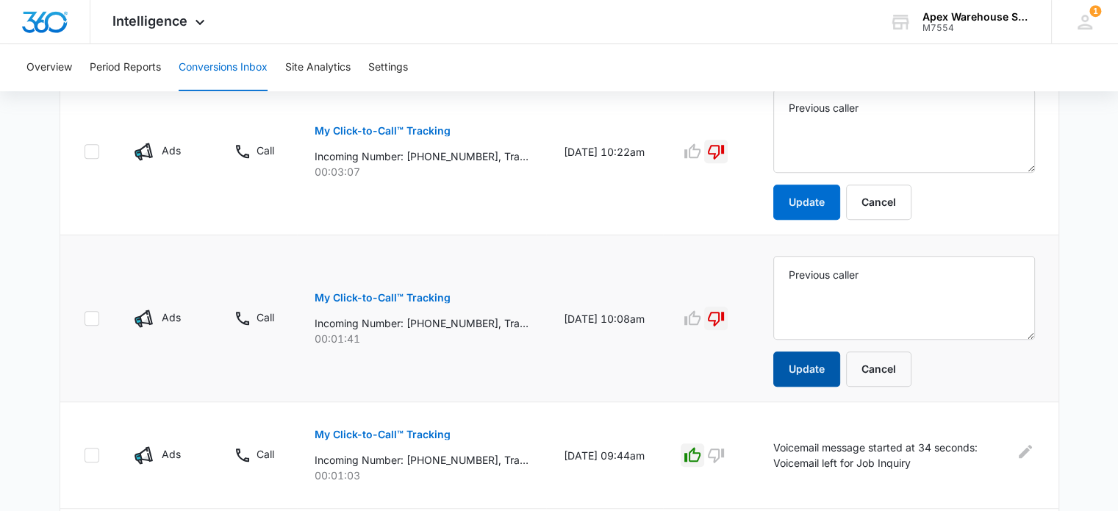
click at [838, 367] on button "Update" at bounding box center [807, 368] width 67 height 35
click at [821, 204] on button "Update" at bounding box center [807, 202] width 67 height 35
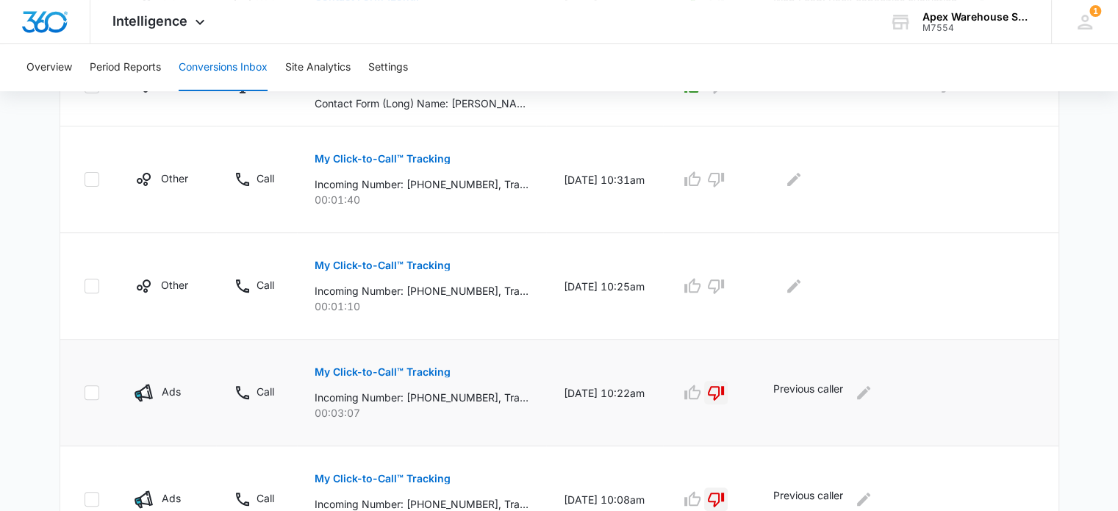
scroll to position [476, 0]
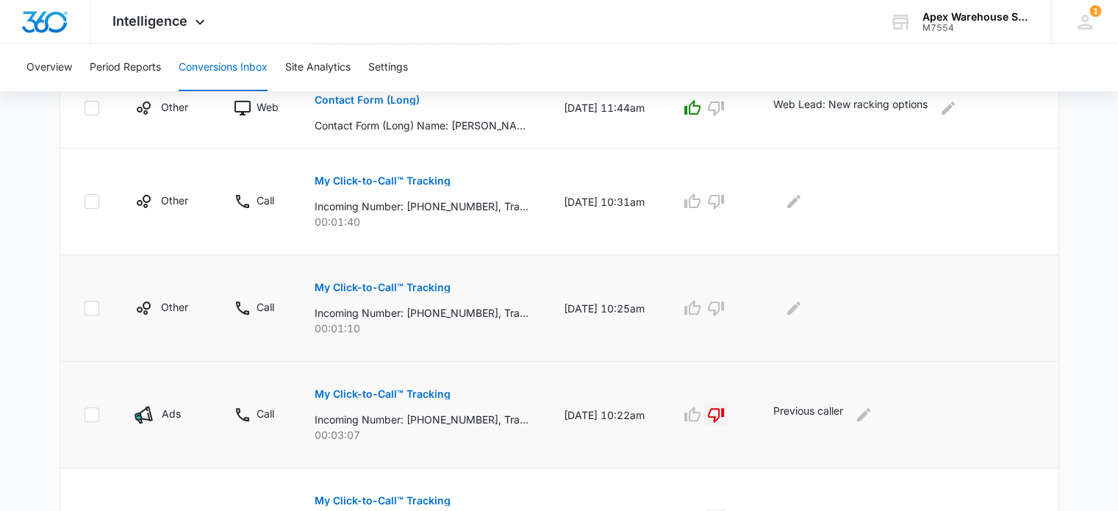
click at [416, 282] on p "My Click-to-Call™ Tracking" at bounding box center [383, 287] width 136 height 10
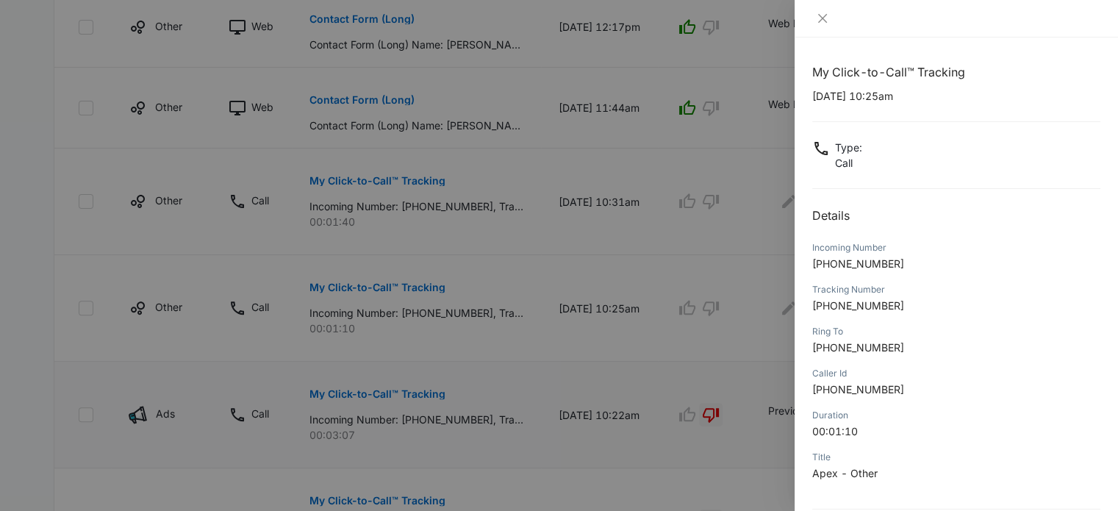
scroll to position [141, 0]
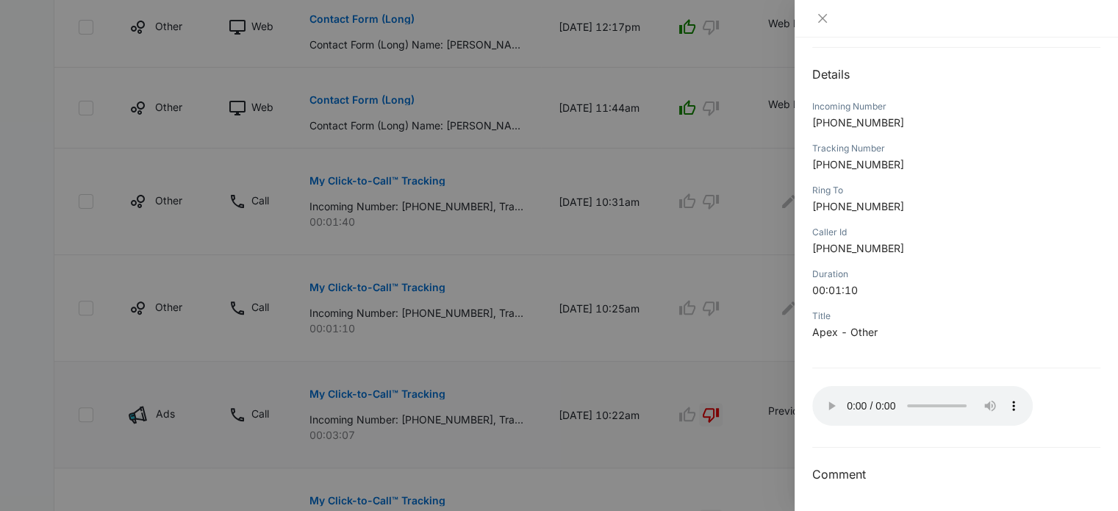
click at [732, 332] on div at bounding box center [559, 255] width 1118 height 511
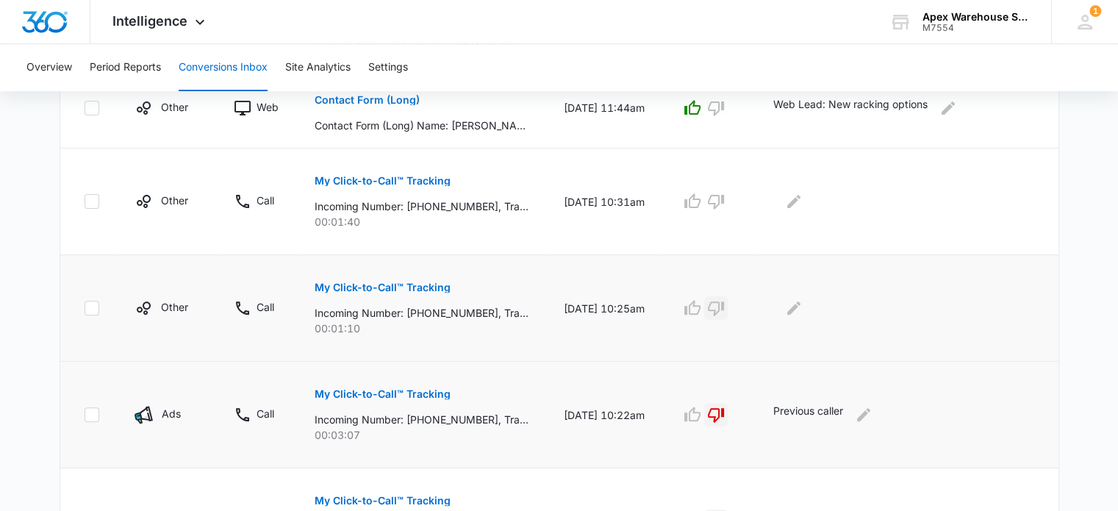
click at [724, 307] on icon "button" at bounding box center [716, 308] width 16 height 15
click at [801, 305] on icon "Edit Comments" at bounding box center [793, 307] width 13 height 13
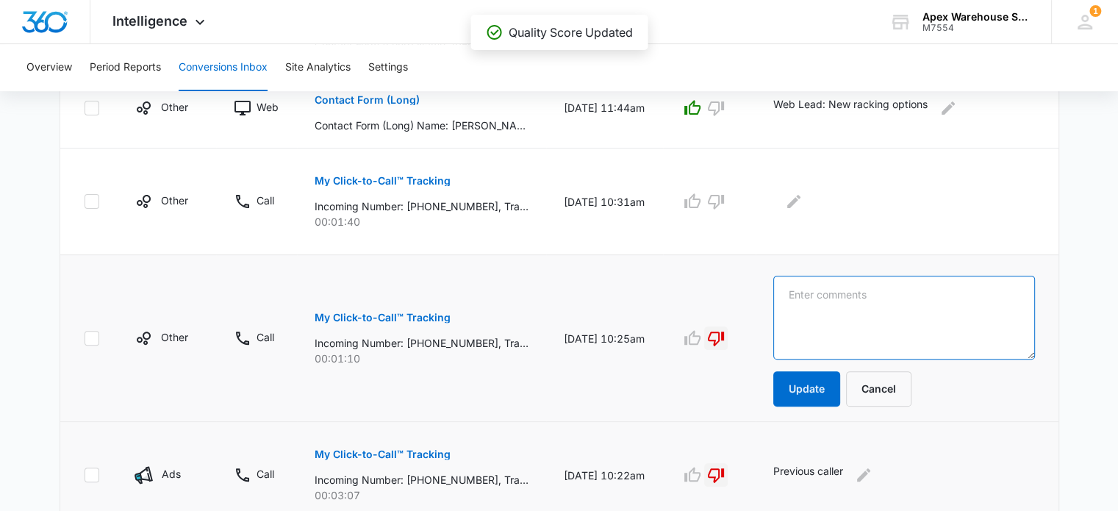
click at [824, 317] on textarea at bounding box center [904, 318] width 261 height 84
paste textarea "Voicemail message started at 60 seconds: No VM Left"
type textarea "Voicemail message started at 60 seconds: No VM Left"
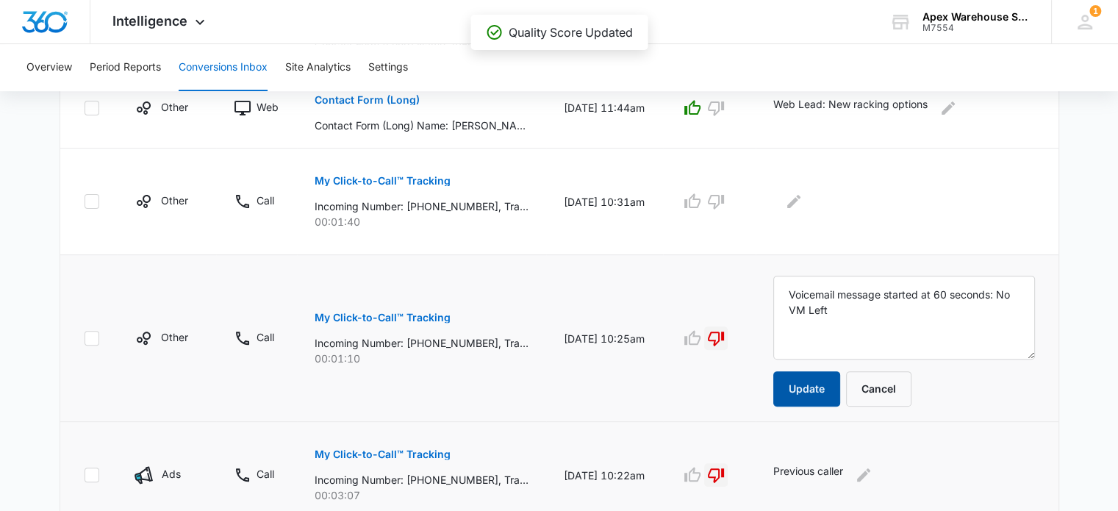
click at [821, 390] on button "Update" at bounding box center [807, 388] width 67 height 35
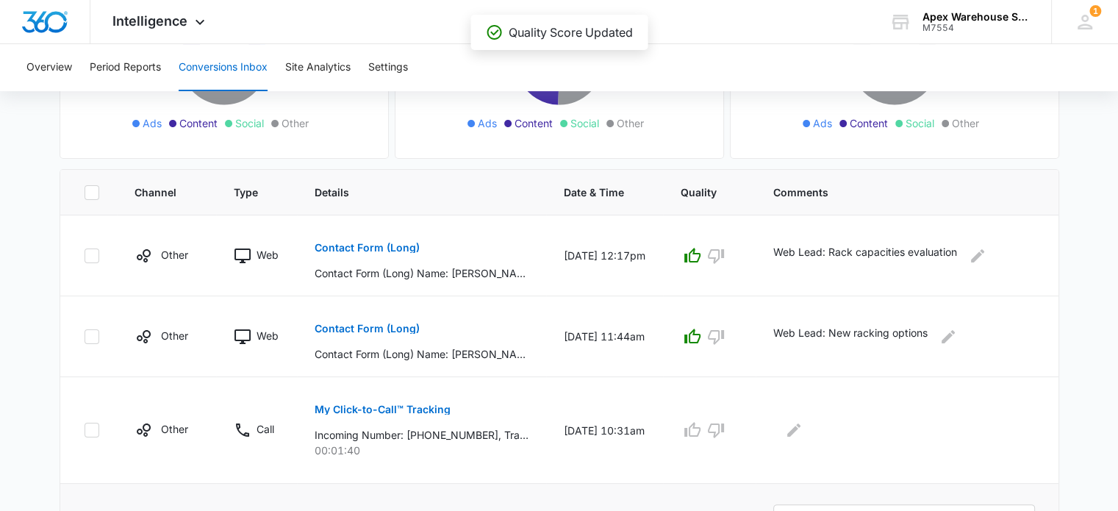
scroll to position [247, 0]
click at [356, 412] on p "My Click-to-Call™ Tracking" at bounding box center [383, 410] width 136 height 10
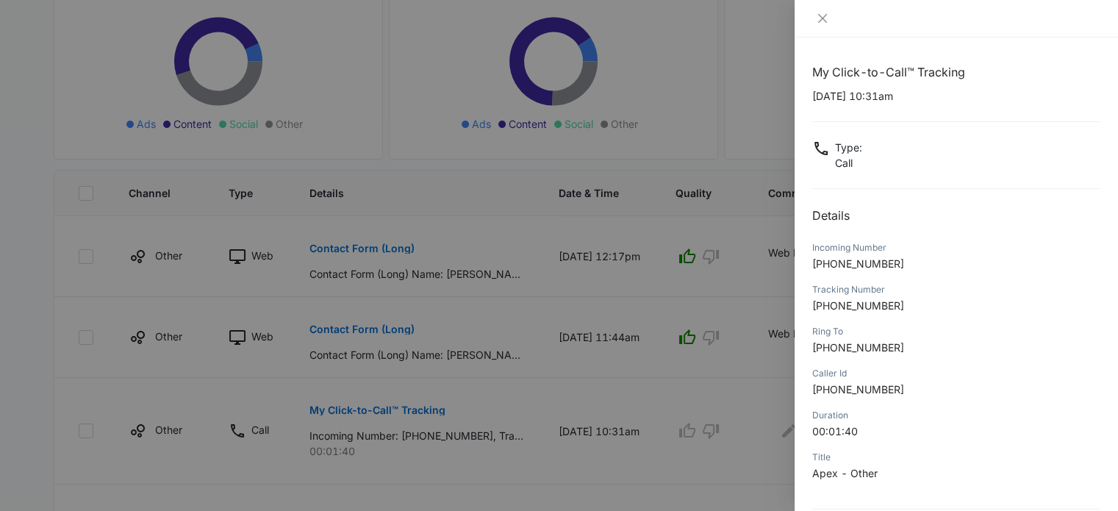
scroll to position [141, 0]
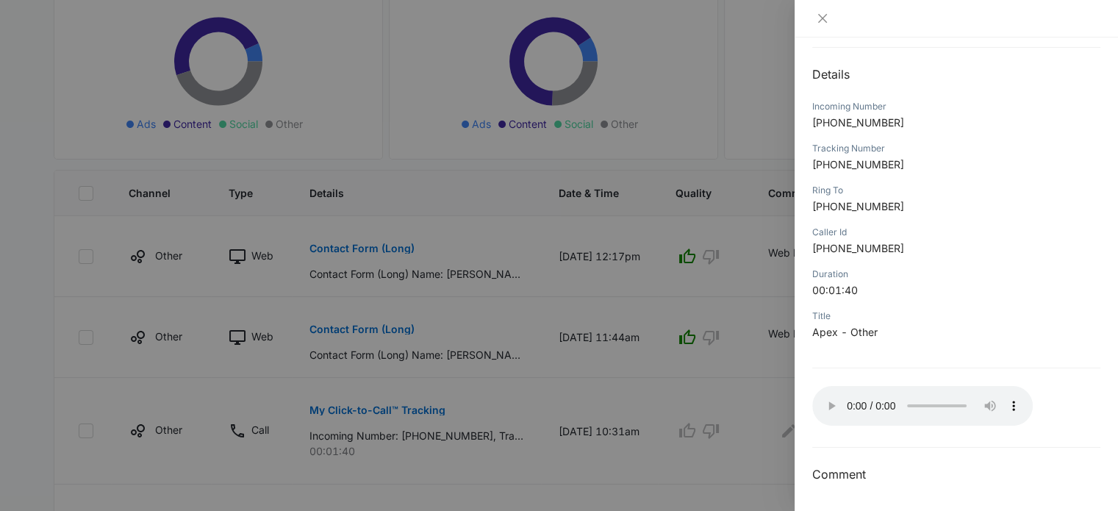
click at [701, 299] on div at bounding box center [559, 255] width 1118 height 511
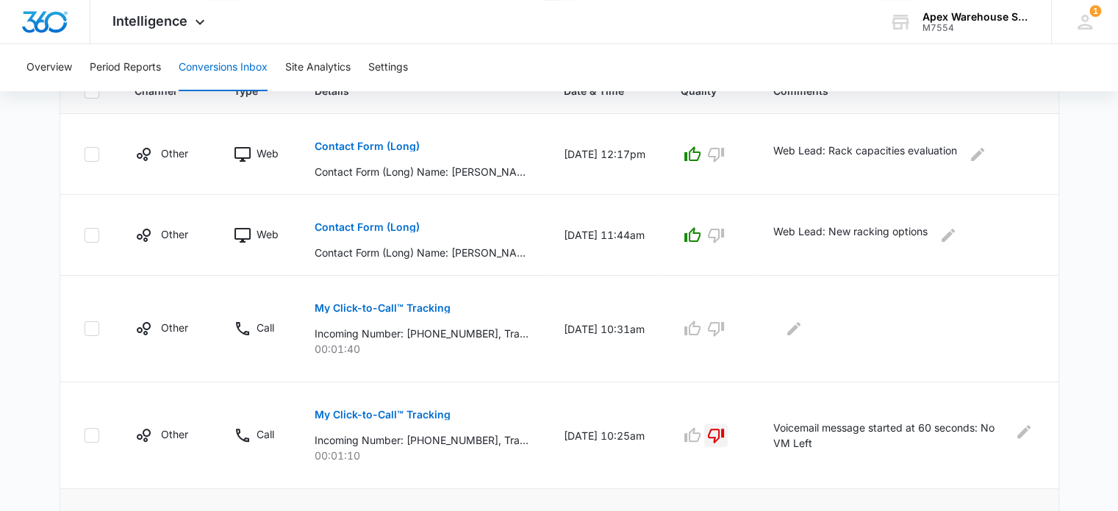
scroll to position [354, 0]
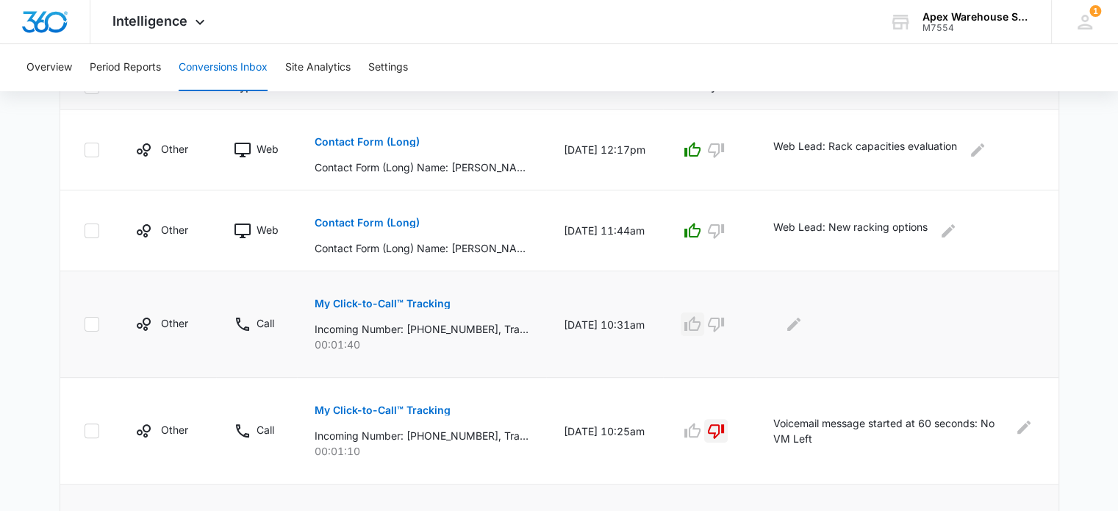
click at [701, 320] on icon "button" at bounding box center [693, 323] width 16 height 15
click at [725, 320] on div "Loading Loading" at bounding box center [709, 324] width 57 height 24
click at [801, 321] on icon "Edit Comments" at bounding box center [793, 324] width 13 height 13
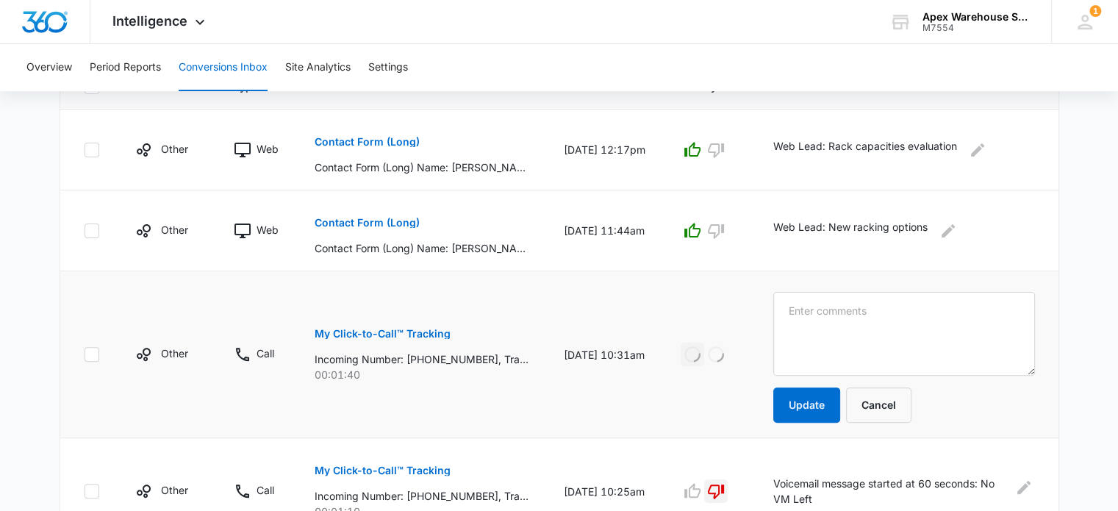
click at [810, 321] on textarea at bounding box center [904, 334] width 261 height 84
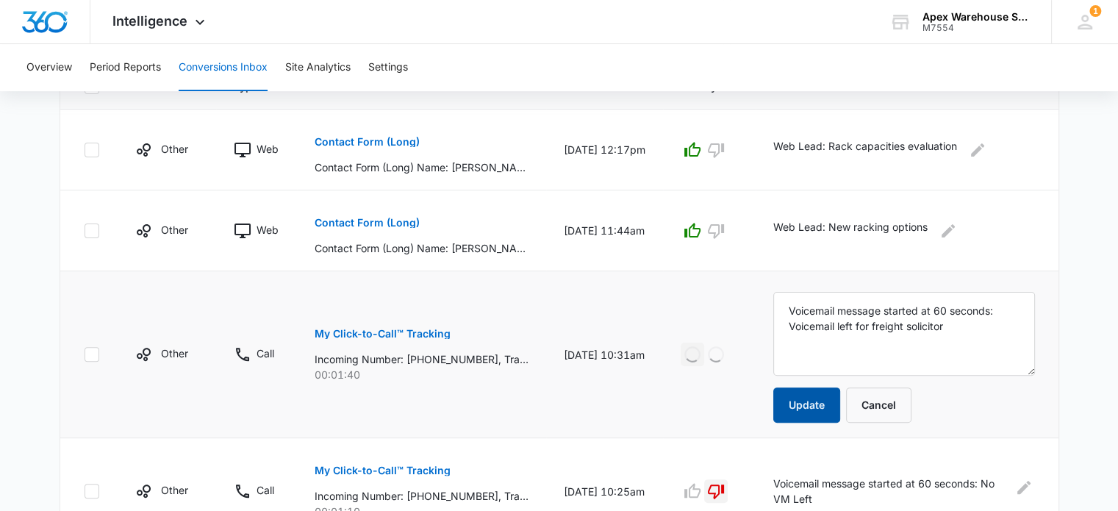
type textarea "Voicemail message started at 60 seconds: Voicemail left for freight solicitor"
click at [818, 399] on button "Update" at bounding box center [807, 404] width 67 height 35
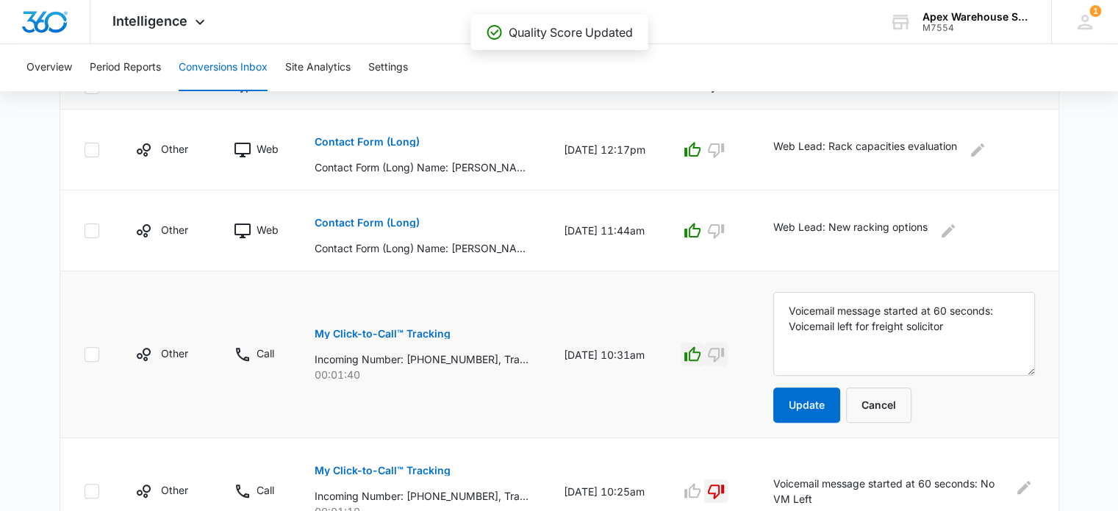
click at [724, 353] on icon "button" at bounding box center [716, 355] width 16 height 15
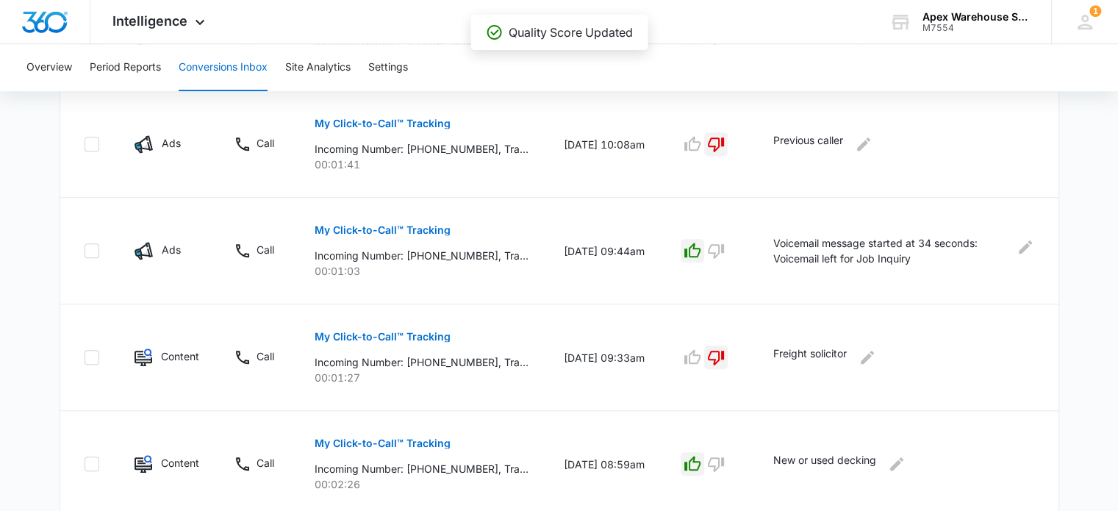
scroll to position [1071, 0]
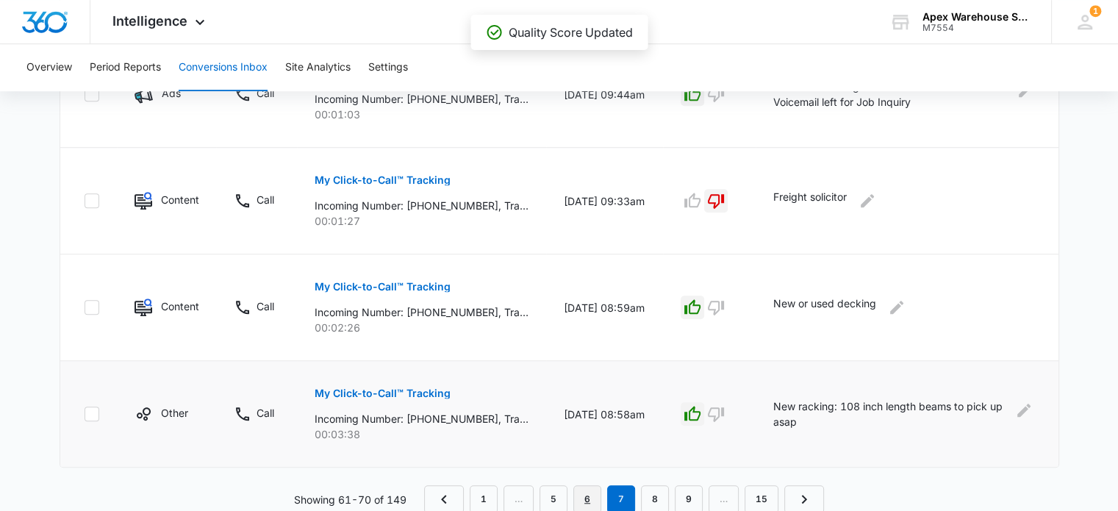
click at [582, 502] on link "6" at bounding box center [588, 499] width 28 height 28
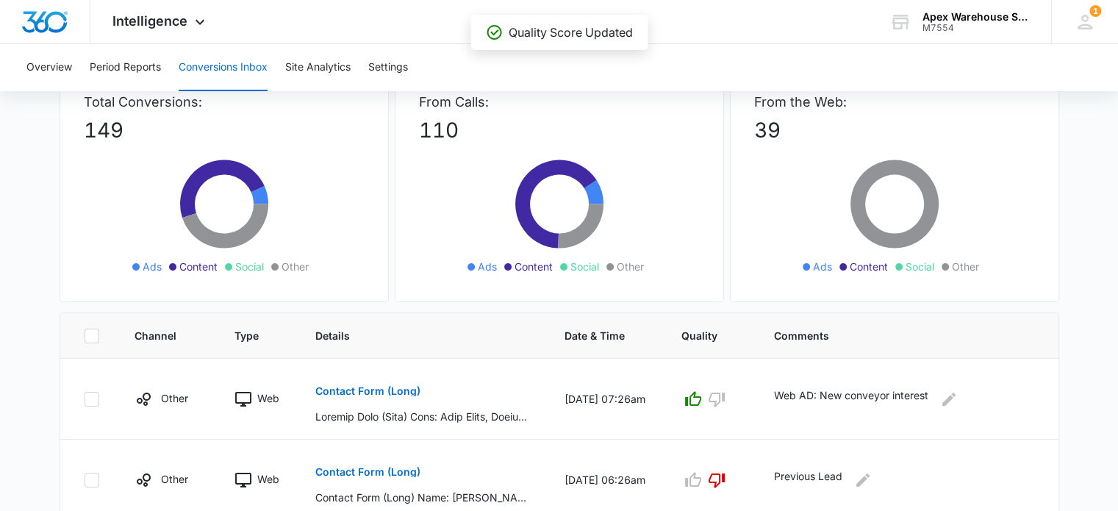
scroll to position [0, 0]
